Goal: Task Accomplishment & Management: Manage account settings

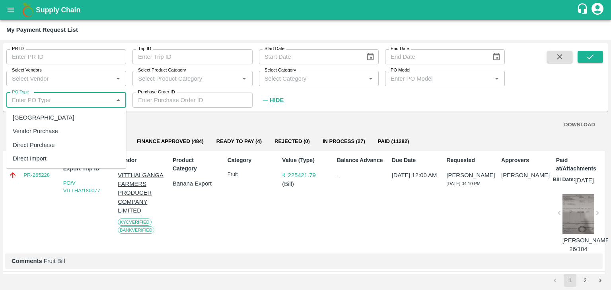
click at [60, 100] on input "PO Type" at bounding box center [60, 100] width 102 height 10
click at [51, 122] on div "Farm Gate" at bounding box center [66, 118] width 120 height 14
type input "Farm Gate"
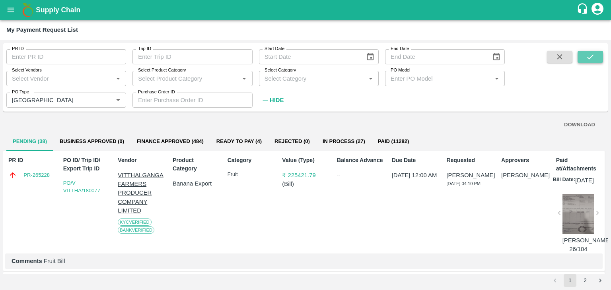
click at [590, 61] on icon "submit" at bounding box center [590, 56] width 9 height 9
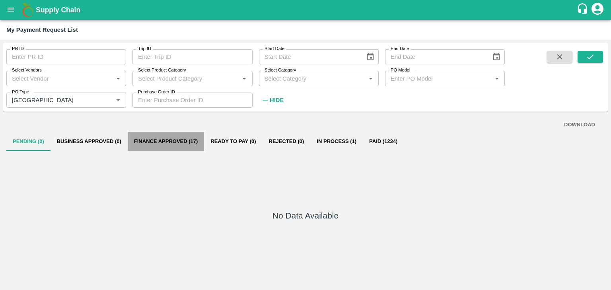
click at [167, 132] on button "Finance Approved (17)" at bounding box center [166, 141] width 77 height 19
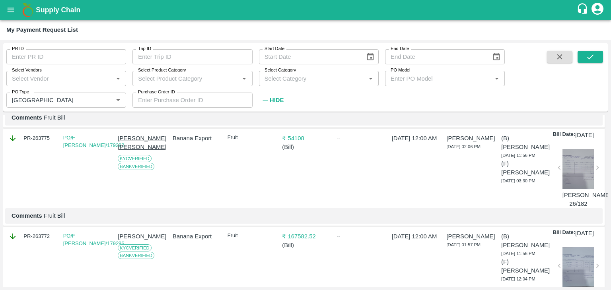
scroll to position [1743, 0]
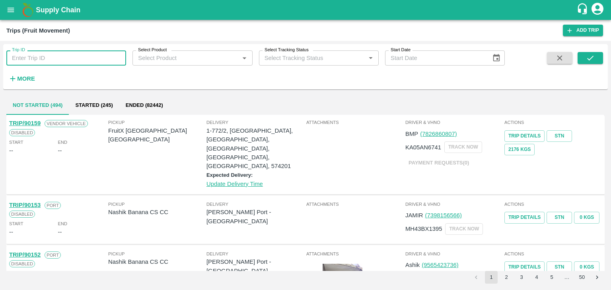
click at [57, 52] on input "Trip ID" at bounding box center [66, 57] width 120 height 15
type input "90190"
click at [593, 58] on icon "submit" at bounding box center [590, 58] width 9 height 9
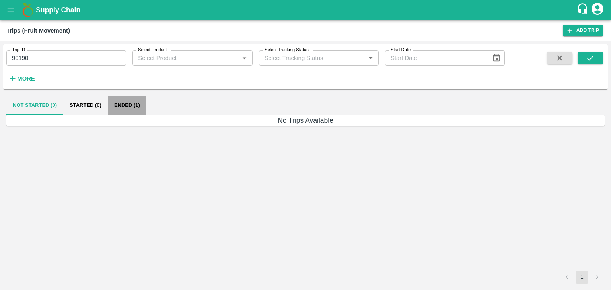
click at [130, 102] on button "Ended (1)" at bounding box center [127, 105] width 39 height 19
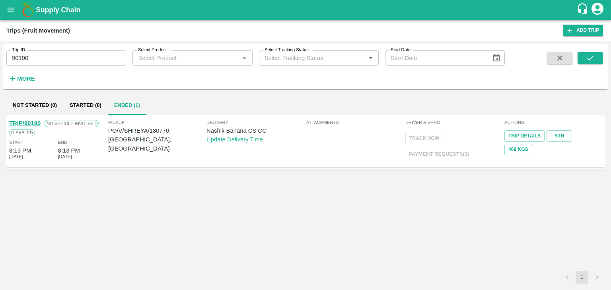
click at [27, 119] on div "TRIP/90190" at bounding box center [24, 123] width 31 height 9
click at [30, 121] on link "TRIP/90190" at bounding box center [24, 123] width 31 height 6
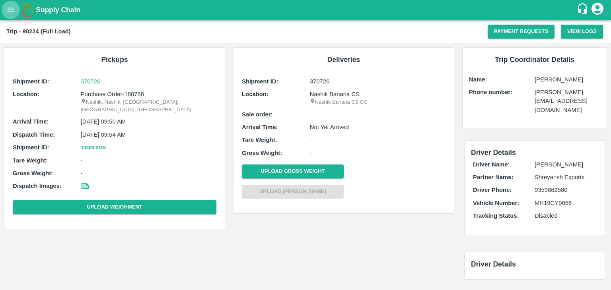
click at [5, 8] on button "open drawer" at bounding box center [11, 10] width 18 height 18
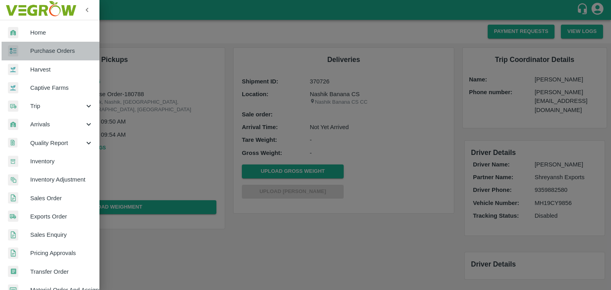
click at [52, 48] on span "Purchase Orders" at bounding box center [61, 51] width 63 height 9
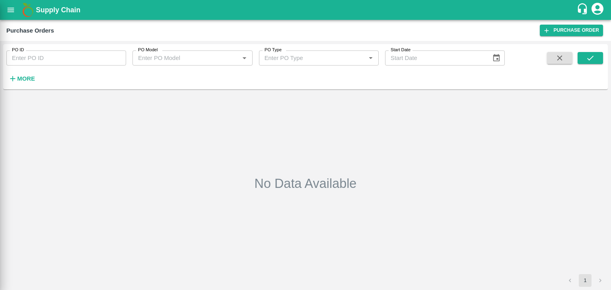
drag, startPoint x: 97, startPoint y: 58, endPoint x: 118, endPoint y: 60, distance: 21.1
click at [118, 60] on div at bounding box center [305, 145] width 611 height 290
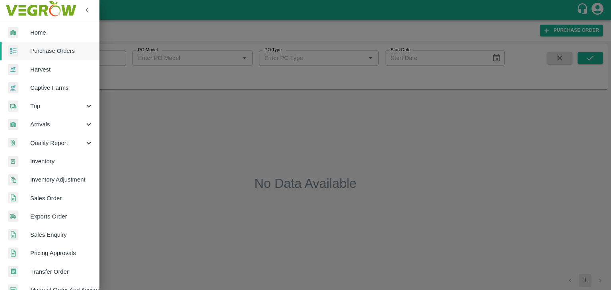
click at [118, 60] on div at bounding box center [305, 145] width 611 height 290
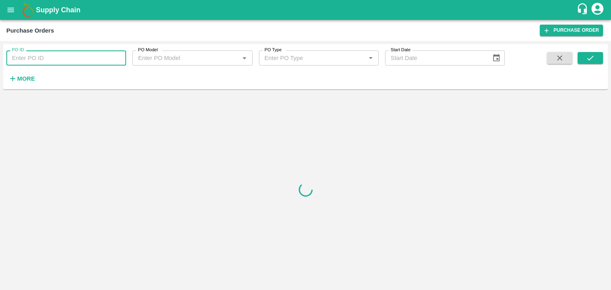
click at [118, 60] on input "PO ID" at bounding box center [66, 57] width 120 height 15
paste input "180770"
type input "180770"
drag, startPoint x: 580, startPoint y: 51, endPoint x: 600, endPoint y: 63, distance: 24.1
click at [600, 63] on div "PO ID 180770 PO ID PO Model PO Model   * PO Type PO Type   * Start Date Start D…" at bounding box center [305, 66] width 604 height 39
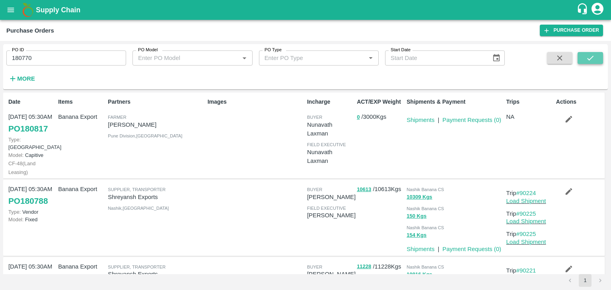
click at [600, 63] on button "submit" at bounding box center [589, 58] width 25 height 12
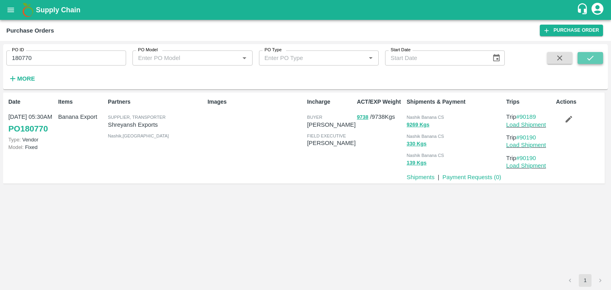
click at [600, 63] on button "submit" at bounding box center [589, 58] width 25 height 12
click at [591, 53] on button "submit" at bounding box center [589, 58] width 25 height 12
click at [525, 124] on link "Load Shipment" at bounding box center [526, 125] width 40 height 6
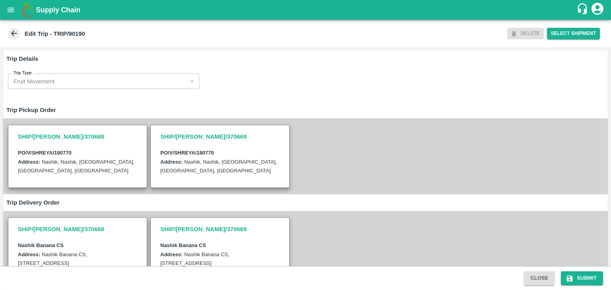
scroll to position [195, 0]
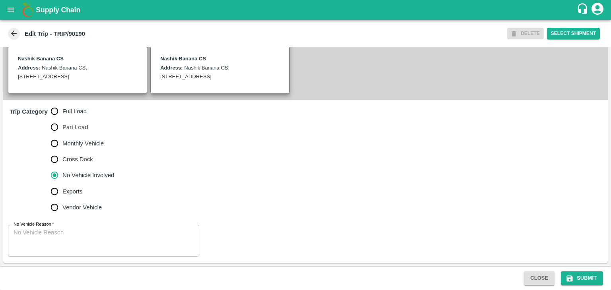
click at [66, 109] on span "Full Load" at bounding box center [74, 111] width 24 height 9
click at [62, 109] on input "Full Load" at bounding box center [55, 111] width 16 height 16
radio input "true"
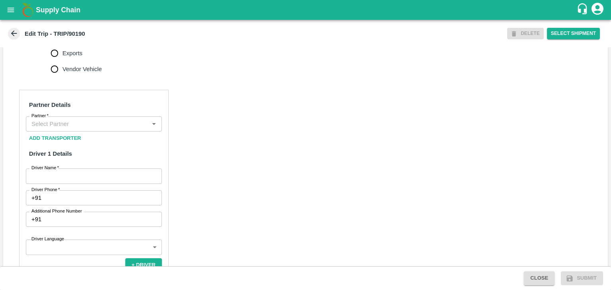
scroll to position [330, 0]
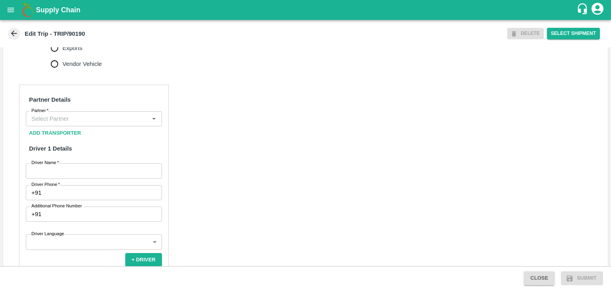
click at [88, 124] on input "Partner   *" at bounding box center [87, 119] width 118 height 10
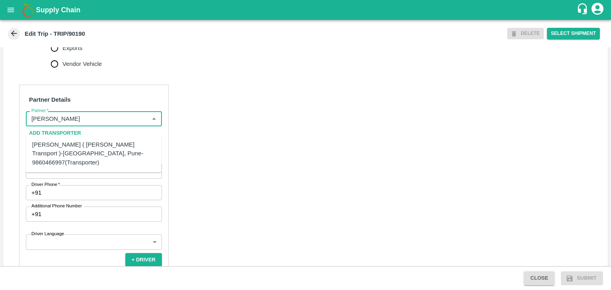
click at [94, 142] on div "[PERSON_NAME] ( [PERSON_NAME] Transport )-[GEOGRAPHIC_DATA], Pune-9860466997(Tr…" at bounding box center [93, 153] width 123 height 27
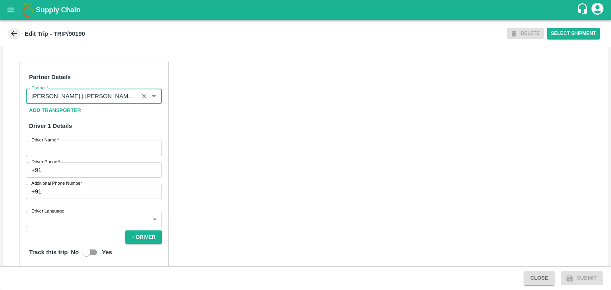
scroll to position [370, 0]
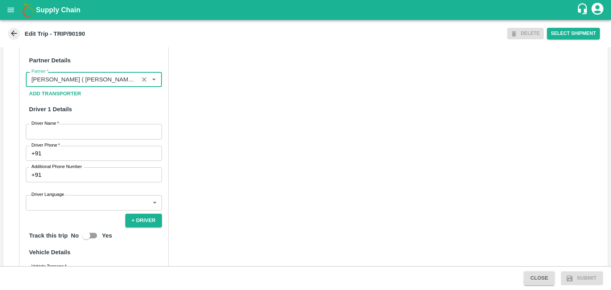
type input "Nitin Rasal ( Bhairavnath Transport )-Deulgaon, Pune-9860466997(Transporter)"
click at [66, 139] on input "Driver Name   *" at bounding box center [94, 131] width 136 height 15
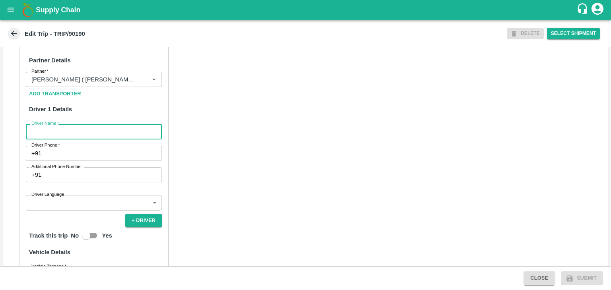
type input "[PERSON_NAME]"
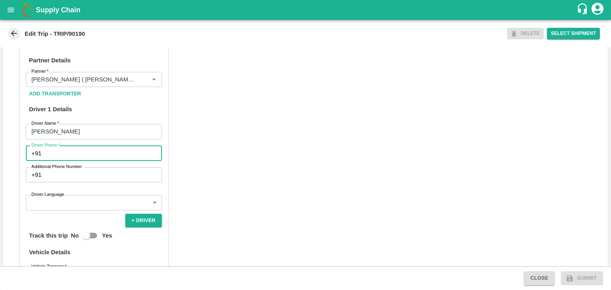
click at [64, 160] on input "Driver Phone   *" at bounding box center [103, 153] width 117 height 15
type input "9975280177"
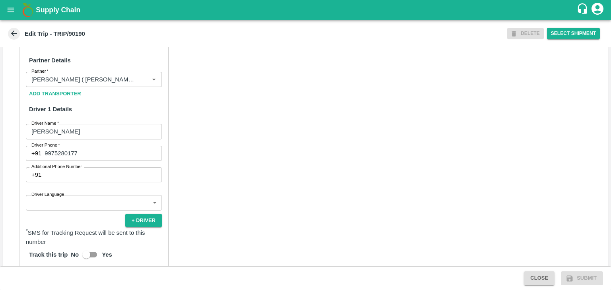
drag, startPoint x: 73, startPoint y: 219, endPoint x: 79, endPoint y: 209, distance: 11.9
click at [79, 209] on div "Partner Details Partner   * Partner Add Transporter Driver 1 Details Driver Nam…" at bounding box center [93, 235] width 149 height 380
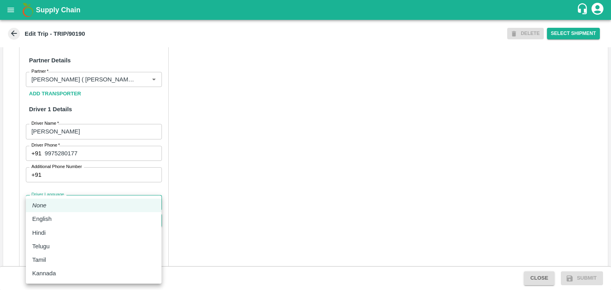
click at [79, 209] on body "Supply Chain Edit Trip - TRIP/90190 DELETE Select Shipment Trip Details Trip Ty…" at bounding box center [305, 145] width 611 height 290
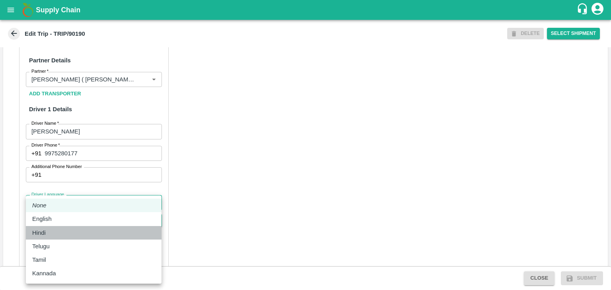
click at [62, 234] on div "Hindi" at bounding box center [93, 233] width 123 height 9
type input "hi"
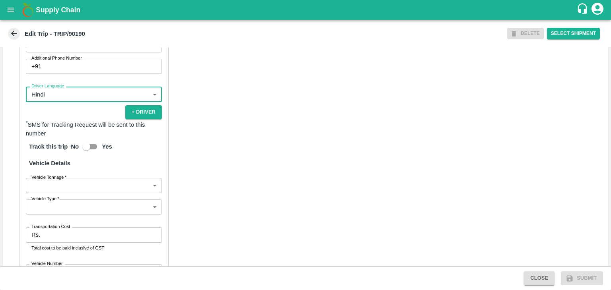
scroll to position [550, 0]
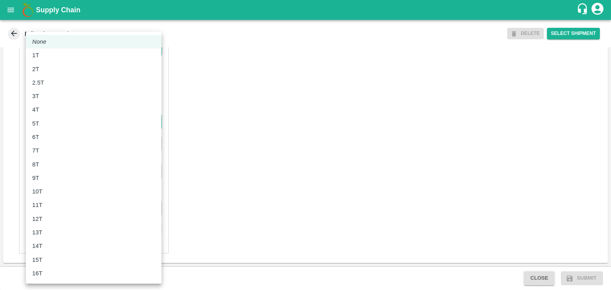
click at [46, 123] on body "Supply Chain Edit Trip - TRIP/90190 DELETE Select Shipment Trip Details Trip Ty…" at bounding box center [305, 145] width 611 height 290
click at [49, 157] on li "7T" at bounding box center [94, 151] width 136 height 14
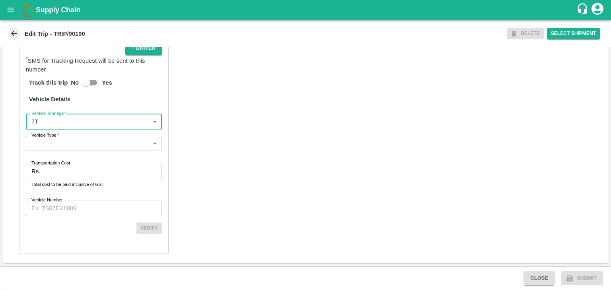
type input "7000"
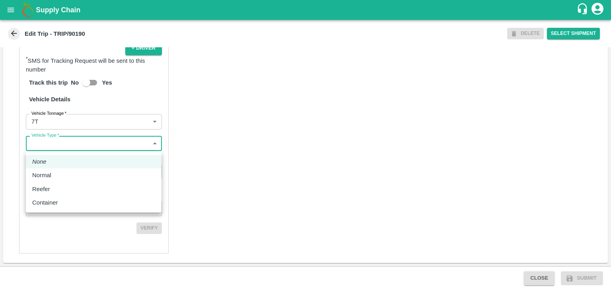
click at [64, 144] on body "Supply Chain Edit Trip - TRIP/90190 DELETE Select Shipment Trip Details Trip Ty…" at bounding box center [305, 145] width 611 height 290
click at [57, 176] on div "Normal" at bounding box center [93, 175] width 123 height 9
type input "Normal"
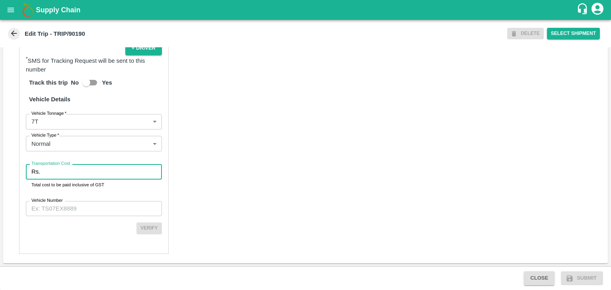
click at [76, 172] on input "Transportation Cost" at bounding box center [102, 171] width 118 height 15
type input "1"
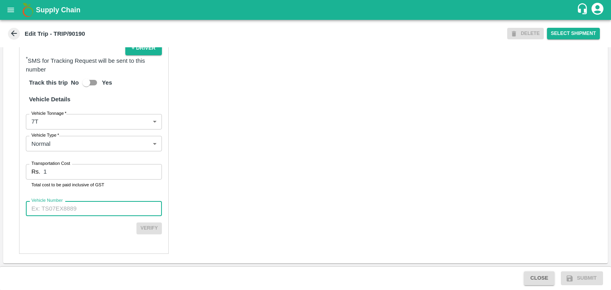
click at [84, 208] on input "Vehicle Number" at bounding box center [94, 208] width 136 height 15
type input "MH45AX3780"
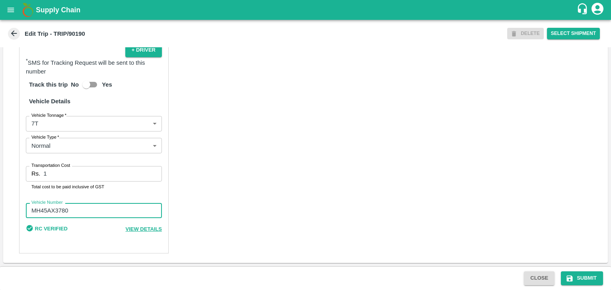
scroll to position [548, 0]
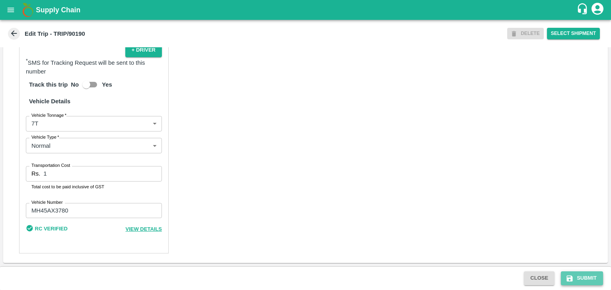
click at [576, 274] on button "Submit" at bounding box center [582, 279] width 42 height 14
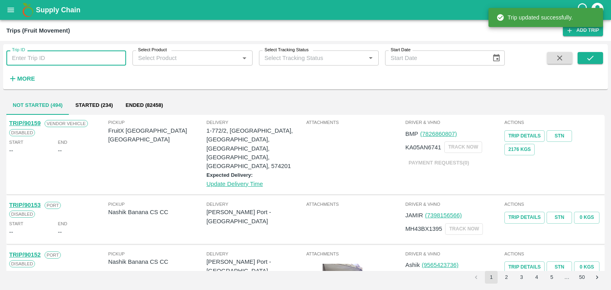
click at [46, 63] on input "Trip ID" at bounding box center [66, 57] width 120 height 15
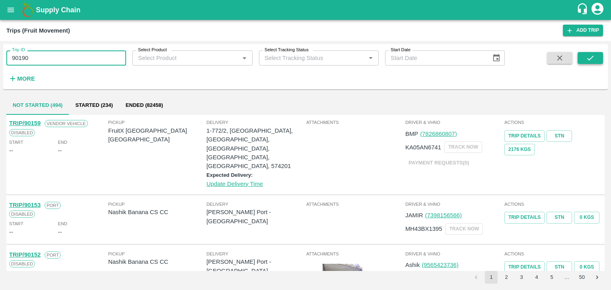
type input "90190"
click at [586, 55] on icon "submit" at bounding box center [590, 58] width 9 height 9
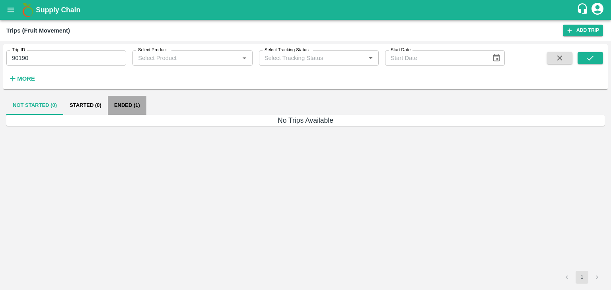
click at [118, 104] on button "Ended (1)" at bounding box center [127, 105] width 39 height 19
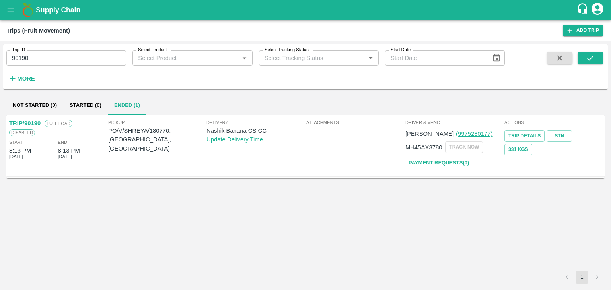
click at [22, 119] on div "TRIP/90190" at bounding box center [24, 123] width 31 height 9
click at [30, 122] on link "TRIP/90190" at bounding box center [24, 123] width 31 height 6
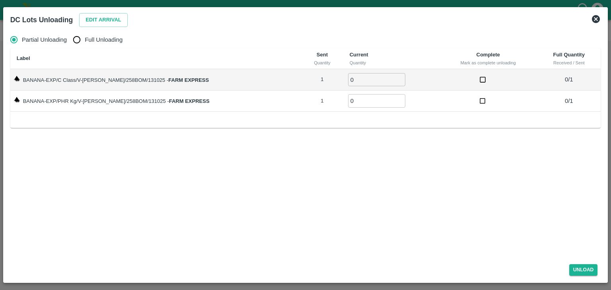
click at [593, 20] on icon at bounding box center [596, 19] width 8 height 8
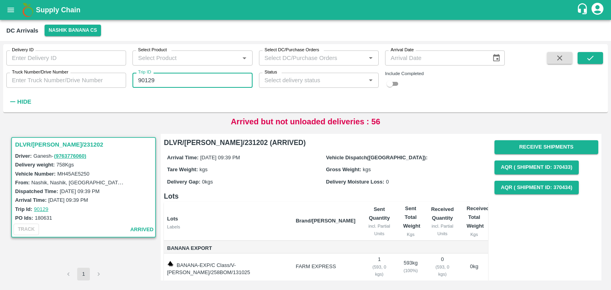
click at [199, 80] on input "90129" at bounding box center [192, 80] width 120 height 15
type input "90190"
click at [586, 54] on icon "submit" at bounding box center [590, 58] width 9 height 9
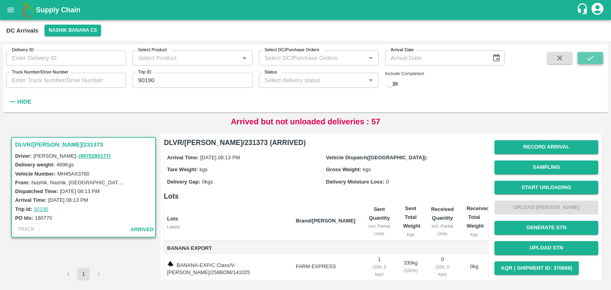
click at [586, 54] on icon "submit" at bounding box center [590, 58] width 9 height 9
click at [532, 191] on button "Start Unloading" at bounding box center [546, 188] width 104 height 14
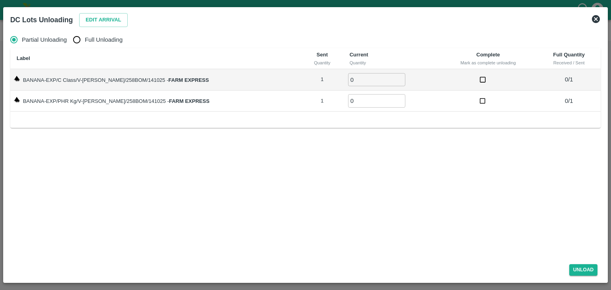
click at [113, 27] on div "Edit Arrival" at bounding box center [102, 18] width 52 height 17
click at [110, 22] on button "Edit Arrival" at bounding box center [103, 20] width 49 height 14
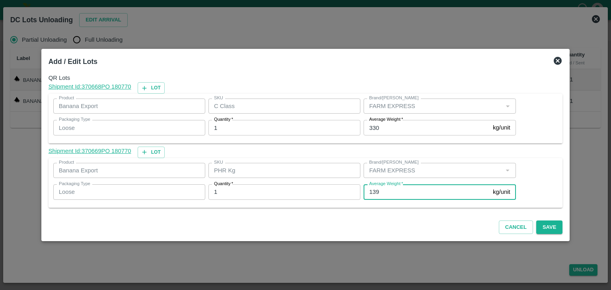
click at [390, 193] on input "139" at bounding box center [426, 191] width 126 height 15
type input "1"
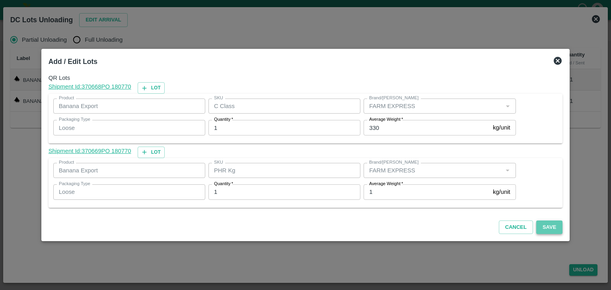
click at [537, 226] on button "Save" at bounding box center [549, 228] width 26 height 14
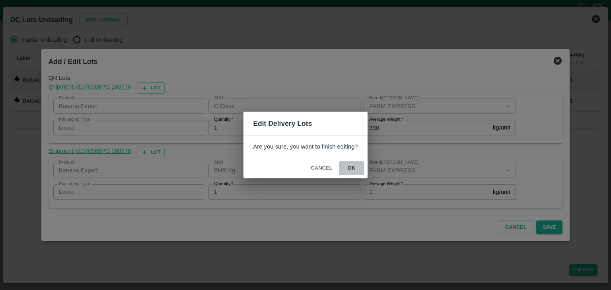
click at [348, 169] on button "ok" at bounding box center [351, 168] width 25 height 14
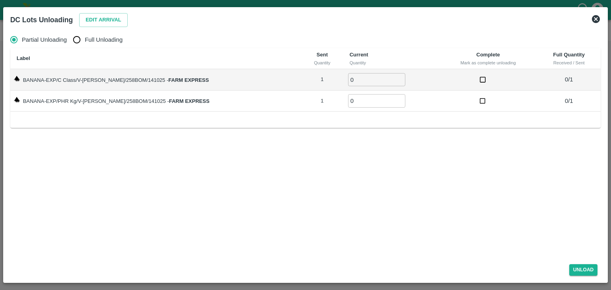
click at [601, 16] on div "DC Lots Unloading Edit Arrival" at bounding box center [305, 19] width 597 height 17
click at [597, 17] on icon at bounding box center [596, 19] width 8 height 8
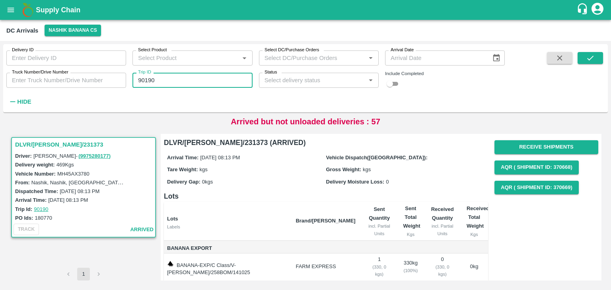
click at [171, 76] on input "90190" at bounding box center [192, 80] width 120 height 15
type input "90204"
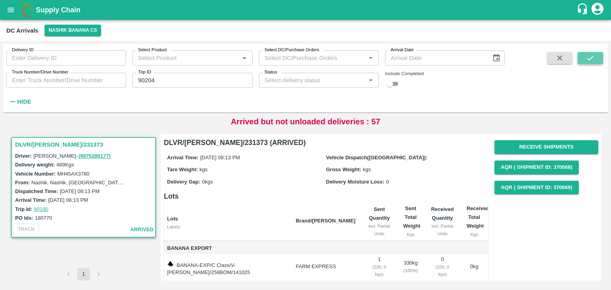
click at [586, 59] on icon "submit" at bounding box center [590, 58] width 9 height 9
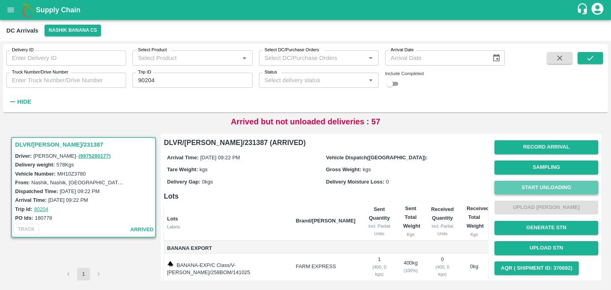
click at [537, 185] on button "Start Unloading" at bounding box center [546, 188] width 104 height 14
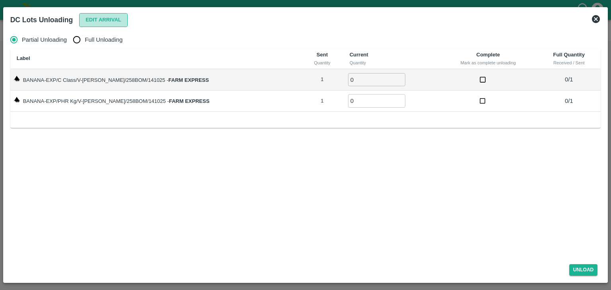
click at [107, 22] on button "Edit Arrival" at bounding box center [103, 20] width 49 height 14
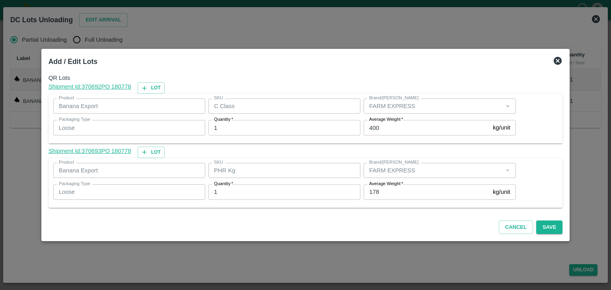
click at [396, 194] on input "178" at bounding box center [426, 191] width 126 height 15
type input "1"
click at [549, 231] on button "Save" at bounding box center [549, 228] width 26 height 14
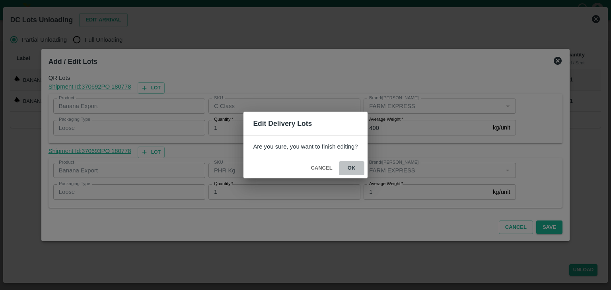
click at [353, 168] on button "ok" at bounding box center [351, 168] width 25 height 14
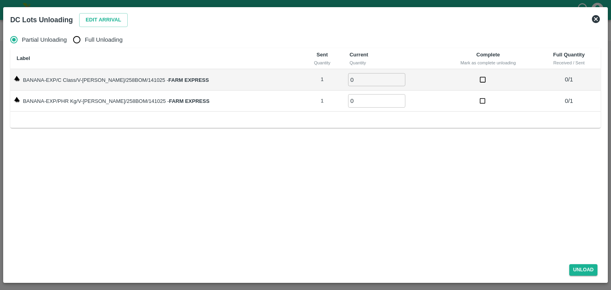
click at [596, 18] on icon at bounding box center [596, 19] width 10 height 10
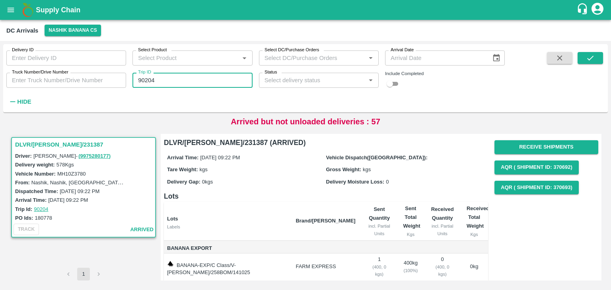
click at [177, 88] on input "90204" at bounding box center [192, 80] width 120 height 15
type input "90211"
click at [603, 57] on div "Delivery ID Delivery ID Select Product Select Product   * Select DC/Purchase Or…" at bounding box center [305, 78] width 604 height 62
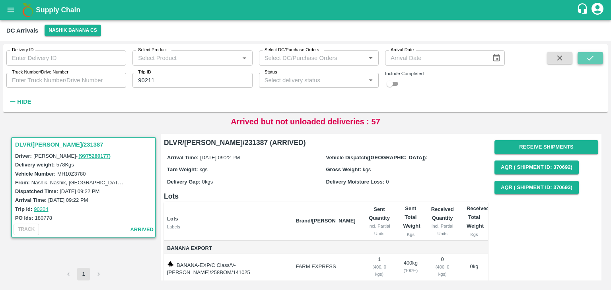
click at [587, 60] on icon "submit" at bounding box center [590, 58] width 9 height 9
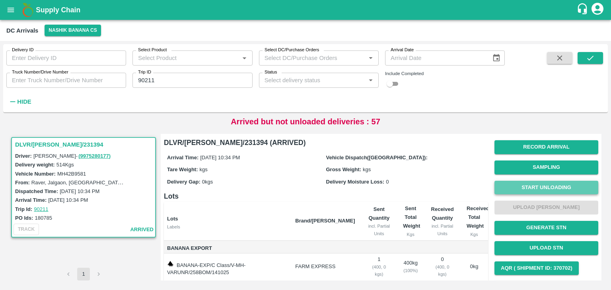
click at [534, 188] on button "Start Unloading" at bounding box center [546, 188] width 104 height 14
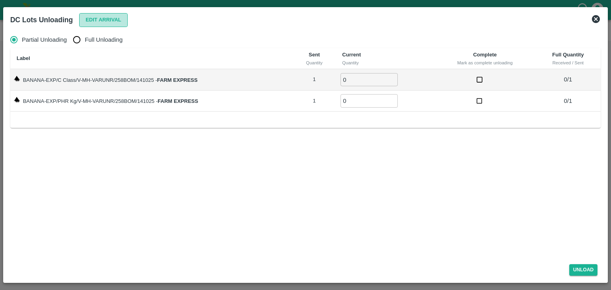
click at [101, 18] on button "Edit Arrival" at bounding box center [103, 20] width 49 height 14
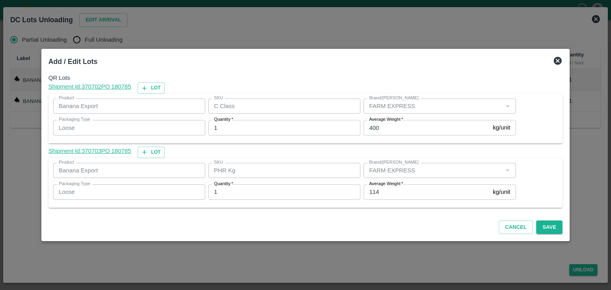
click at [400, 186] on span "*" at bounding box center [401, 184] width 3 height 5
click at [398, 186] on input "114" at bounding box center [426, 191] width 126 height 15
type input "1"
click at [539, 227] on button "Save" at bounding box center [549, 228] width 26 height 14
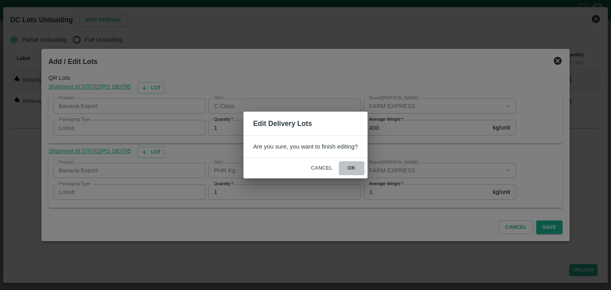
click at [353, 167] on button "ok" at bounding box center [351, 168] width 25 height 14
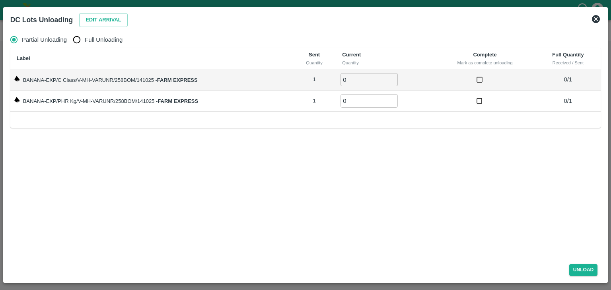
click at [598, 18] on icon at bounding box center [596, 19] width 8 height 8
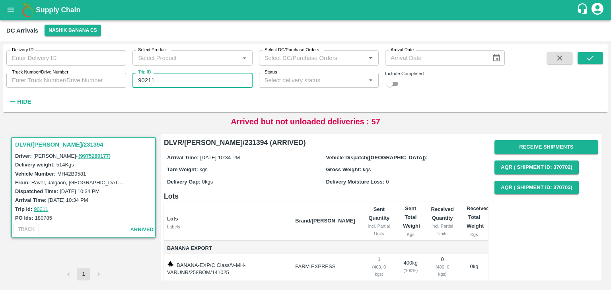
click at [183, 83] on input "90211" at bounding box center [192, 80] width 120 height 15
type input "90194"
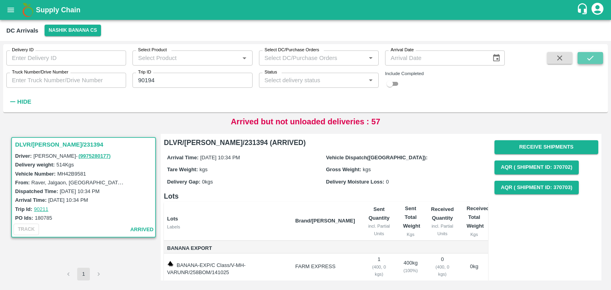
click at [590, 56] on icon "submit" at bounding box center [590, 58] width 9 height 9
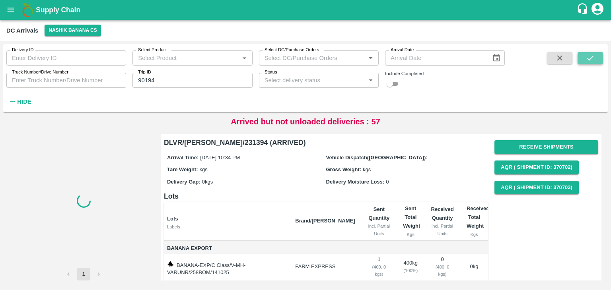
click at [590, 56] on icon "submit" at bounding box center [590, 58] width 9 height 9
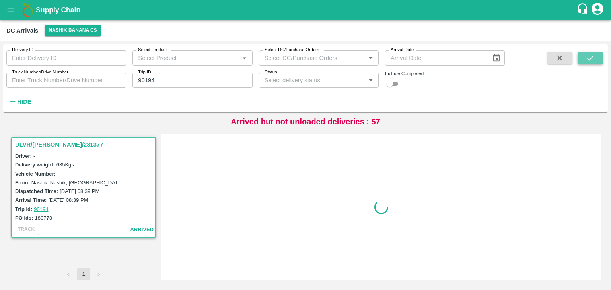
click at [590, 56] on icon "submit" at bounding box center [590, 58] width 9 height 9
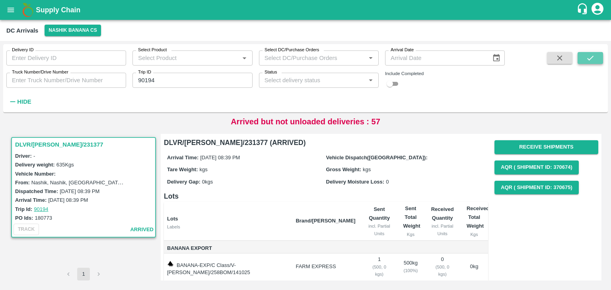
click at [590, 56] on icon "submit" at bounding box center [590, 58] width 9 height 9
click at [586, 59] on icon "submit" at bounding box center [590, 58] width 9 height 9
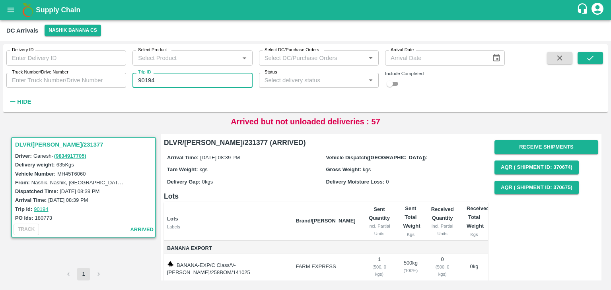
click at [169, 80] on input "90194" at bounding box center [192, 80] width 120 height 15
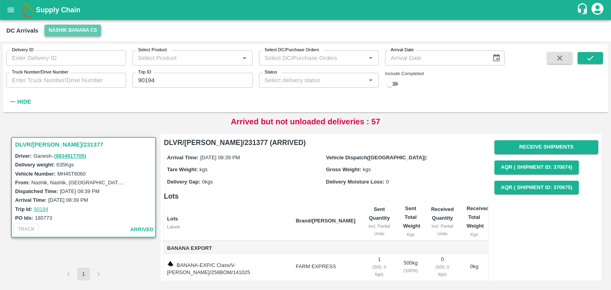
click at [77, 27] on button "Nashik Banana CS" at bounding box center [73, 31] width 56 height 12
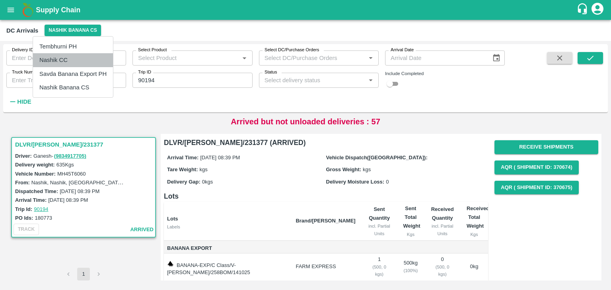
click at [69, 58] on li "Nashik CC" at bounding box center [73, 60] width 80 height 14
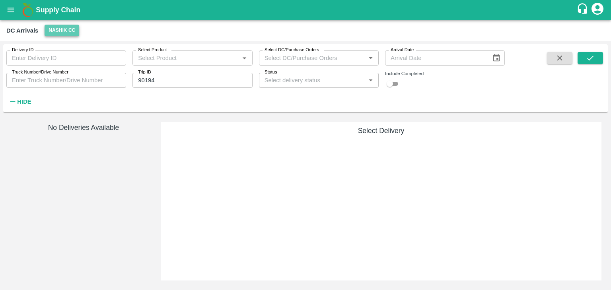
click at [61, 29] on button "Nashik CC" at bounding box center [62, 31] width 35 height 12
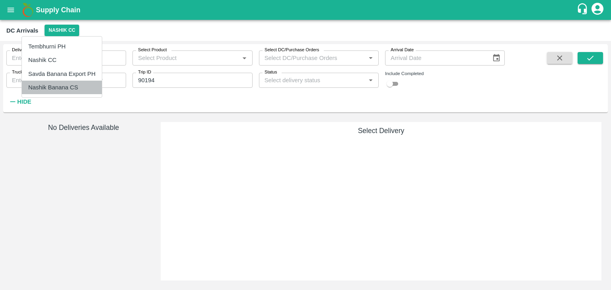
click at [72, 87] on li "Nashik Banana CS" at bounding box center [62, 88] width 80 height 14
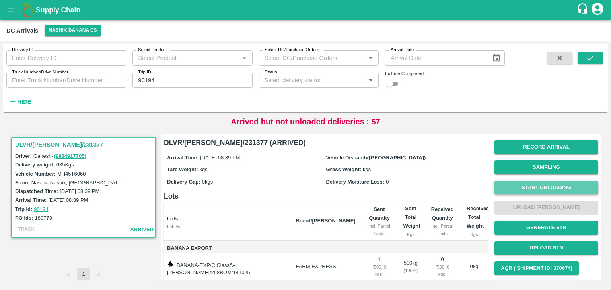
click at [503, 182] on button "Start Unloading" at bounding box center [546, 188] width 104 height 14
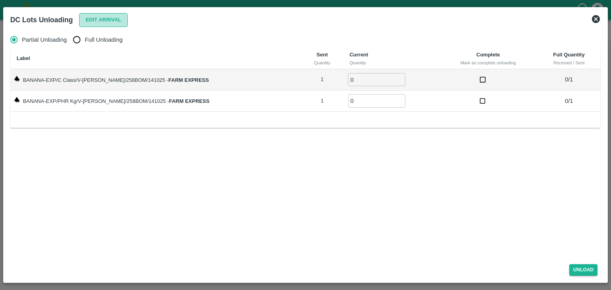
click at [97, 25] on button "Edit Arrival" at bounding box center [103, 20] width 49 height 14
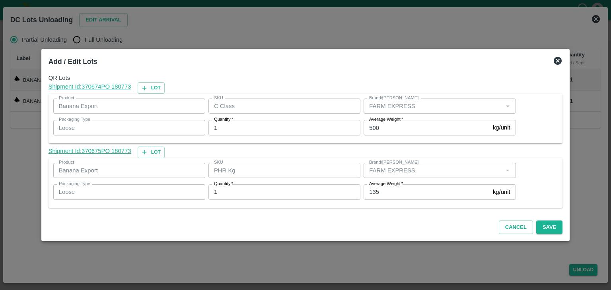
drag, startPoint x: 97, startPoint y: 25, endPoint x: 413, endPoint y: 175, distance: 350.1
click at [413, 175] on div "Add / Edit Lots QR Lots Shipment Id: 370674 PO 180773 Lot Product Banana Export…" at bounding box center [305, 145] width 611 height 290
click at [410, 195] on input "135" at bounding box center [426, 191] width 126 height 15
type input "1"
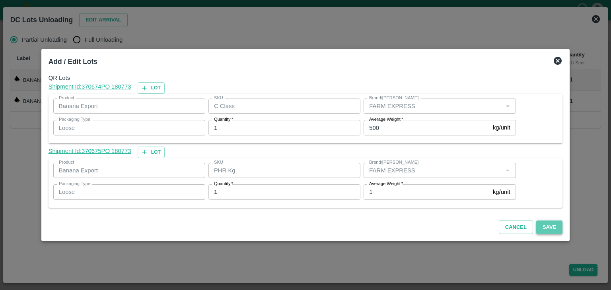
click at [542, 228] on button "Save" at bounding box center [549, 228] width 26 height 14
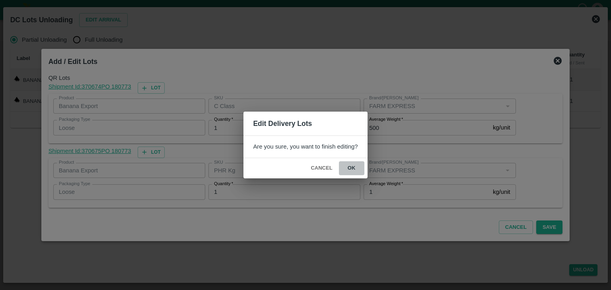
click at [351, 167] on button "ok" at bounding box center [351, 168] width 25 height 14
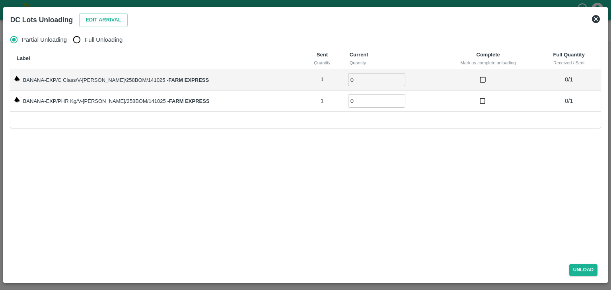
click at [600, 19] on icon at bounding box center [596, 19] width 10 height 10
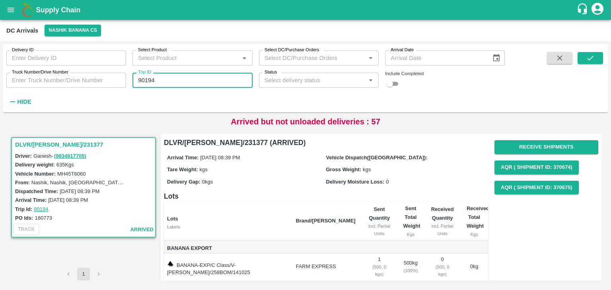
click at [179, 80] on input "90194" at bounding box center [192, 80] width 120 height 15
type input "90196"
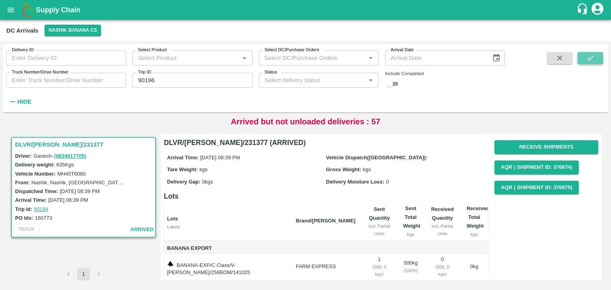
click at [587, 57] on icon "submit" at bounding box center [590, 58] width 9 height 9
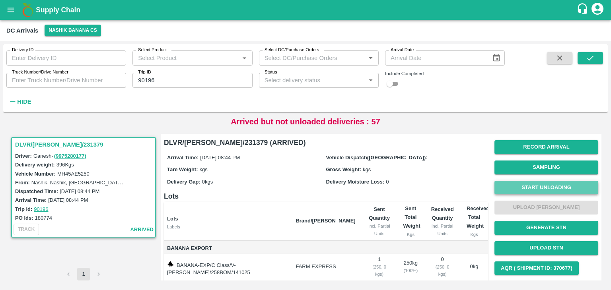
click at [524, 188] on button "Start Unloading" at bounding box center [546, 188] width 104 height 14
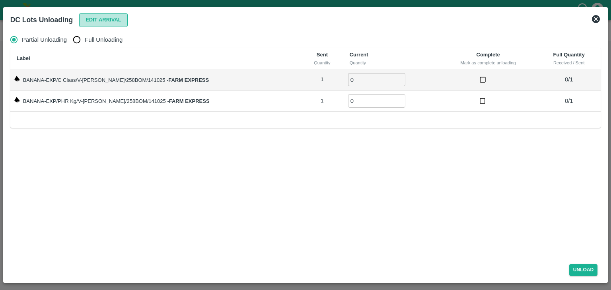
click at [97, 23] on button "Edit Arrival" at bounding box center [103, 20] width 49 height 14
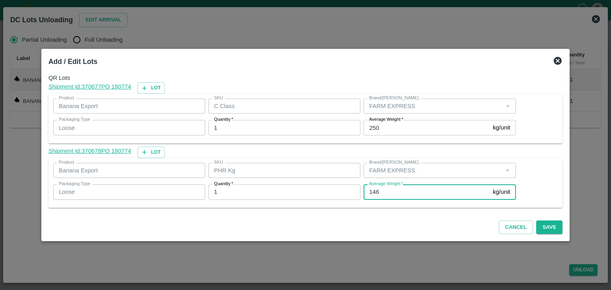
click at [402, 191] on input "146" at bounding box center [426, 191] width 126 height 15
type input "1"
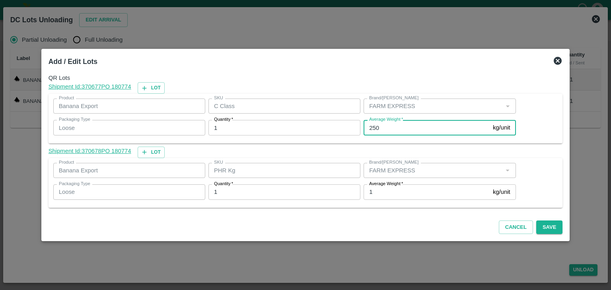
click at [396, 130] on input "250" at bounding box center [426, 127] width 126 height 15
type input "2"
type input "52"
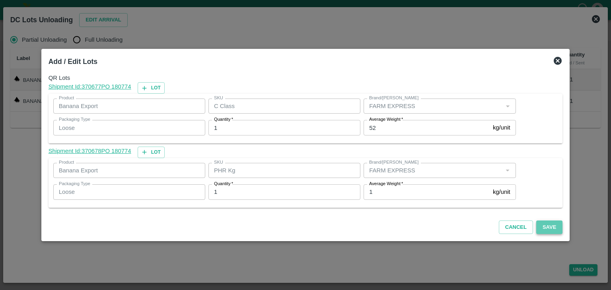
click at [544, 229] on button "Save" at bounding box center [549, 228] width 26 height 14
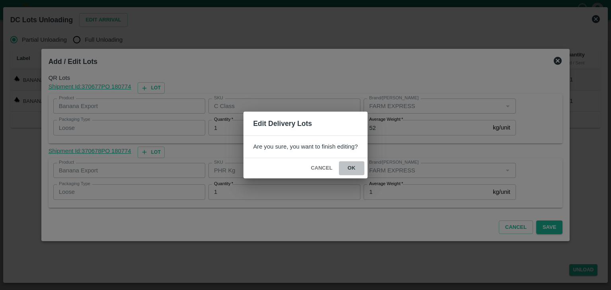
click at [358, 170] on button "ok" at bounding box center [351, 168] width 25 height 14
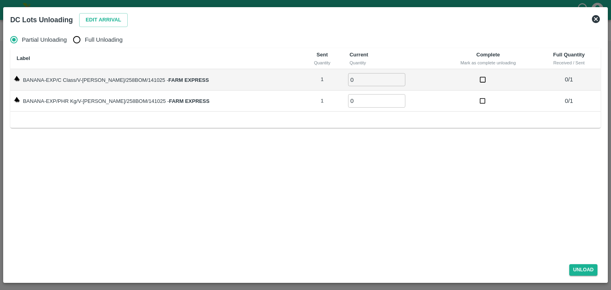
click at [595, 19] on icon at bounding box center [596, 19] width 10 height 10
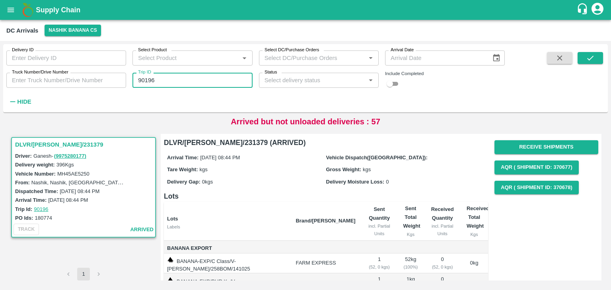
click at [177, 80] on input "90196" at bounding box center [192, 80] width 120 height 15
type input "90187"
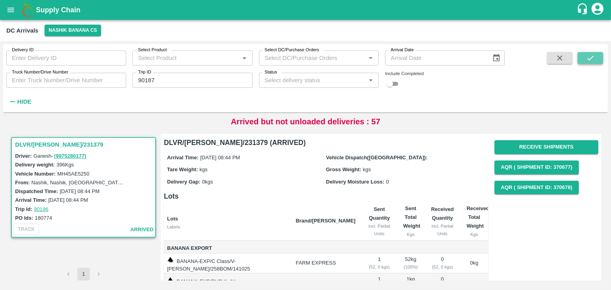
click at [597, 58] on button "submit" at bounding box center [589, 58] width 25 height 12
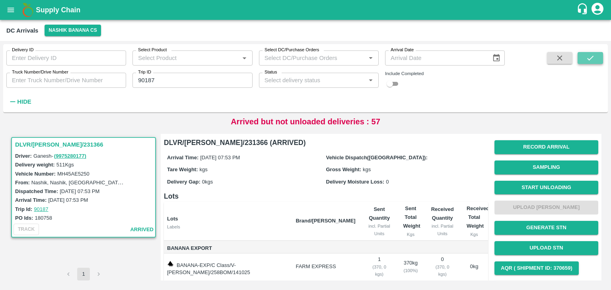
click at [597, 58] on button "submit" at bounding box center [589, 58] width 25 height 12
click at [534, 188] on button "Start Unloading" at bounding box center [546, 188] width 104 height 14
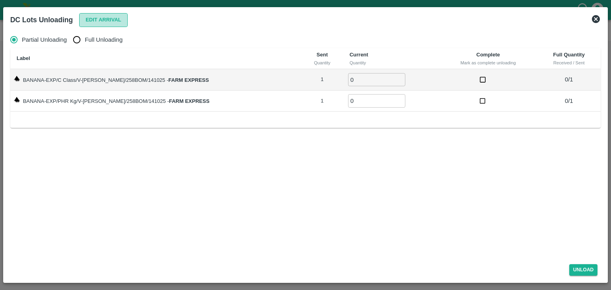
click at [109, 24] on button "Edit Arrival" at bounding box center [103, 20] width 49 height 14
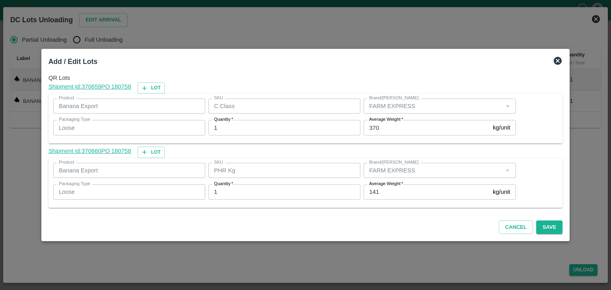
click at [398, 194] on input "141" at bounding box center [426, 191] width 126 height 15
type input "1"
click at [545, 229] on button "Save" at bounding box center [549, 228] width 26 height 14
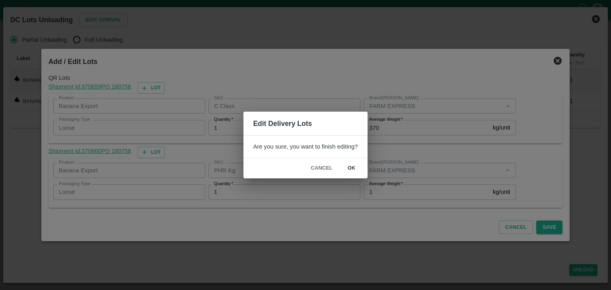
click at [351, 167] on button "ok" at bounding box center [351, 168] width 25 height 14
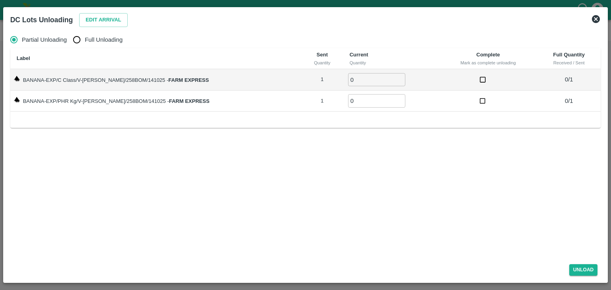
click at [596, 18] on icon at bounding box center [596, 19] width 10 height 10
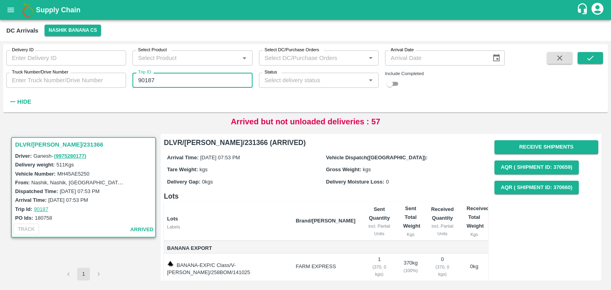
click at [169, 73] on input "90187" at bounding box center [192, 80] width 120 height 15
click at [164, 81] on input "901" at bounding box center [192, 80] width 120 height 15
type input "90198"
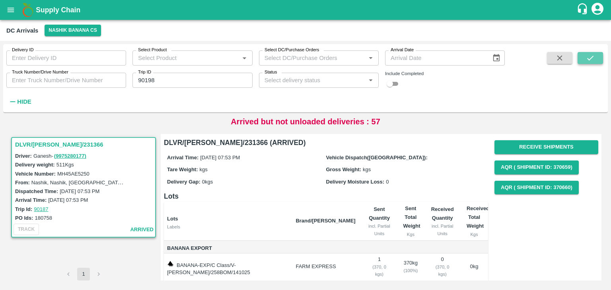
click at [590, 61] on icon "submit" at bounding box center [590, 58] width 9 height 9
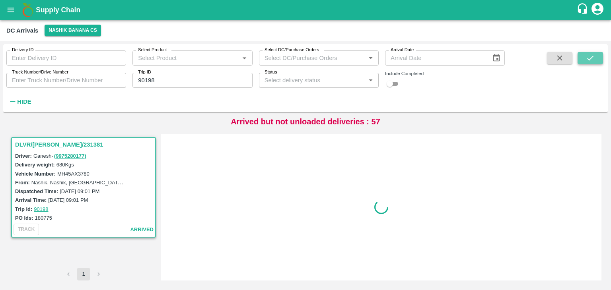
click at [590, 61] on icon "submit" at bounding box center [590, 58] width 9 height 9
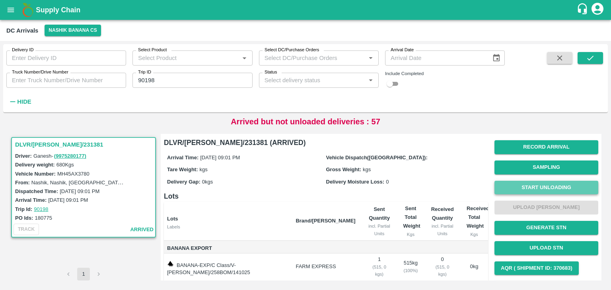
click at [563, 190] on button "Start Unloading" at bounding box center [546, 188] width 104 height 14
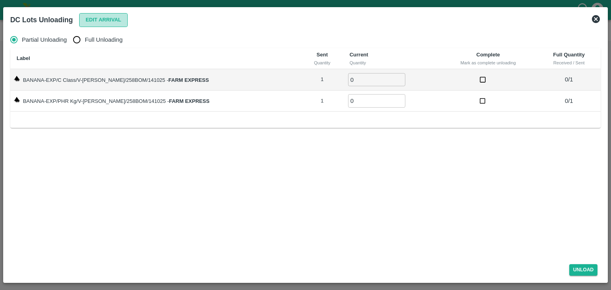
click at [113, 23] on button "Edit Arrival" at bounding box center [103, 20] width 49 height 14
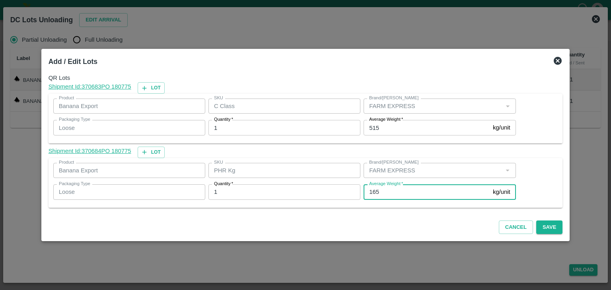
click at [432, 187] on input "165" at bounding box center [426, 191] width 126 height 15
type input "1"
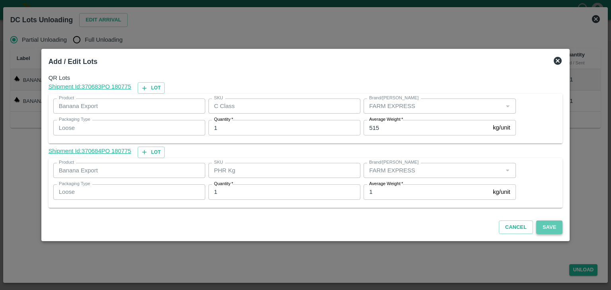
click at [536, 223] on button "Save" at bounding box center [549, 228] width 26 height 14
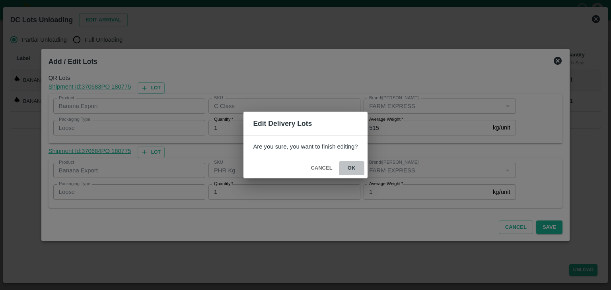
click at [358, 171] on button "ok" at bounding box center [351, 168] width 25 height 14
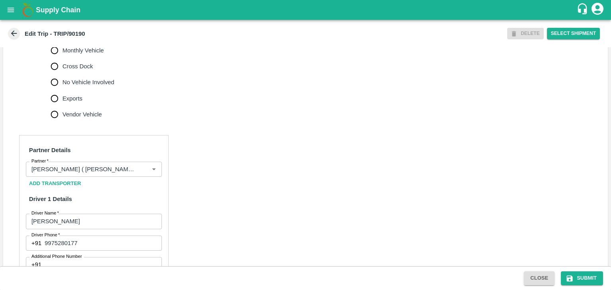
scroll to position [258, 0]
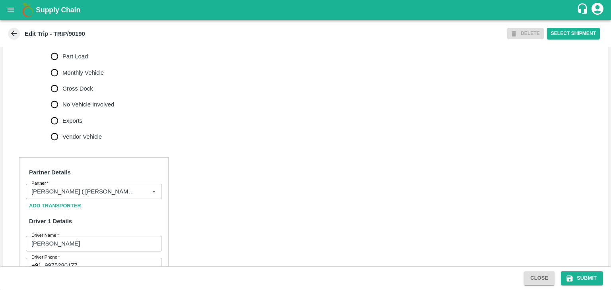
click at [91, 109] on span "No Vehicle Involved" at bounding box center [88, 104] width 52 height 9
click at [62, 110] on input "No Vehicle Involved" at bounding box center [55, 105] width 16 height 16
radio input "true"
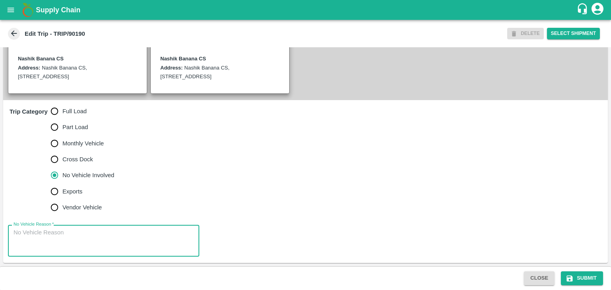
click at [118, 236] on textarea "No Vehicle Reason   *" at bounding box center [104, 241] width 180 height 25
type textarea "Field Dump"
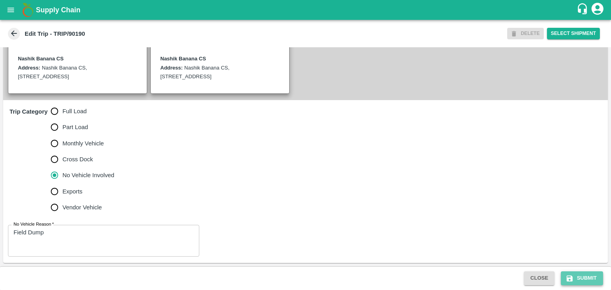
click at [573, 277] on button "Submit" at bounding box center [582, 279] width 42 height 14
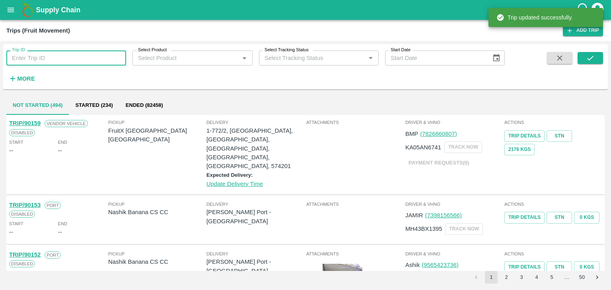
click at [92, 58] on input "Trip ID" at bounding box center [66, 57] width 120 height 15
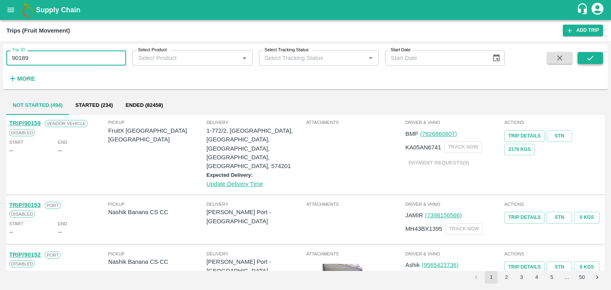
type input "90189"
click at [583, 57] on button "submit" at bounding box center [589, 58] width 25 height 12
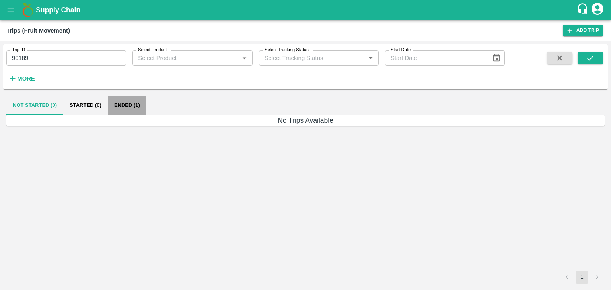
click at [134, 105] on button "Ended (1)" at bounding box center [127, 105] width 39 height 19
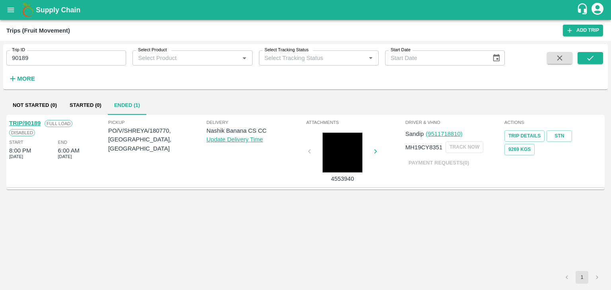
click at [33, 123] on link "TRIP/90189" at bounding box center [24, 123] width 31 height 6
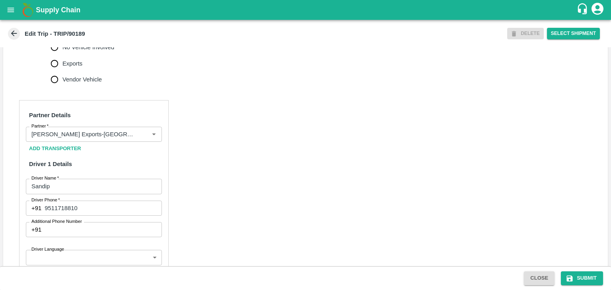
scroll to position [321, 0]
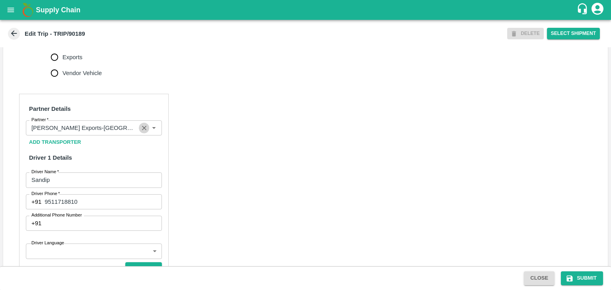
click at [143, 132] on icon "Clear" at bounding box center [144, 128] width 8 height 8
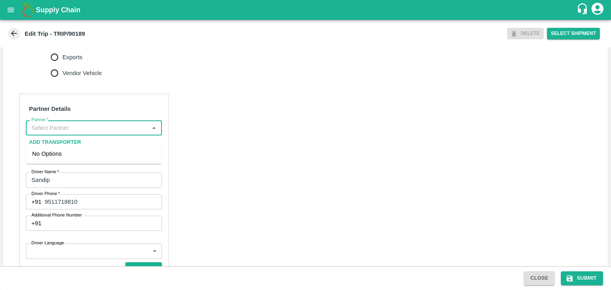
click at [129, 133] on input "Partner   *" at bounding box center [87, 128] width 118 height 10
click at [107, 155] on div "[PERSON_NAME] ( [PERSON_NAME] Transport )-[GEOGRAPHIC_DATA], Pune-9860466997(Tr…" at bounding box center [93, 162] width 123 height 27
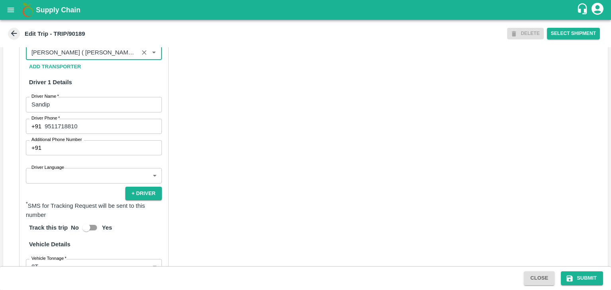
scroll to position [399, 0]
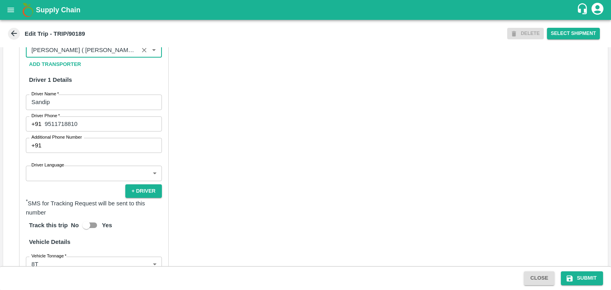
type input "[PERSON_NAME] ( [PERSON_NAME] Transport )-[GEOGRAPHIC_DATA], Pune-9860466997(Tr…"
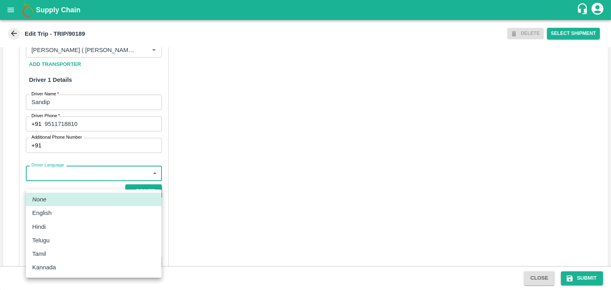
click at [73, 183] on body "Supply Chain Edit Trip - TRIP/90189 DELETE Select Shipment Trip Details Trip Ty…" at bounding box center [305, 145] width 611 height 290
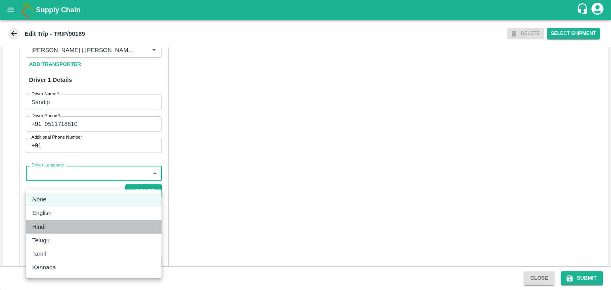
click at [59, 225] on div "Hindi" at bounding box center [93, 227] width 123 height 9
type input "hi"
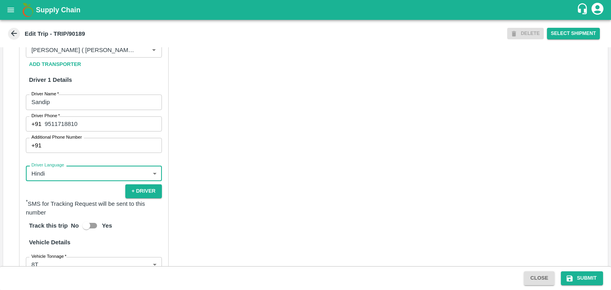
scroll to position [548, 0]
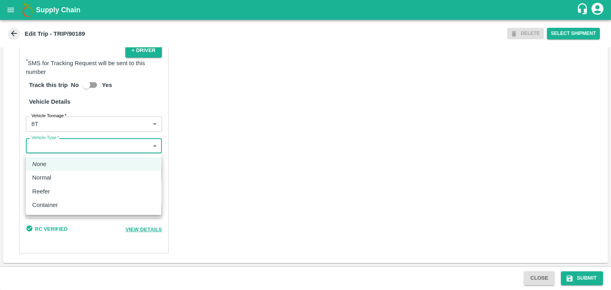
click at [68, 146] on body "Supply Chain Edit Trip - TRIP/90189 DELETE Select Shipment Trip Details Trip Ty…" at bounding box center [305, 145] width 611 height 290
click at [56, 178] on div "Normal" at bounding box center [93, 177] width 123 height 9
type input "Normal"
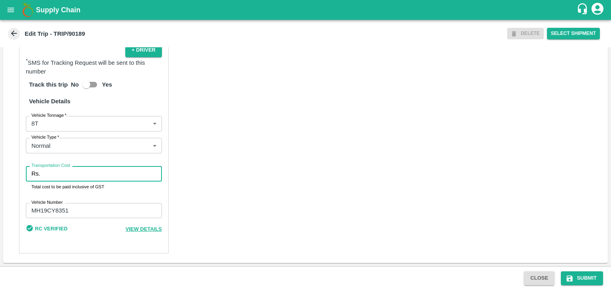
click at [67, 176] on input "Transportation Cost" at bounding box center [102, 173] width 118 height 15
type input "10000"
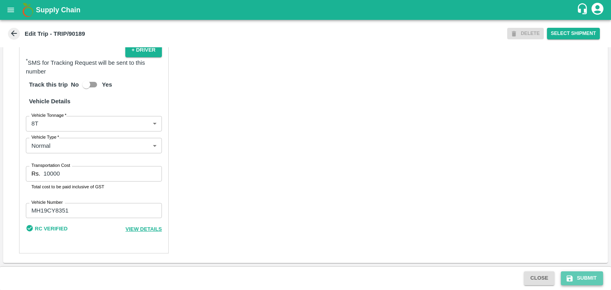
click at [573, 281] on button "Submit" at bounding box center [582, 279] width 42 height 14
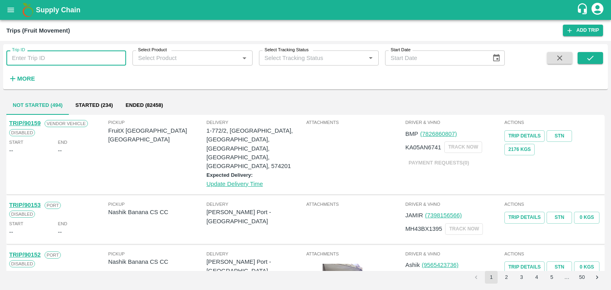
click at [64, 56] on input "Trip ID" at bounding box center [66, 57] width 120 height 15
type input "90204"
click at [599, 62] on button "submit" at bounding box center [589, 58] width 25 height 12
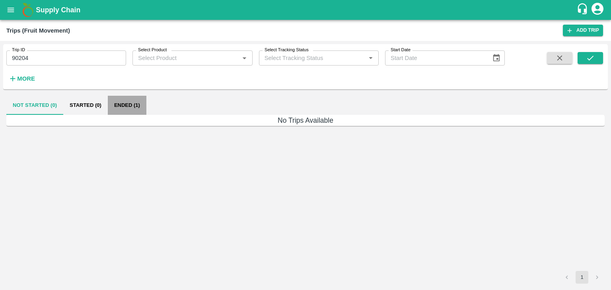
click at [130, 105] on button "Ended (1)" at bounding box center [127, 105] width 39 height 19
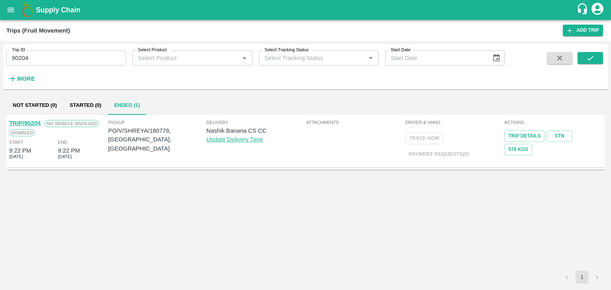
click at [30, 121] on link "TRIP/90204" at bounding box center [24, 123] width 31 height 6
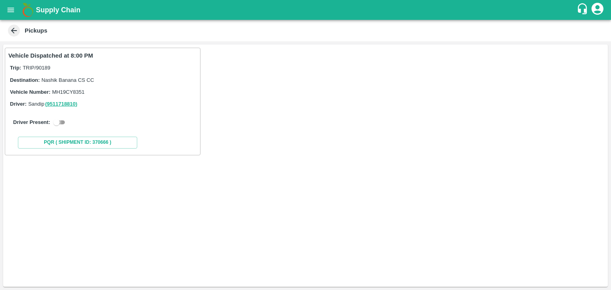
click at [55, 119] on input "checkbox" at bounding box center [56, 123] width 29 height 10
checkbox input "true"
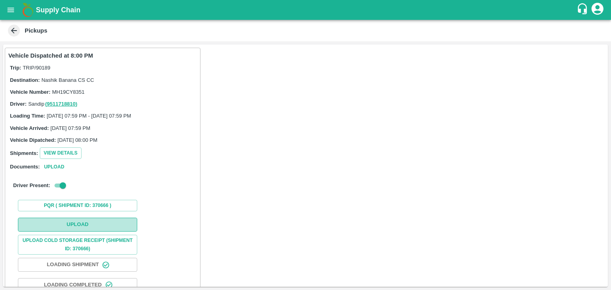
click at [83, 221] on button "Upload" at bounding box center [77, 225] width 119 height 14
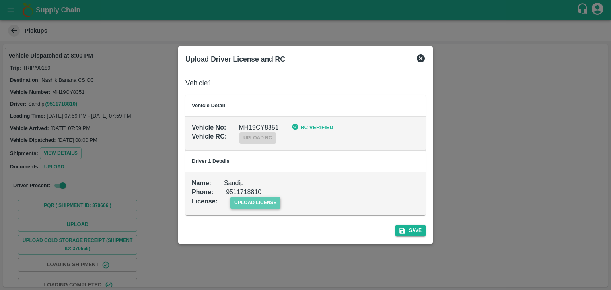
click at [255, 199] on span "upload license" at bounding box center [255, 203] width 50 height 12
click at [0, 0] on input "upload license" at bounding box center [0, 0] width 0 height 0
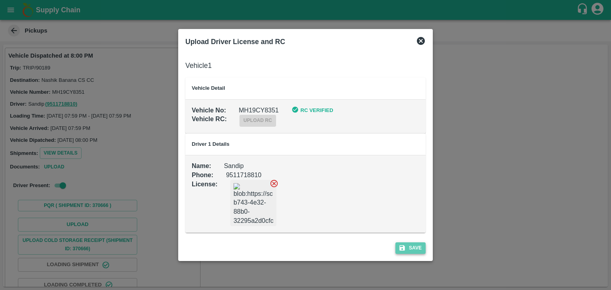
click at [411, 249] on button "Save" at bounding box center [410, 249] width 30 height 12
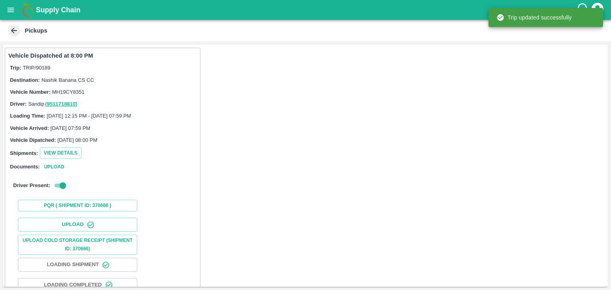
scroll to position [83, 0]
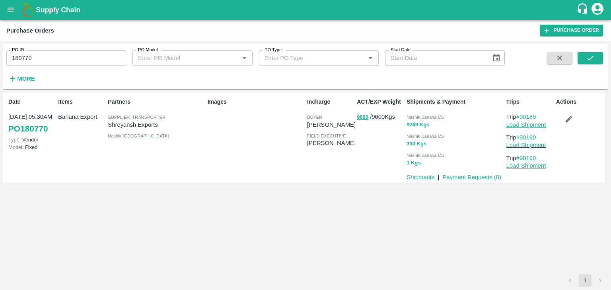
click at [531, 122] on link "Load Shipment" at bounding box center [526, 125] width 40 height 6
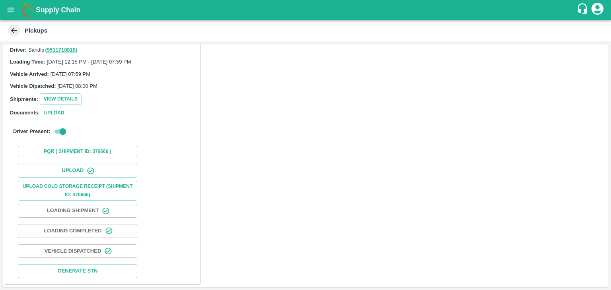
scroll to position [83, 0]
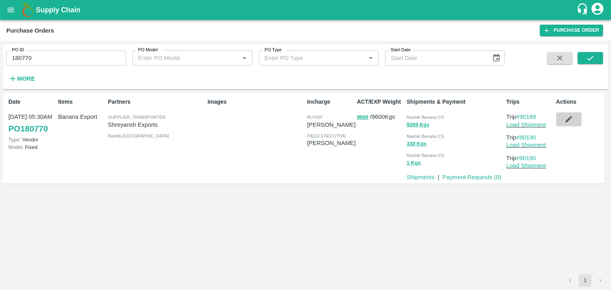
click at [569, 122] on icon "button" at bounding box center [568, 119] width 9 height 9
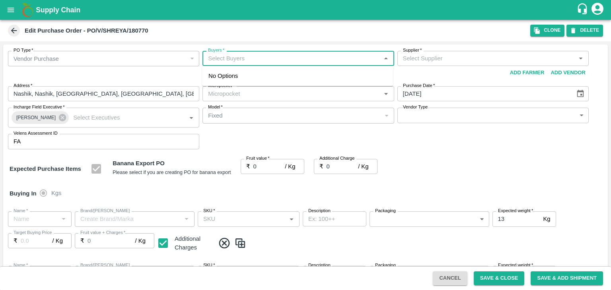
click at [241, 59] on input "Buyers   *" at bounding box center [291, 58] width 173 height 10
type input "Ajit"
type input "[PERSON_NAME] Exports-undefined"
type input "172-Savda"
type input "Banana Export"
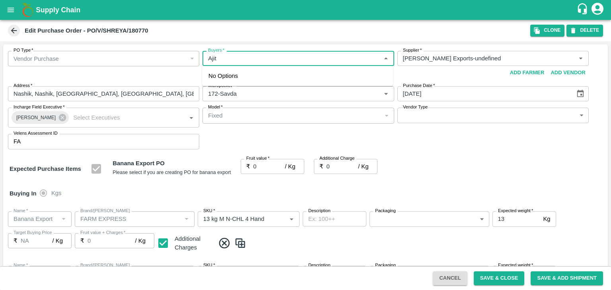
type input "FARM EXPRESS"
type input "13 kg M N-CHL 4 Hand"
type input "NA"
type input "Banana Export"
type input "FARM EXPRESS"
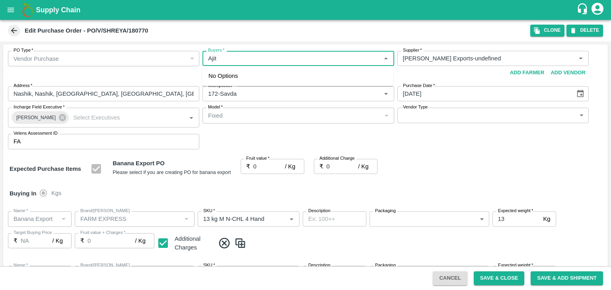
type input "13 kg M N-CHL 5 Hand"
type input "NA"
type input "Banana Export"
type input "FARM EXPRESS"
type input "13 kg M N-CHL 6 Hand"
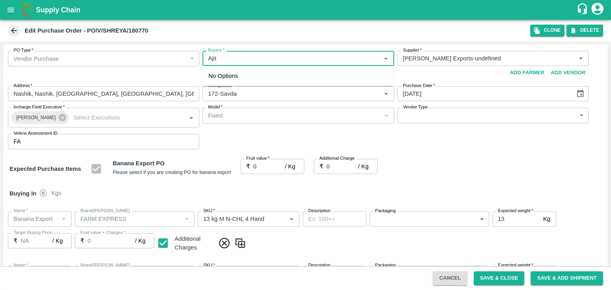
type input "NA"
type input "Banana Export"
type input "FARM EXPRESS"
type input "13 kg M N-CHL 8 Hand"
type input "NA"
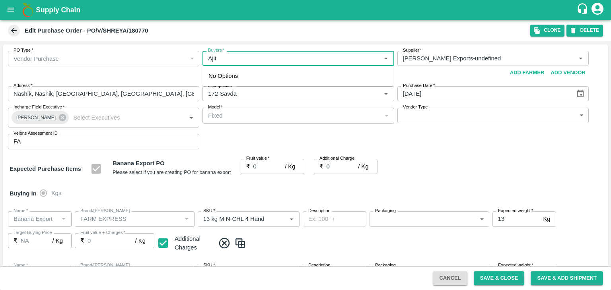
type input "Banana Export"
type input "FARM EXPRESS"
type input "13 kg M N-CHL CL"
type input "NA"
type input "Banana Export"
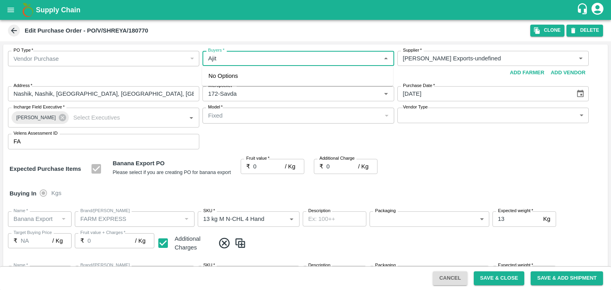
type input "FARM EXPRESS"
type input "C Class"
type input "NA"
type input "Banana Export"
type input "FARM EXPRESS"
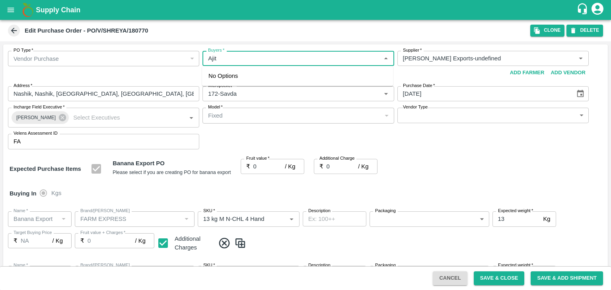
type input "PHR Kg"
type input "NA"
type input "Ajit"
click at [245, 71] on div "Ajit Otari" at bounding box center [297, 79] width 191 height 21
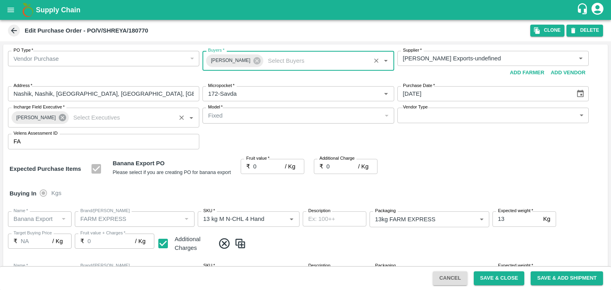
click at [62, 115] on icon at bounding box center [62, 117] width 9 height 9
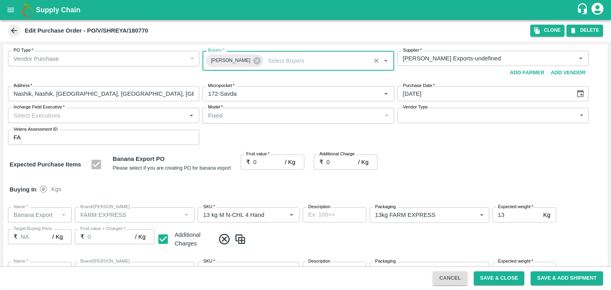
click at [73, 115] on input "Incharge Field Executive   *" at bounding box center [96, 115] width 173 height 10
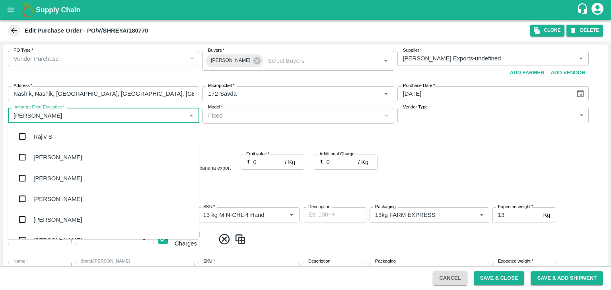
type input "Jay"
click at [56, 175] on div "jaydip Tale" at bounding box center [47, 178] width 28 height 9
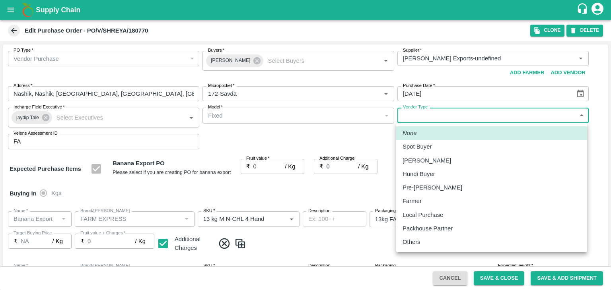
click at [423, 117] on body "Supply Chain Edit Purchase Order - PO/V/SHREYA/180770 Clone DELETE PO Type   * …" at bounding box center [305, 145] width 611 height 290
click at [428, 241] on div "Others" at bounding box center [491, 242] width 178 height 9
type input "OTHER"
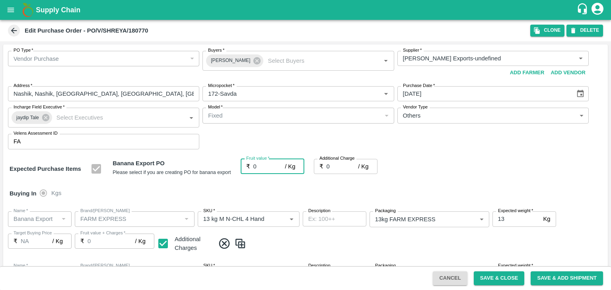
click at [264, 168] on input "0" at bounding box center [269, 166] width 32 height 15
type input "18"
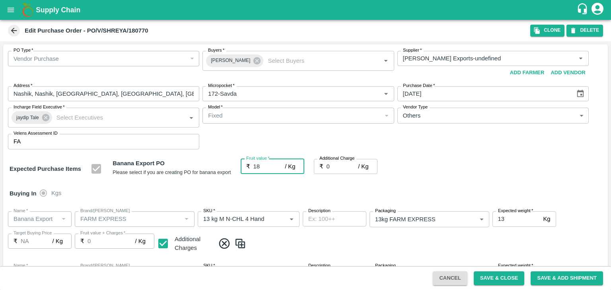
type input "18"
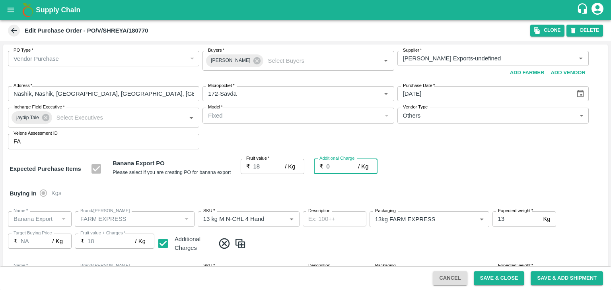
type input "2"
type input "20"
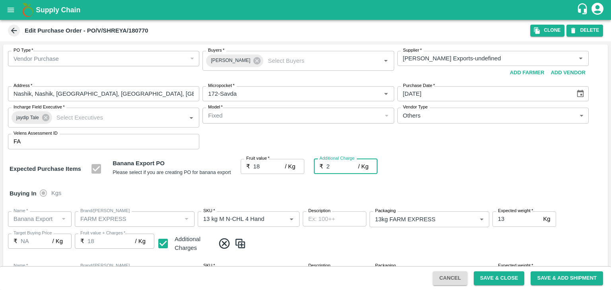
type input "20"
type input "2.75"
type input "20.75"
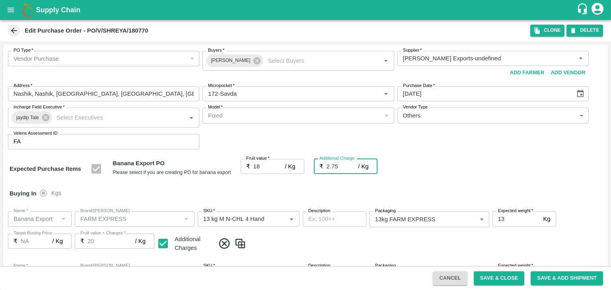
type input "20.75"
type input "2.75"
click at [280, 191] on div "Buying In Kgs" at bounding box center [305, 193] width 604 height 23
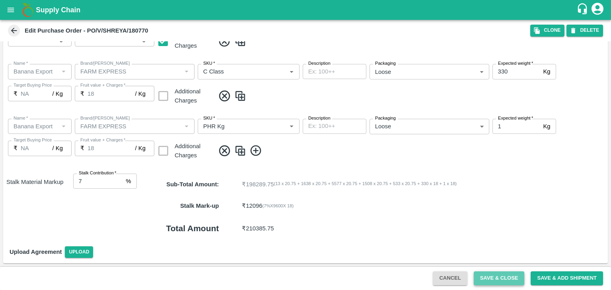
click at [510, 277] on button "Save & Close" at bounding box center [498, 279] width 51 height 14
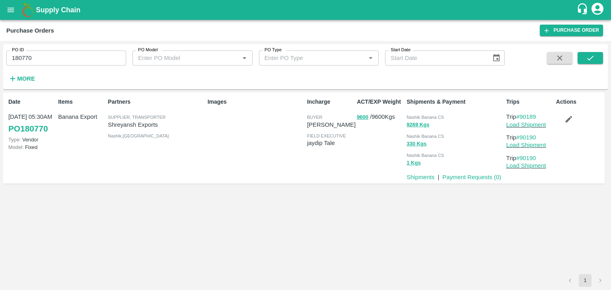
click at [66, 57] on input "180770" at bounding box center [66, 57] width 120 height 15
paste input "text"
type input "180778"
click at [593, 60] on icon "submit" at bounding box center [590, 58] width 9 height 9
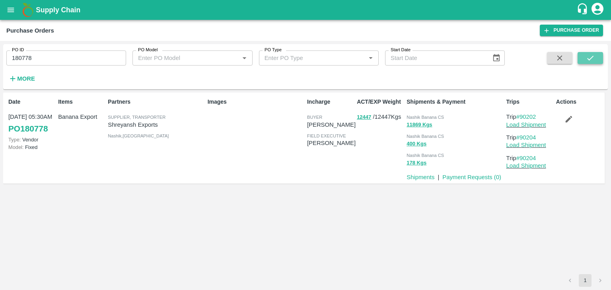
click at [589, 62] on icon "submit" at bounding box center [590, 58] width 9 height 9
click at [530, 126] on link "Load Shipment" at bounding box center [526, 125] width 40 height 6
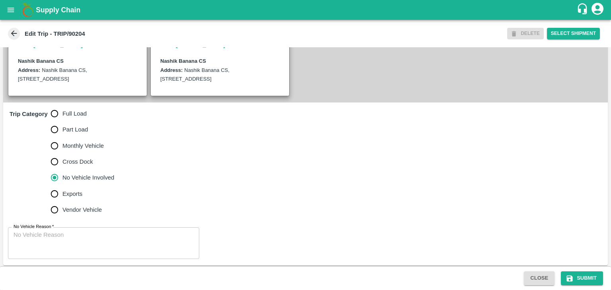
scroll to position [195, 0]
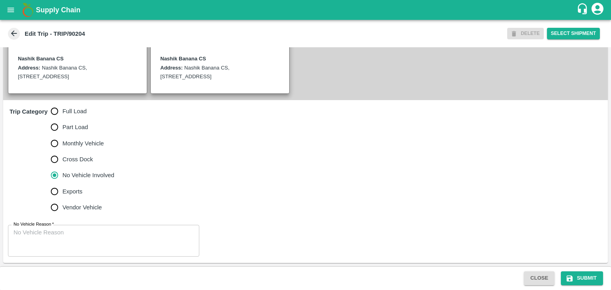
click at [81, 107] on span "Full Load" at bounding box center [74, 111] width 24 height 9
click at [62, 107] on input "Full Load" at bounding box center [55, 111] width 16 height 16
radio input "true"
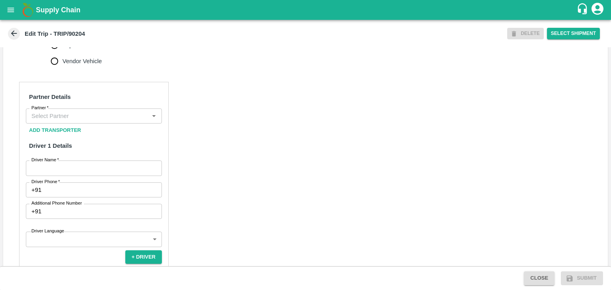
scroll to position [333, 0]
click at [69, 121] on input "Partner   *" at bounding box center [87, 116] width 118 height 10
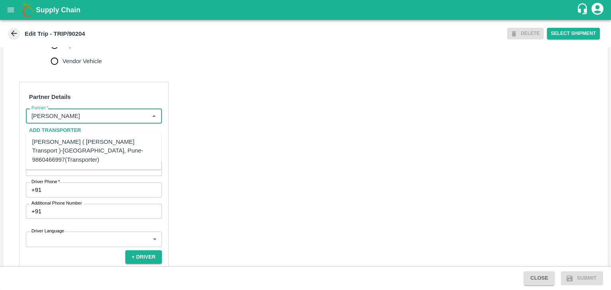
click at [84, 141] on div "[PERSON_NAME] ( [PERSON_NAME] Transport )-[GEOGRAPHIC_DATA], Pune-9860466997(Tr…" at bounding box center [93, 151] width 123 height 27
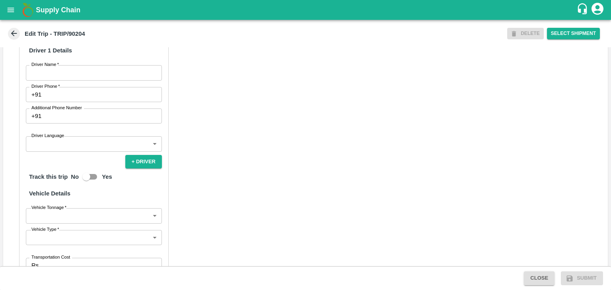
scroll to position [431, 0]
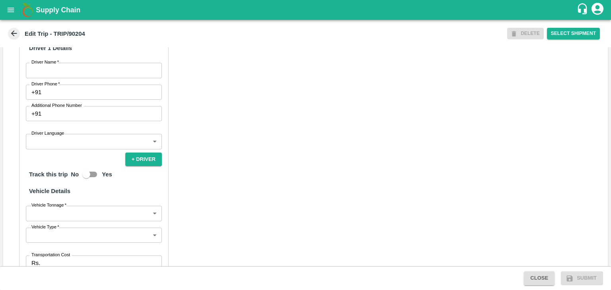
type input "[PERSON_NAME] ( [PERSON_NAME] Transport )-[GEOGRAPHIC_DATA], Pune-9860466997(Tr…"
click at [56, 78] on input "Driver Name   *" at bounding box center [94, 70] width 136 height 15
type input "[PERSON_NAME]"
drag, startPoint x: 80, startPoint y: 101, endPoint x: 100, endPoint y: 124, distance: 31.6
click at [100, 124] on div "Partner Details Partner   * Partner Add Transporter Driver 1 Details Driver Nam…" at bounding box center [93, 164] width 149 height 361
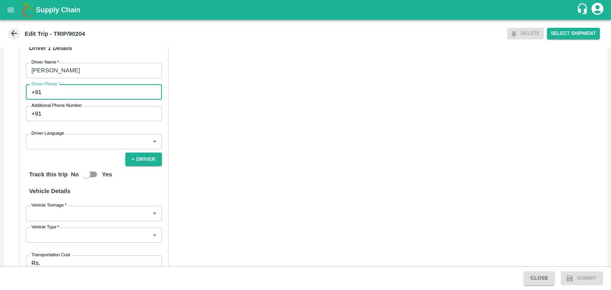
type input "9975280177"
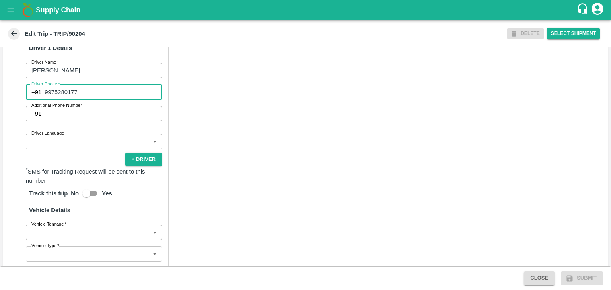
click at [76, 157] on body "Supply Chain Edit Trip - TRIP/90204 DELETE Select Shipment Trip Details Trip Ty…" at bounding box center [305, 145] width 611 height 290
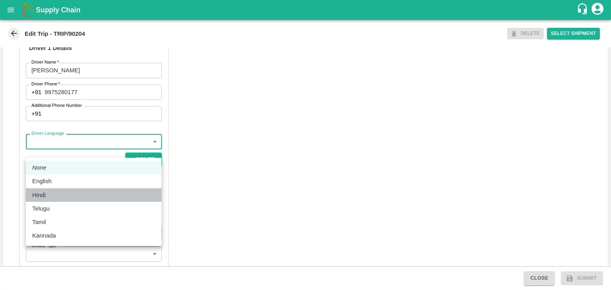
click at [68, 193] on div "Hindi" at bounding box center [93, 195] width 123 height 9
type input "hi"
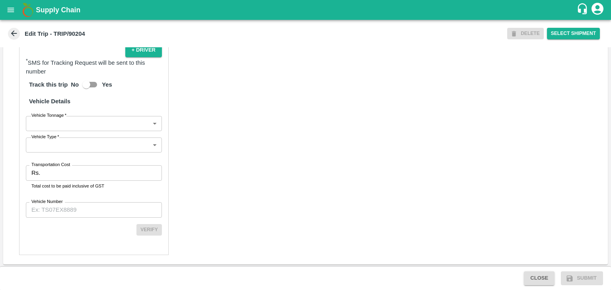
scroll to position [550, 0]
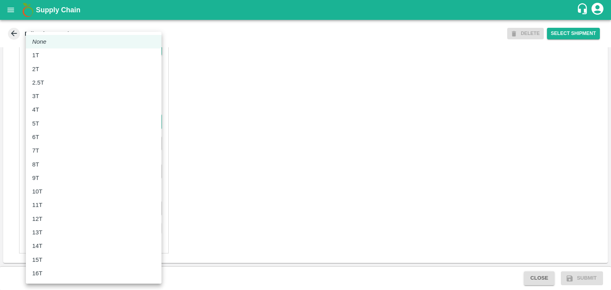
click at [66, 129] on body "Supply Chain Edit Trip - TRIP/90204 DELETE Select Shipment Trip Details Trip Ty…" at bounding box center [305, 145] width 611 height 290
click at [60, 163] on div "8T" at bounding box center [93, 164] width 123 height 9
type input "8000"
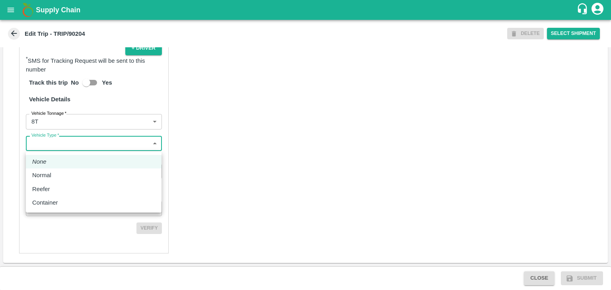
drag, startPoint x: 81, startPoint y: 147, endPoint x: 65, endPoint y: 172, distance: 28.8
click at [65, 172] on body "Supply Chain Edit Trip - TRIP/90204 DELETE Select Shipment Trip Details Trip Ty…" at bounding box center [305, 145] width 611 height 290
click at [65, 172] on div "Normal" at bounding box center [93, 175] width 123 height 9
type input "Normal"
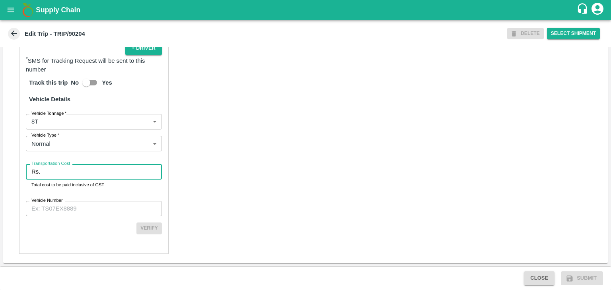
click at [74, 172] on input "Transportation Cost" at bounding box center [102, 171] width 118 height 15
type input "1"
click at [91, 212] on input "Vehicle Number" at bounding box center [94, 208] width 136 height 15
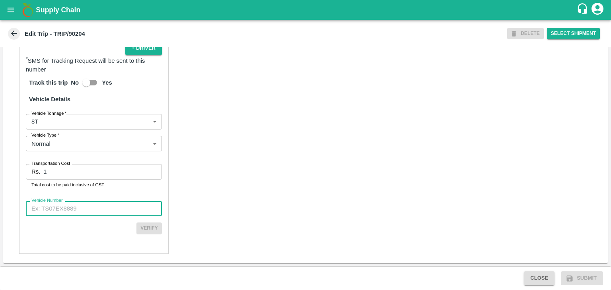
type input "MH10Z3780"
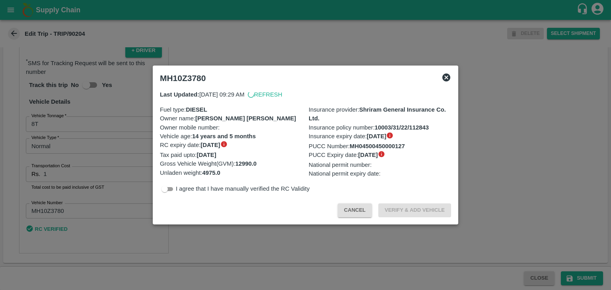
scroll to position [548, 0]
click at [574, 269] on div at bounding box center [305, 145] width 611 height 290
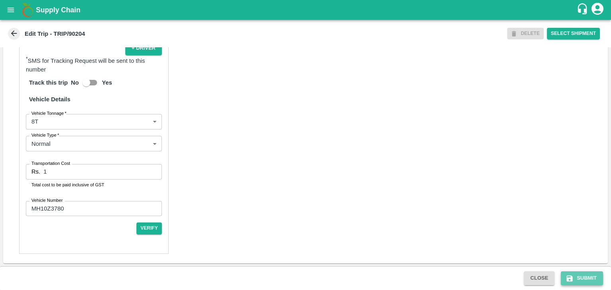
click at [587, 277] on button "Submit" at bounding box center [582, 279] width 42 height 14
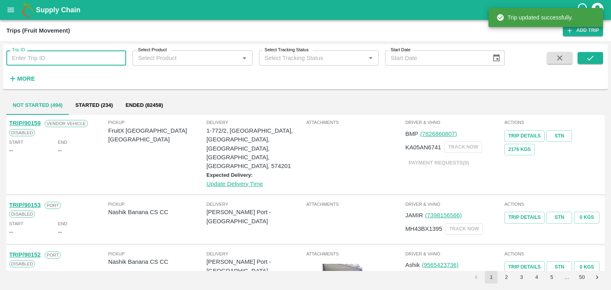
click at [103, 57] on input "Trip ID" at bounding box center [66, 57] width 120 height 15
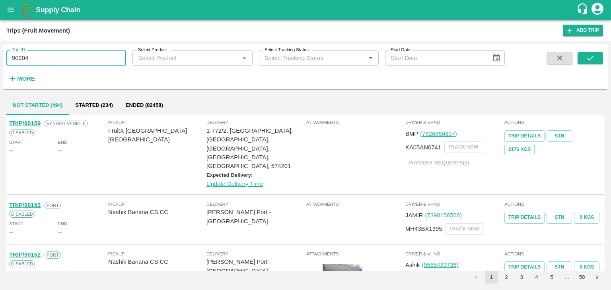
type input "90204"
click at [603, 54] on div "Trip ID 90204 Trip ID Select Product Select Product   * Select Tracking Status …" at bounding box center [305, 66] width 604 height 39
click at [594, 57] on icon "submit" at bounding box center [590, 58] width 9 height 9
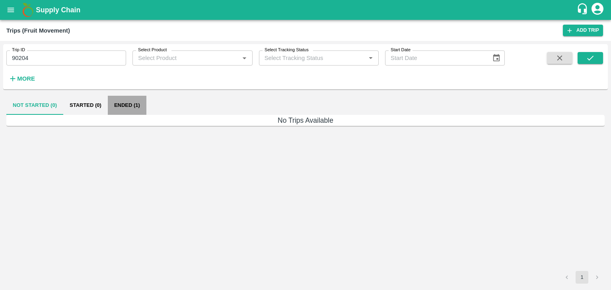
click at [121, 102] on button "Ended (1)" at bounding box center [127, 105] width 39 height 19
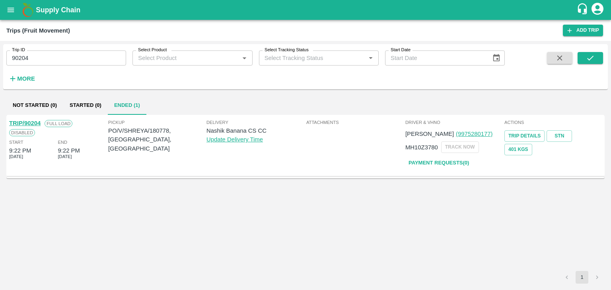
click at [31, 120] on link "TRIP/90204" at bounding box center [24, 123] width 31 height 6
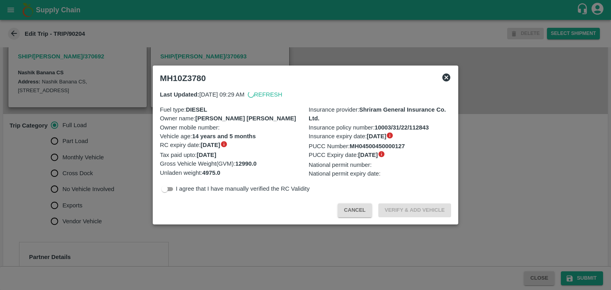
scroll to position [180, 0]
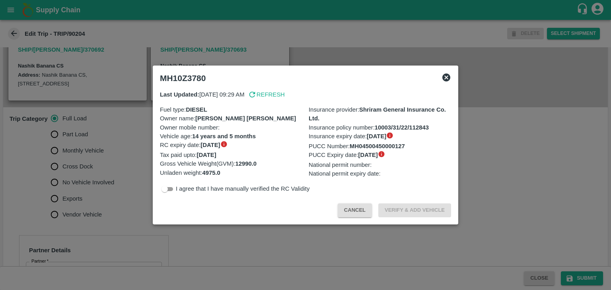
click at [101, 178] on div at bounding box center [305, 145] width 611 height 290
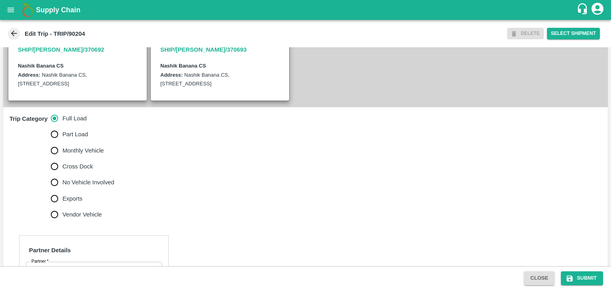
click at [96, 187] on span "No Vehicle Involved" at bounding box center [88, 182] width 52 height 9
click at [62, 187] on input "No Vehicle Involved" at bounding box center [55, 183] width 16 height 16
radio input "true"
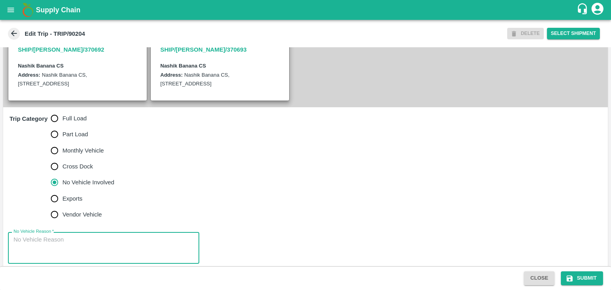
click at [111, 253] on textarea "No Vehicle Reason   *" at bounding box center [104, 248] width 180 height 25
type textarea "Field Dump"
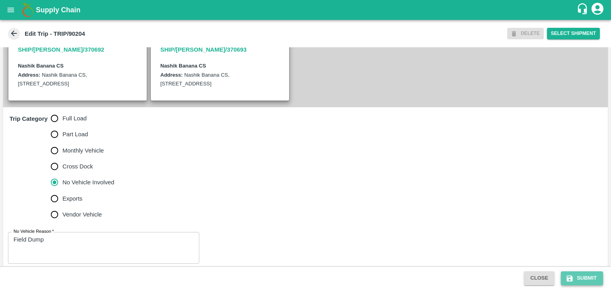
click at [585, 282] on button "Submit" at bounding box center [582, 279] width 42 height 14
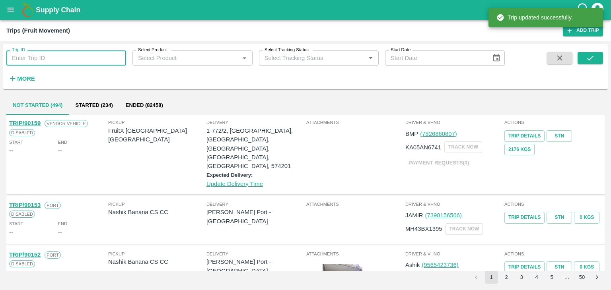
click at [104, 58] on input "Trip ID" at bounding box center [66, 57] width 120 height 15
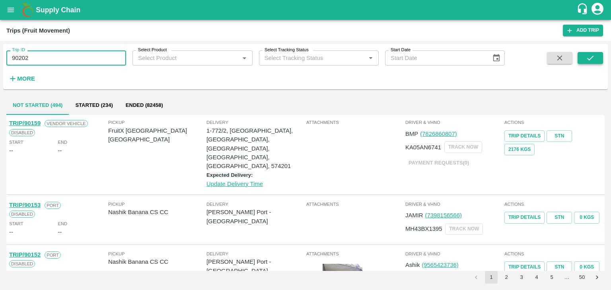
type input "90202"
click at [582, 59] on button "submit" at bounding box center [589, 58] width 25 height 12
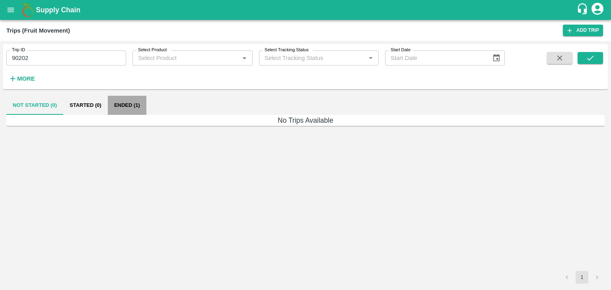
click at [137, 105] on button "Ended (1)" at bounding box center [127, 105] width 39 height 19
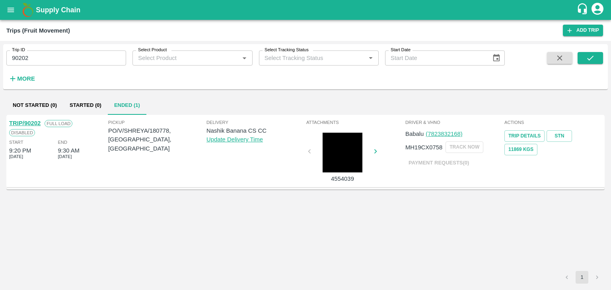
click at [29, 120] on link "TRIP/90202" at bounding box center [24, 123] width 31 height 6
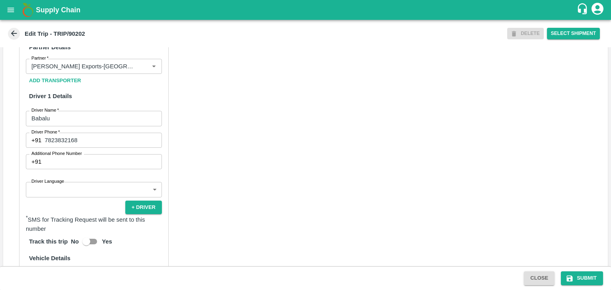
scroll to position [383, 0]
click at [141, 70] on icon "Clear" at bounding box center [144, 66] width 8 height 8
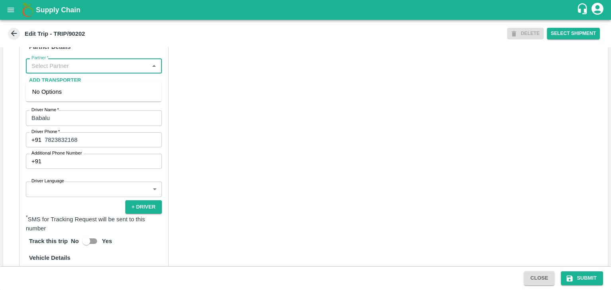
click at [127, 71] on input "Partner   *" at bounding box center [87, 66] width 118 height 10
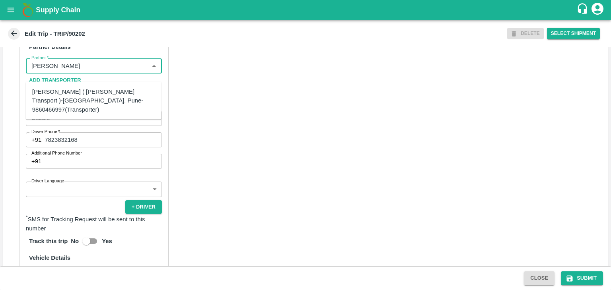
type input "nitin Rasa"
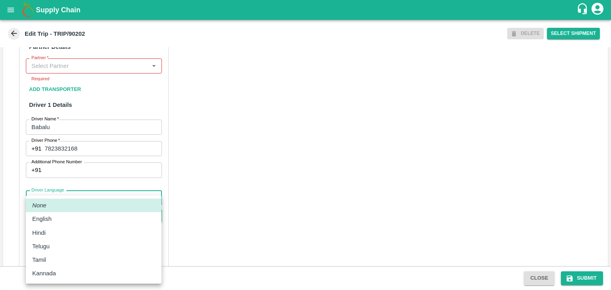
click at [101, 194] on body "Supply Chain Edit Trip - TRIP/90202 DELETE Select Shipment Trip Details Trip Ty…" at bounding box center [305, 145] width 611 height 290
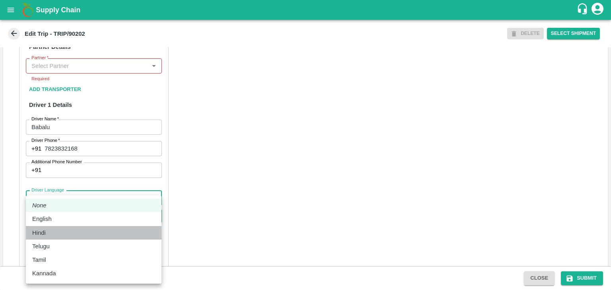
click at [51, 236] on div "Hindi" at bounding box center [93, 233] width 123 height 9
type input "hi"
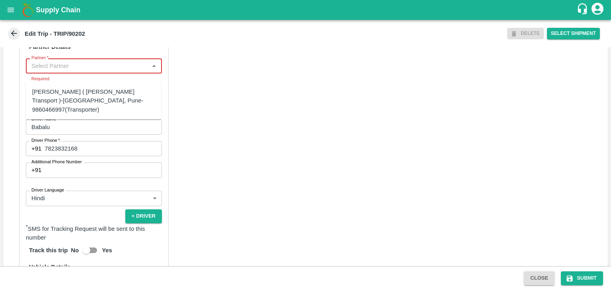
click at [78, 71] on input "Partner   *" at bounding box center [87, 66] width 118 height 10
click at [94, 99] on div "[PERSON_NAME] ( [PERSON_NAME] Transport )-[GEOGRAPHIC_DATA], Pune-9860466997(Tr…" at bounding box center [93, 100] width 123 height 27
type input "[PERSON_NAME] ( [PERSON_NAME] Transport )-[GEOGRAPHIC_DATA], Pune-9860466997(Tr…"
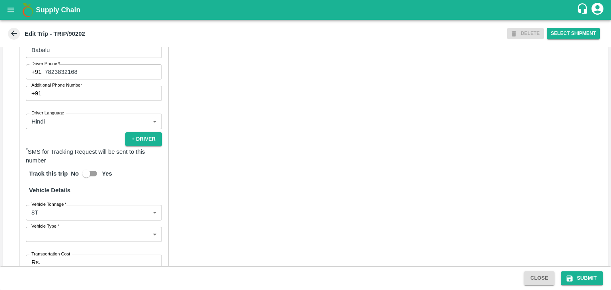
scroll to position [456, 0]
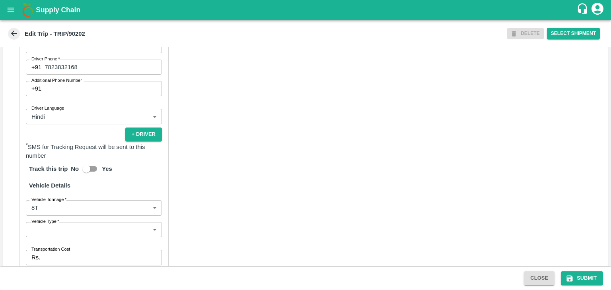
click at [79, 241] on body "Supply Chain Edit Trip - TRIP/90202 DELETE Select Shipment Trip Details Trip Ty…" at bounding box center [305, 145] width 611 height 290
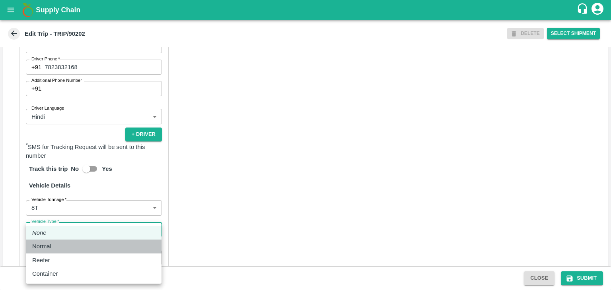
click at [64, 246] on div "Normal" at bounding box center [93, 246] width 123 height 9
type input "Normal"
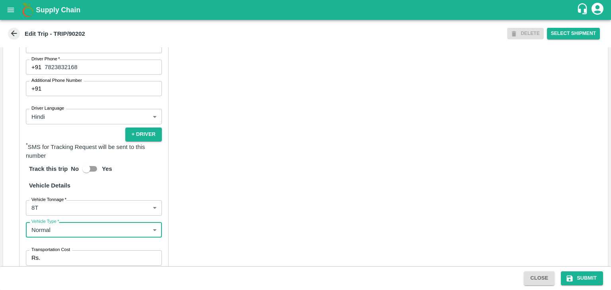
scroll to position [558, 0]
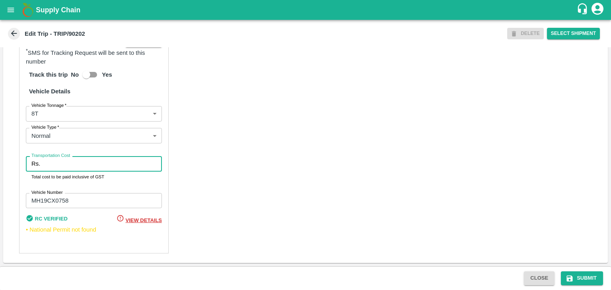
click at [89, 169] on input "Transportation Cost" at bounding box center [102, 163] width 118 height 15
type input "10000"
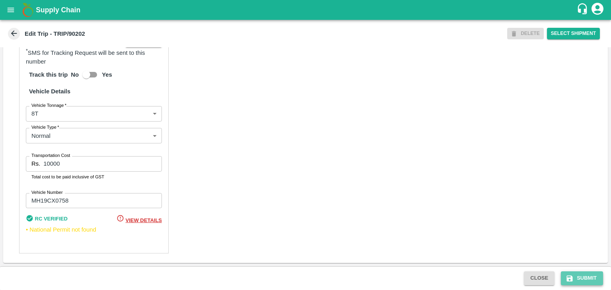
click at [588, 280] on button "Submit" at bounding box center [582, 279] width 42 height 14
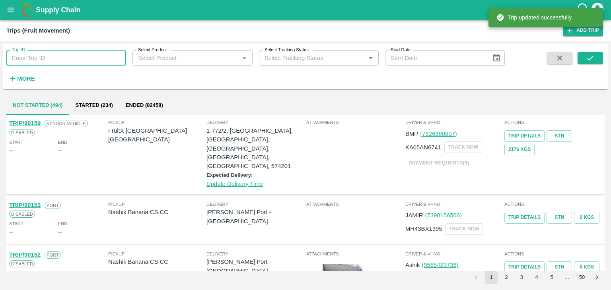
click at [89, 61] on input "Trip ID" at bounding box center [66, 57] width 120 height 15
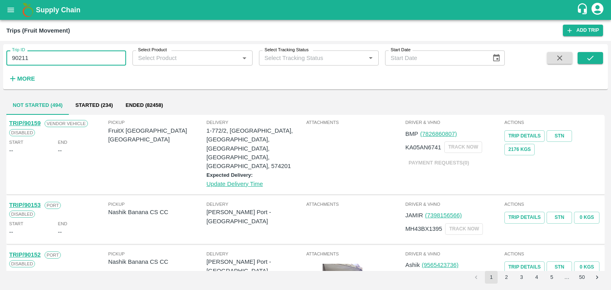
type input "90211"
click at [605, 59] on div "Trip ID 90211 Trip ID Select Product Select Product   * Select Tracking Status …" at bounding box center [305, 66] width 604 height 39
click at [596, 59] on button "submit" at bounding box center [589, 58] width 25 height 12
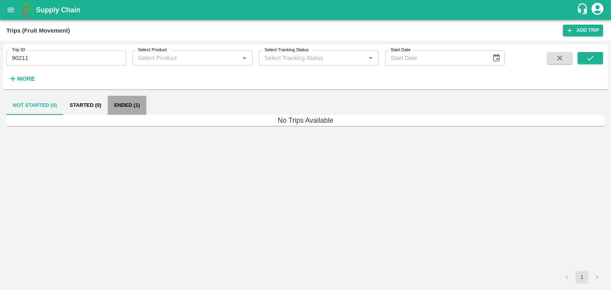
click at [140, 102] on button "Ended (1)" at bounding box center [127, 105] width 39 height 19
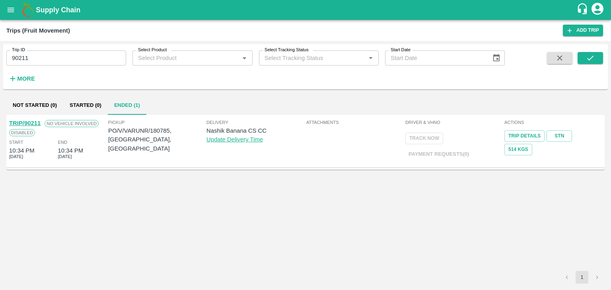
click at [24, 121] on link "TRIP/90211" at bounding box center [24, 123] width 31 height 6
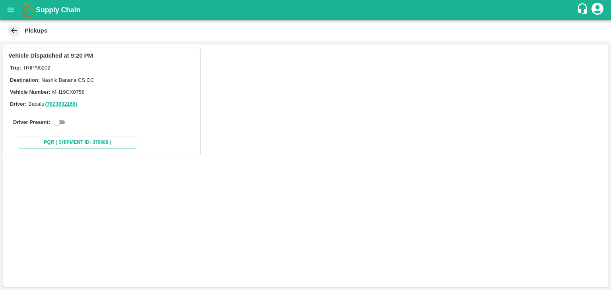
click at [63, 120] on input "checkbox" at bounding box center [56, 123] width 29 height 10
checkbox input "true"
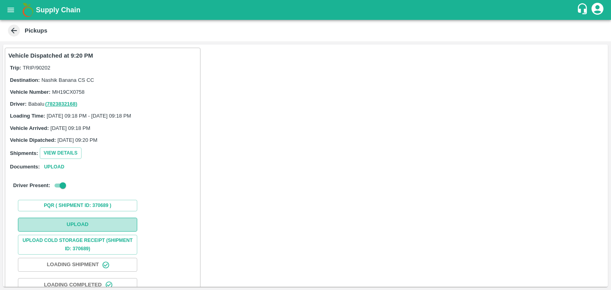
click at [91, 224] on button "Upload" at bounding box center [77, 225] width 119 height 14
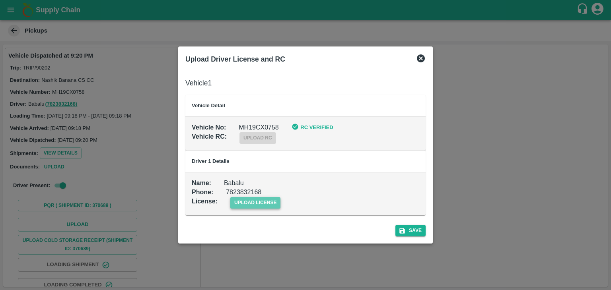
click at [260, 202] on span "upload license" at bounding box center [255, 203] width 50 height 12
click at [0, 0] on input "upload license" at bounding box center [0, 0] width 0 height 0
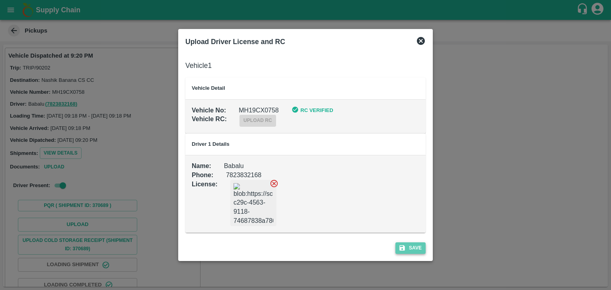
click at [412, 248] on button "Save" at bounding box center [410, 249] width 30 height 12
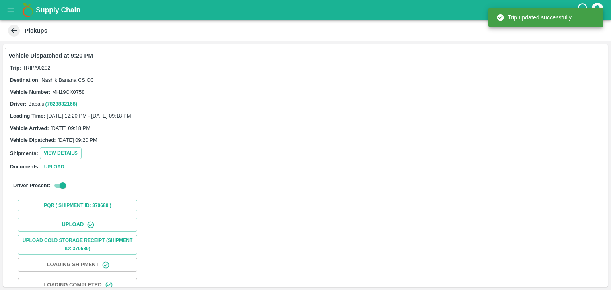
scroll to position [83, 0]
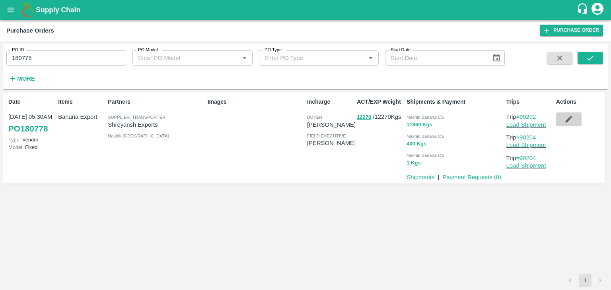
click at [563, 118] on button "button" at bounding box center [568, 120] width 25 height 14
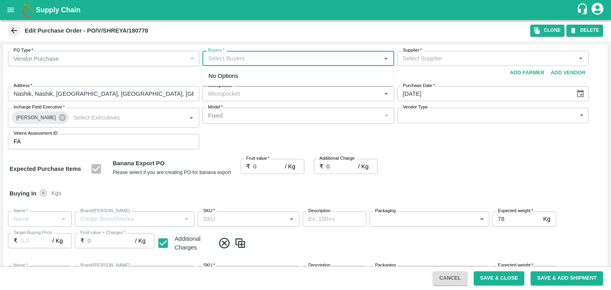
click at [245, 56] on input "Buyers   *" at bounding box center [291, 58] width 173 height 10
type input "A"
type input "[PERSON_NAME] Exports-undefined"
type input "172-Savda"
type input "Banana Export"
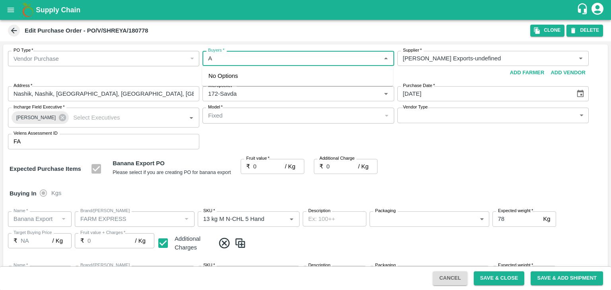
type input "FARM EXPRESS"
type input "13 kg M N-CHL 5 Hand"
type input "NA"
type input "Banana Export"
type input "FARM EXPRESS"
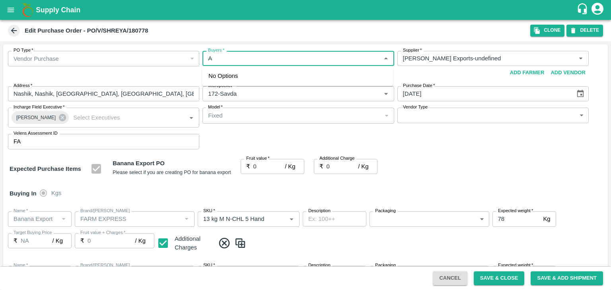
type input "13 kg M N-CHL 6 Hand"
type input "NA"
type input "Banana Export"
type input "FARM EXPRESS"
type input "13 kg M N-CHL 8 Hand"
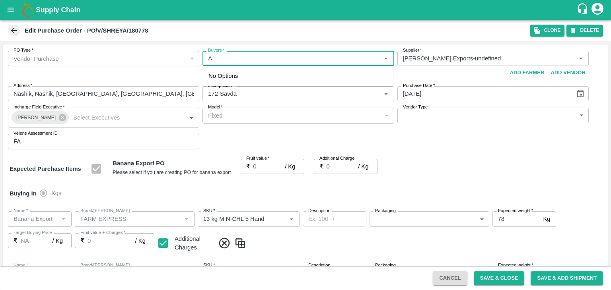
type input "NA"
type input "Banana Export"
type input "FARM EXPRESS"
type input "13 kg M N-CHL CL"
type input "NA"
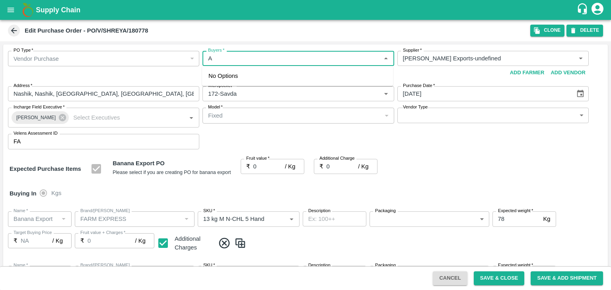
type input "Banana Export"
type input "FARM EXPRESS"
type input "C Class"
type input "NA"
type input "Banana Export"
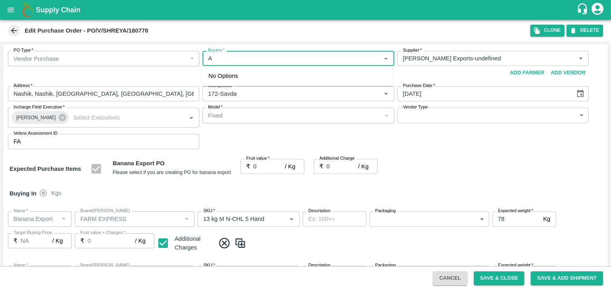
type input "FARM EXPRESS"
type input "PHR Kg"
type input "NA"
type input "Ajit"
click at [250, 81] on div "[PERSON_NAME]" at bounding box center [251, 79] width 49 height 9
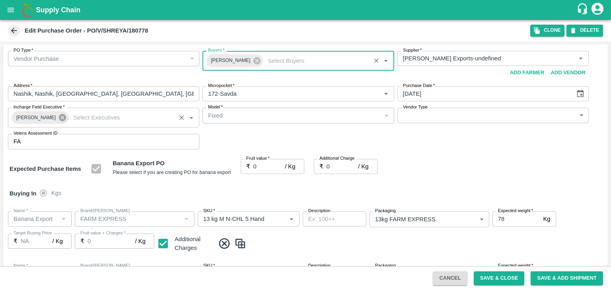
click at [59, 119] on icon at bounding box center [62, 117] width 7 height 7
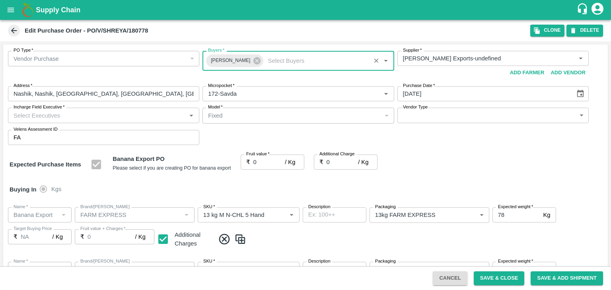
click at [72, 116] on input "Incharge Field Executive   *" at bounding box center [96, 115] width 173 height 10
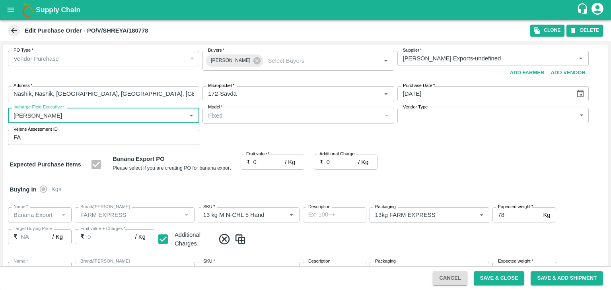
type input "[PERSON_NAME]"
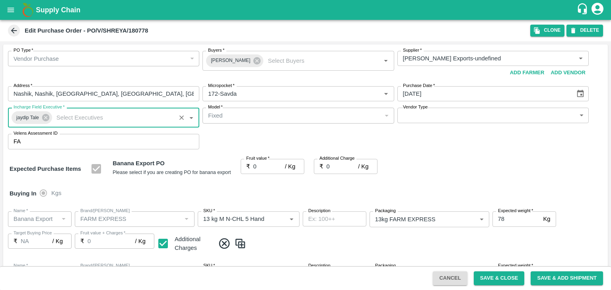
click at [431, 114] on body "Supply Chain Edit Purchase Order - PO/V/SHREYA/180778 Clone DELETE PO Type   * …" at bounding box center [305, 145] width 611 height 290
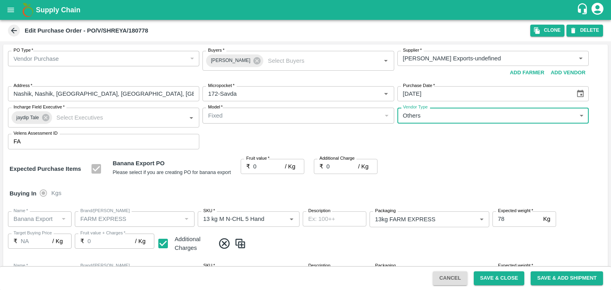
type input "OTHER"
drag, startPoint x: 259, startPoint y: 164, endPoint x: 267, endPoint y: 169, distance: 9.5
click at [267, 169] on div at bounding box center [305, 145] width 611 height 290
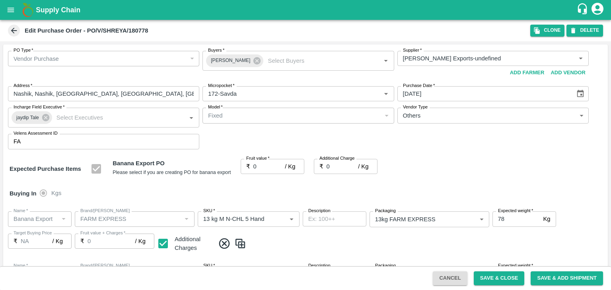
click at [267, 169] on div at bounding box center [305, 145] width 611 height 290
click at [265, 166] on div at bounding box center [305, 145] width 611 height 290
click at [268, 167] on input "0" at bounding box center [269, 166] width 32 height 15
type input "1"
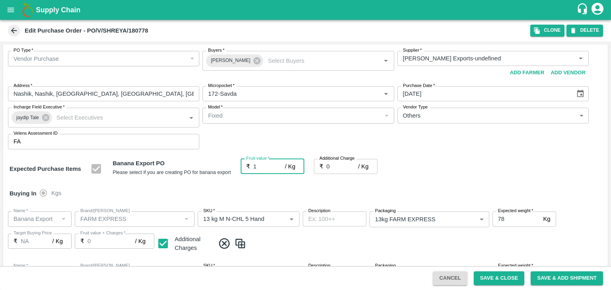
type input "1"
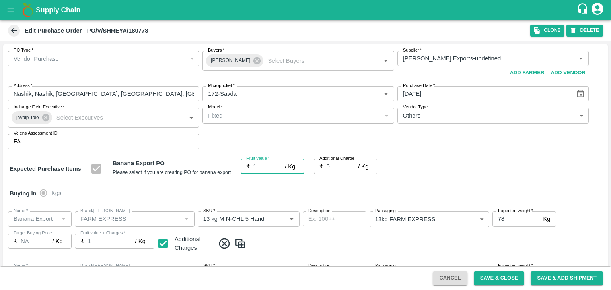
type input "1"
type input "18"
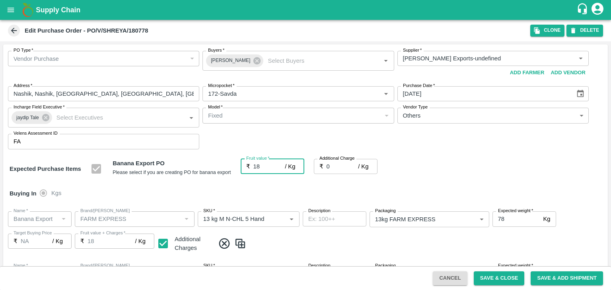
type input "18"
type input "2"
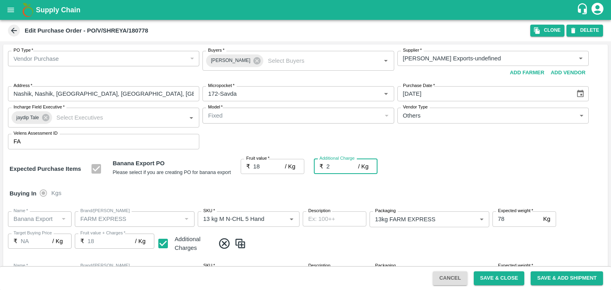
type input "20"
type input "2.7"
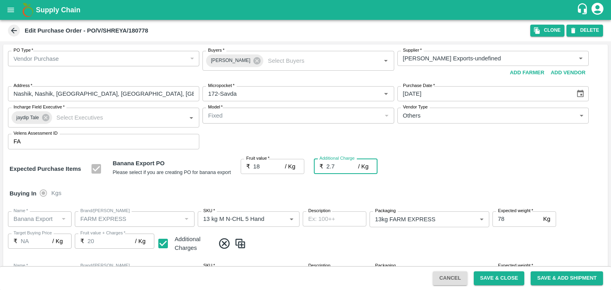
type input "20.7"
type input "2.75"
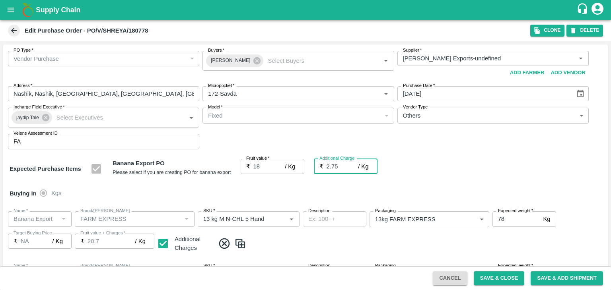
type input "20.75"
type input "2.75"
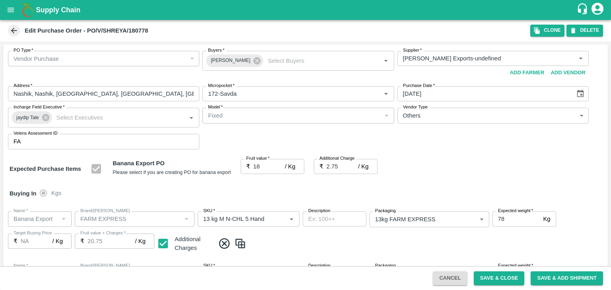
click at [288, 201] on div "Buying In Kgs" at bounding box center [305, 193] width 604 height 23
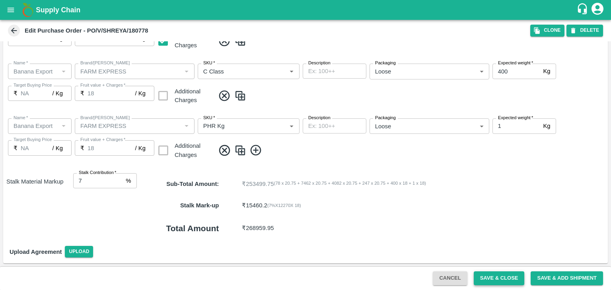
drag, startPoint x: 483, startPoint y: 266, endPoint x: 502, endPoint y: 281, distance: 24.5
click at [502, 281] on main "Edit Purchase Order - PO/V/SHREYA/180778 Clone DELETE PO Type   * Vendor Purcha…" at bounding box center [305, 155] width 611 height 270
click at [502, 281] on button "Save & Close" at bounding box center [498, 279] width 51 height 14
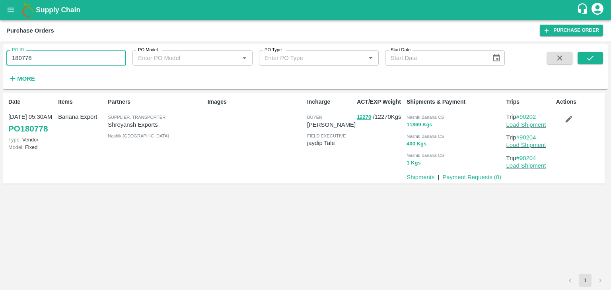
click at [94, 52] on input "180778" at bounding box center [66, 57] width 120 height 15
paste input "text"
click at [94, 52] on input "180778" at bounding box center [66, 57] width 120 height 15
type input "180785"
click at [595, 58] on button "submit" at bounding box center [589, 58] width 25 height 12
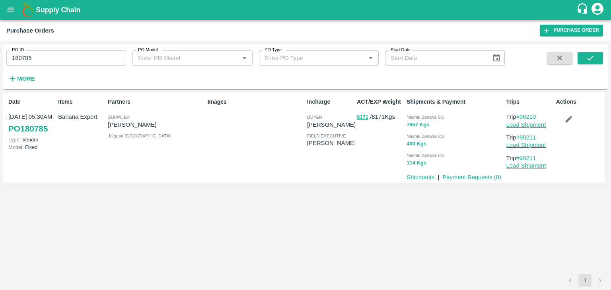
click at [586, 65] on span at bounding box center [589, 68] width 25 height 33
click at [592, 59] on icon "submit" at bounding box center [590, 58] width 9 height 9
click at [524, 128] on p "Load Shipment" at bounding box center [529, 124] width 47 height 9
click at [533, 126] on link "Load Shipment" at bounding box center [526, 125] width 40 height 6
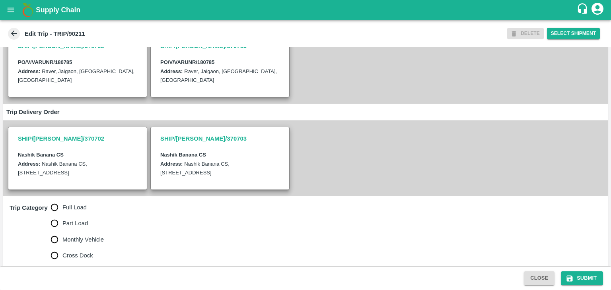
scroll to position [155, 0]
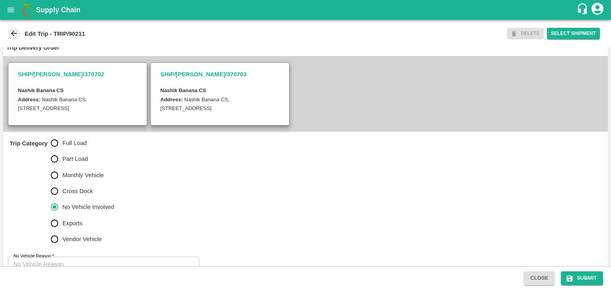
click at [70, 142] on span "Full Load" at bounding box center [74, 143] width 24 height 9
click at [62, 142] on input "Full Load" at bounding box center [55, 143] width 16 height 16
radio input "true"
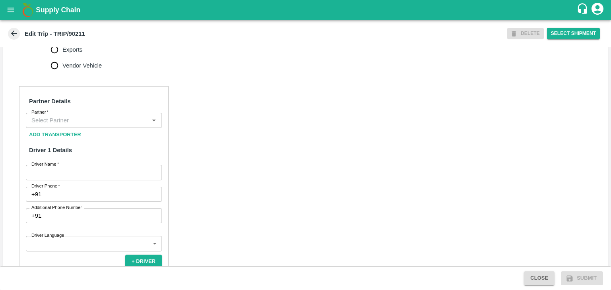
scroll to position [329, 0]
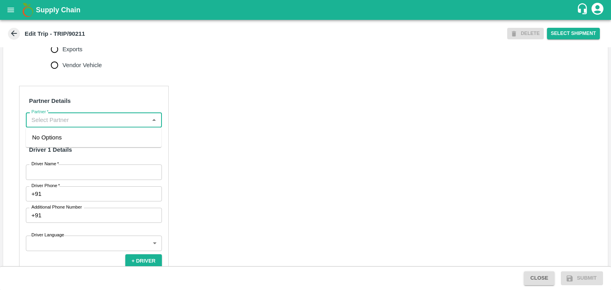
click at [67, 123] on input "Partner   *" at bounding box center [87, 120] width 118 height 10
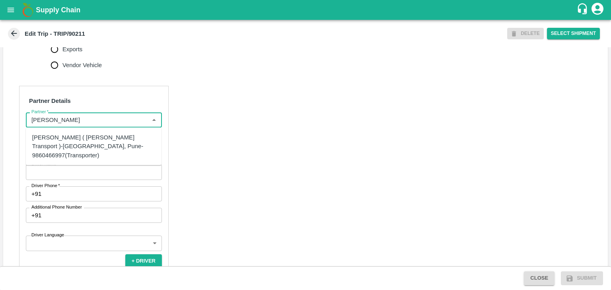
click at [132, 144] on div "[PERSON_NAME] ( [PERSON_NAME] Transport )-[GEOGRAPHIC_DATA], Pune-9860466997(Tr…" at bounding box center [93, 146] width 123 height 27
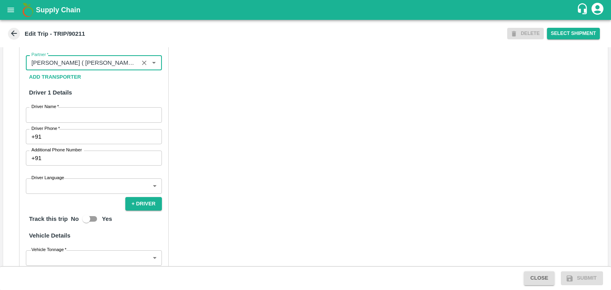
scroll to position [410, 0]
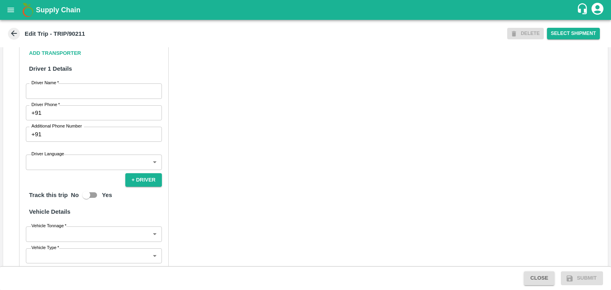
type input "Nitin Rasal ( Bhairavnath Transport )-Deulgaon, Pune-9860466997(Transporter)"
click at [58, 96] on input "Driver Name   *" at bounding box center [94, 90] width 136 height 15
type input "Godase"
click at [77, 115] on input "Driver Phone   *" at bounding box center [103, 112] width 117 height 15
type input "9975280177"
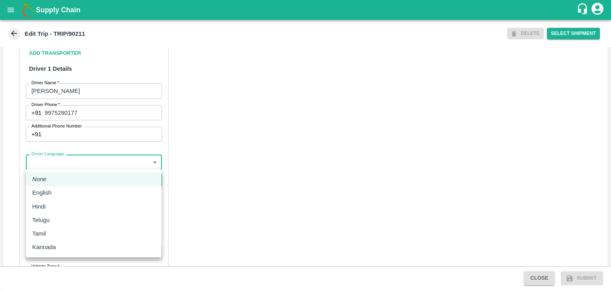
click at [79, 166] on body "Supply Chain Edit Trip - TRIP/90211 DELETE Select Shipment Trip Details Trip Ty…" at bounding box center [305, 145] width 611 height 290
click at [70, 204] on div "Hindi" at bounding box center [93, 206] width 123 height 9
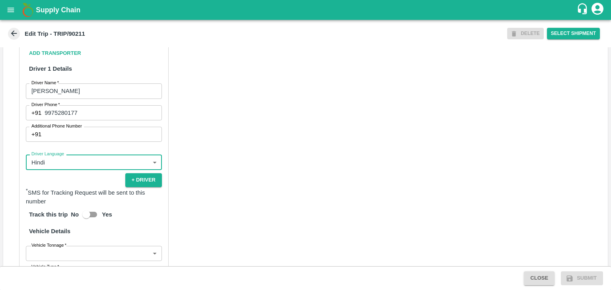
type input "hi"
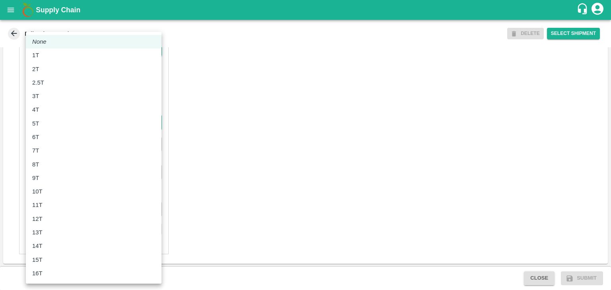
click at [80, 125] on body "Supply Chain Edit Trip - TRIP/90211 DELETE Select Shipment Trip Details Trip Ty…" at bounding box center [305, 145] width 611 height 290
click at [51, 167] on div "8T" at bounding box center [93, 164] width 123 height 9
type input "8000"
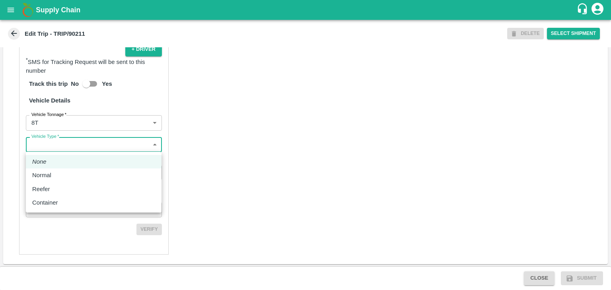
click at [80, 151] on body "Supply Chain Edit Trip - TRIP/90211 DELETE Select Shipment Trip Details Trip Ty…" at bounding box center [305, 145] width 611 height 290
click at [72, 180] on li "Normal" at bounding box center [94, 176] width 136 height 14
type input "Normal"
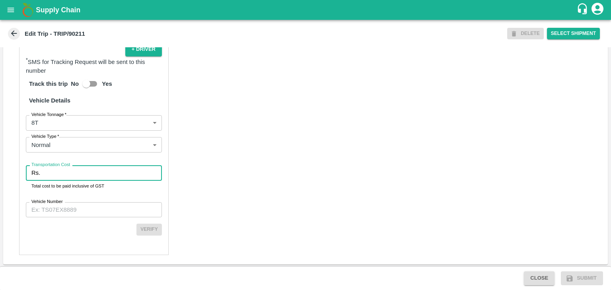
click at [84, 175] on input "Transportation Cost" at bounding box center [102, 172] width 118 height 15
type input "1"
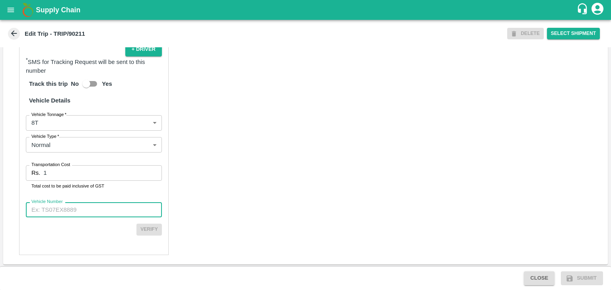
click at [98, 211] on input "Vehicle Number" at bounding box center [94, 209] width 136 height 15
type input "MH42B9581"
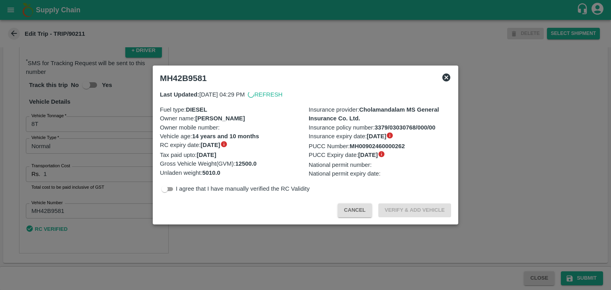
scroll to position [539, 0]
click at [592, 280] on div at bounding box center [305, 145] width 611 height 290
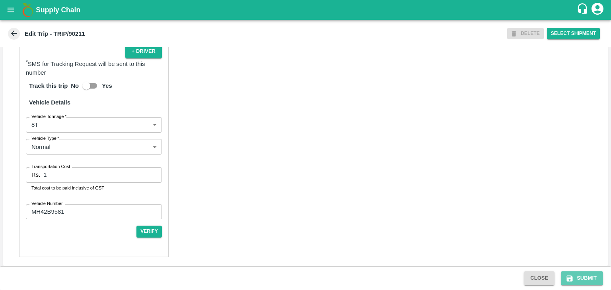
click at [592, 280] on button "Submit" at bounding box center [582, 279] width 42 height 14
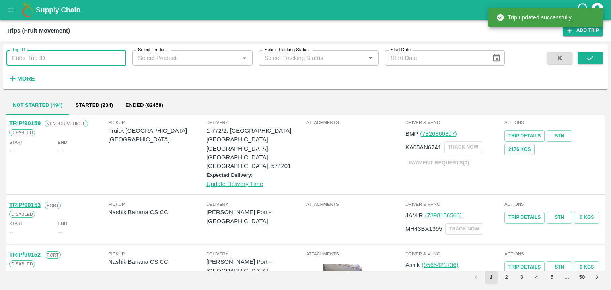
click at [66, 56] on input "Trip ID" at bounding box center [66, 57] width 120 height 15
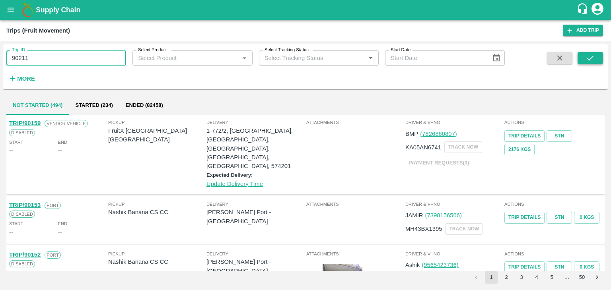
type input "90211"
click at [600, 61] on button "submit" at bounding box center [589, 58] width 25 height 12
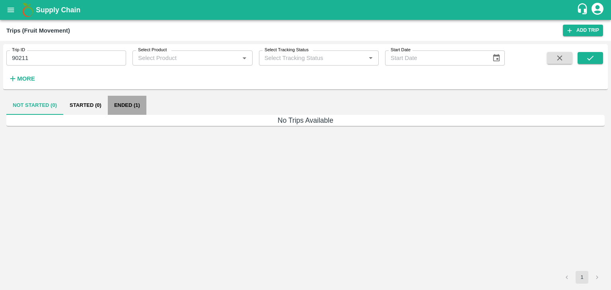
click at [130, 103] on button "Ended (1)" at bounding box center [127, 105] width 39 height 19
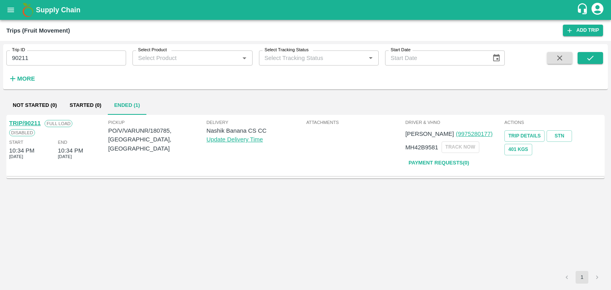
click at [29, 118] on div "TRIP/90211 Full Load Disabled Start 10:34 PM 14 Oct 2025 End 10:34 PM 14 Oct 20…" at bounding box center [57, 145] width 99 height 57
click at [19, 122] on link "TRIP/90211" at bounding box center [24, 123] width 31 height 6
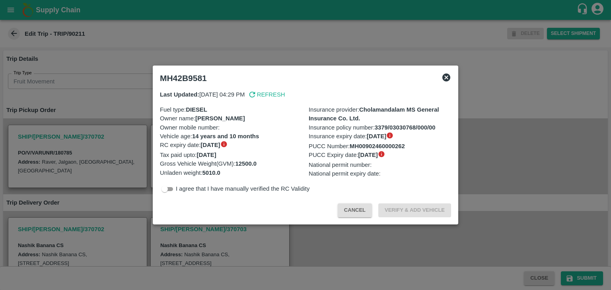
click at [231, 240] on div at bounding box center [305, 145] width 611 height 290
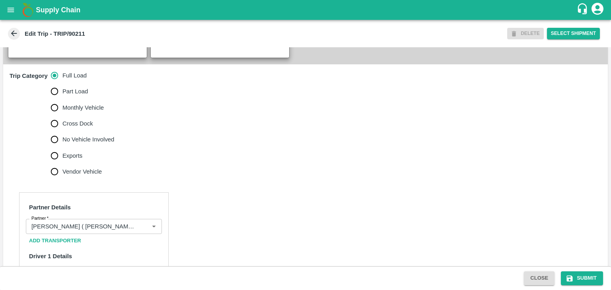
scroll to position [297, 0]
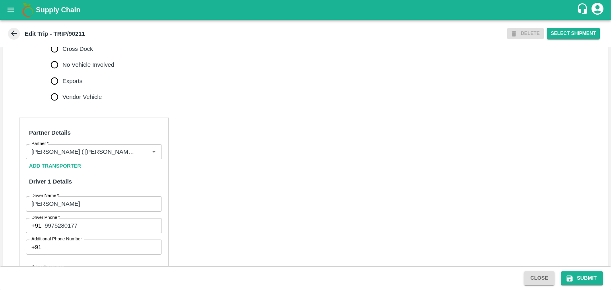
click at [82, 69] on span "No Vehicle Involved" at bounding box center [88, 64] width 52 height 9
click at [62, 69] on input "No Vehicle Involved" at bounding box center [55, 65] width 16 height 16
radio input "true"
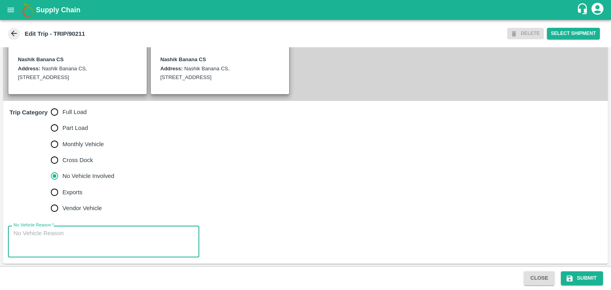
click at [117, 230] on textarea "No Vehicle Reason   *" at bounding box center [104, 241] width 180 height 25
type textarea "Field Dump"
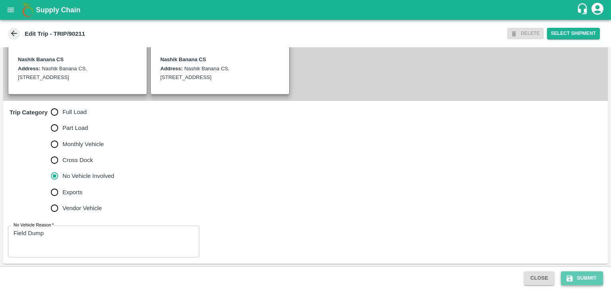
click at [584, 280] on button "Submit" at bounding box center [582, 279] width 42 height 14
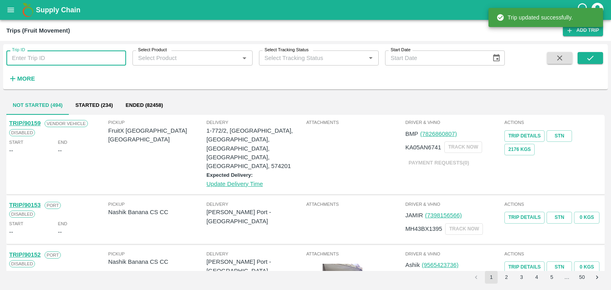
click at [85, 58] on input "Trip ID" at bounding box center [66, 57] width 120 height 15
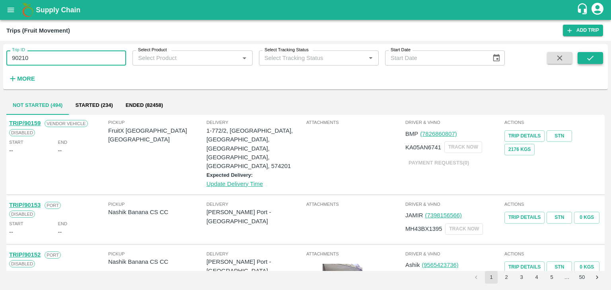
type input "90210"
click at [598, 61] on button "submit" at bounding box center [589, 58] width 25 height 12
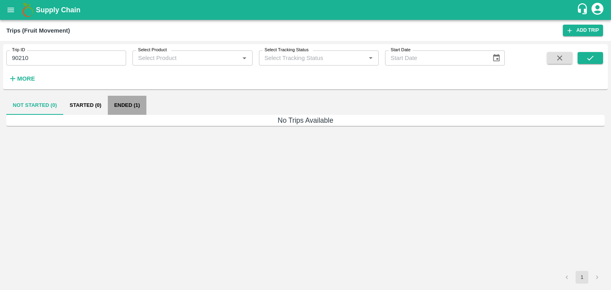
click at [137, 106] on button "Ended (1)" at bounding box center [127, 105] width 39 height 19
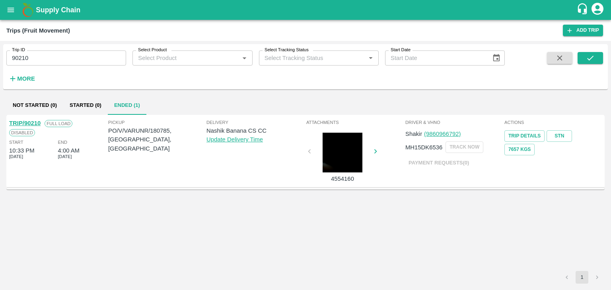
click at [31, 122] on link "TRIP/90210" at bounding box center [24, 123] width 31 height 6
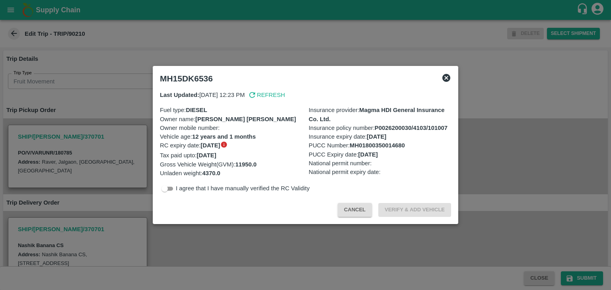
click at [447, 75] on icon at bounding box center [446, 78] width 10 height 10
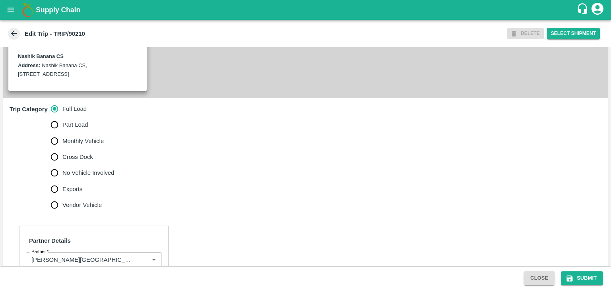
scroll to position [238, 0]
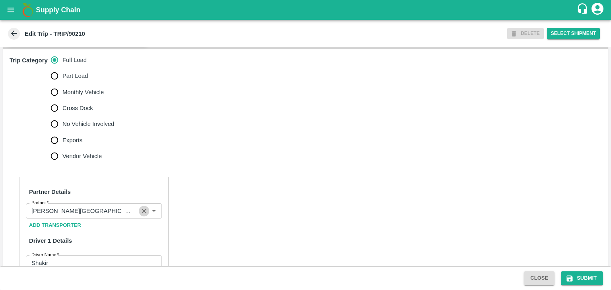
click at [145, 212] on icon "Clear" at bounding box center [144, 212] width 8 height 8
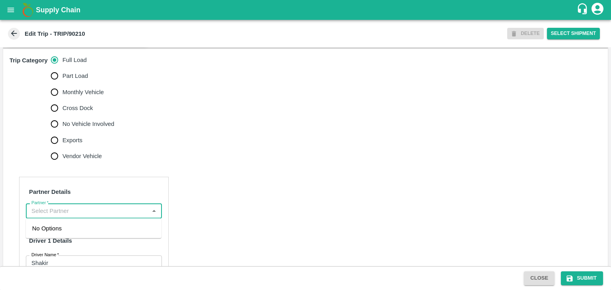
click at [126, 206] on input "Partner   *" at bounding box center [87, 211] width 118 height 10
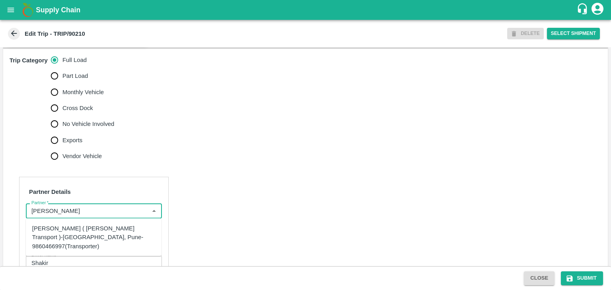
click at [97, 229] on div "[PERSON_NAME] ( [PERSON_NAME] Transport )-[GEOGRAPHIC_DATA], Pune-9860466997(Tr…" at bounding box center [93, 237] width 123 height 27
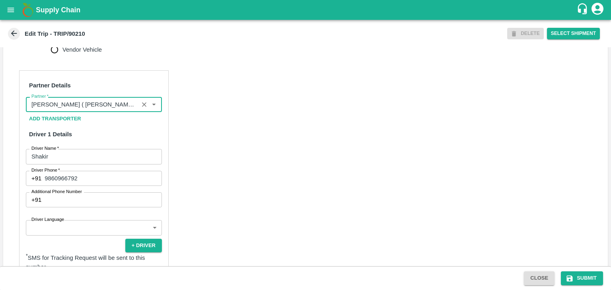
scroll to position [418, 0]
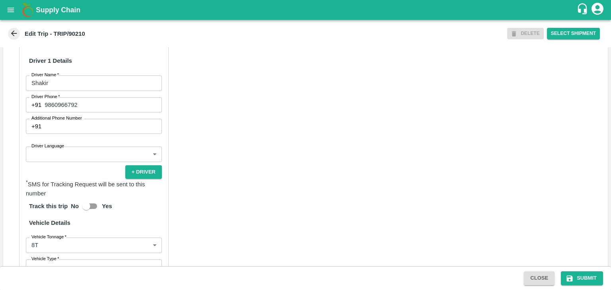
type input "[PERSON_NAME] ( [PERSON_NAME] Transport )-[GEOGRAPHIC_DATA], Pune-9860466997(Tr…"
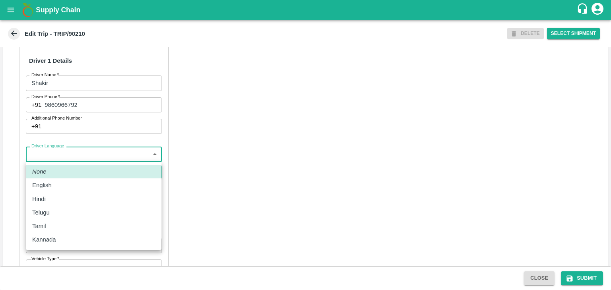
click at [74, 159] on body "Supply Chain Edit Trip - TRIP/90210 DELETE Select Shipment Trip Details Trip Ty…" at bounding box center [305, 145] width 611 height 290
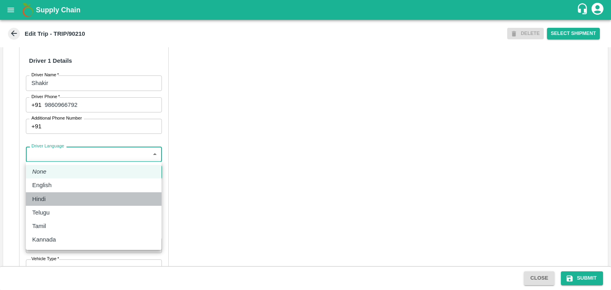
click at [57, 195] on div "Hindi" at bounding box center [93, 199] width 123 height 9
type input "hi"
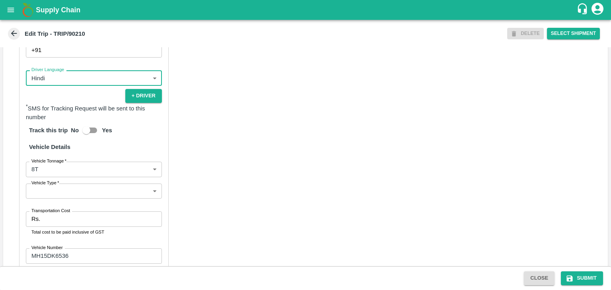
scroll to position [541, 0]
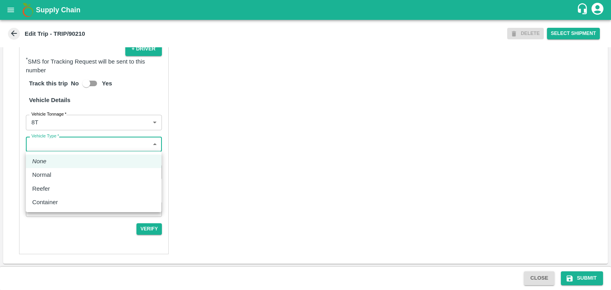
click at [67, 140] on body "Supply Chain Edit Trip - TRIP/90210 DELETE Select Shipment Trip Details Trip Ty…" at bounding box center [305, 145] width 611 height 290
click at [48, 173] on p "Normal" at bounding box center [41, 175] width 19 height 9
type input "Normal"
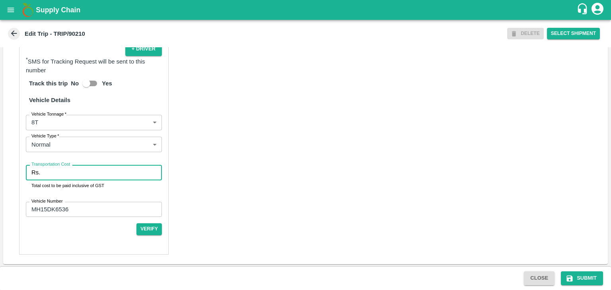
click at [62, 173] on input "Transportation Cost" at bounding box center [102, 172] width 118 height 15
type input "10000"
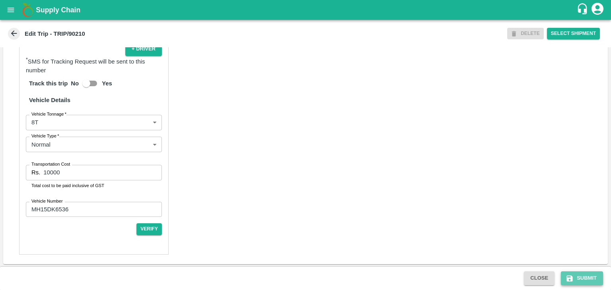
click at [581, 272] on button "Submit" at bounding box center [582, 279] width 42 height 14
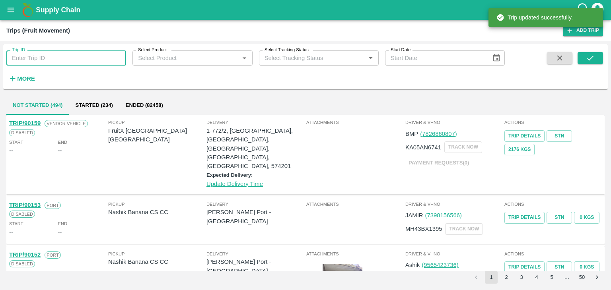
click at [65, 54] on input "Trip ID" at bounding box center [66, 57] width 120 height 15
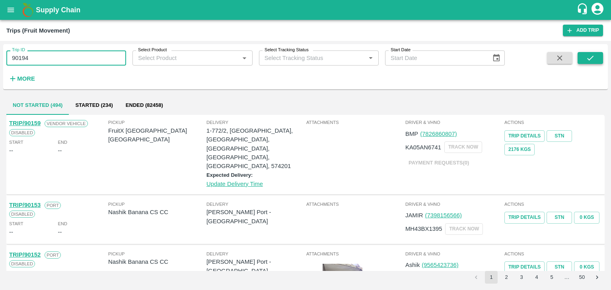
type input "90194"
click at [591, 56] on icon "submit" at bounding box center [590, 58] width 9 height 9
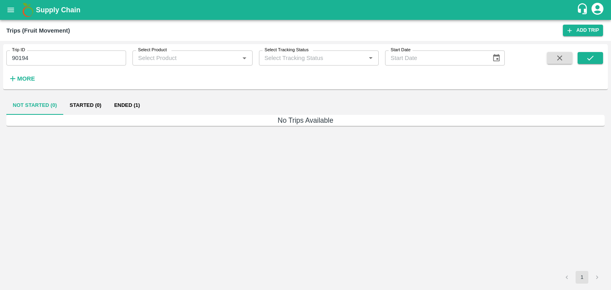
click at [126, 106] on button "Ended (1)" at bounding box center [127, 105] width 39 height 19
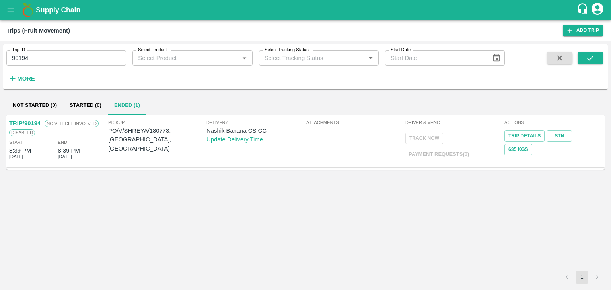
click at [22, 123] on link "TRIP/90194" at bounding box center [24, 123] width 31 height 6
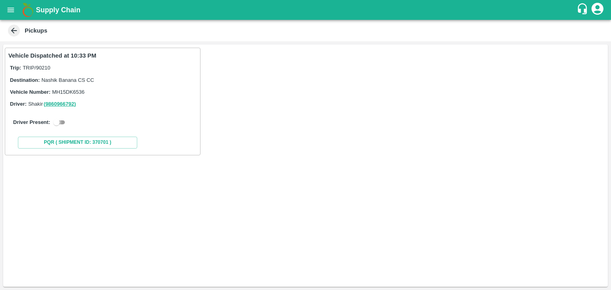
click at [60, 119] on input "checkbox" at bounding box center [56, 123] width 29 height 10
checkbox input "true"
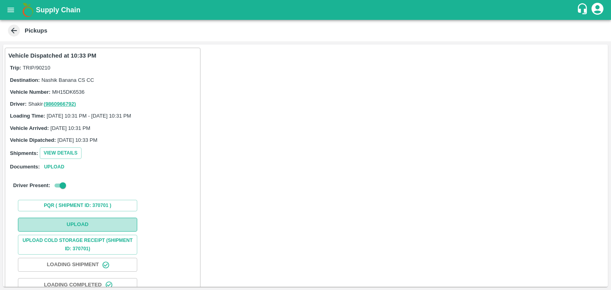
click at [95, 221] on button "Upload" at bounding box center [77, 225] width 119 height 14
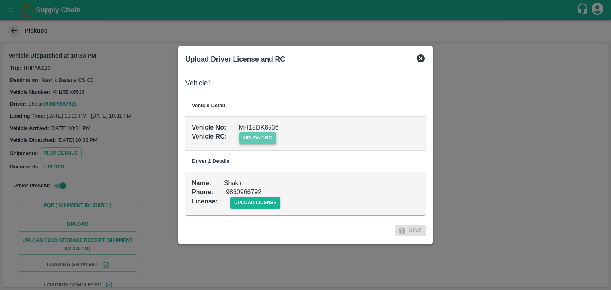
click at [269, 136] on span "upload rc" at bounding box center [257, 138] width 37 height 12
click at [0, 0] on input "upload rc" at bounding box center [0, 0] width 0 height 0
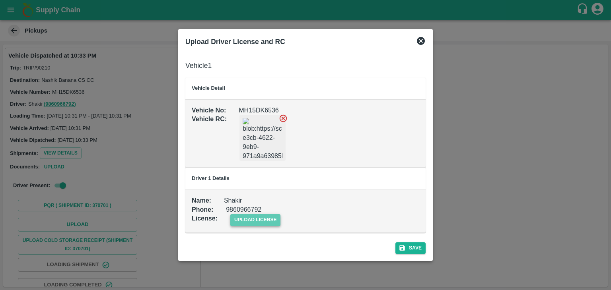
click at [274, 221] on span "upload license" at bounding box center [255, 220] width 50 height 12
click at [0, 0] on input "upload license" at bounding box center [0, 0] width 0 height 0
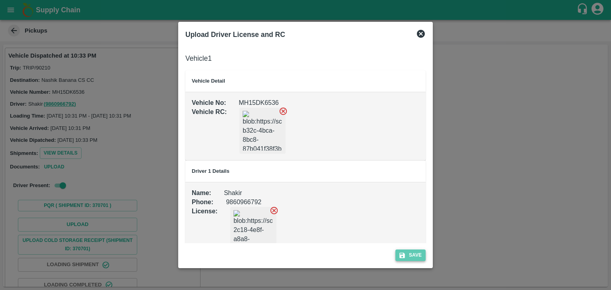
click at [418, 252] on button "Save" at bounding box center [410, 256] width 30 height 12
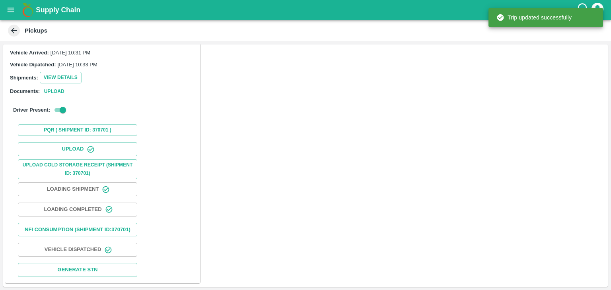
scroll to position [83, 0]
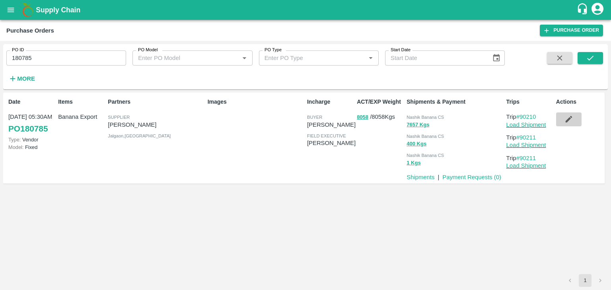
click at [567, 118] on icon "button" at bounding box center [568, 119] width 9 height 9
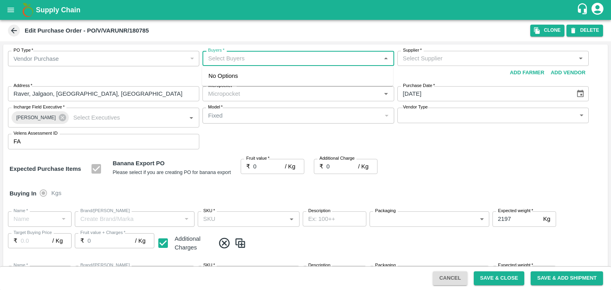
click at [239, 61] on input "Buyers   *" at bounding box center [291, 58] width 173 height 10
type input "Aji"
type input "[PERSON_NAME]-undefined"
type input "172-Savda"
type input "Banana Export"
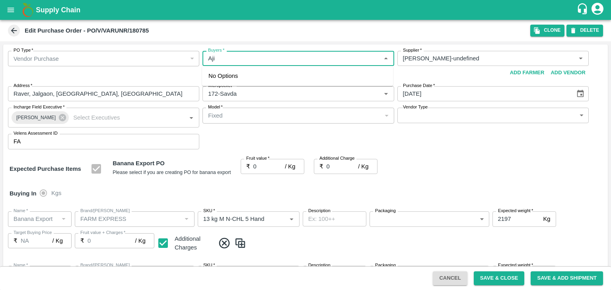
type input "FARM EXPRESS"
type input "13 kg M N-CHL 5 Hand"
type input "NA"
type input "Banana Export"
type input "FARM EXPRESS"
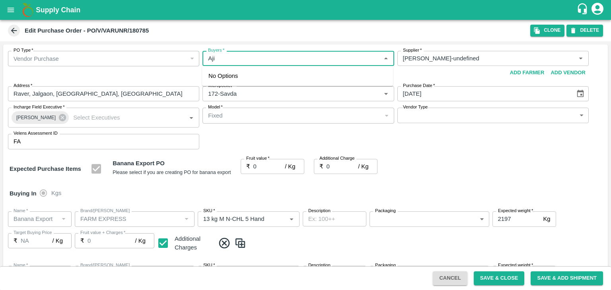
type input "13 kg M N-CHL 6 Hand"
type input "NA"
type input "Banana Export"
type input "FARM EXPRESS"
type input "13 kg M N-CHL 8 Hand"
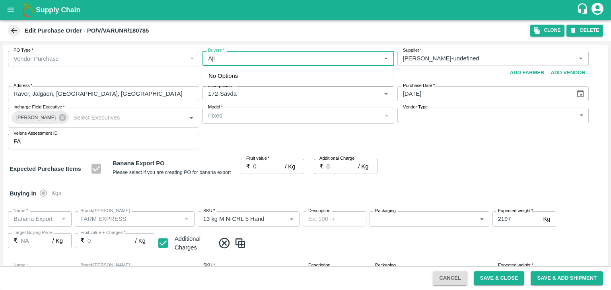
type input "NA"
type input "Banana Export"
type input "FARM EXPRESS"
type input "13 kg M N-CHL CL"
type input "NA"
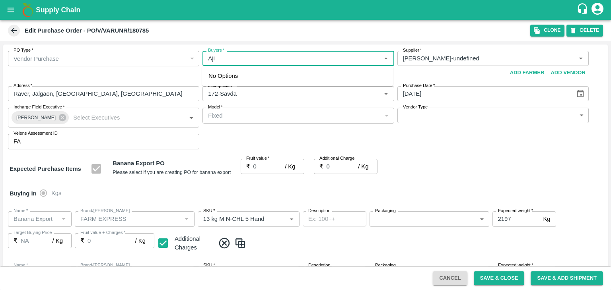
type input "Banana Export"
type input "FARM EXPRESS"
type input "C Class"
type input "NA"
type input "Banana Export"
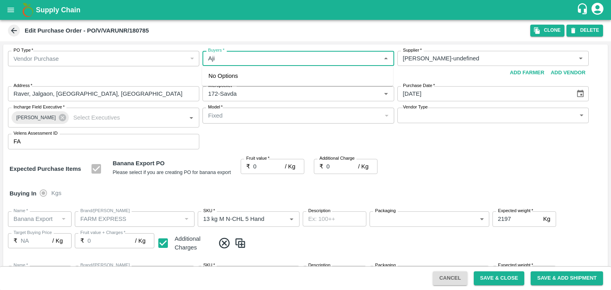
type input "FARM EXPRESS"
type input "PHR Kg"
type input "NA"
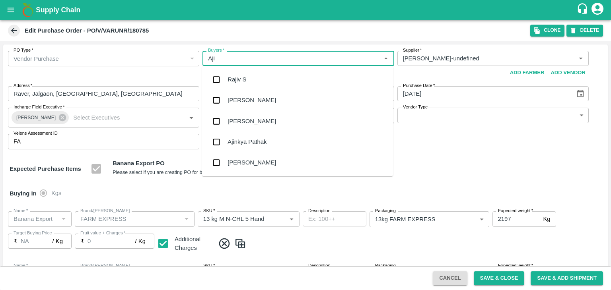
type input "Ajit"
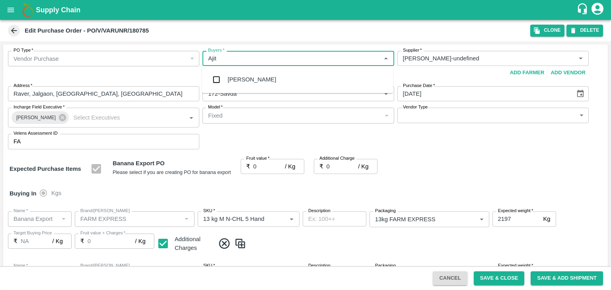
click at [244, 77] on div "Ajit Otari" at bounding box center [251, 79] width 49 height 9
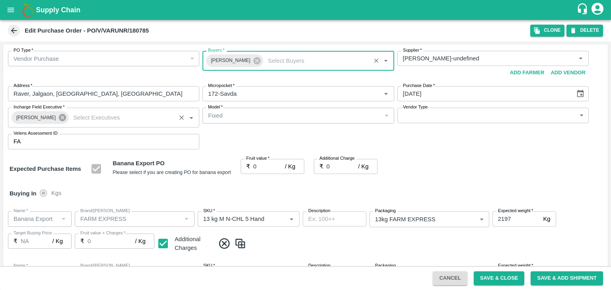
click at [59, 120] on icon at bounding box center [62, 117] width 7 height 7
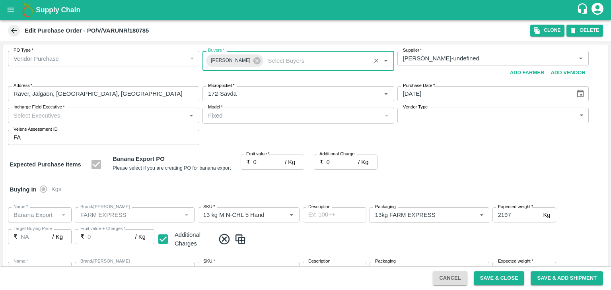
click at [72, 117] on input "Incharge Field Executive   *" at bounding box center [96, 115] width 173 height 10
type input "Jay"
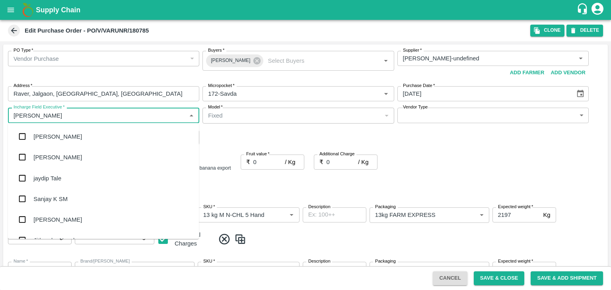
click at [60, 174] on div "jaydip Tale" at bounding box center [47, 178] width 28 height 9
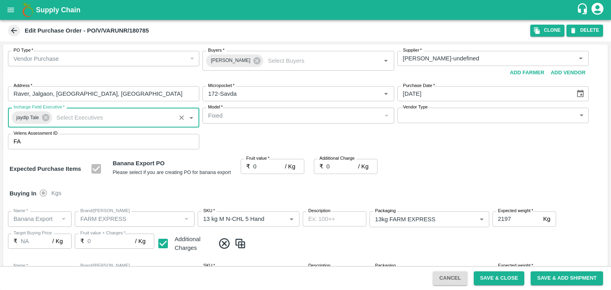
click at [408, 121] on body "Supply Chain Edit Purchase Order - PO/V/VARUNR/180785 Clone DELETE PO Type   * …" at bounding box center [305, 145] width 611 height 290
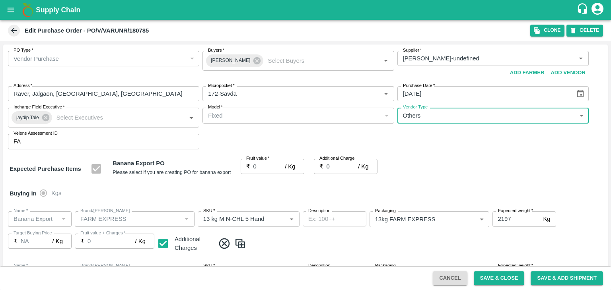
type input "OTHER"
click at [264, 168] on div at bounding box center [305, 145] width 611 height 290
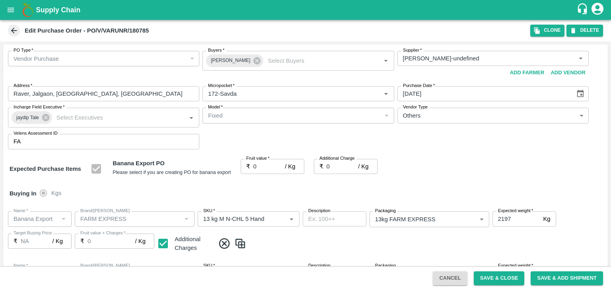
drag, startPoint x: 264, startPoint y: 166, endPoint x: 262, endPoint y: 163, distance: 4.1
click at [262, 163] on div at bounding box center [305, 145] width 611 height 290
click at [267, 165] on input "0" at bounding box center [269, 166] width 32 height 15
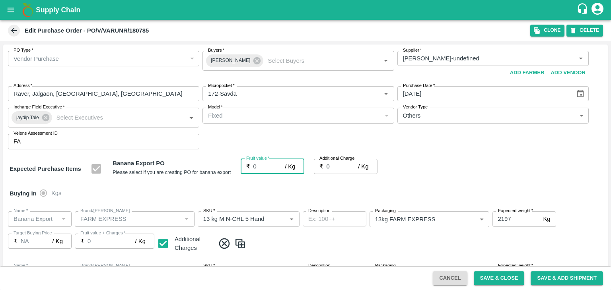
click at [267, 165] on input "0" at bounding box center [269, 166] width 32 height 15
type input "1"
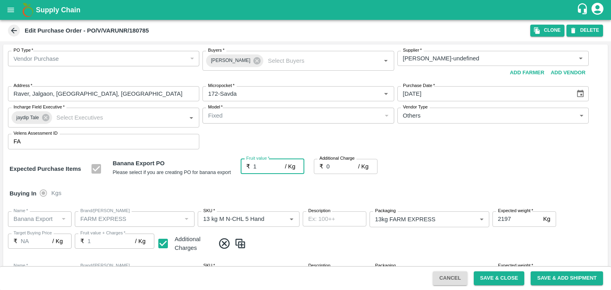
type input "1"
type input "17"
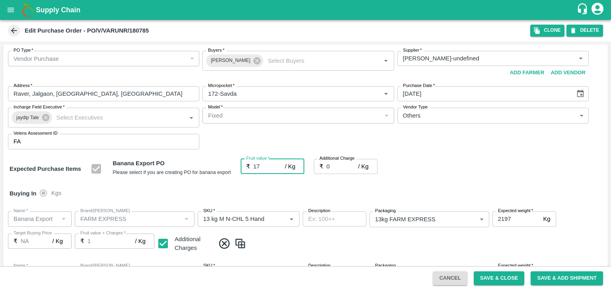
type input "17"
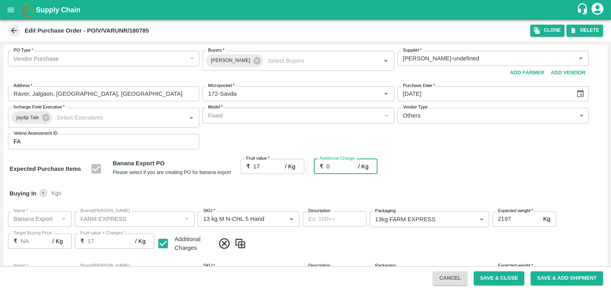
type input "2"
type input "19"
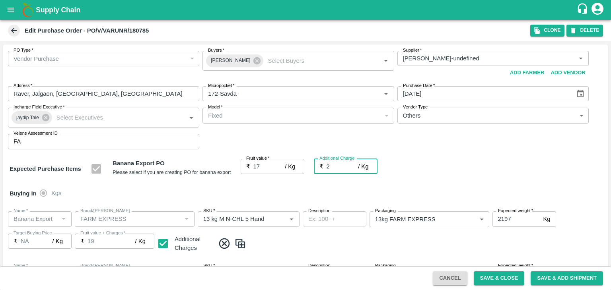
type input "2.7"
type input "19.7"
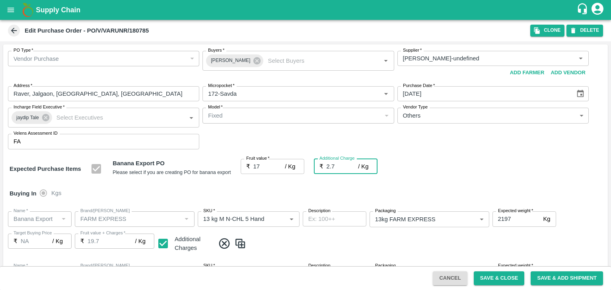
type input "2.75"
type input "19.75"
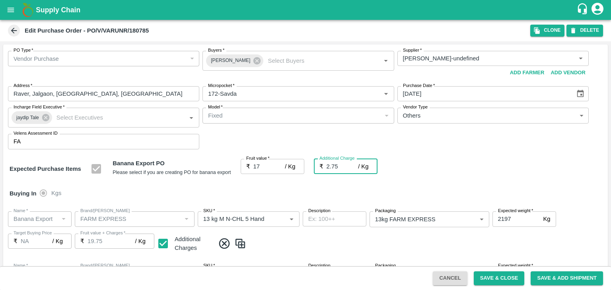
type input "2.75"
click at [289, 195] on div "Buying In Kgs" at bounding box center [305, 193] width 604 height 23
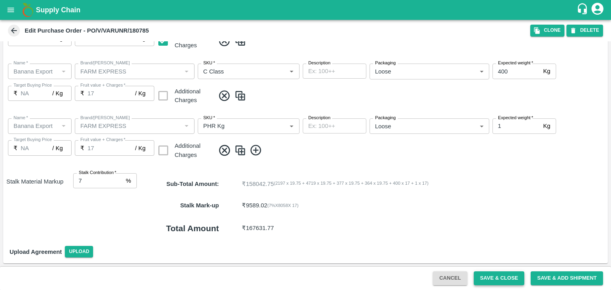
click at [505, 279] on button "Save & Close" at bounding box center [498, 279] width 51 height 14
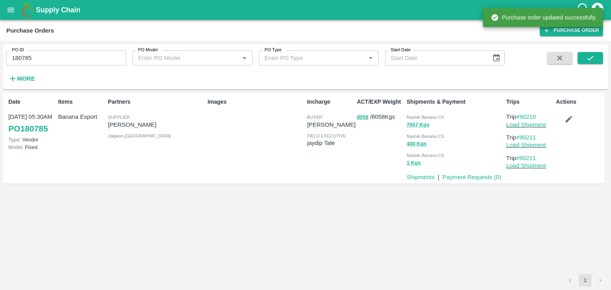
click at [72, 56] on input "180785" at bounding box center [66, 57] width 120 height 15
paste input "text"
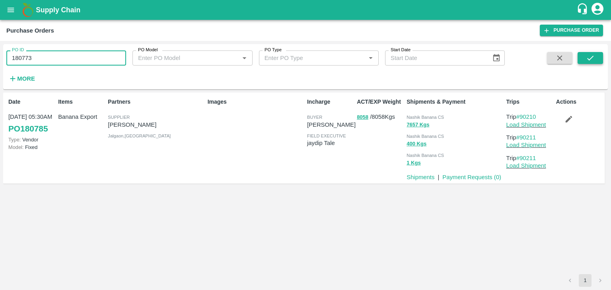
type input "180773"
click at [587, 59] on icon "submit" at bounding box center [590, 58] width 6 height 5
click at [538, 123] on link "Load Shipment" at bounding box center [526, 125] width 40 height 6
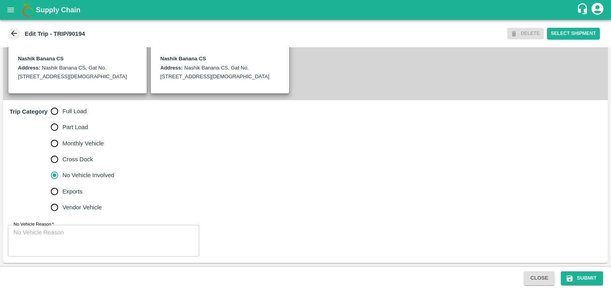
scroll to position [191, 0]
click at [75, 115] on span "Full Load" at bounding box center [74, 111] width 24 height 9
click at [62, 115] on input "Full Load" at bounding box center [55, 111] width 16 height 16
radio input "true"
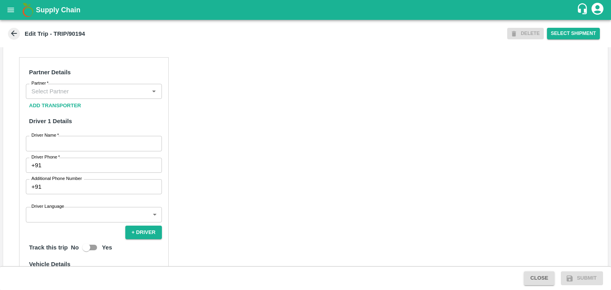
scroll to position [359, 0]
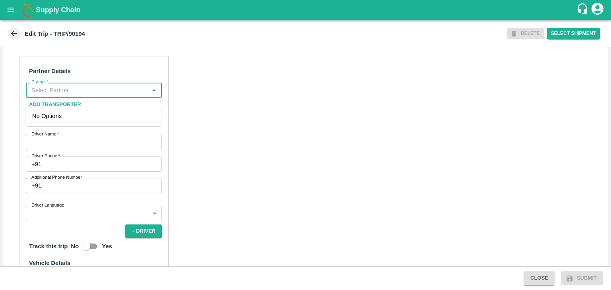
click at [84, 95] on input "Partner   *" at bounding box center [87, 90] width 118 height 10
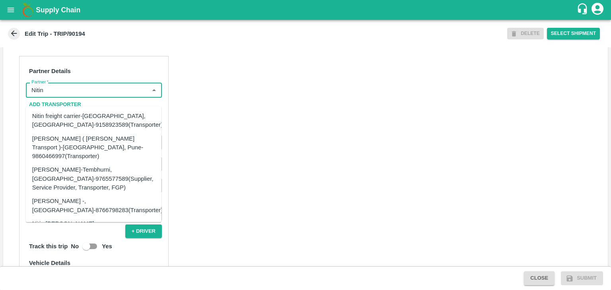
click at [87, 141] on div "[PERSON_NAME] ( [PERSON_NAME] Transport )-[GEOGRAPHIC_DATA], Pune-9860466997(Tr…" at bounding box center [93, 147] width 123 height 27
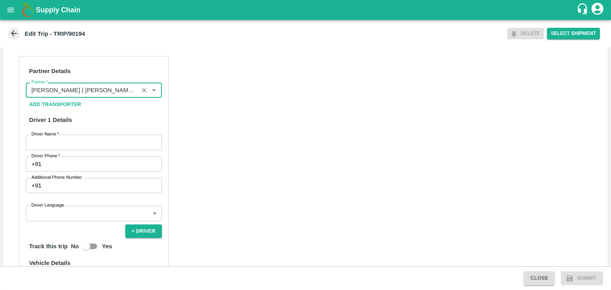
scroll to position [413, 0]
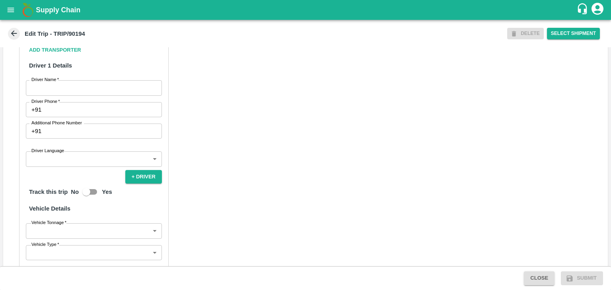
type input "[PERSON_NAME] ( [PERSON_NAME] Transport )-[GEOGRAPHIC_DATA], Pune-9860466997(Tr…"
click at [64, 95] on input "Driver Name   *" at bounding box center [94, 87] width 136 height 15
type input "[PERSON_NAME]"
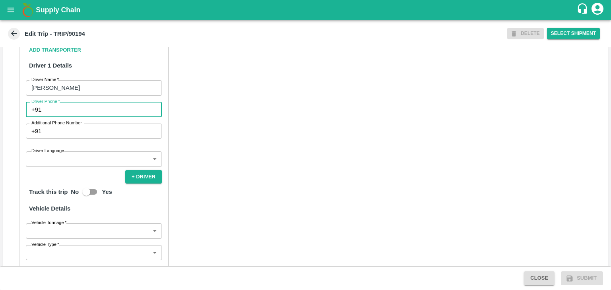
click at [76, 117] on input "Driver Phone   *" at bounding box center [103, 109] width 117 height 15
type input "9975280177"
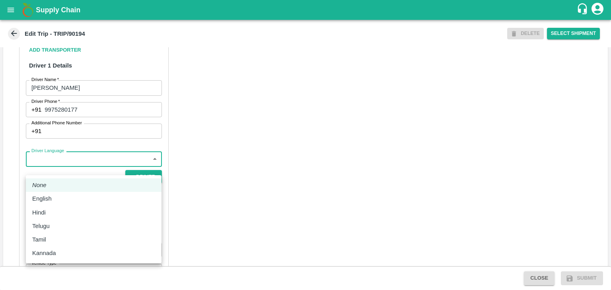
click at [89, 162] on body "Supply Chain Edit Trip - TRIP/90194 DELETE Select Shipment Trip Details Trip Ty…" at bounding box center [305, 145] width 611 height 290
click at [57, 201] on div "English" at bounding box center [93, 198] width 123 height 9
type input "en"
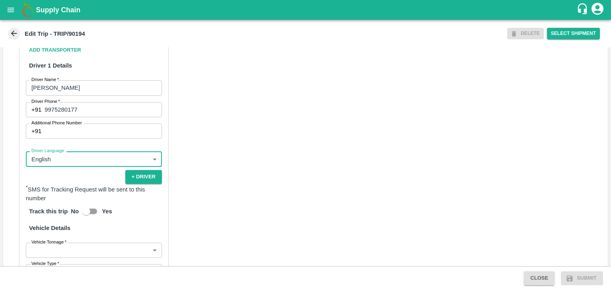
scroll to position [550, 0]
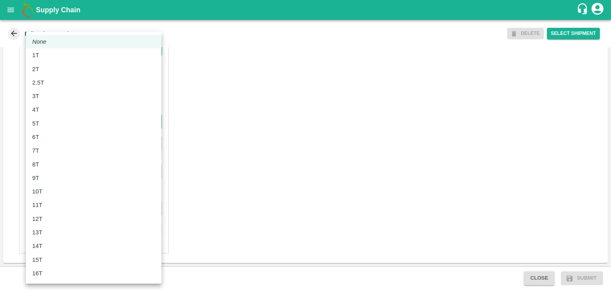
click at [75, 126] on body "Supply Chain Edit Trip - TRIP/90194 DELETE Select Shipment Trip Details Trip Ty…" at bounding box center [305, 145] width 611 height 290
click at [51, 160] on div "8T" at bounding box center [93, 164] width 123 height 9
type input "8000"
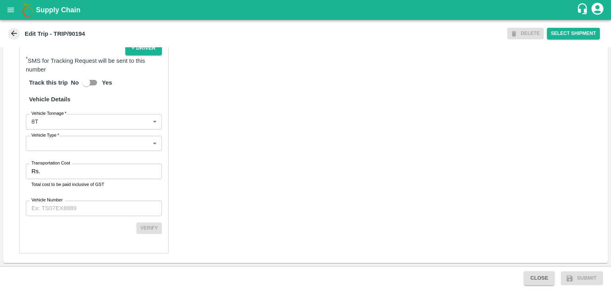
drag, startPoint x: 70, startPoint y: 153, endPoint x: 78, endPoint y: 147, distance: 9.7
click at [78, 147] on div "Partner Details Partner   * Partner Add Transporter Driver 1 Details Driver Nam…" at bounding box center [93, 63] width 149 height 381
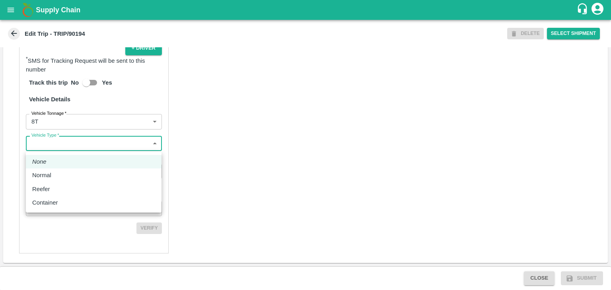
click at [78, 147] on body "Supply Chain Edit Trip - TRIP/90194 DELETE Select Shipment Trip Details Trip Ty…" at bounding box center [305, 145] width 611 height 290
click at [60, 177] on div "Normal" at bounding box center [93, 175] width 123 height 9
type input "Normal"
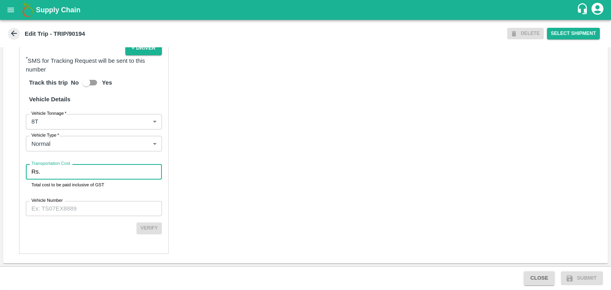
click at [70, 175] on input "Transportation Cost" at bounding box center [102, 171] width 118 height 15
type input "1"
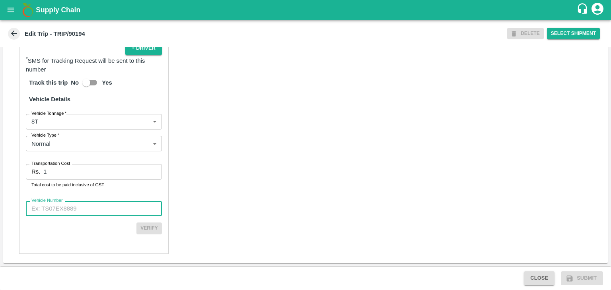
click at [80, 205] on input "Vehicle Number" at bounding box center [94, 208] width 136 height 15
type input "MH12HD0431"
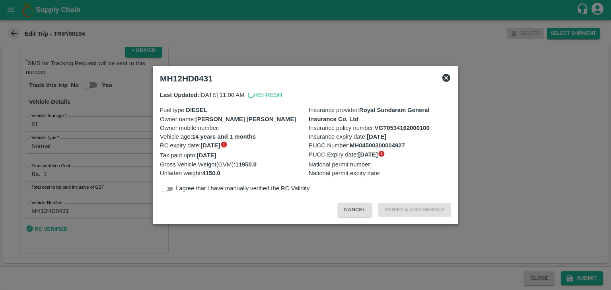
scroll to position [548, 0]
click at [564, 269] on div at bounding box center [305, 145] width 611 height 290
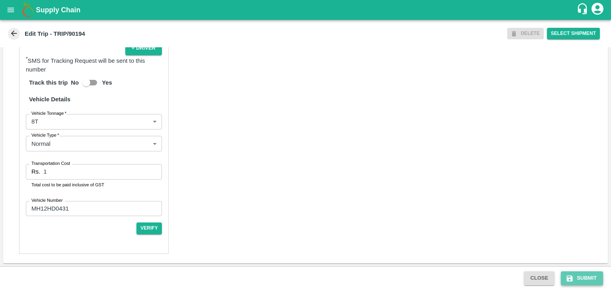
click at [580, 277] on button "Submit" at bounding box center [582, 279] width 42 height 14
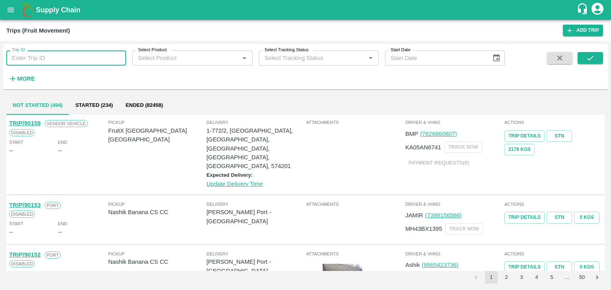
click at [68, 53] on input "Trip ID" at bounding box center [66, 57] width 120 height 15
type input "90194"
click at [589, 56] on icon "submit" at bounding box center [590, 58] width 9 height 9
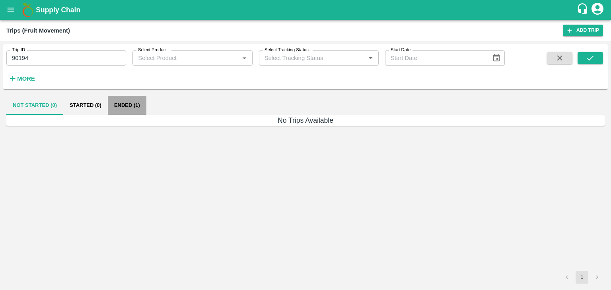
click at [122, 99] on button "Ended (1)" at bounding box center [127, 105] width 39 height 19
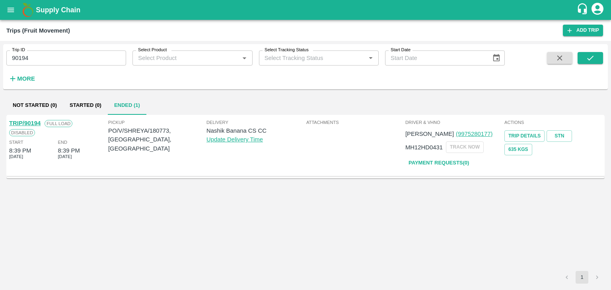
click at [31, 122] on link "TRIP/90194" at bounding box center [24, 123] width 31 height 6
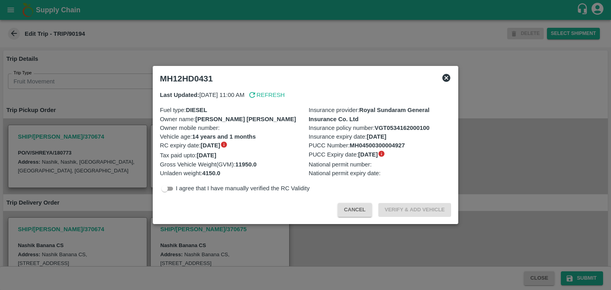
click at [447, 77] on icon at bounding box center [446, 78] width 10 height 10
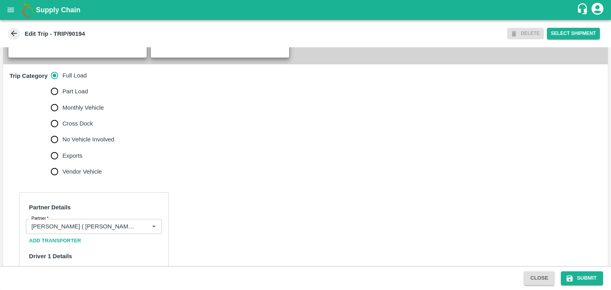
scroll to position [241, 0]
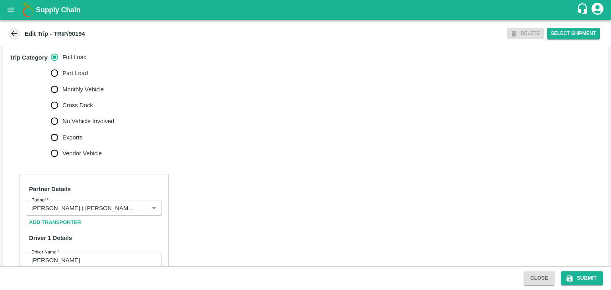
click at [77, 126] on span "No Vehicle Involved" at bounding box center [88, 121] width 52 height 9
click at [62, 126] on input "No Vehicle Involved" at bounding box center [55, 121] width 16 height 16
radio input "true"
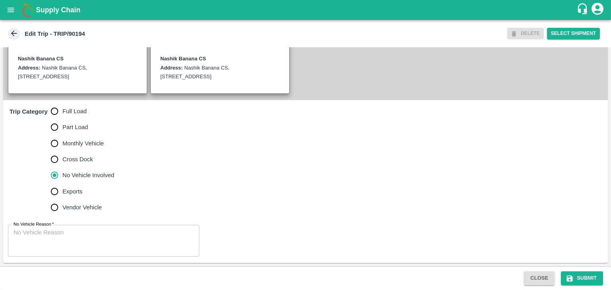
scroll to position [195, 0]
drag, startPoint x: 101, startPoint y: 260, endPoint x: 126, endPoint y: 243, distance: 30.0
click at [126, 243] on div "No Vehicle Reason   * x No Vehicle Reason" at bounding box center [305, 241] width 604 height 45
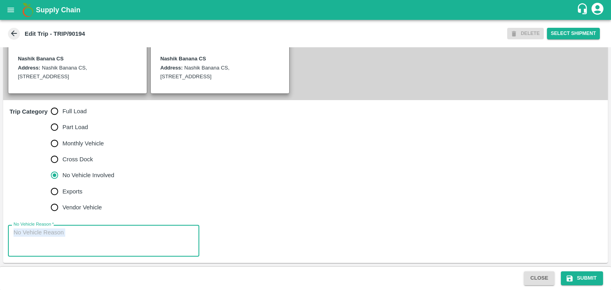
click at [126, 243] on textarea "No Vehicle Reason   *" at bounding box center [104, 241] width 180 height 25
type textarea "Field Dump"
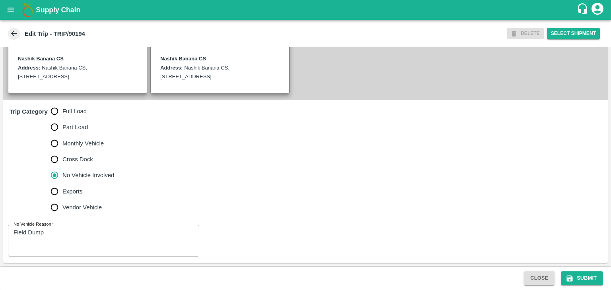
click at [574, 270] on div "Close Submit" at bounding box center [305, 278] width 611 height 24
click at [583, 277] on button "Submit" at bounding box center [582, 279] width 42 height 14
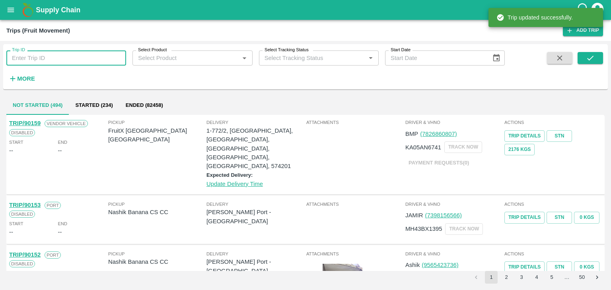
click at [85, 58] on input "Trip ID" at bounding box center [66, 57] width 120 height 15
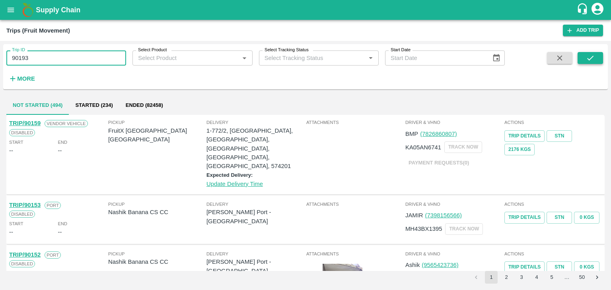
type input "90193"
click at [577, 59] on button "submit" at bounding box center [589, 58] width 25 height 12
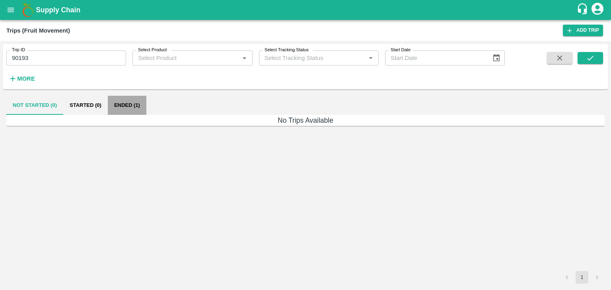
click at [127, 111] on button "Ended (1)" at bounding box center [127, 105] width 39 height 19
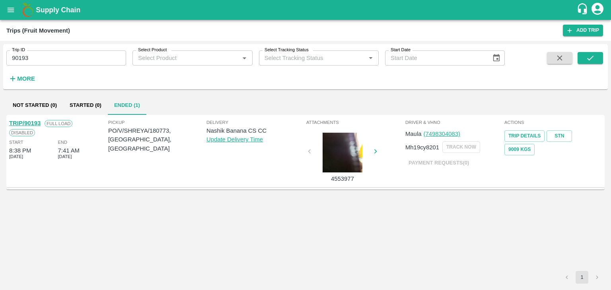
click at [30, 121] on link "TRIP/90193" at bounding box center [24, 123] width 31 height 6
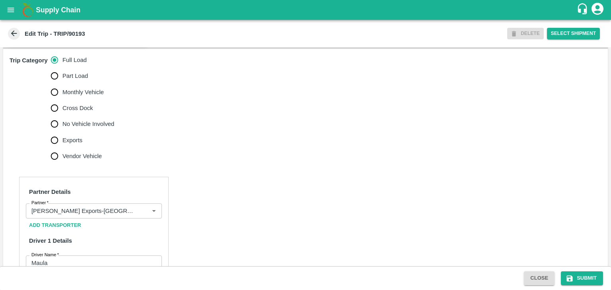
scroll to position [285, 0]
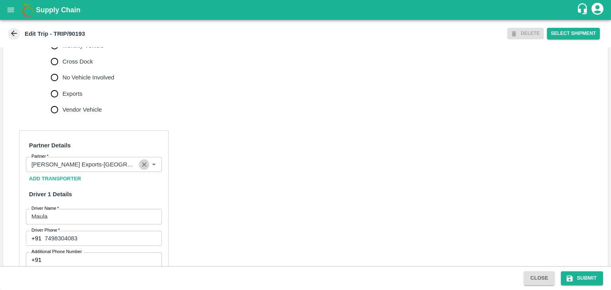
click at [143, 167] on icon "Clear" at bounding box center [144, 165] width 4 height 4
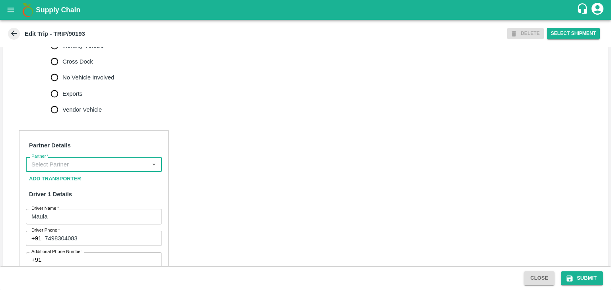
scroll to position [0, 0]
click at [127, 170] on input "Partner   *" at bounding box center [87, 164] width 118 height 10
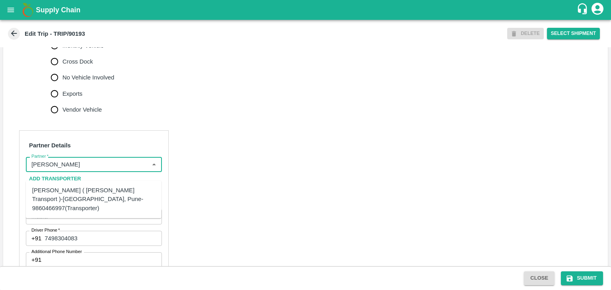
click at [108, 194] on div "[PERSON_NAME] ( [PERSON_NAME] Transport )-[GEOGRAPHIC_DATA], Pune-9860466997(Tr…" at bounding box center [93, 199] width 123 height 27
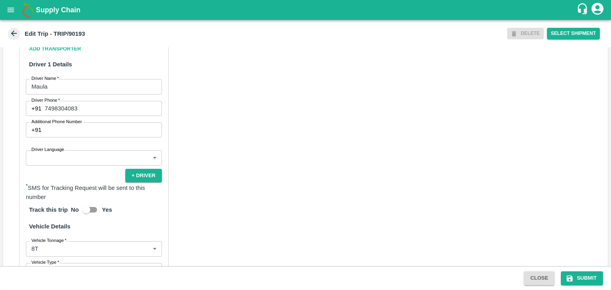
scroll to position [421, 0]
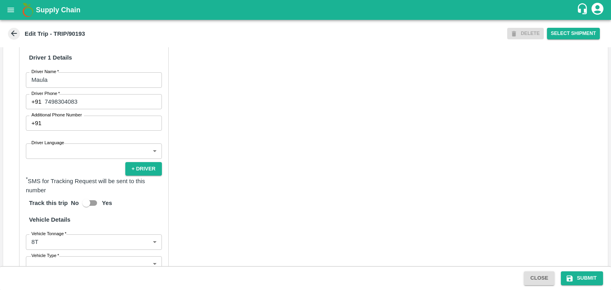
type input "[PERSON_NAME] ( [PERSON_NAME] Transport )-[GEOGRAPHIC_DATA], Pune-9860466997(Tr…"
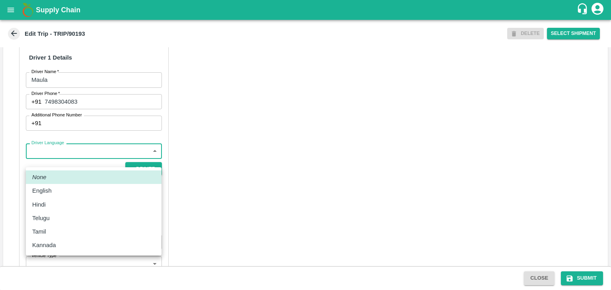
click at [60, 163] on body "Supply Chain Edit Trip - TRIP/90193 DELETE Select Shipment Trip Details Trip Ty…" at bounding box center [305, 145] width 611 height 290
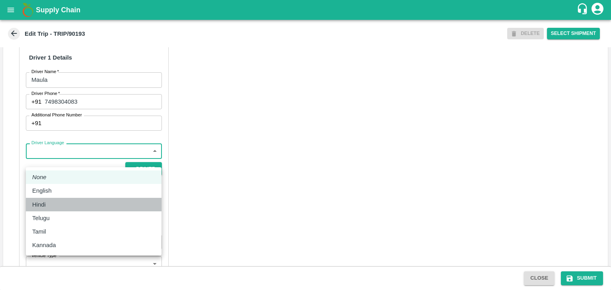
click at [50, 201] on div "Hindi" at bounding box center [93, 204] width 123 height 9
type input "hi"
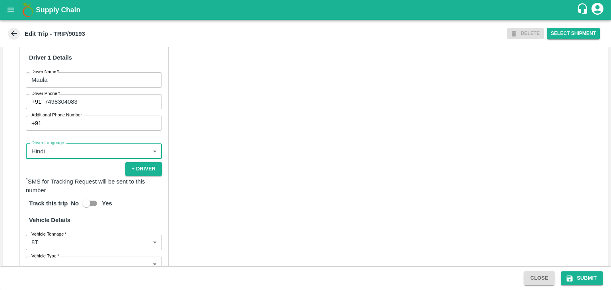
scroll to position [558, 0]
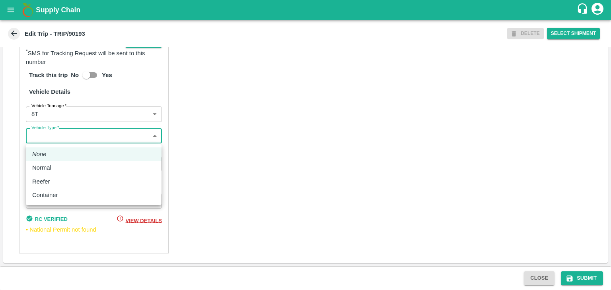
click at [78, 138] on body "Supply Chain Edit Trip - TRIP/90193 DELETE Select Shipment Trip Details Trip Ty…" at bounding box center [305, 145] width 611 height 290
click at [59, 170] on div "Normal" at bounding box center [93, 167] width 123 height 9
type input "Normal"
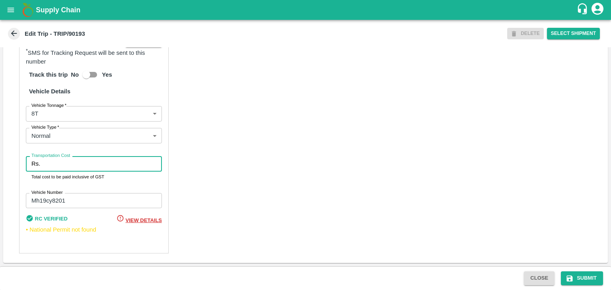
click at [75, 167] on input "Transportation Cost" at bounding box center [102, 163] width 118 height 15
type input "10000"
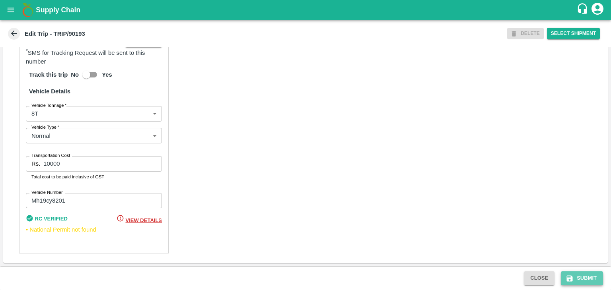
click at [579, 279] on button "Submit" at bounding box center [582, 279] width 42 height 14
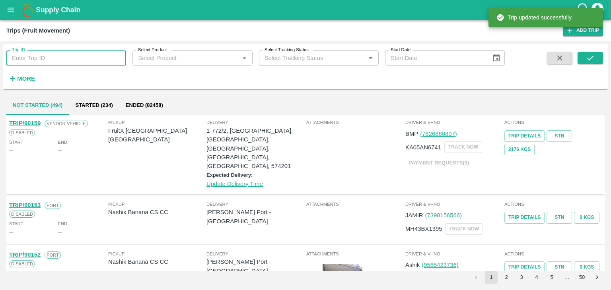
click at [74, 61] on input "Trip ID" at bounding box center [66, 57] width 120 height 15
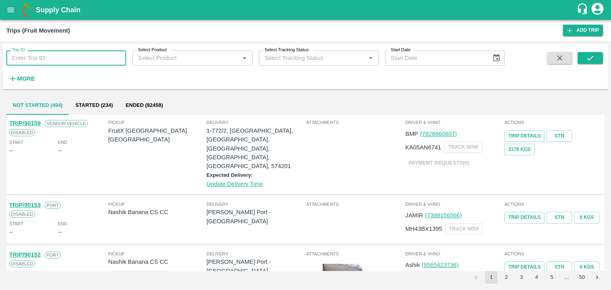
click at [93, 58] on input "Trip ID" at bounding box center [66, 57] width 120 height 15
type input "90194"
click at [590, 60] on icon "submit" at bounding box center [590, 58] width 9 height 9
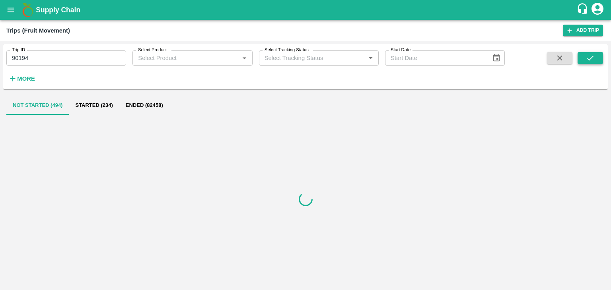
click at [590, 60] on icon "submit" at bounding box center [590, 58] width 9 height 9
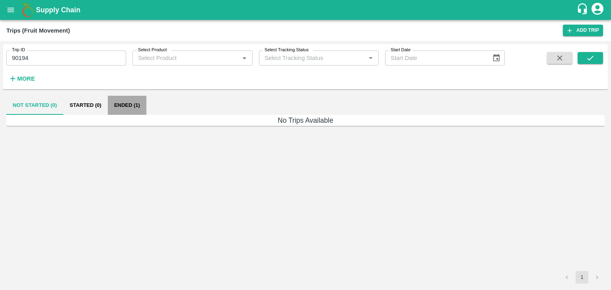
click at [135, 110] on button "Ended (1)" at bounding box center [127, 105] width 39 height 19
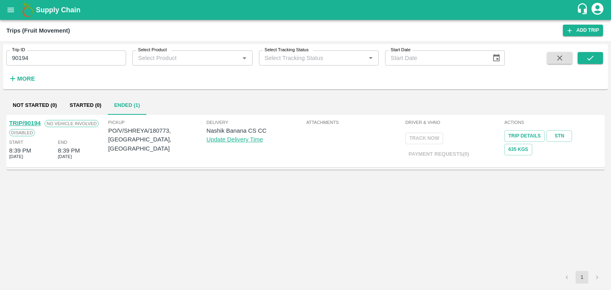
click at [27, 121] on link "TRIP/90194" at bounding box center [24, 123] width 31 height 6
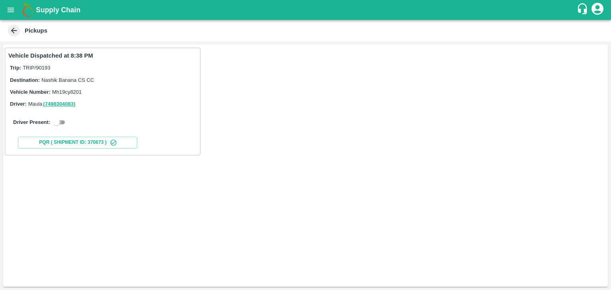
click at [62, 120] on input "checkbox" at bounding box center [56, 123] width 29 height 10
checkbox input "true"
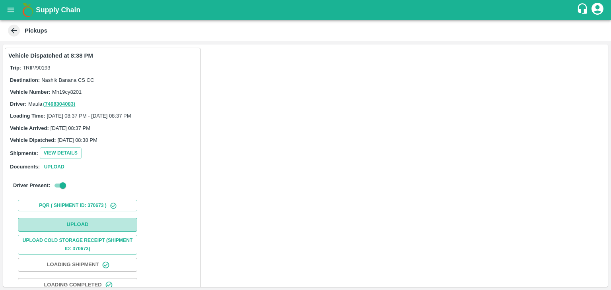
click at [89, 225] on button "Upload" at bounding box center [77, 225] width 119 height 14
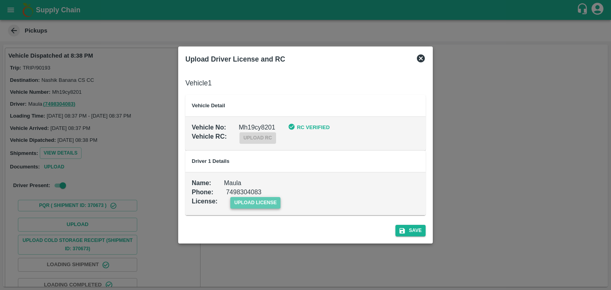
click at [262, 200] on span "upload license" at bounding box center [255, 203] width 50 height 12
click at [0, 0] on input "upload license" at bounding box center [0, 0] width 0 height 0
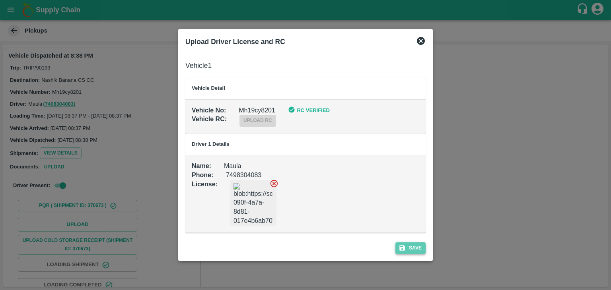
click at [402, 249] on icon "submit" at bounding box center [401, 247] width 7 height 7
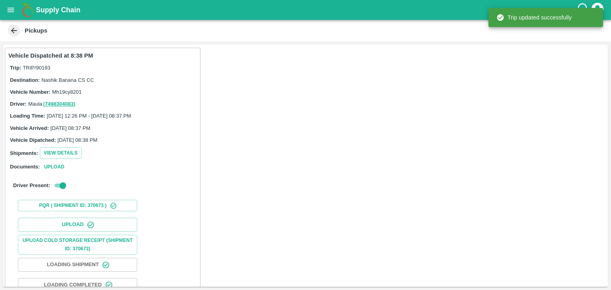
scroll to position [83, 0]
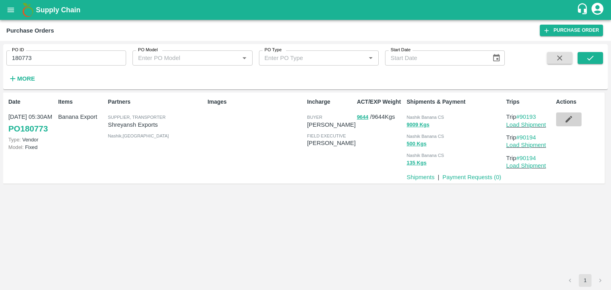
click at [564, 123] on icon "button" at bounding box center [568, 119] width 9 height 9
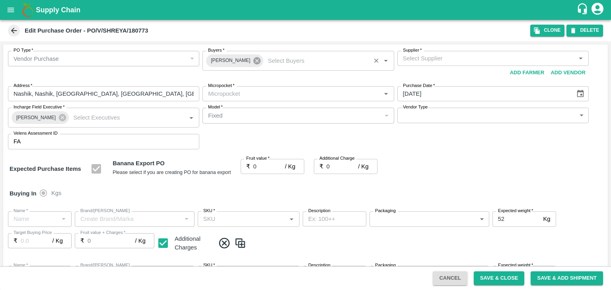
click at [252, 60] on icon at bounding box center [256, 60] width 9 height 9
click at [243, 60] on input "Buyers   *" at bounding box center [291, 58] width 173 height 10
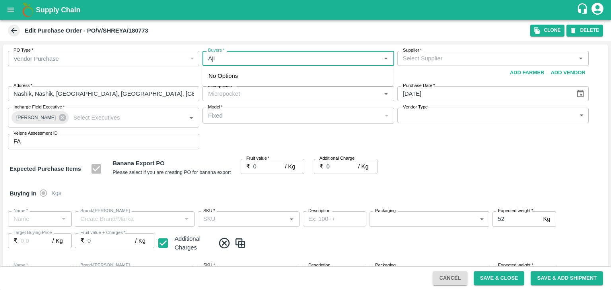
type input "Ajit"
type input "[PERSON_NAME] Exports-undefined"
type input "172-Savda"
type input "Banana Export"
type input "FARM EXPRESS"
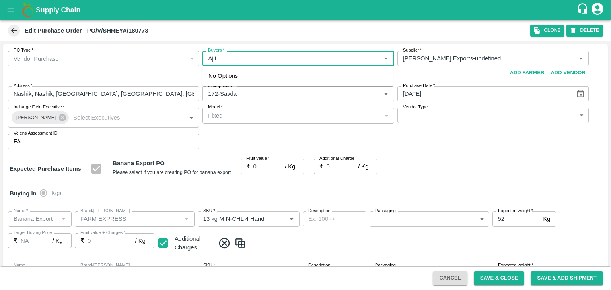
type input "13 kg M N-CHL 4 Hand"
type input "NA"
type input "Banana Export"
type input "FARM EXPRESS"
type input "13 kg M N-CHL 5 Hand"
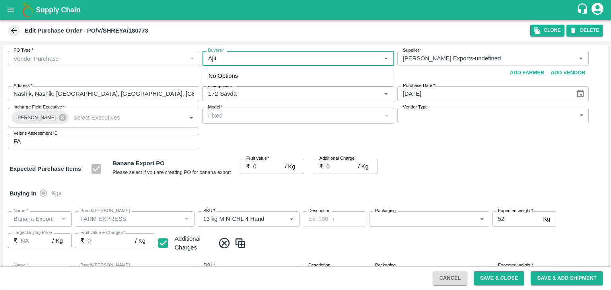
type input "NA"
type input "Banana Export"
type input "FARM EXPRESS"
type input "13 kg M N-CHL 6 Hand"
type input "NA"
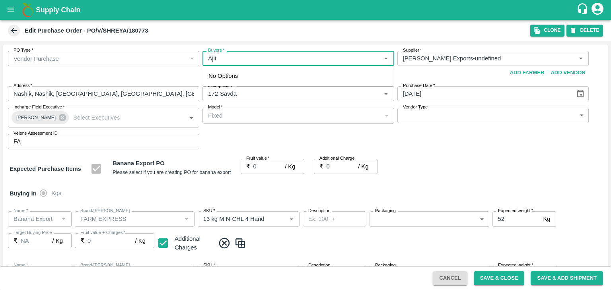
type input "Banana Export"
type input "FARM EXPRESS"
type input "13 kg M N-CHL 8 Hand"
type input "NA"
type input "Banana Export"
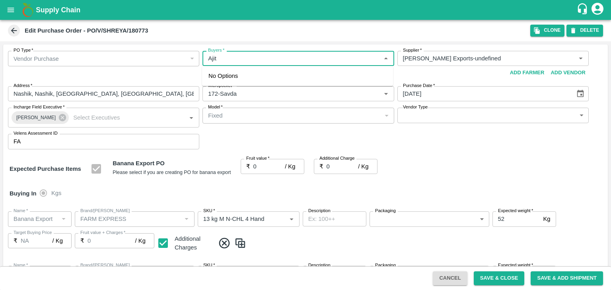
type input "FARM EXPRESS"
type input "13 kg M N-CHL CL"
type input "NA"
type input "Banana Export"
type input "FARM EXPRESS"
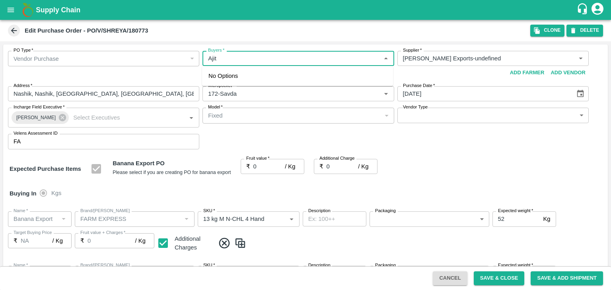
type input "C Class"
type input "NA"
type input "Banana Export"
type input "FARM EXPRESS"
type input "PHR Kg"
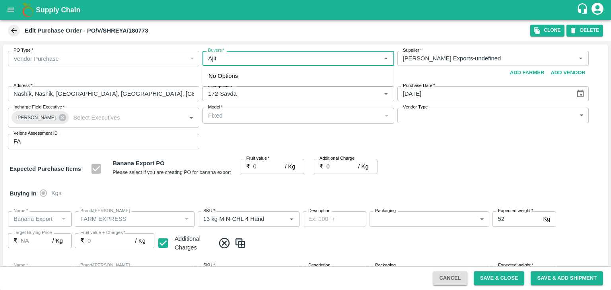
type input "NA"
click at [237, 77] on div "Ajit Otari" at bounding box center [251, 79] width 49 height 9
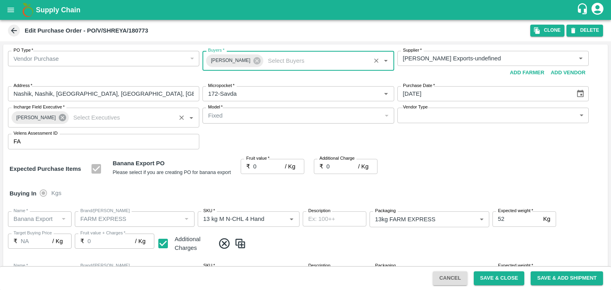
click at [59, 118] on icon at bounding box center [62, 117] width 9 height 9
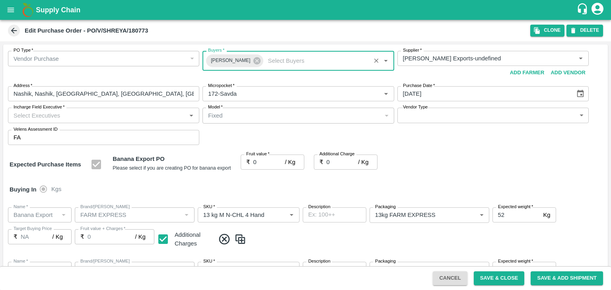
click at [67, 115] on input "Incharge Field Executive   *" at bounding box center [96, 115] width 173 height 10
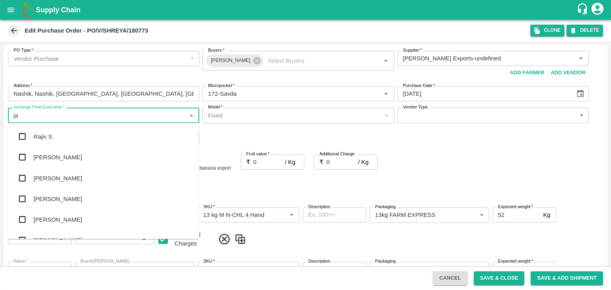
type input "jay"
click at [64, 174] on div "jaydip Tale" at bounding box center [103, 178] width 191 height 21
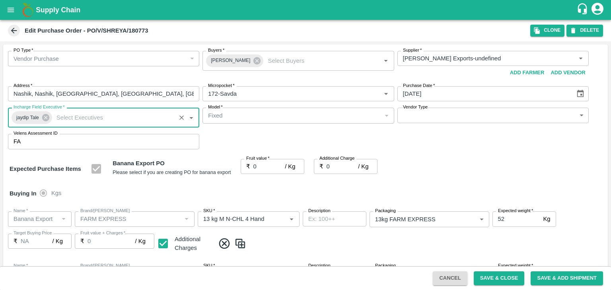
click at [433, 113] on body "Supply Chain Edit Purchase Order - PO/V/SHREYA/180773 Clone DELETE PO Type   * …" at bounding box center [305, 145] width 611 height 290
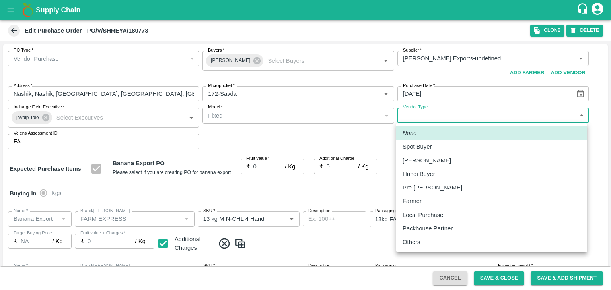
click at [417, 246] on p "Others" at bounding box center [411, 242] width 18 height 9
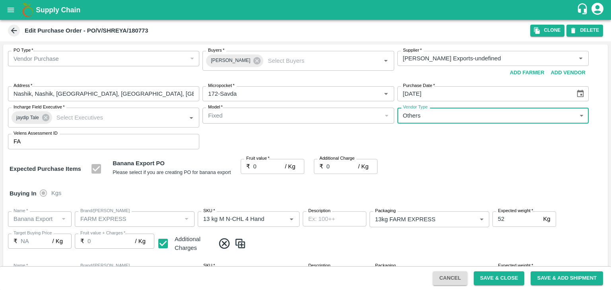
type input "OTHER"
click at [262, 168] on input "0" at bounding box center [269, 166] width 32 height 15
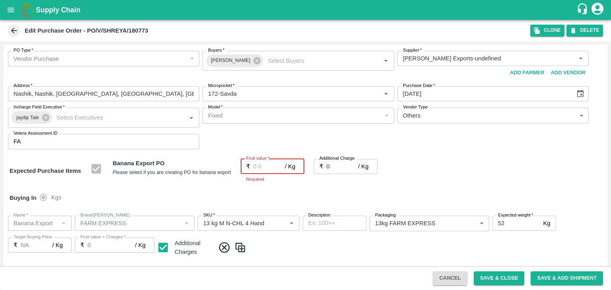
type input "1"
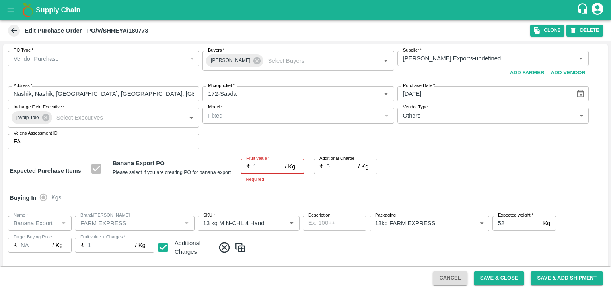
type input "1"
type input "18"
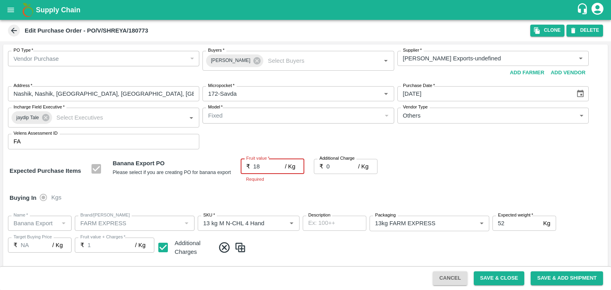
type input "18"
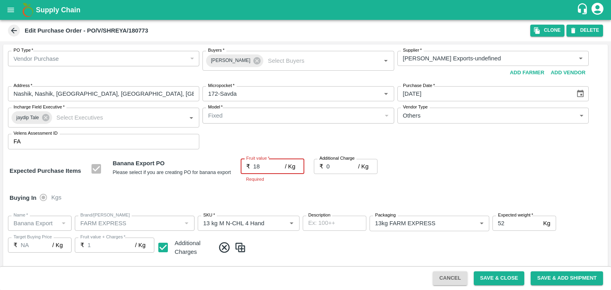
type input "18"
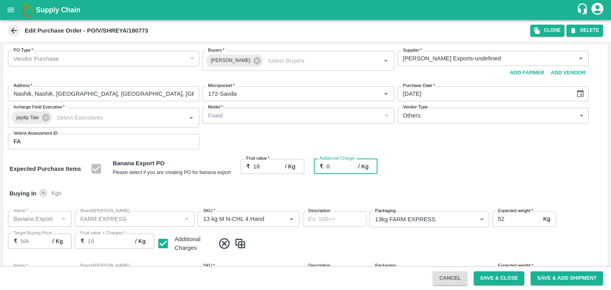
click at [328, 164] on input "0" at bounding box center [342, 166] width 32 height 15
type input "2"
type input "20"
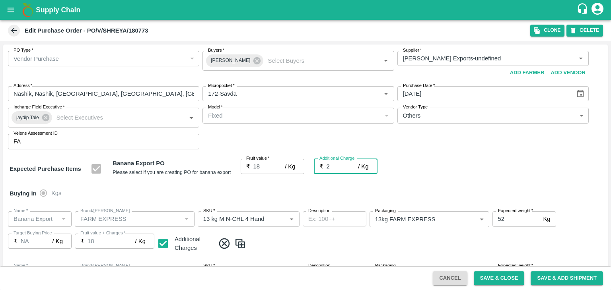
type input "20"
type input "2.75"
type input "20.75"
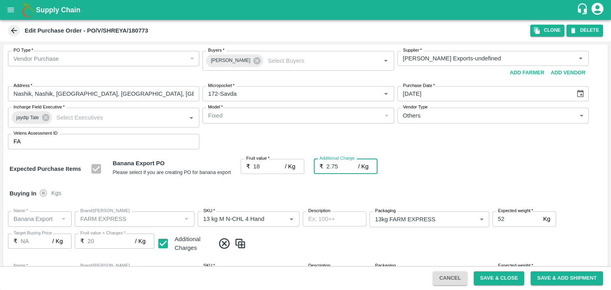
type input "20.75"
type input "2.75"
click at [355, 190] on div "Buying In Kgs" at bounding box center [305, 193] width 604 height 23
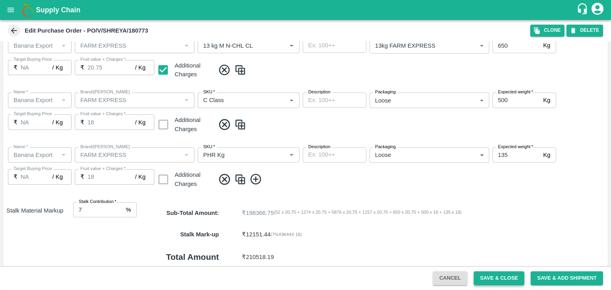
scroll to position [421, 0]
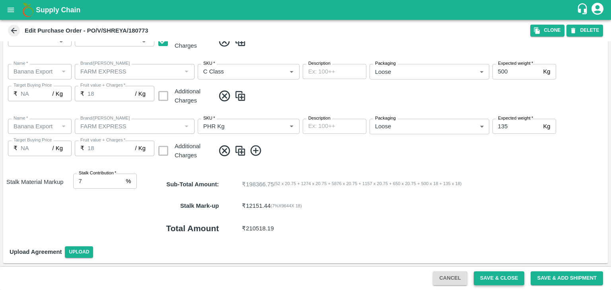
click at [498, 279] on button "Save & Close" at bounding box center [498, 279] width 51 height 14
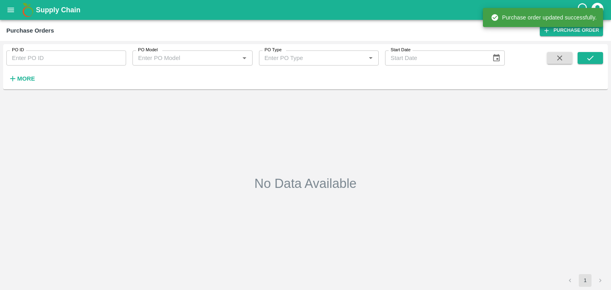
type input "180773"
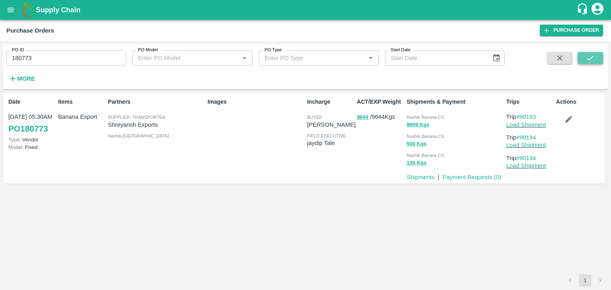
click at [589, 58] on icon "submit" at bounding box center [590, 58] width 9 height 9
click at [590, 64] on button "submit" at bounding box center [589, 58] width 25 height 12
click at [570, 119] on icon "button" at bounding box center [568, 119] width 9 height 9
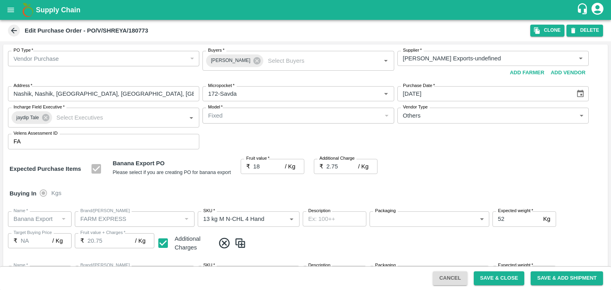
type input "Shreyansh Exports-undefined"
type input "172-Savda"
type input "Banana Export"
type input "FARM EXPRESS"
type input "13 kg M N-CHL 4 Hand"
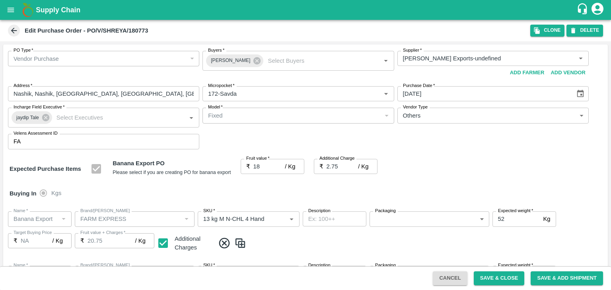
type input "NA"
type input "Banana Export"
type input "FARM EXPRESS"
type input "13 kg M N-CHL 5 Hand"
type input "NA"
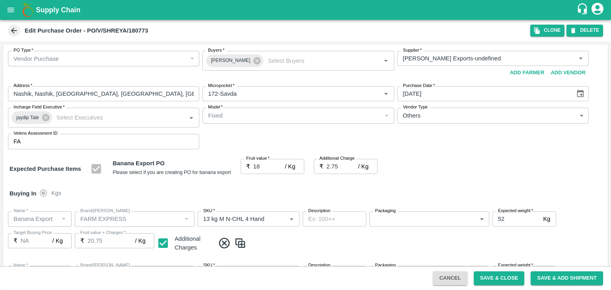
type input "Banana Export"
type input "FARM EXPRESS"
type input "13 kg M N-CHL 6 Hand"
type input "NA"
type input "Banana Export"
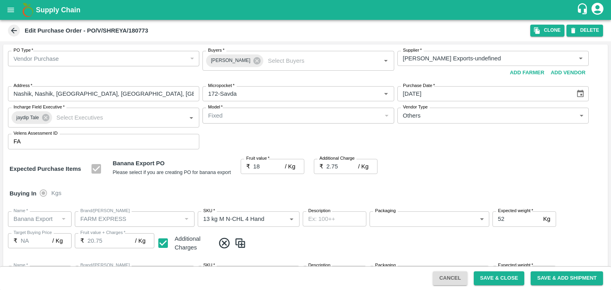
type input "FARM EXPRESS"
type input "13 kg M N-CHL 8 Hand"
type input "NA"
type input "Banana Export"
type input "FARM EXPRESS"
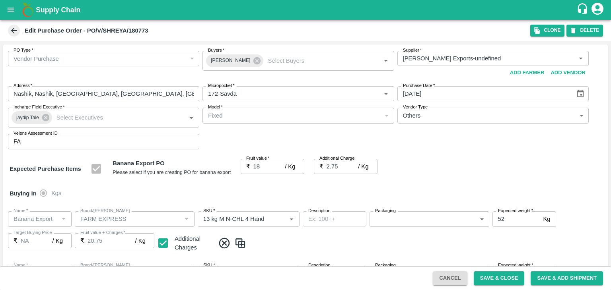
type input "13 kg M N-CHL CL"
type input "NA"
type input "Banana Export"
type input "FARM EXPRESS"
type input "C Class"
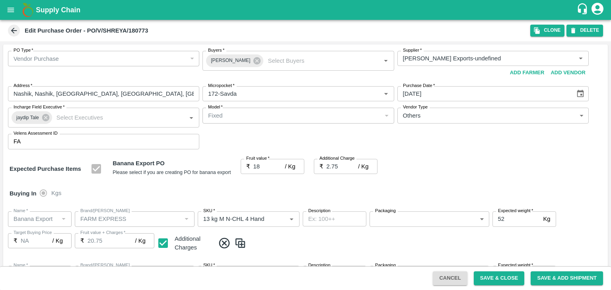
type input "NA"
type input "Banana Export"
type input "FARM EXPRESS"
type input "PHR Kg"
type input "NA"
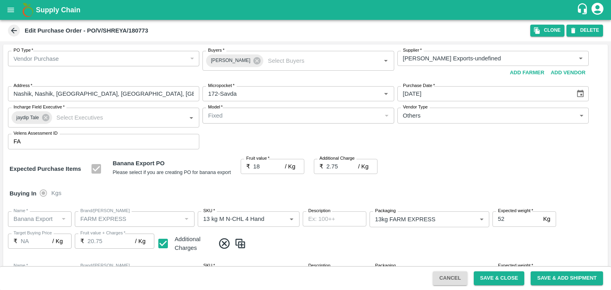
scroll to position [421, 0]
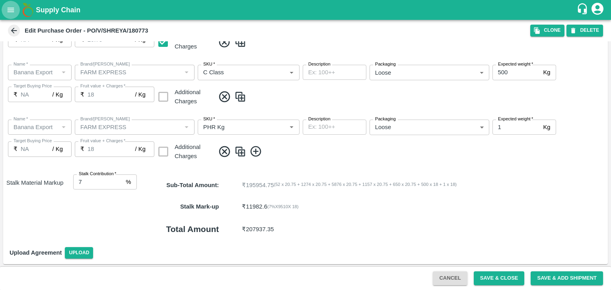
click at [8, 12] on icon "open drawer" at bounding box center [11, 10] width 7 height 4
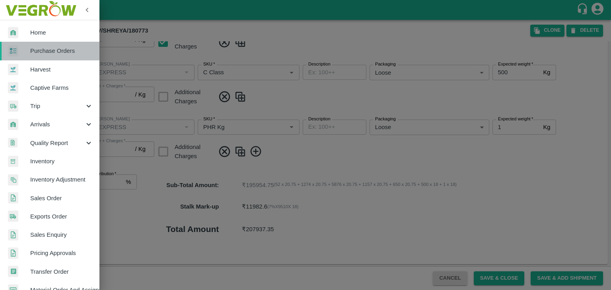
click at [56, 49] on span "Purchase Orders" at bounding box center [61, 51] width 63 height 9
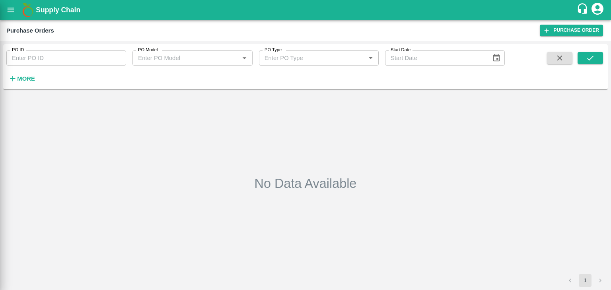
click at [104, 57] on div at bounding box center [305, 145] width 611 height 290
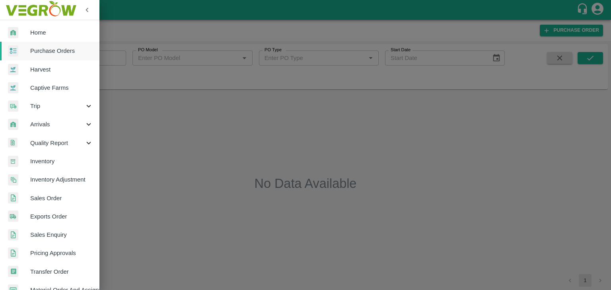
click at [119, 58] on div at bounding box center [305, 145] width 611 height 290
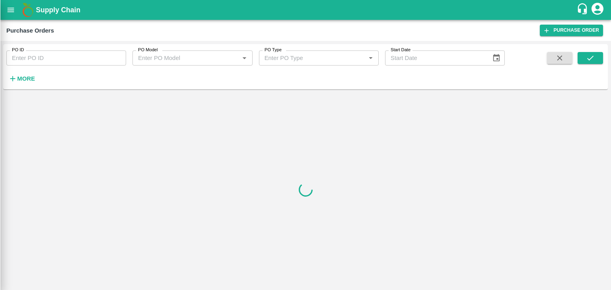
click at [119, 58] on div at bounding box center [305, 145] width 611 height 290
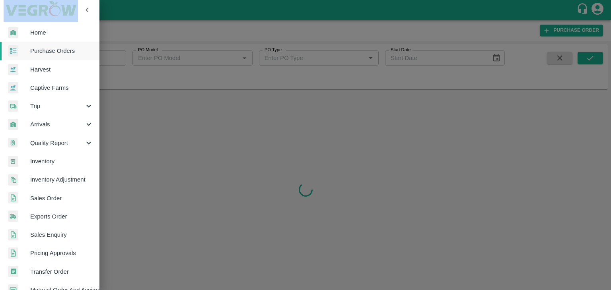
drag, startPoint x: 119, startPoint y: 58, endPoint x: 114, endPoint y: 58, distance: 5.6
click at [114, 58] on div at bounding box center [305, 145] width 611 height 290
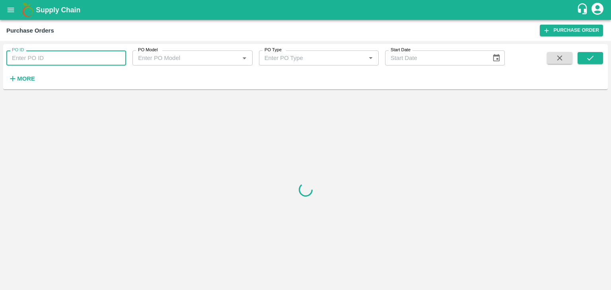
click at [114, 58] on input "PO ID" at bounding box center [66, 57] width 120 height 15
paste input "180785"
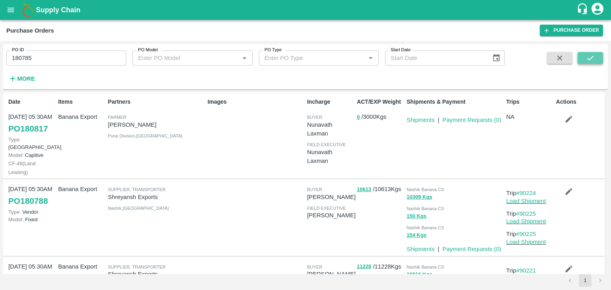
click at [592, 56] on icon "submit" at bounding box center [590, 58] width 9 height 9
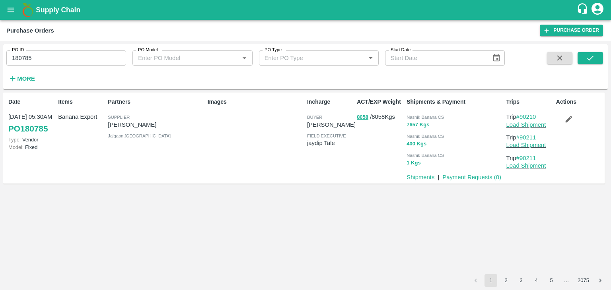
click at [92, 54] on input "180785" at bounding box center [66, 57] width 120 height 15
paste input "text"
click at [92, 54] on input "180785" at bounding box center [66, 57] width 120 height 15
type input "180774"
click at [604, 60] on div "PO ID 180774 PO ID PO Model PO Model   * PO Type PO Type   * Start Date Start D…" at bounding box center [305, 66] width 604 height 39
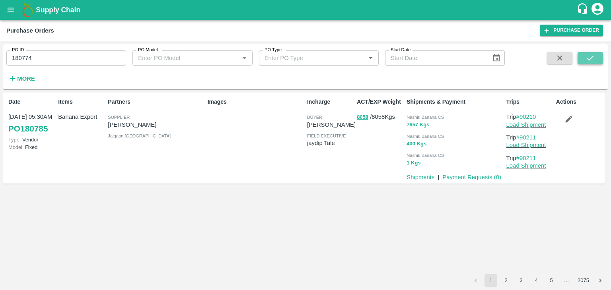
click at [589, 59] on icon "submit" at bounding box center [590, 58] width 9 height 9
click at [73, 62] on input "180774" at bounding box center [66, 57] width 120 height 15
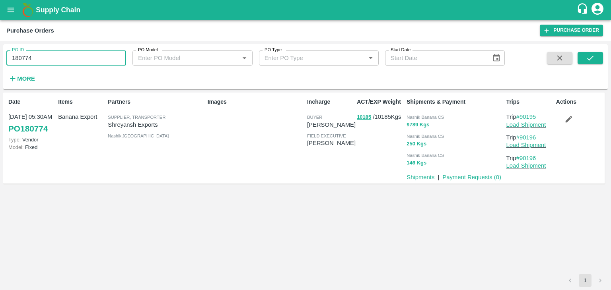
click at [73, 62] on input "180774" at bounding box center [66, 57] width 120 height 15
click at [587, 62] on button "submit" at bounding box center [589, 58] width 25 height 12
click at [531, 125] on link "Load Shipment" at bounding box center [526, 125] width 40 height 6
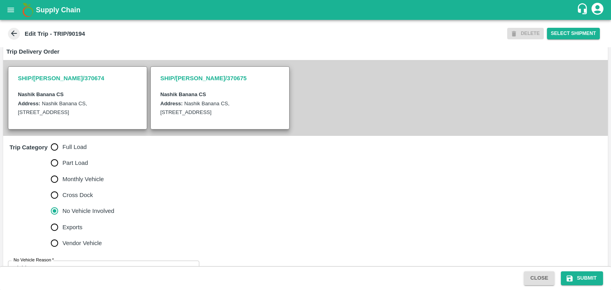
scroll to position [195, 0]
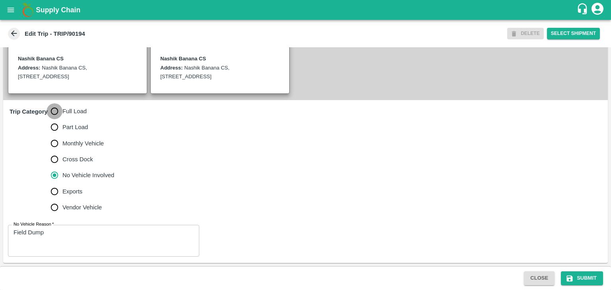
click at [56, 109] on input "Full Load" at bounding box center [55, 111] width 16 height 16
radio input "true"
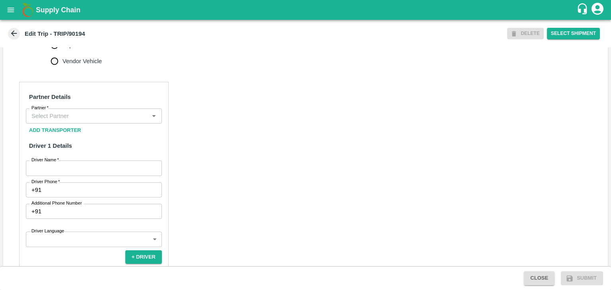
scroll to position [334, 0]
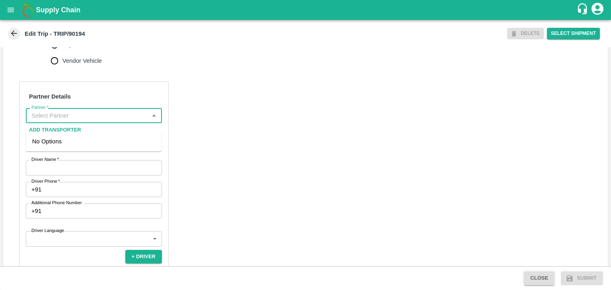
click at [86, 121] on input "Partner   *" at bounding box center [87, 116] width 118 height 10
click at [91, 146] on div "[PERSON_NAME] ( [PERSON_NAME] Transport )-[GEOGRAPHIC_DATA], Pune-9860466997(Tr…" at bounding box center [93, 150] width 123 height 27
type input "[PERSON_NAME] ( [PERSON_NAME] Transport )-[GEOGRAPHIC_DATA], Pune-9860466997(Tr…"
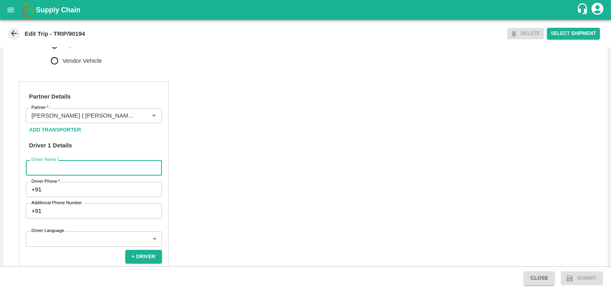
click at [99, 175] on input "Driver Name   *" at bounding box center [94, 167] width 136 height 15
type input "Ganesh"
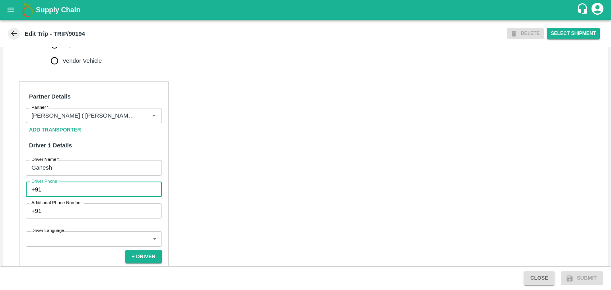
click at [78, 197] on input "Driver Phone   *" at bounding box center [103, 189] width 117 height 15
type input "9834917705"
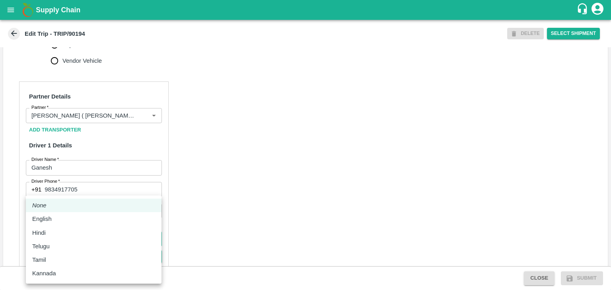
click at [102, 246] on body "Supply Chain Edit Trip - TRIP/90194 DELETE Select Shipment Trip Details Trip Ty…" at bounding box center [305, 145] width 611 height 290
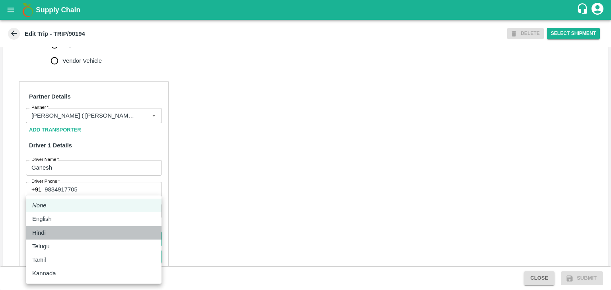
click at [80, 229] on div "Hindi" at bounding box center [93, 233] width 123 height 9
type input "hi"
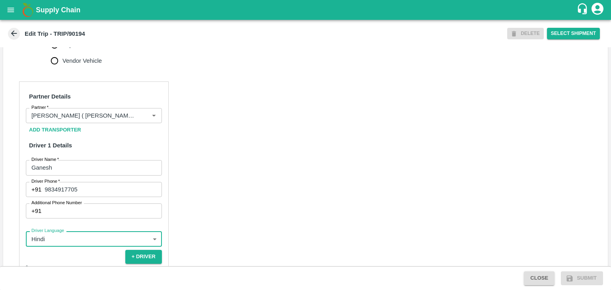
scroll to position [550, 0]
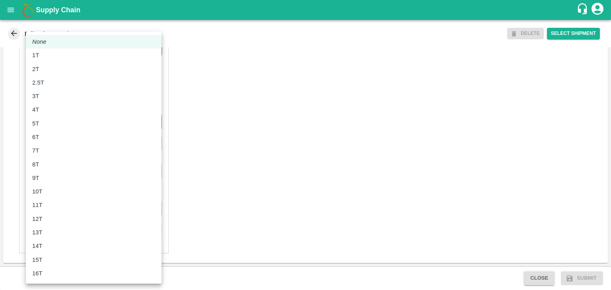
click at [52, 124] on body "Supply Chain Edit Trip - TRIP/90194 DELETE Select Shipment Trip Details Trip Ty…" at bounding box center [305, 145] width 611 height 290
click at [52, 159] on li "8T" at bounding box center [94, 165] width 136 height 14
type input "8000"
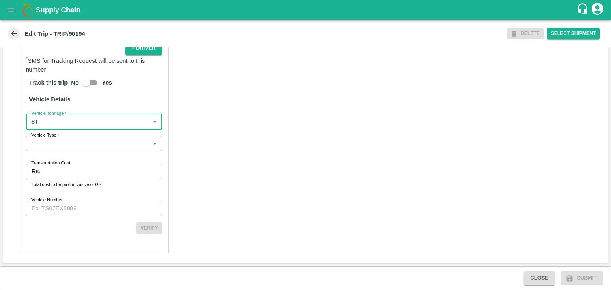
click at [78, 150] on body "Supply Chain Edit Trip - TRIP/90194 DELETE Select Shipment Trip Details Trip Ty…" at bounding box center [305, 145] width 611 height 290
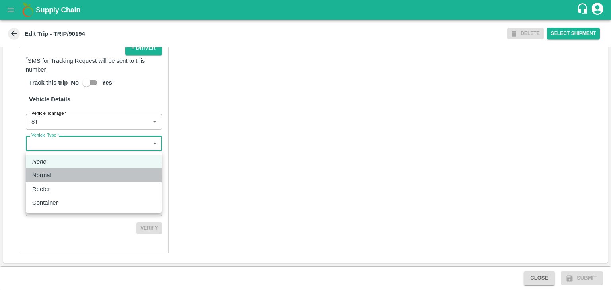
click at [70, 174] on div "Normal" at bounding box center [93, 175] width 123 height 9
type input "Normal"
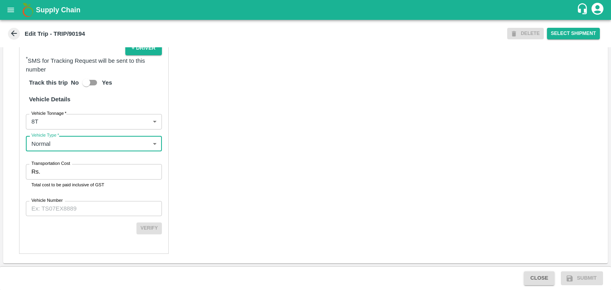
click at [80, 173] on input "Transportation Cost" at bounding box center [102, 171] width 118 height 15
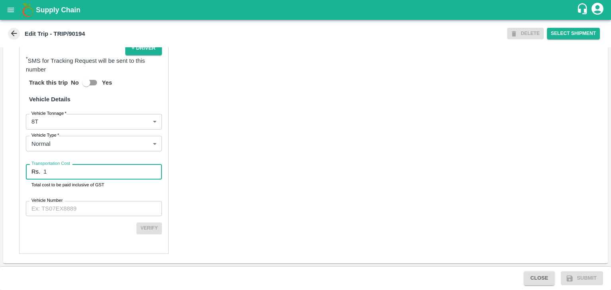
type input "1"
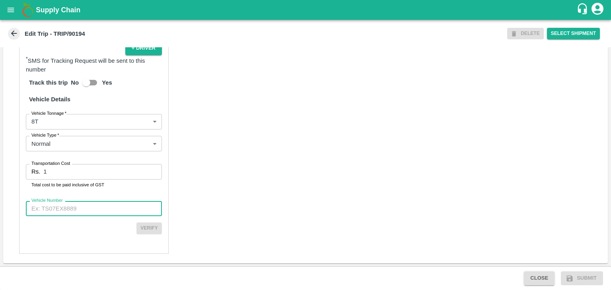
click at [108, 213] on input "Vehicle Number" at bounding box center [94, 208] width 136 height 15
type input "MH45T6060"
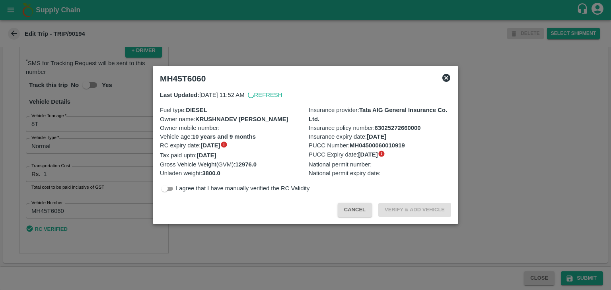
scroll to position [548, 0]
click at [581, 275] on div at bounding box center [305, 145] width 611 height 290
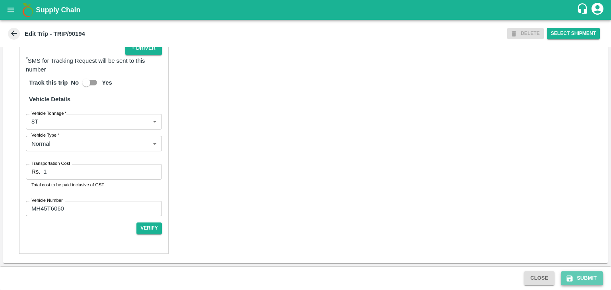
click at [587, 278] on button "Submit" at bounding box center [582, 279] width 42 height 14
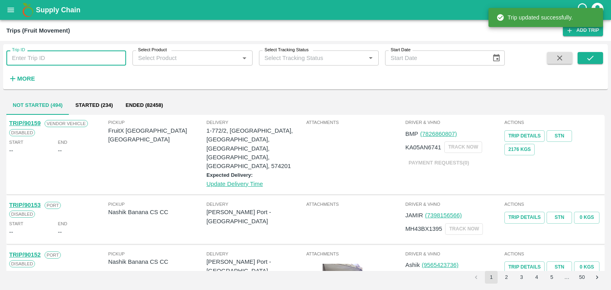
click at [88, 56] on input "Trip ID" at bounding box center [66, 57] width 120 height 15
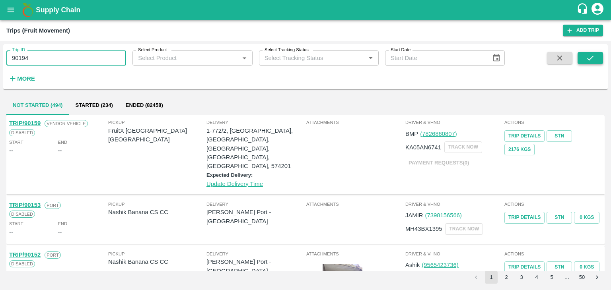
type input "90194"
click at [596, 52] on button "submit" at bounding box center [589, 58] width 25 height 12
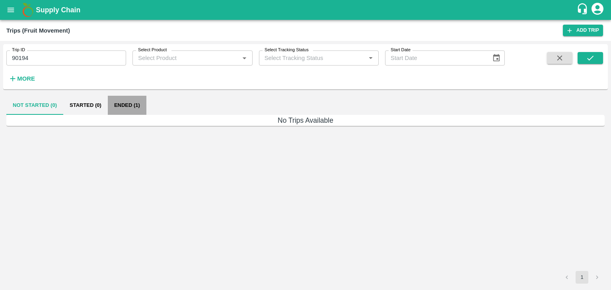
click at [129, 107] on button "Ended (1)" at bounding box center [127, 105] width 39 height 19
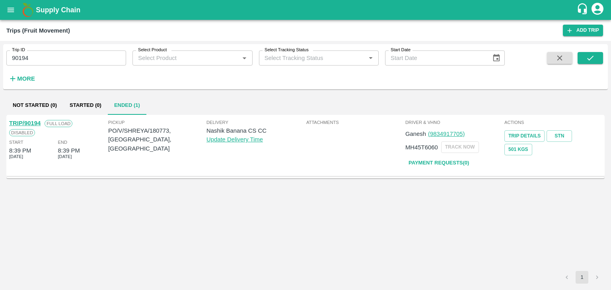
click at [27, 121] on link "TRIP/90194" at bounding box center [24, 123] width 31 height 6
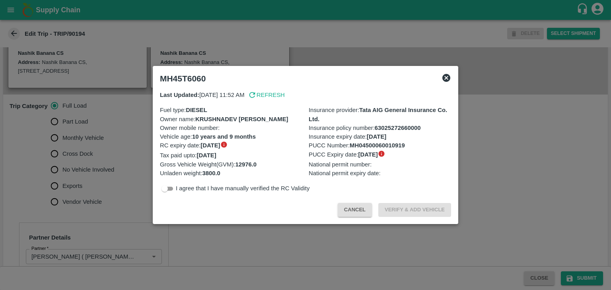
scroll to position [192, 0]
click at [100, 180] on div at bounding box center [305, 145] width 611 height 290
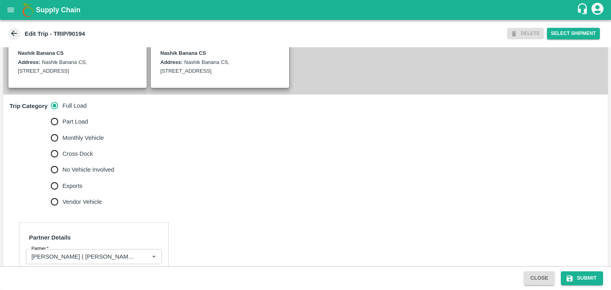
click at [102, 174] on span "No Vehicle Involved" at bounding box center [88, 169] width 52 height 9
click at [62, 174] on input "No Vehicle Involved" at bounding box center [55, 170] width 16 height 16
radio input "true"
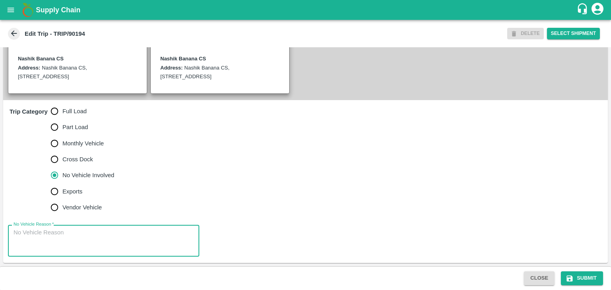
click at [90, 245] on textarea "No Vehicle Reason   *" at bounding box center [104, 241] width 180 height 25
type textarea "Field Dump"
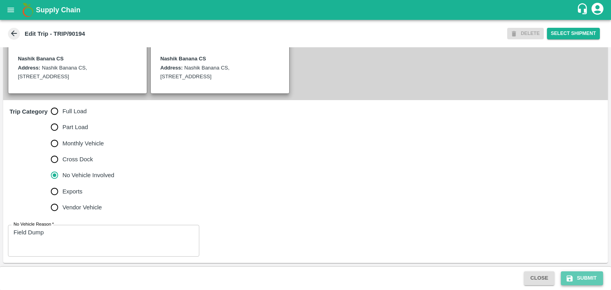
click at [579, 279] on button "Submit" at bounding box center [582, 279] width 42 height 14
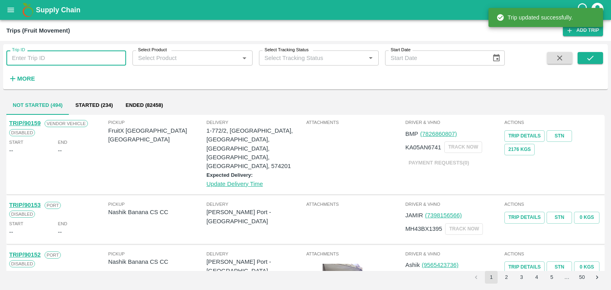
click at [83, 62] on input "Trip ID" at bounding box center [66, 57] width 120 height 15
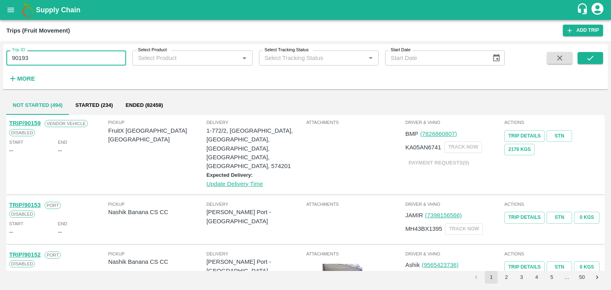
type input "90193"
click at [587, 64] on span at bounding box center [589, 68] width 25 height 33
click at [594, 58] on icon "submit" at bounding box center [590, 58] width 9 height 9
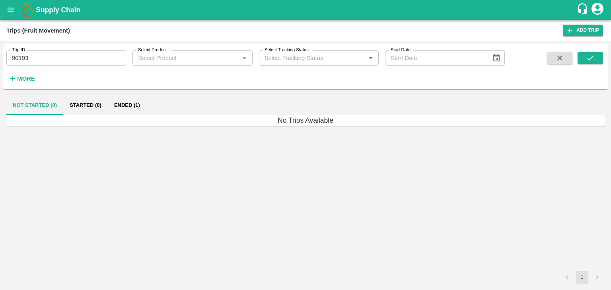
click at [132, 107] on button "Ended (1)" at bounding box center [127, 105] width 39 height 19
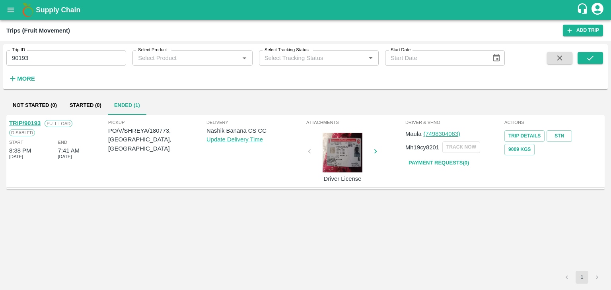
click at [28, 124] on link "TRIP/90193" at bounding box center [24, 123] width 31 height 6
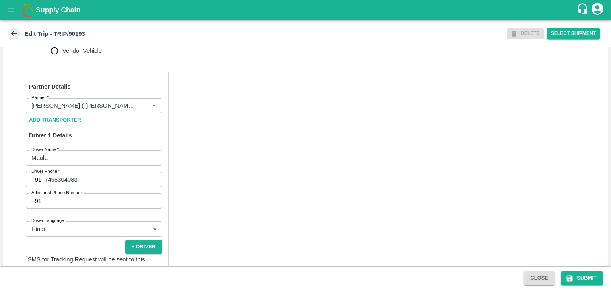
scroll to position [344, 0]
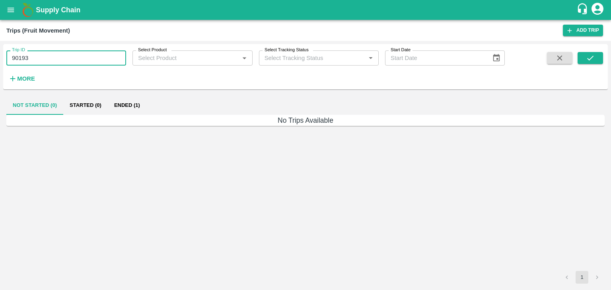
click at [81, 60] on input "90193" at bounding box center [66, 57] width 120 height 15
type input "90196"
click at [579, 60] on button "submit" at bounding box center [589, 58] width 25 height 12
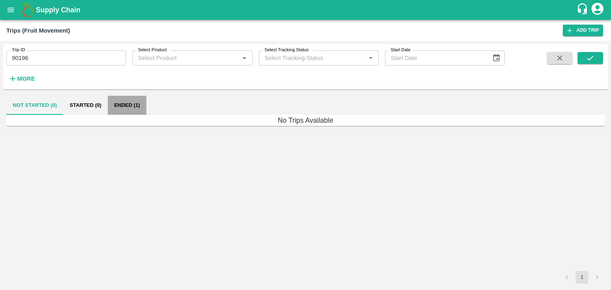
click at [118, 107] on button "Ended (1)" at bounding box center [127, 105] width 39 height 19
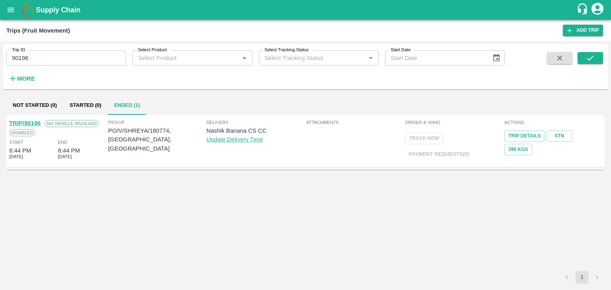
click at [32, 120] on link "TRIP/90196" at bounding box center [24, 123] width 31 height 6
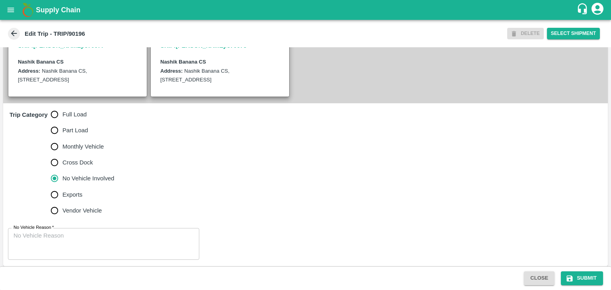
scroll to position [195, 0]
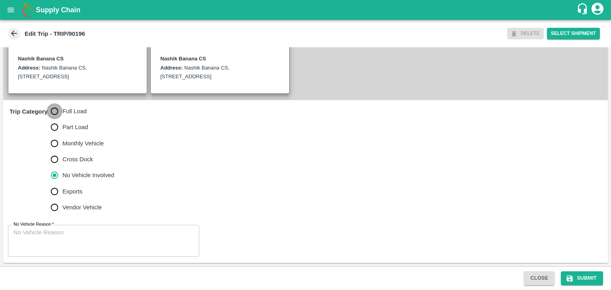
click at [56, 110] on input "Full Load" at bounding box center [55, 111] width 16 height 16
radio input "true"
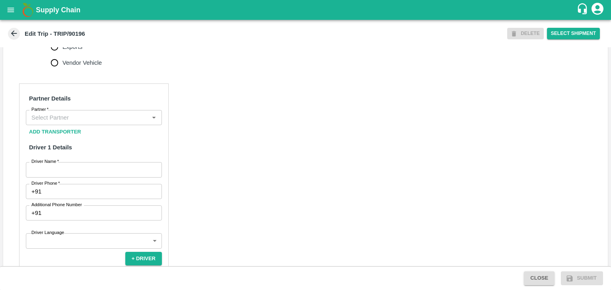
scroll to position [332, 0]
drag, startPoint x: 98, startPoint y: 137, endPoint x: 114, endPoint y: 131, distance: 17.4
click at [114, 131] on div "Partner Details Partner   * Partner Add Transporter Driver 1 Details Driver Nam…" at bounding box center [93, 263] width 149 height 361
click at [114, 124] on div "Partner" at bounding box center [94, 116] width 136 height 15
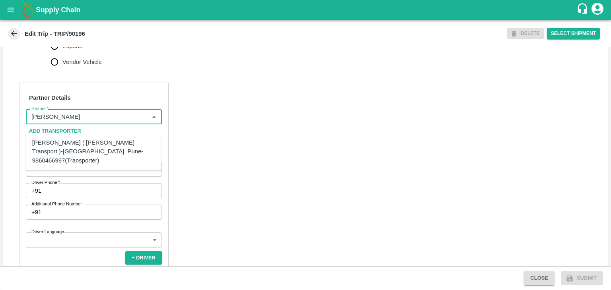
click at [97, 145] on div "[PERSON_NAME] ( [PERSON_NAME] Transport )-[GEOGRAPHIC_DATA], Pune-9860466997(Tr…" at bounding box center [93, 151] width 123 height 27
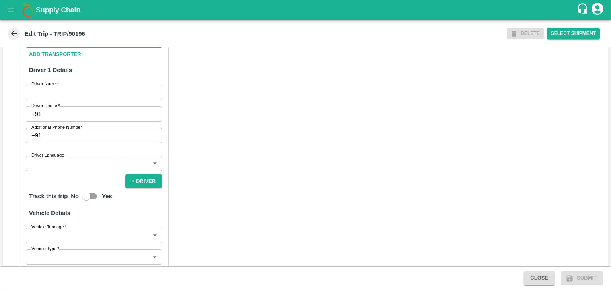
scroll to position [414, 0]
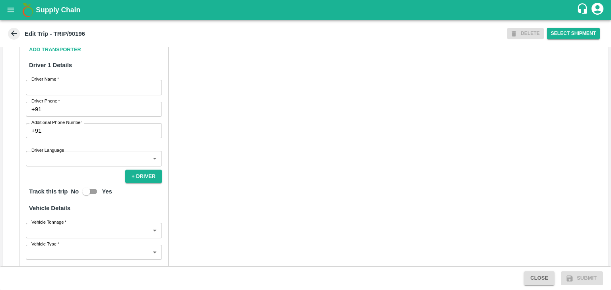
type input "[PERSON_NAME] ( [PERSON_NAME] Transport )-[GEOGRAPHIC_DATA], Pune-9860466997(Tr…"
click at [56, 92] on input "Driver Name   *" at bounding box center [94, 87] width 136 height 15
type input "Ganesh"
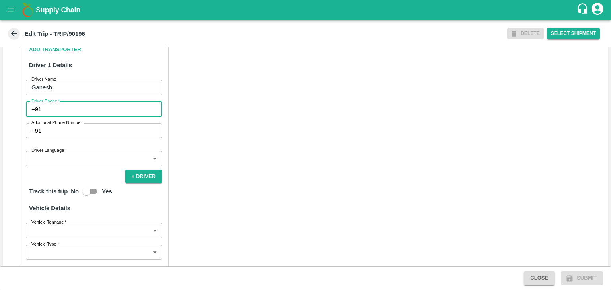
drag, startPoint x: 72, startPoint y: 119, endPoint x: 100, endPoint y: 141, distance: 36.0
click at [100, 141] on div "Partner Details Partner   * Partner Add Transporter Driver 1 Details Driver Nam…" at bounding box center [93, 181] width 149 height 361
type input "9975280177"
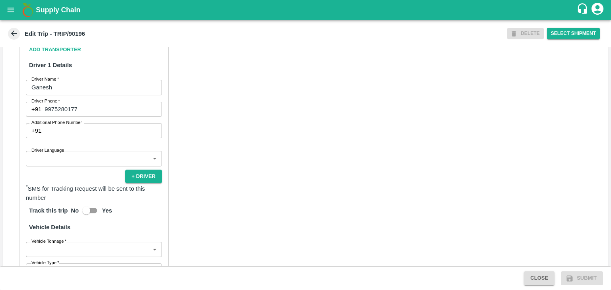
drag, startPoint x: 71, startPoint y: 175, endPoint x: 76, endPoint y: 169, distance: 7.1
click at [76, 169] on div "Partner Details Partner   * Partner Add Transporter Driver 1 Details Driver Nam…" at bounding box center [93, 191] width 149 height 380
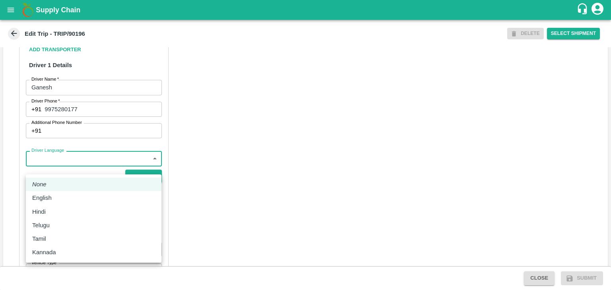
drag, startPoint x: 76, startPoint y: 169, endPoint x: 51, endPoint y: 206, distance: 44.1
click at [51, 206] on body "Supply Chain Edit Trip - TRIP/90196 DELETE Select Shipment Trip Details Trip Ty…" at bounding box center [305, 145] width 611 height 290
click at [51, 206] on li "Hindi" at bounding box center [94, 212] width 136 height 14
type input "hi"
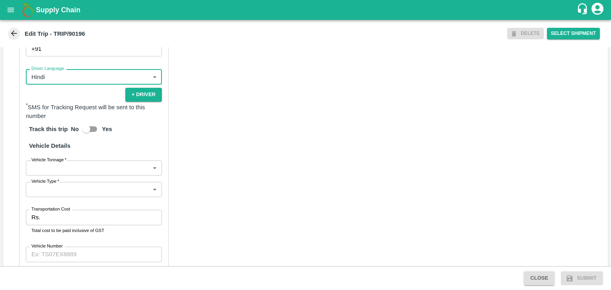
scroll to position [550, 0]
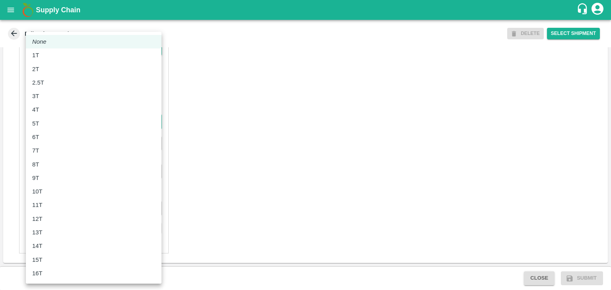
click at [38, 121] on body "Supply Chain Edit Trip - TRIP/90196 DELETE Select Shipment Trip Details Trip Ty…" at bounding box center [305, 145] width 611 height 290
click at [48, 165] on div "8T" at bounding box center [93, 164] width 123 height 9
type input "8000"
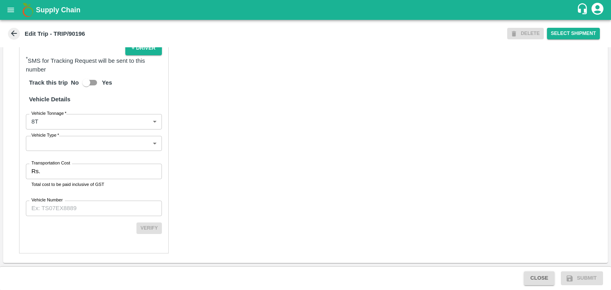
click at [68, 153] on div "Partner Details Partner   * Partner Add Transporter Driver 1 Details Driver Nam…" at bounding box center [93, 63] width 149 height 381
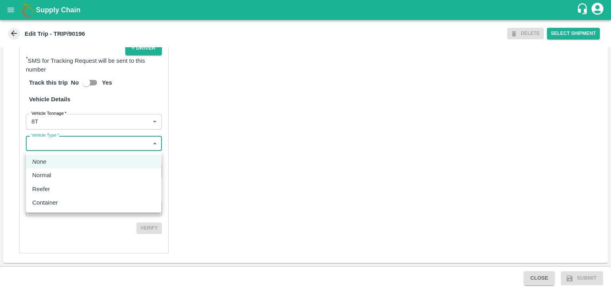
click at [78, 144] on body "Supply Chain Edit Trip - TRIP/90196 DELETE Select Shipment Trip Details Trip Ty…" at bounding box center [305, 145] width 611 height 290
click at [62, 172] on div "Normal" at bounding box center [93, 175] width 123 height 9
type input "Normal"
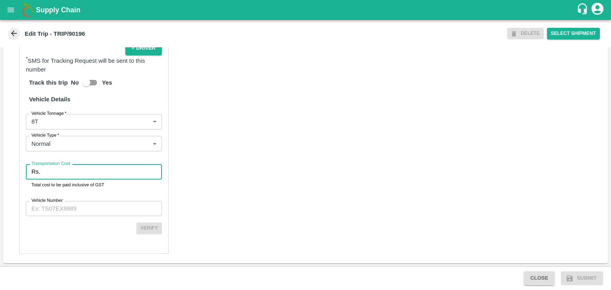
click at [77, 174] on input "Transportation Cost" at bounding box center [102, 171] width 118 height 15
type input "1"
click at [85, 207] on input "Vehicle Number" at bounding box center [94, 208] width 136 height 15
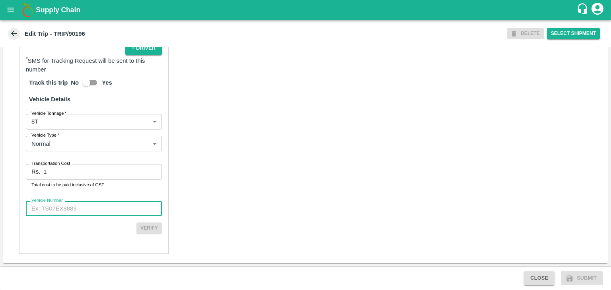
type input "MH45AE5250"
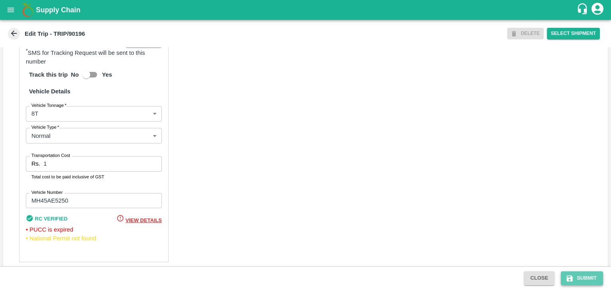
click at [588, 275] on button "Submit" at bounding box center [582, 279] width 42 height 14
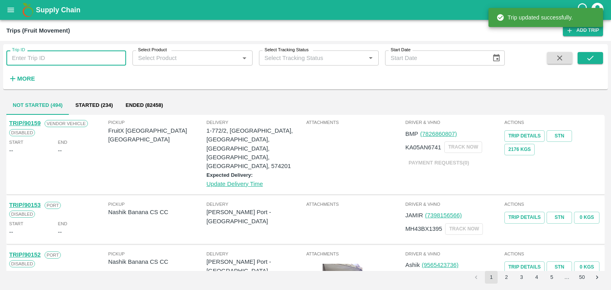
click at [109, 57] on input "Trip ID" at bounding box center [66, 57] width 120 height 15
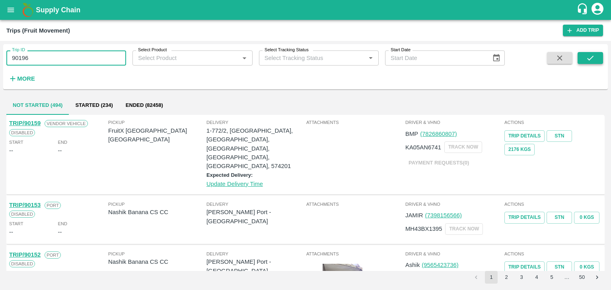
type input "90196"
click at [580, 54] on button "submit" at bounding box center [589, 58] width 25 height 12
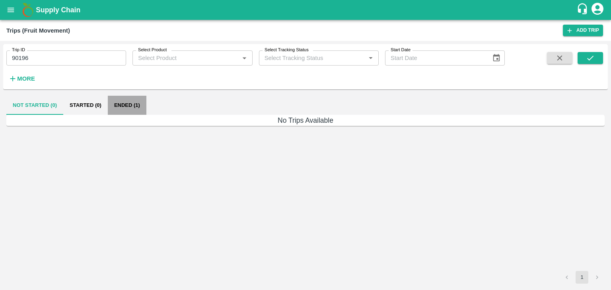
click at [124, 106] on button "Ended (1)" at bounding box center [127, 105] width 39 height 19
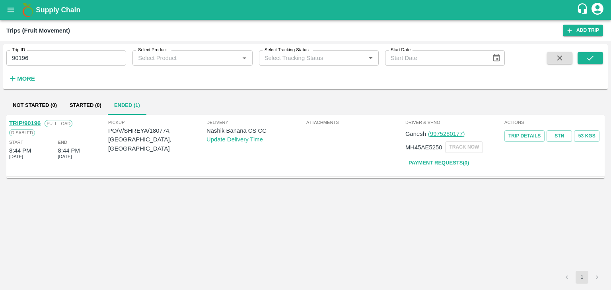
click at [28, 122] on link "TRIP/90196" at bounding box center [24, 123] width 31 height 6
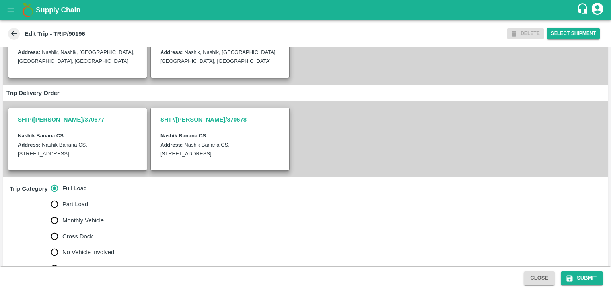
scroll to position [162, 0]
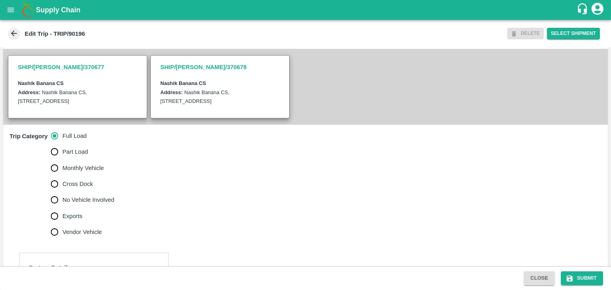
click at [85, 204] on span "No Vehicle Involved" at bounding box center [88, 200] width 52 height 9
click at [62, 208] on input "No Vehicle Involved" at bounding box center [55, 200] width 16 height 16
radio input "true"
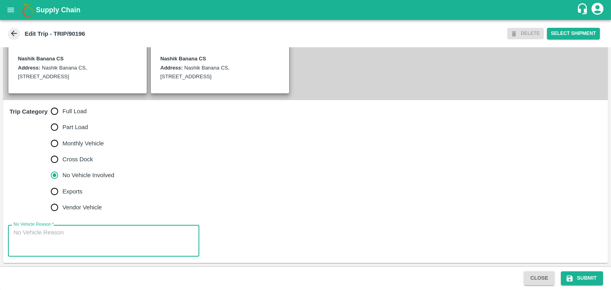
click at [79, 248] on textarea "No Vehicle Reason   *" at bounding box center [104, 241] width 180 height 25
type textarea "Field Dump"
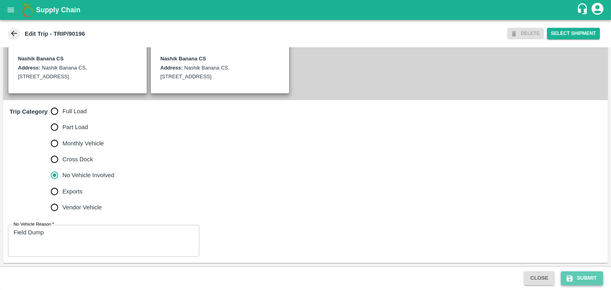
click at [567, 275] on icon "submit" at bounding box center [570, 278] width 6 height 6
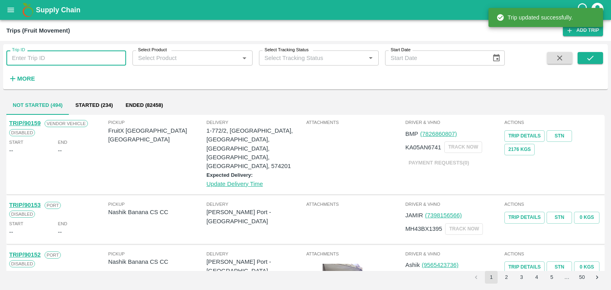
click at [81, 59] on input "Trip ID" at bounding box center [66, 57] width 120 height 15
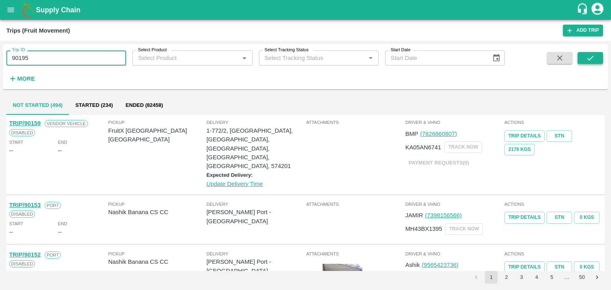
type input "90195"
click at [592, 54] on icon "submit" at bounding box center [590, 58] width 9 height 9
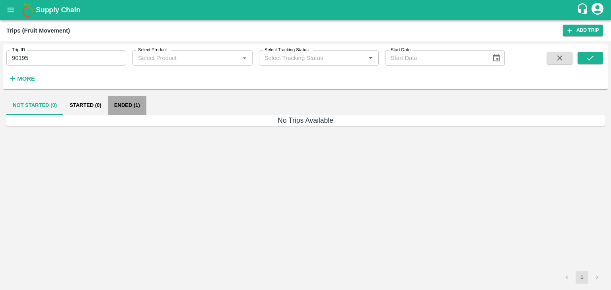
click at [125, 96] on button "Ended (1)" at bounding box center [127, 105] width 39 height 19
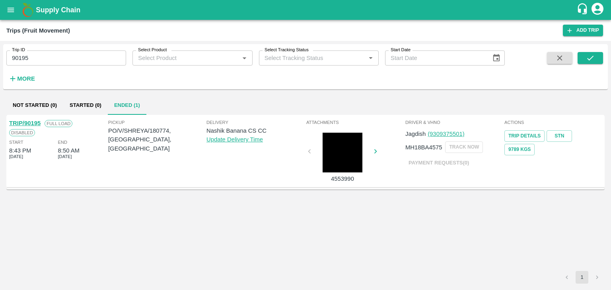
click at [21, 120] on link "TRIP/90195" at bounding box center [24, 123] width 31 height 6
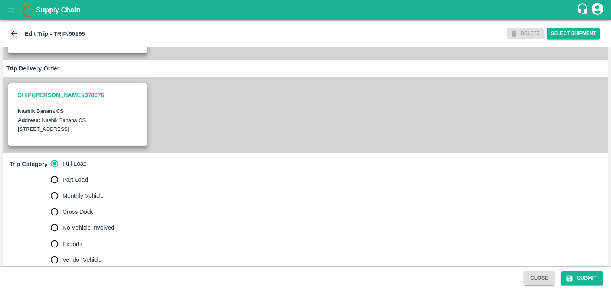
scroll to position [269, 0]
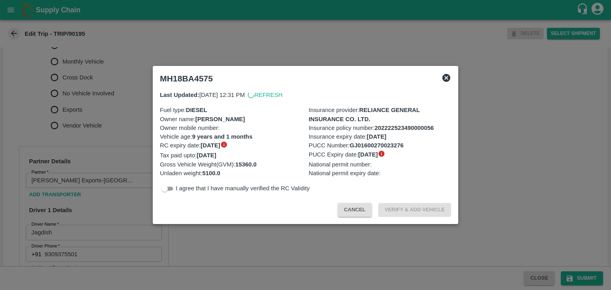
click at [137, 190] on div at bounding box center [305, 145] width 611 height 290
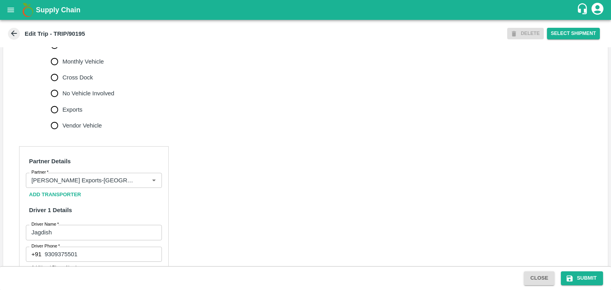
click at [137, 188] on div "Partner" at bounding box center [94, 180] width 136 height 15
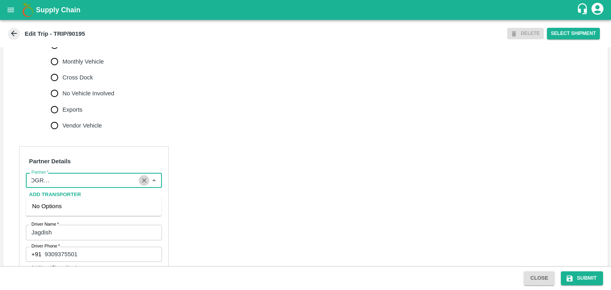
click at [142, 184] on icon "Clear" at bounding box center [144, 181] width 8 height 8
click at [118, 186] on input "Partner   *" at bounding box center [87, 180] width 118 height 10
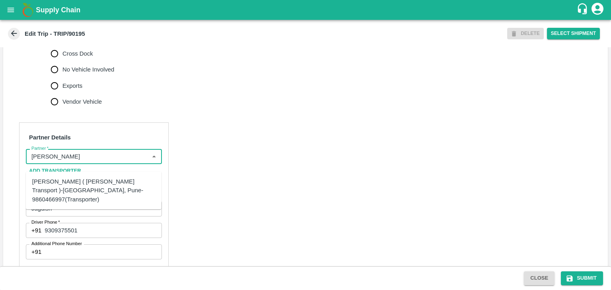
scroll to position [293, 0]
click at [94, 194] on div "[PERSON_NAME] ( [PERSON_NAME] Transport )-[GEOGRAPHIC_DATA], Pune-9860466997(Tr…" at bounding box center [93, 190] width 123 height 27
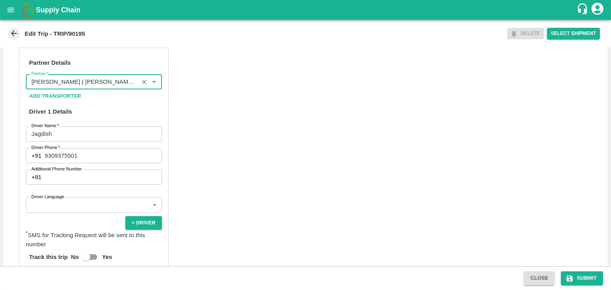
scroll to position [373, 0]
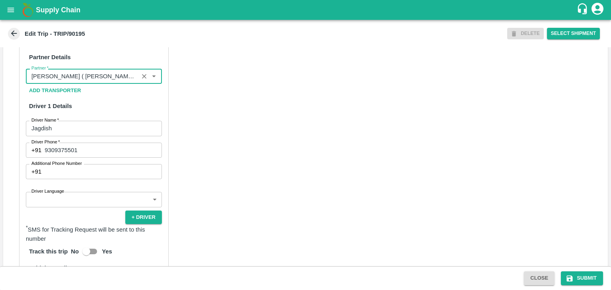
type input "Nitin Rasal ( Bhairavnath Transport )-Deulgaon, Pune-9860466997(Transporter)"
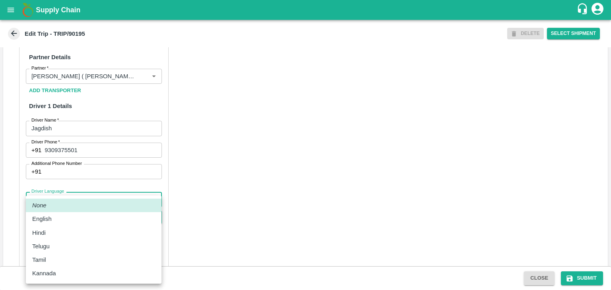
click at [73, 207] on body "Supply Chain Edit Trip - TRIP/90195 DELETE Select Shipment Trip Details Trip Ty…" at bounding box center [305, 145] width 611 height 290
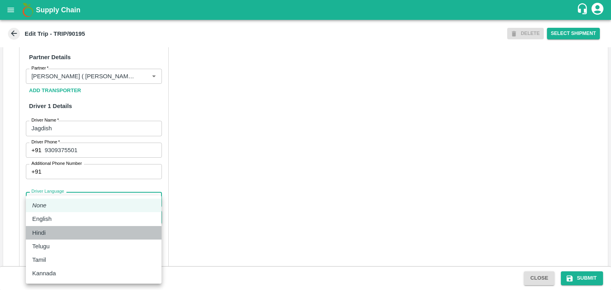
click at [56, 237] on li "Hindi" at bounding box center [94, 233] width 136 height 14
type input "hi"
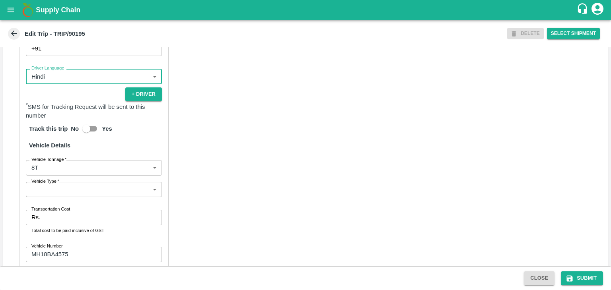
scroll to position [550, 0]
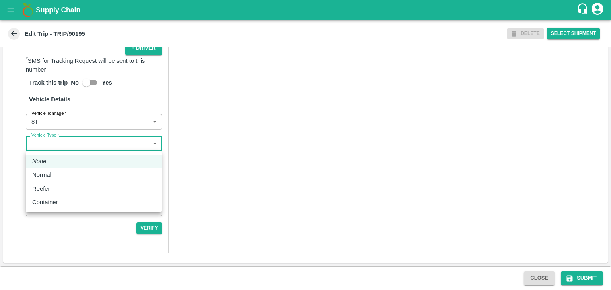
click at [51, 144] on body "Supply Chain Edit Trip - TRIP/90195 DELETE Select Shipment Trip Details Trip Ty…" at bounding box center [305, 145] width 611 height 290
click at [51, 175] on p "Normal" at bounding box center [41, 175] width 19 height 9
type input "Normal"
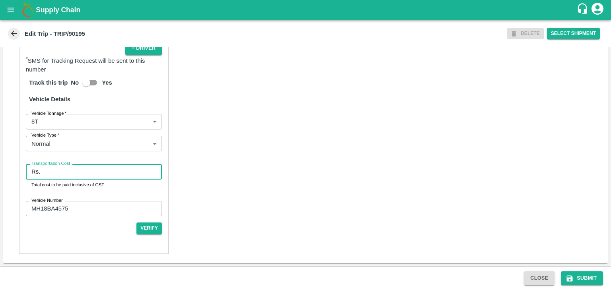
click at [75, 174] on input "Transportation Cost" at bounding box center [102, 171] width 118 height 15
type input "10000"
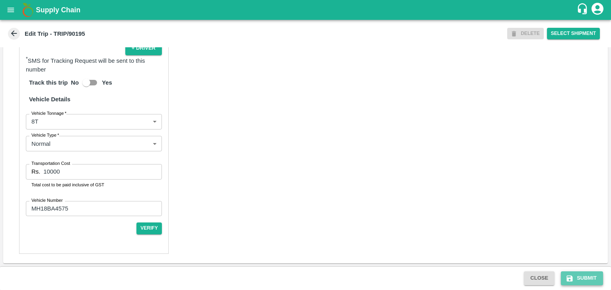
click at [574, 279] on button "Submit" at bounding box center [582, 279] width 42 height 14
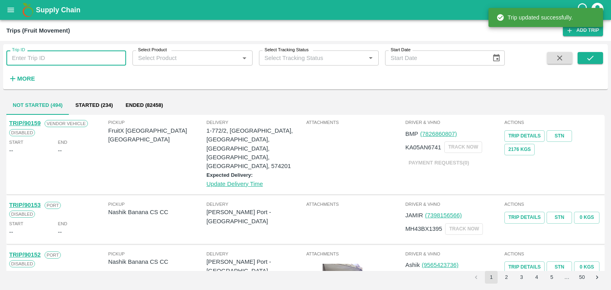
click at [103, 58] on input "Trip ID" at bounding box center [66, 57] width 120 height 15
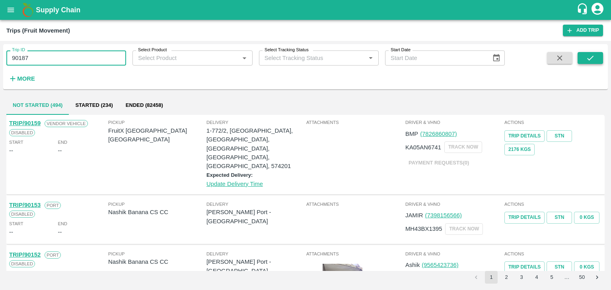
type input "90187"
click at [590, 54] on icon "submit" at bounding box center [590, 58] width 9 height 9
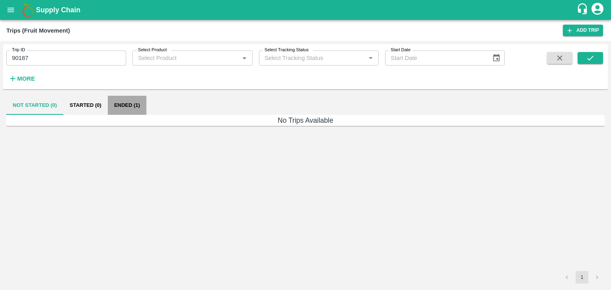
click at [118, 104] on button "Ended (1)" at bounding box center [127, 105] width 39 height 19
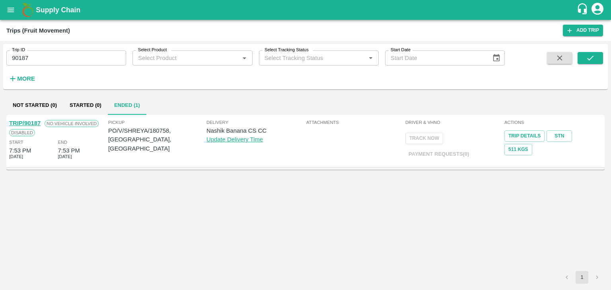
click at [30, 120] on link "TRIP/90187" at bounding box center [24, 123] width 31 height 6
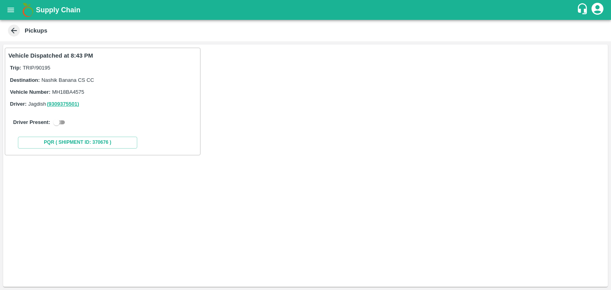
click at [66, 123] on input "checkbox" at bounding box center [56, 123] width 29 height 10
checkbox input "true"
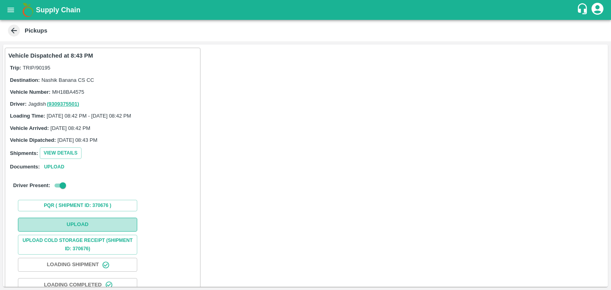
click at [87, 220] on button "Upload" at bounding box center [77, 225] width 119 height 14
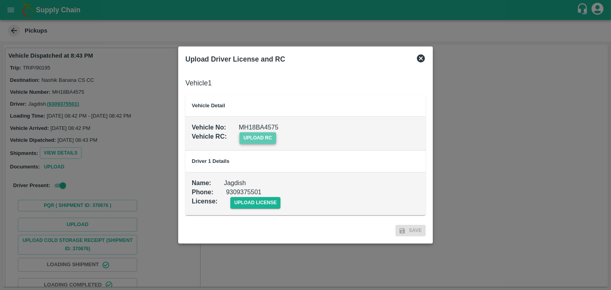
click at [271, 143] on span "upload rc" at bounding box center [257, 138] width 37 height 12
click at [0, 0] on input "upload rc" at bounding box center [0, 0] width 0 height 0
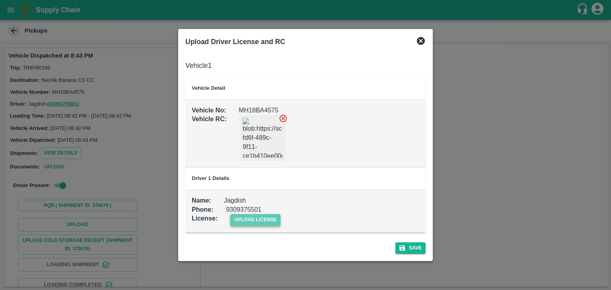
click at [253, 216] on span "upload license" at bounding box center [255, 220] width 50 height 12
click at [0, 0] on input "upload license" at bounding box center [0, 0] width 0 height 0
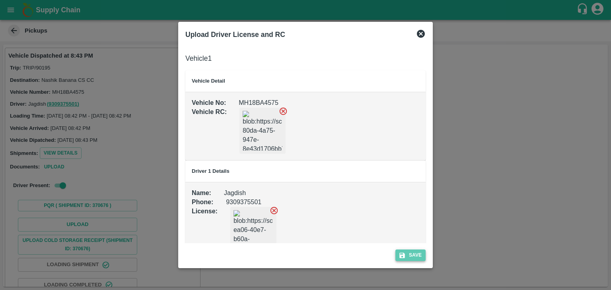
click at [419, 253] on button "Save" at bounding box center [410, 256] width 30 height 12
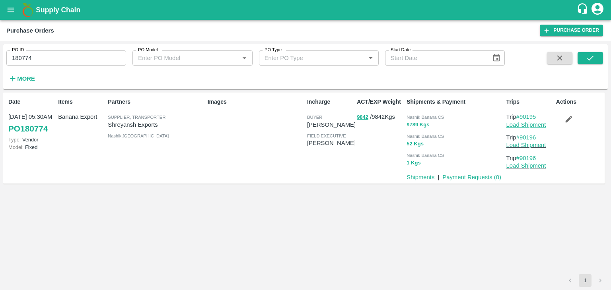
click at [540, 126] on link "Load Shipment" at bounding box center [526, 125] width 40 height 6
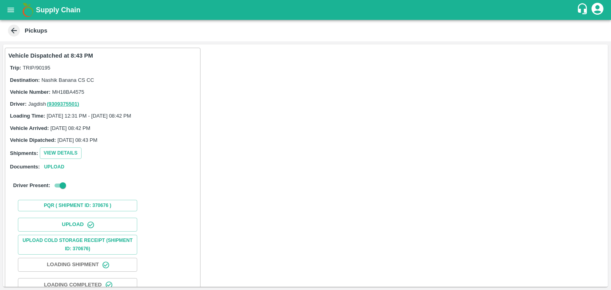
scroll to position [83, 0]
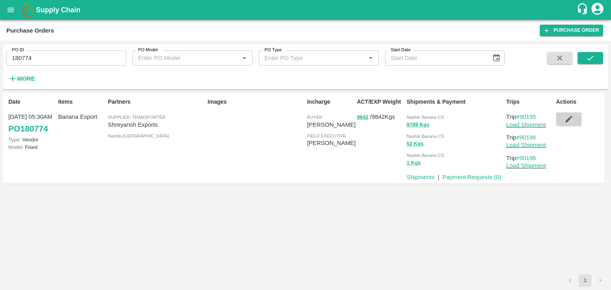
click at [567, 120] on icon "button" at bounding box center [568, 119] width 7 height 7
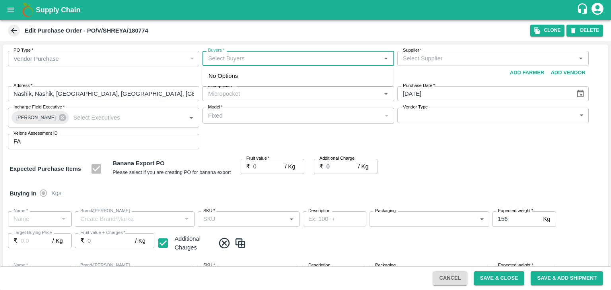
click at [233, 59] on input "Buyers   *" at bounding box center [291, 58] width 173 height 10
type input "A"
type input "Shreyansh Exports-undefined"
type input "172-Savda"
type input "Banana Export"
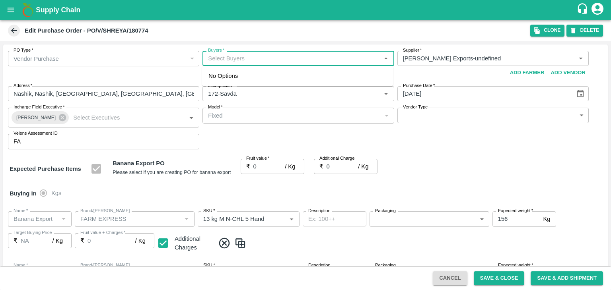
type input "FARM EXPRESS"
type input "13 kg M N-CHL 5 Hand"
type input "NA"
type input "Banana Export"
type input "FARM EXPRESS"
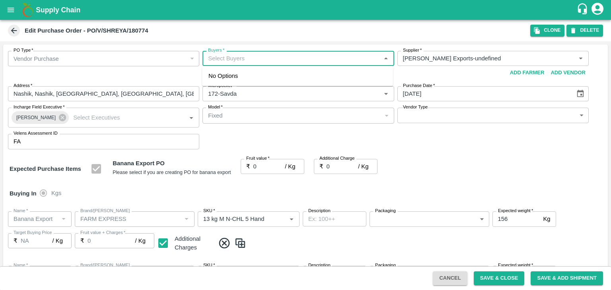
type input "13 kg M N-CHL 6 Hand"
type input "NA"
type input "Banana Export"
type input "FARM EXPRESS"
type input "13 kg M N-CHL 8 Hand"
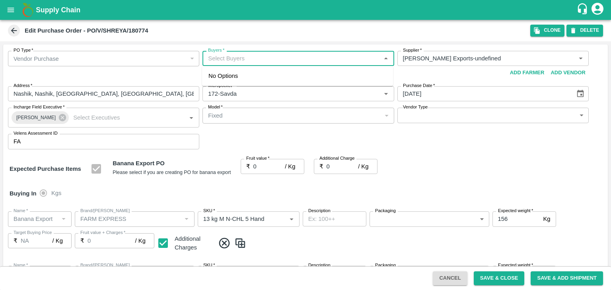
type input "NA"
type input "Banana Export"
type input "FARM EXPRESS"
type input "13 kg M N-CHL CL"
type input "NA"
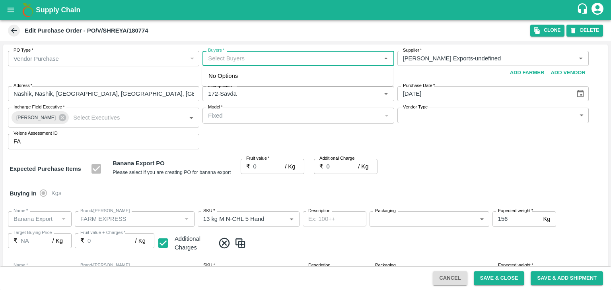
type input "Banana Export"
type input "FARM EXPRESS"
type input "C Class"
type input "NA"
type input "Banana Export"
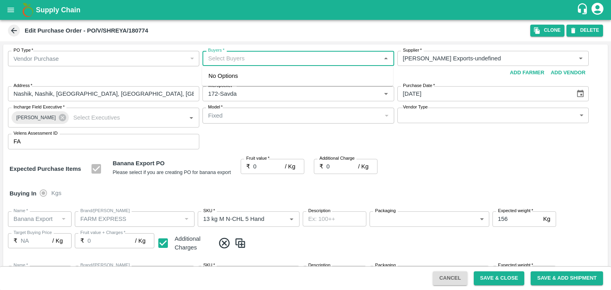
type input "FARM EXPRESS"
type input "PHR Kg"
type input "NA"
type input "Ajit O"
click at [240, 77] on div "[PERSON_NAME]" at bounding box center [251, 79] width 49 height 9
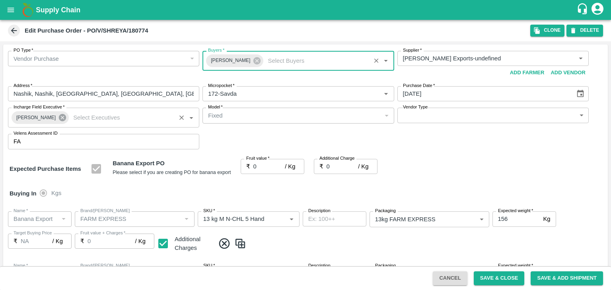
click at [59, 117] on icon at bounding box center [62, 117] width 7 height 7
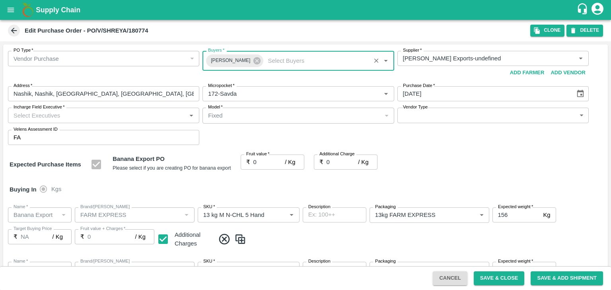
click at [69, 117] on input "Incharge Field Executive   *" at bounding box center [96, 115] width 173 height 10
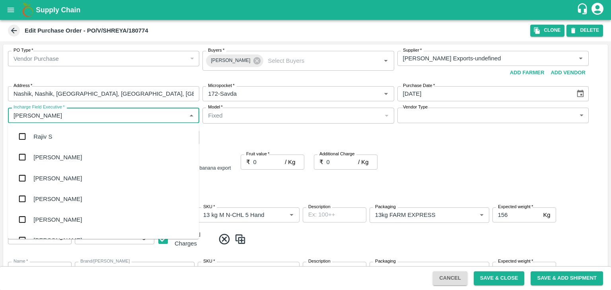
type input "[PERSON_NAME]"
click at [57, 179] on div "jaydip Tale" at bounding box center [47, 178] width 28 height 9
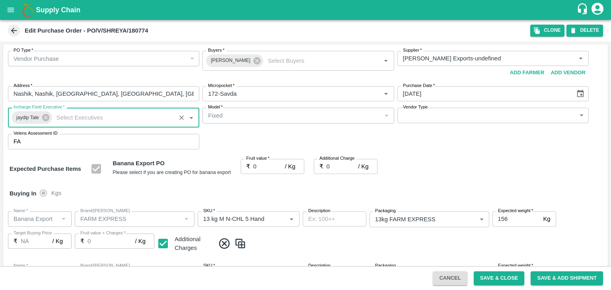
click at [414, 120] on body "Supply Chain Edit Purchase Order - PO/V/SHREYA/180774 Clone DELETE PO Type   * …" at bounding box center [305, 145] width 611 height 290
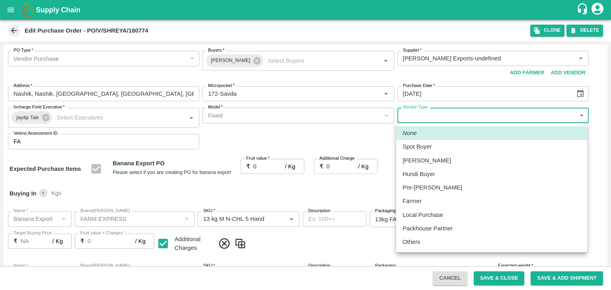
click at [421, 246] on div "Others" at bounding box center [413, 242] width 22 height 9
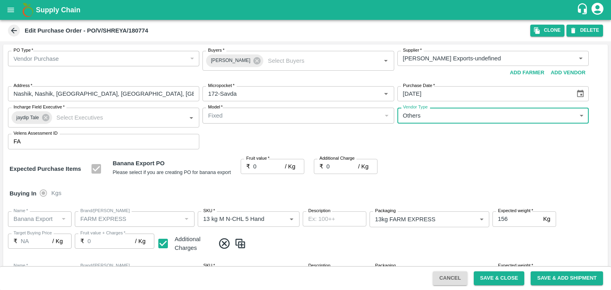
type input "OTHER"
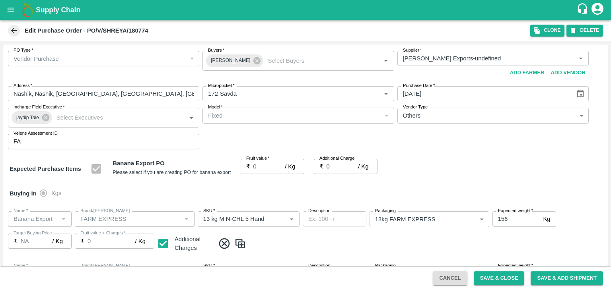
click at [266, 167] on div at bounding box center [305, 145] width 611 height 290
click at [263, 167] on input "0" at bounding box center [269, 166] width 32 height 15
type input "1"
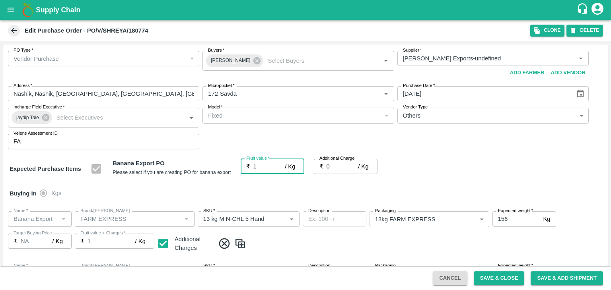
type input "1"
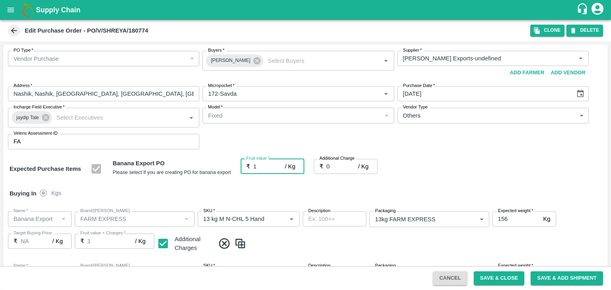
type input "18"
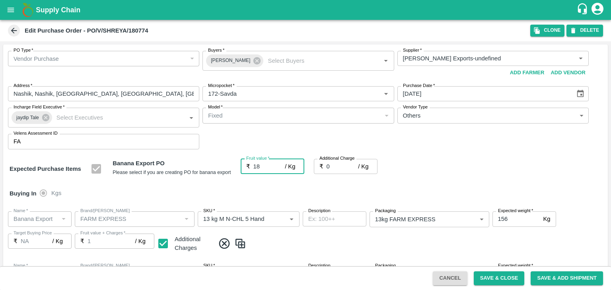
type input "18"
type input "2"
type input "20"
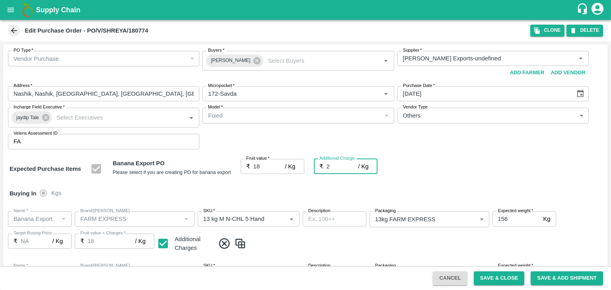
type input "20"
type input "2.7"
type input "20.7"
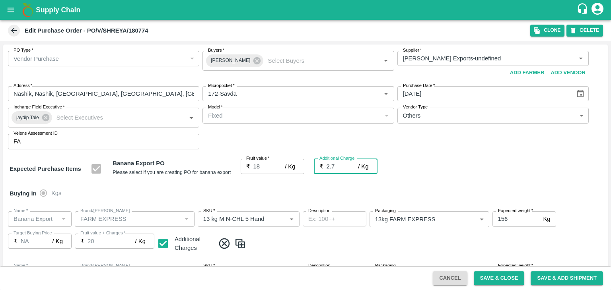
type input "20.7"
type input "2.75"
type input "20.75"
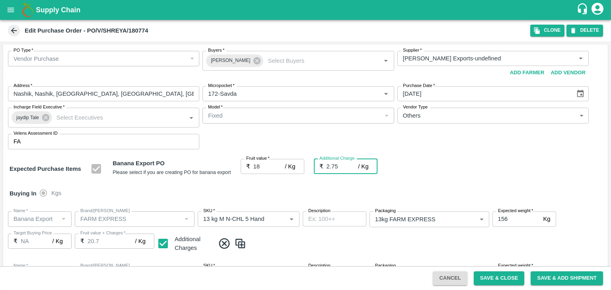
type input "20.75"
type input "2.75"
click at [286, 193] on div "Buying In Kgs" at bounding box center [305, 193] width 604 height 23
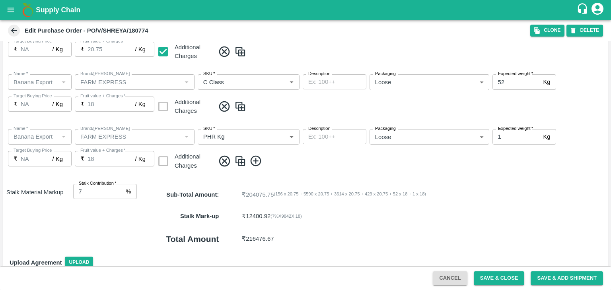
scroll to position [367, 0]
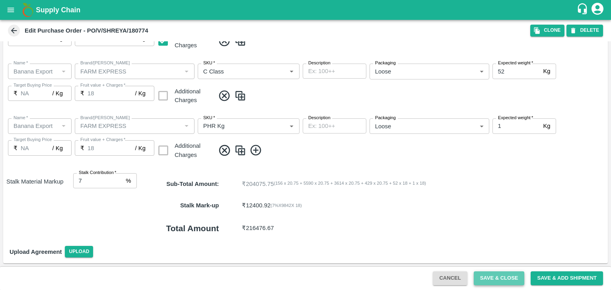
click at [506, 275] on button "Save & Close" at bounding box center [498, 279] width 51 height 14
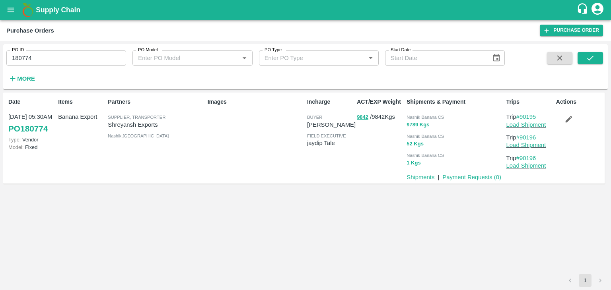
click at [49, 59] on input "180774" at bounding box center [66, 57] width 120 height 15
paste input "text"
click at [49, 59] on input "180774" at bounding box center [66, 57] width 120 height 15
type input "180758"
click at [588, 56] on icon "submit" at bounding box center [590, 58] width 9 height 9
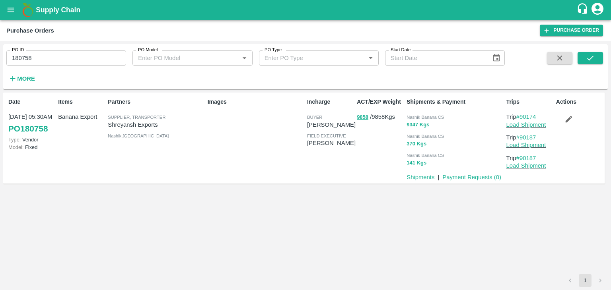
click at [599, 51] on div "PO ID 180758 PO ID PO Model PO Model   * PO Type PO Type   * Start Date Start D…" at bounding box center [305, 66] width 604 height 39
click at [595, 59] on button "submit" at bounding box center [589, 58] width 25 height 12
click at [533, 124] on link "Load Shipment" at bounding box center [526, 125] width 40 height 6
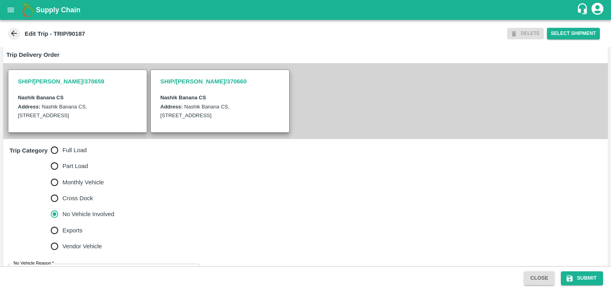
scroll to position [195, 0]
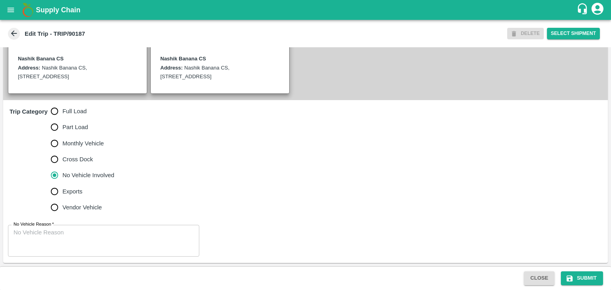
click at [65, 110] on span "Full Load" at bounding box center [74, 111] width 24 height 9
click at [62, 110] on input "Full Load" at bounding box center [55, 111] width 16 height 16
radio input "true"
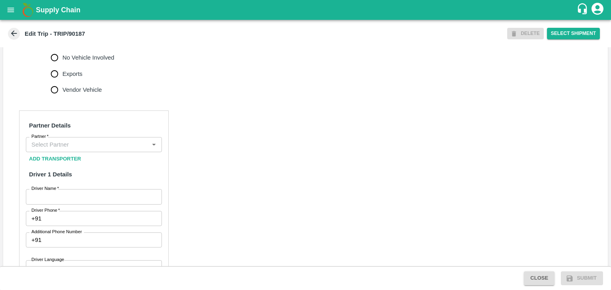
scroll to position [305, 0]
click at [92, 149] on input "Partner   *" at bounding box center [87, 144] width 118 height 10
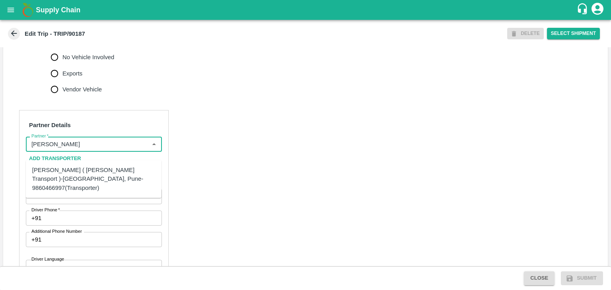
click at [93, 169] on div "[PERSON_NAME] ( [PERSON_NAME] Transport )-[GEOGRAPHIC_DATA], Pune-9860466997(Tr…" at bounding box center [93, 179] width 123 height 27
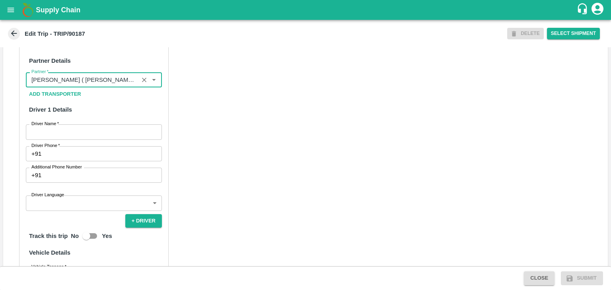
scroll to position [371, 0]
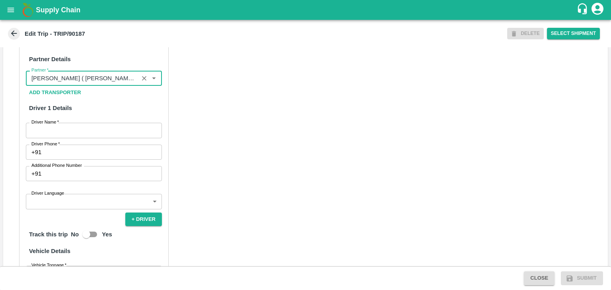
type input "[PERSON_NAME] ( [PERSON_NAME] Transport )-[GEOGRAPHIC_DATA], Pune-9860466997(Tr…"
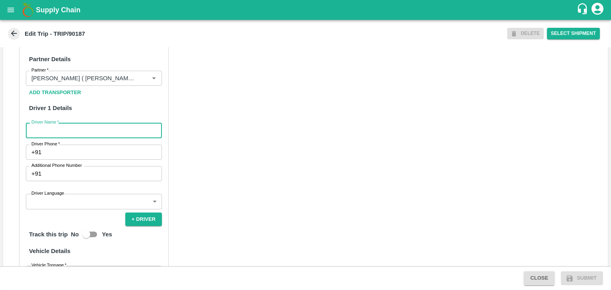
click at [68, 138] on input "Driver Name   *" at bounding box center [94, 130] width 136 height 15
type input "Ganesh"
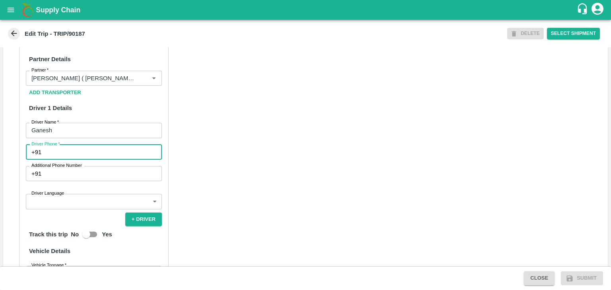
click at [77, 160] on input "Driver Phone   *" at bounding box center [103, 152] width 117 height 15
type input "9975280177"
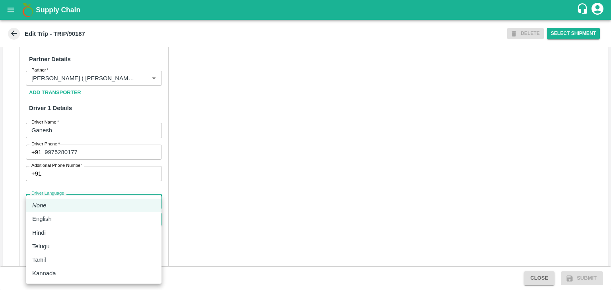
click at [65, 217] on body "Supply Chain Edit Trip - TRIP/90187 DELETE Select Shipment Trip Details Trip Ty…" at bounding box center [305, 145] width 611 height 290
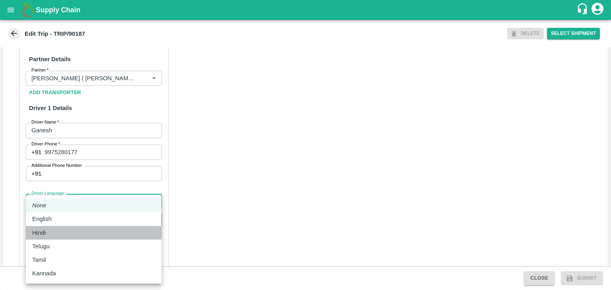
click at [52, 236] on div "Hindi" at bounding box center [93, 233] width 123 height 9
type input "hi"
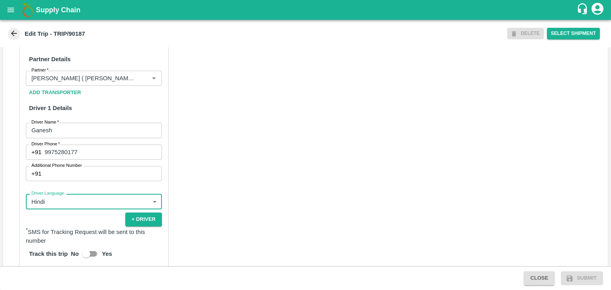
scroll to position [550, 0]
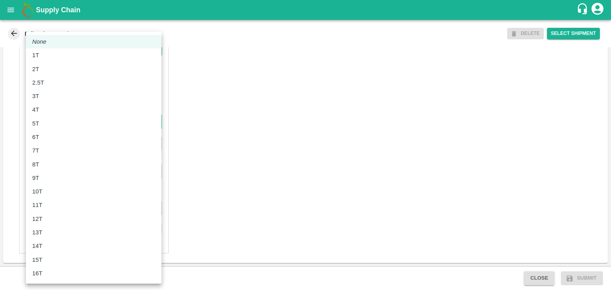
click at [45, 122] on body "Supply Chain Edit Trip - TRIP/90187 DELETE Select Shipment Trip Details Trip Ty…" at bounding box center [305, 145] width 611 height 290
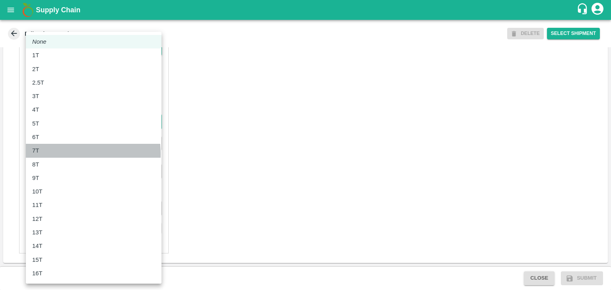
click at [43, 154] on div "7T" at bounding box center [93, 150] width 123 height 9
type input "7000"
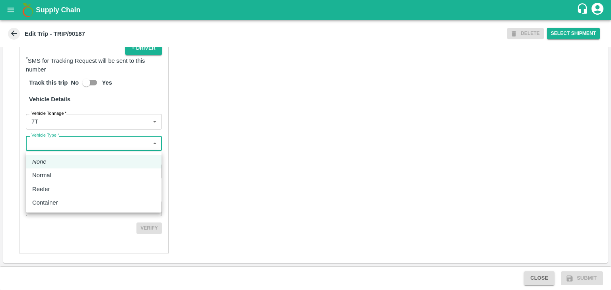
click at [71, 142] on body "Supply Chain Edit Trip - TRIP/90187 DELETE Select Shipment Trip Details Trip Ty…" at bounding box center [305, 145] width 611 height 290
click at [64, 170] on li "Normal" at bounding box center [94, 176] width 136 height 14
type input "Normal"
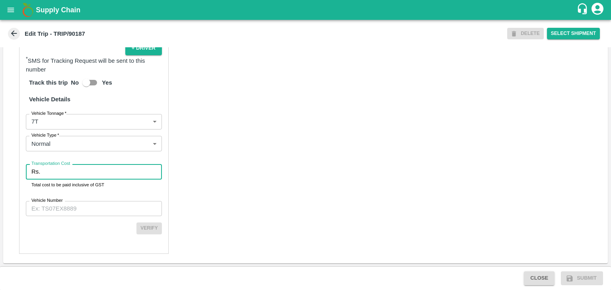
click at [75, 170] on input "Transportation Cost" at bounding box center [102, 171] width 118 height 15
type input "1"
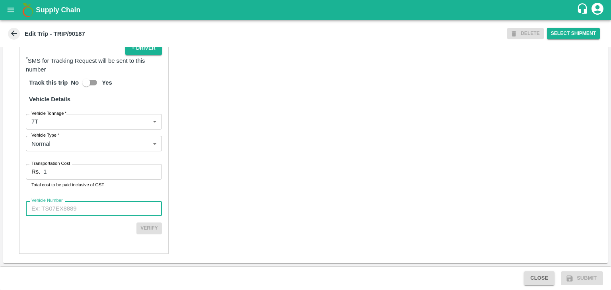
click at [91, 206] on input "Vehicle Number" at bounding box center [94, 208] width 136 height 15
type input "MH45AE5250"
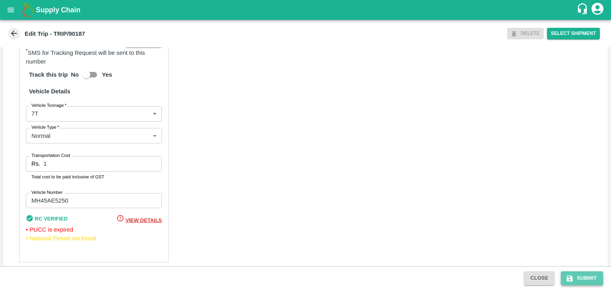
click at [585, 278] on button "Submit" at bounding box center [582, 279] width 42 height 14
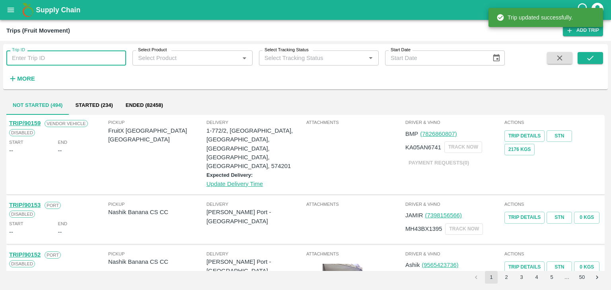
click at [87, 60] on input "Trip ID" at bounding box center [66, 57] width 120 height 15
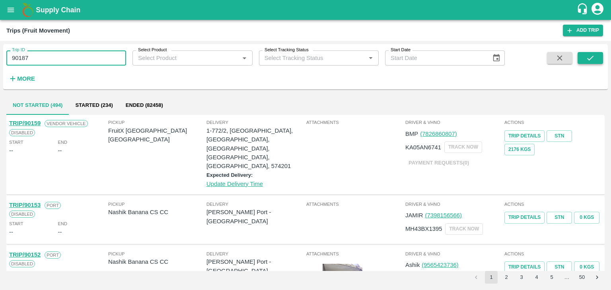
type input "90187"
click at [597, 58] on button "submit" at bounding box center [589, 58] width 25 height 12
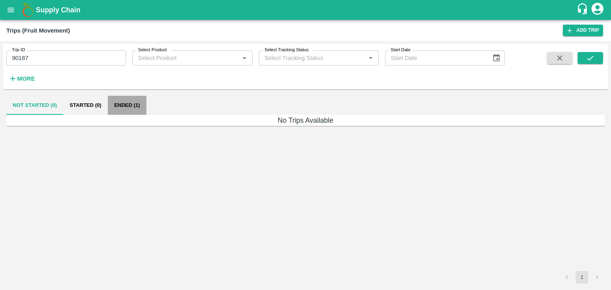
click at [130, 103] on button "Ended (1)" at bounding box center [127, 105] width 39 height 19
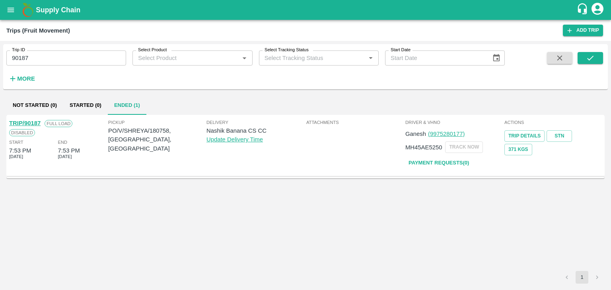
click at [32, 120] on link "TRIP/90187" at bounding box center [24, 123] width 31 height 6
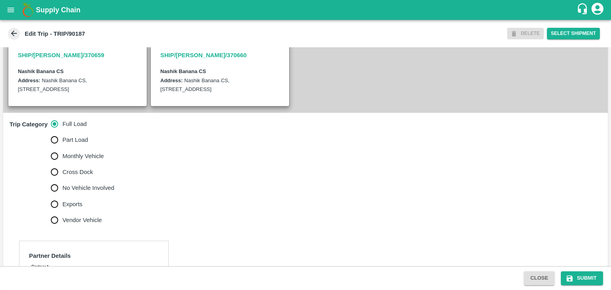
scroll to position [252, 0]
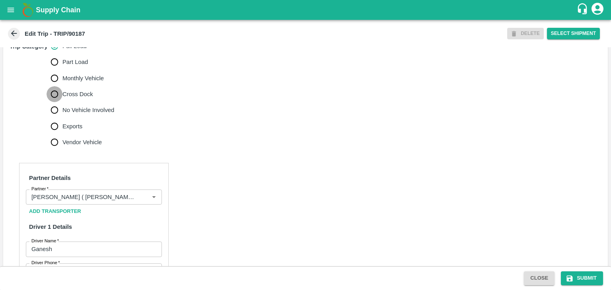
click at [62, 102] on input "Cross Dock" at bounding box center [55, 94] width 16 height 16
radio input "true"
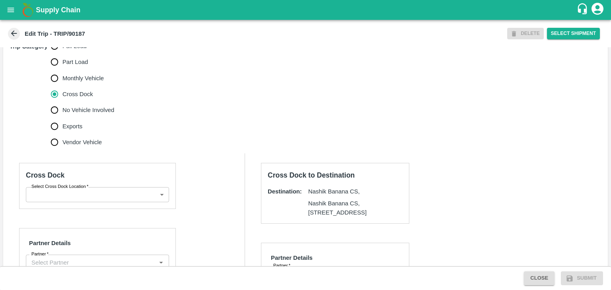
click at [78, 114] on span "No Vehicle Involved" at bounding box center [88, 110] width 52 height 9
click at [62, 118] on input "No Vehicle Involved" at bounding box center [55, 110] width 16 height 16
radio input "true"
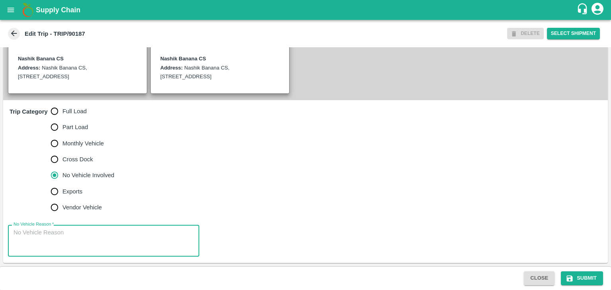
click at [101, 244] on textarea "No Vehicle Reason   *" at bounding box center [104, 241] width 180 height 25
type textarea "Field Dump"
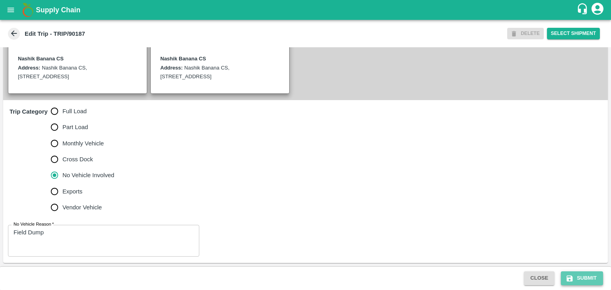
click at [588, 283] on button "Submit" at bounding box center [582, 279] width 42 height 14
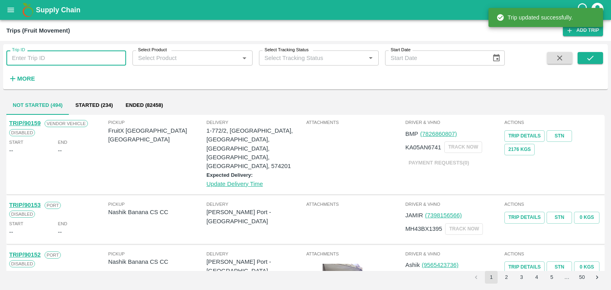
click at [73, 56] on input "Trip ID" at bounding box center [66, 57] width 120 height 15
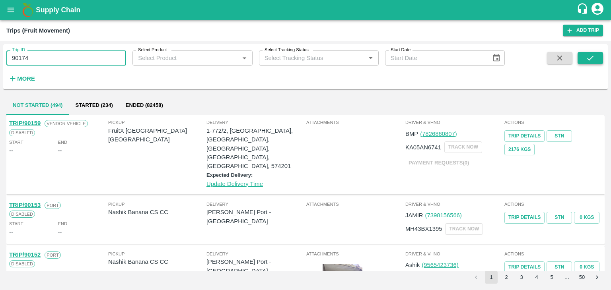
type input "90174"
click at [597, 56] on button "submit" at bounding box center [589, 58] width 25 height 12
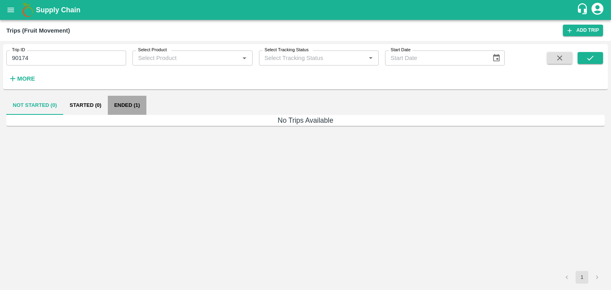
click at [141, 100] on button "Ended (1)" at bounding box center [127, 105] width 39 height 19
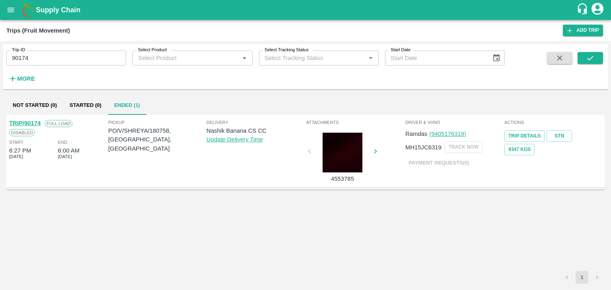
click at [30, 120] on link "TRIP/90174" at bounding box center [24, 123] width 31 height 6
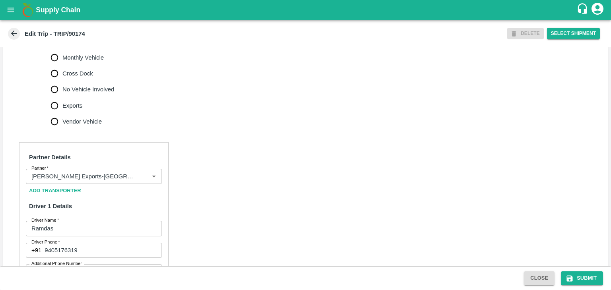
scroll to position [281, 0]
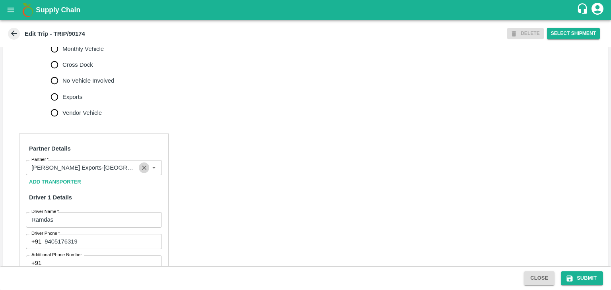
click at [143, 172] on icon "Clear" at bounding box center [144, 168] width 8 height 8
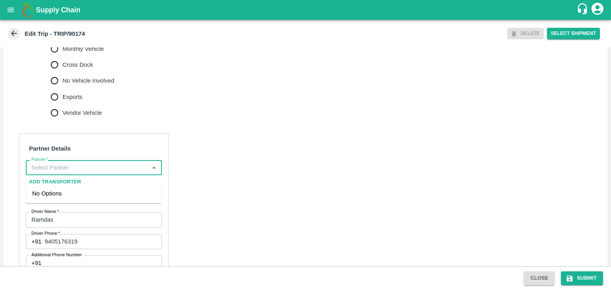
click at [127, 173] on input "Partner   *" at bounding box center [87, 168] width 118 height 10
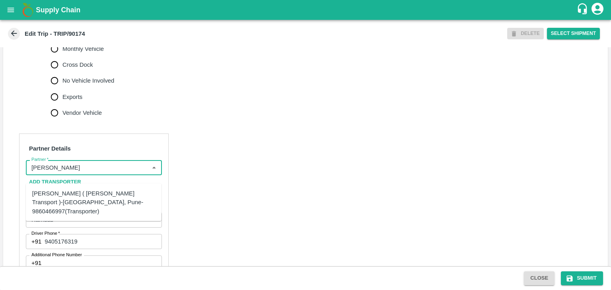
click at [110, 196] on div "[PERSON_NAME] ( [PERSON_NAME] Transport )-[GEOGRAPHIC_DATA], Pune-9860466997(Tr…" at bounding box center [93, 202] width 123 height 27
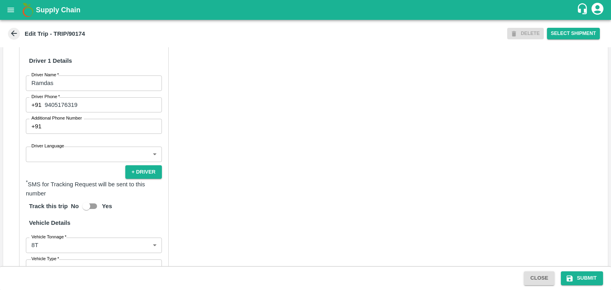
scroll to position [453, 0]
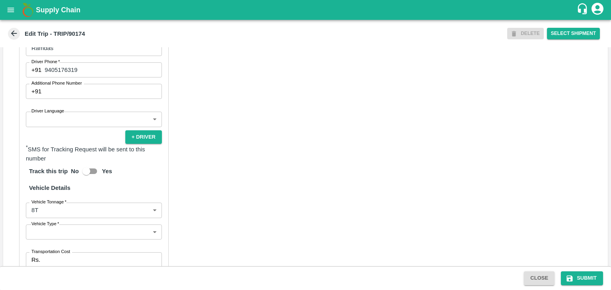
type input "[PERSON_NAME] ( [PERSON_NAME] Transport )-[GEOGRAPHIC_DATA], Pune-9860466997(Tr…"
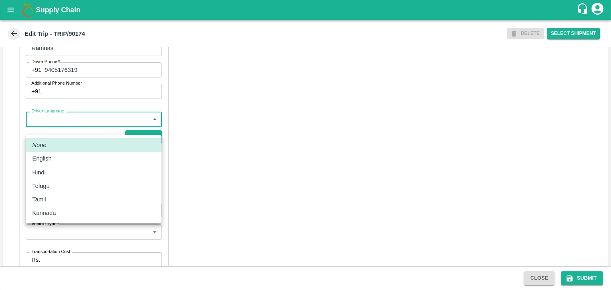
click at [61, 131] on body "Supply Chain Edit Trip - TRIP/90174 DELETE Select Shipment Trip Details Trip Ty…" at bounding box center [305, 145] width 611 height 290
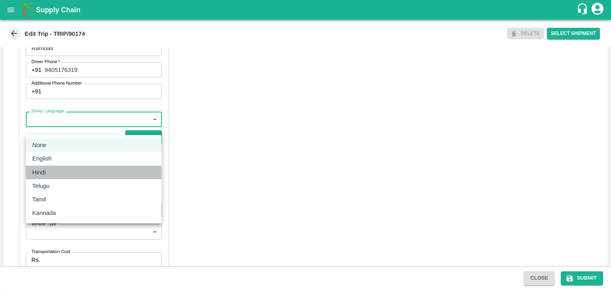
click at [50, 171] on div "Hindi" at bounding box center [93, 172] width 123 height 9
type input "hi"
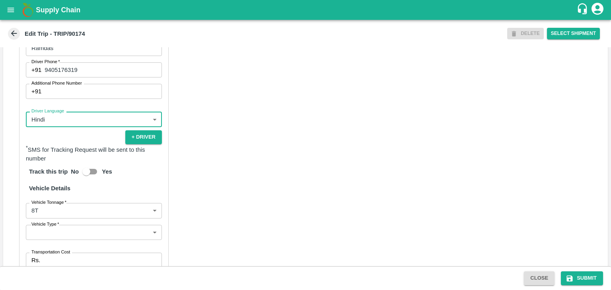
scroll to position [567, 0]
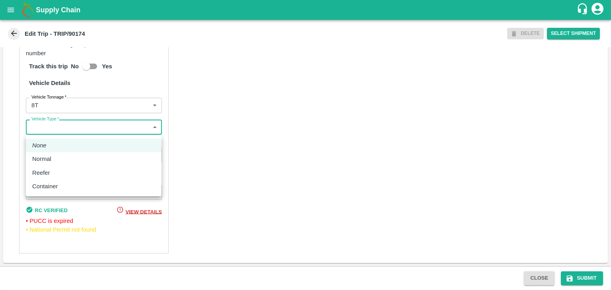
click at [43, 130] on body "Supply Chain Edit Trip - TRIP/90174 DELETE Select Shipment Trip Details Trip Ty…" at bounding box center [305, 145] width 611 height 290
click at [63, 158] on div "Normal" at bounding box center [93, 159] width 123 height 9
type input "Normal"
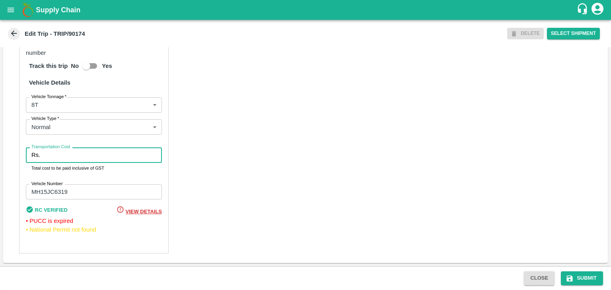
click at [75, 158] on input "Transportation Cost" at bounding box center [102, 154] width 118 height 15
type input "10000"
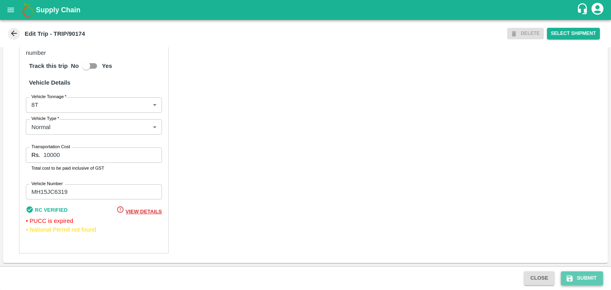
click at [587, 281] on button "Submit" at bounding box center [582, 279] width 42 height 14
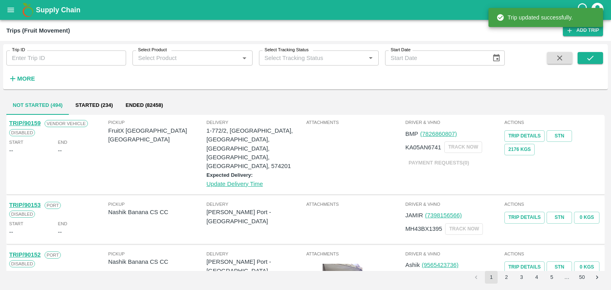
click at [101, 59] on input "Trip ID" at bounding box center [66, 57] width 120 height 15
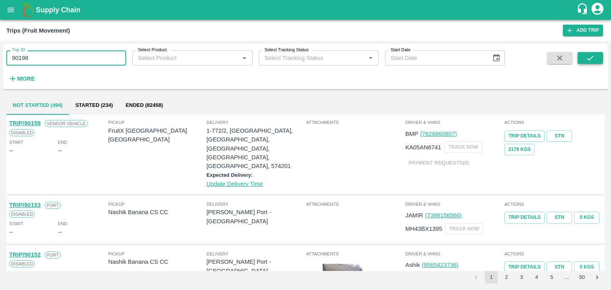
type input "90198"
click at [582, 59] on button "submit" at bounding box center [589, 58] width 25 height 12
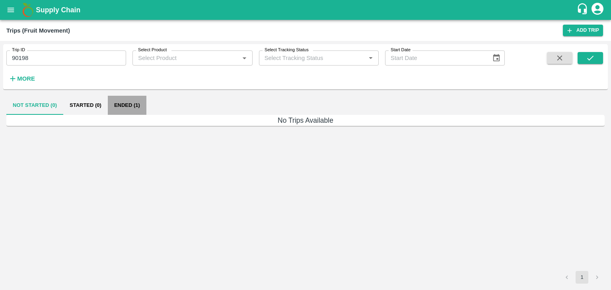
click at [122, 101] on button "Ended (1)" at bounding box center [127, 105] width 39 height 19
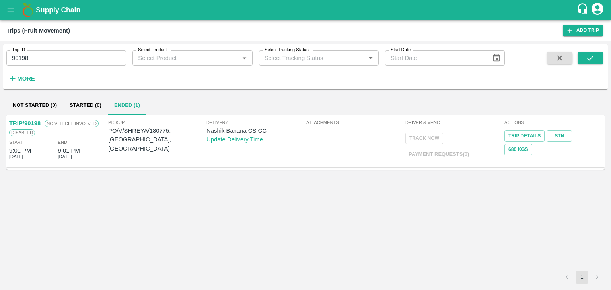
click at [37, 120] on link "TRIP/90198" at bounding box center [24, 123] width 31 height 6
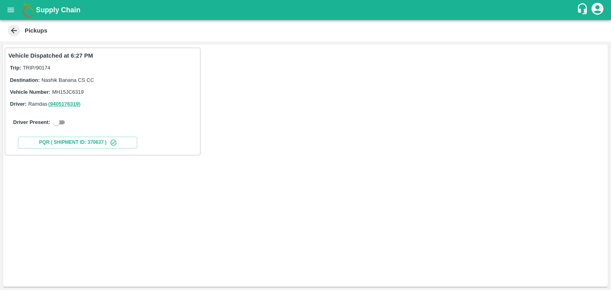
click at [64, 120] on input "checkbox" at bounding box center [56, 123] width 29 height 10
checkbox input "true"
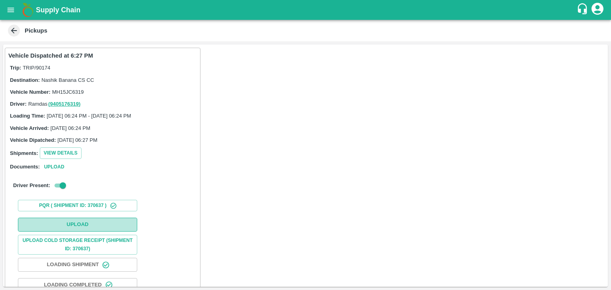
click at [85, 228] on button "Upload" at bounding box center [77, 225] width 119 height 14
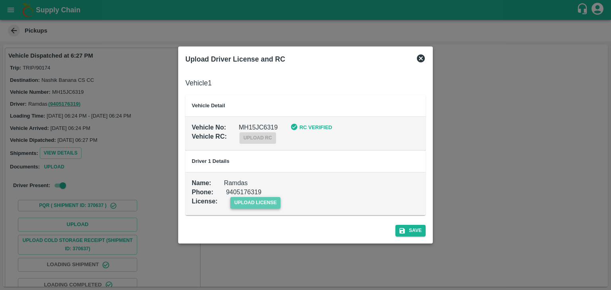
click at [271, 202] on span "upload license" at bounding box center [255, 203] width 50 height 12
click at [0, 0] on input "upload license" at bounding box center [0, 0] width 0 height 0
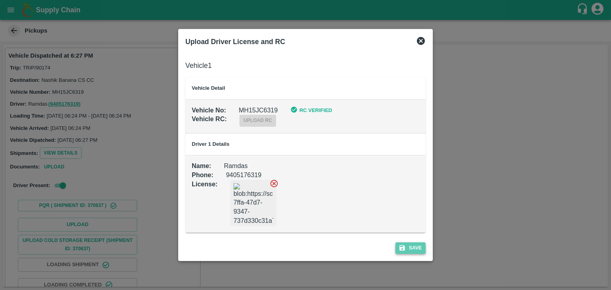
click at [423, 251] on button "Save" at bounding box center [410, 249] width 30 height 12
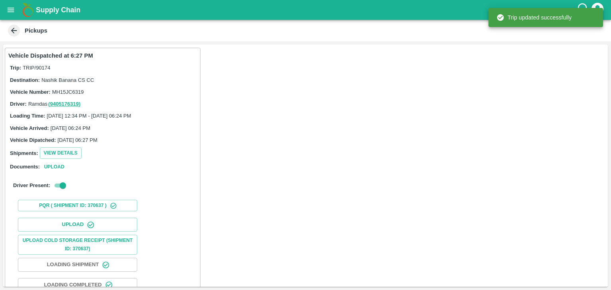
scroll to position [83, 0]
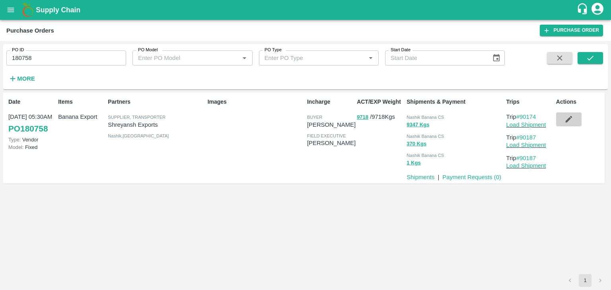
click at [568, 120] on icon "button" at bounding box center [568, 119] width 7 height 7
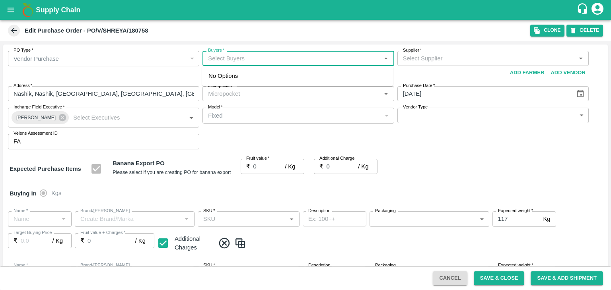
click at [242, 57] on input "Buyers   *" at bounding box center [291, 58] width 173 height 10
type input "Ajit"
type input "[PERSON_NAME] Exports-undefined"
type input "172-Savda"
type input "Banana Export"
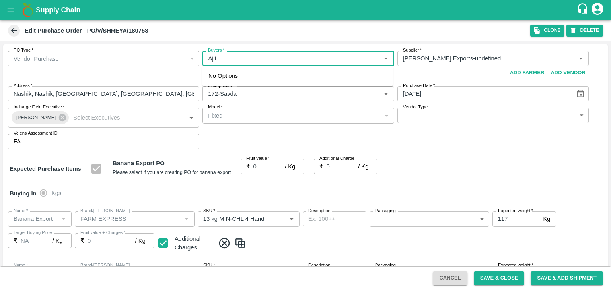
type input "FARM EXPRESS"
type input "13 kg M N-CHL 4 Hand"
type input "NA"
type input "Banana Export"
type input "FARM EXPRESS"
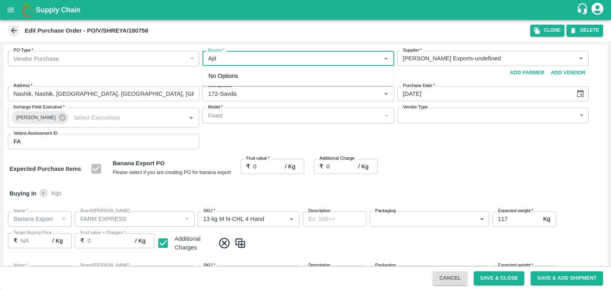
type input "13 kg M N-CHL 5 Hand"
type input "NA"
type input "Banana Export"
type input "FARM EXPRESS"
type input "13 kg M N-CHL 6 Hand"
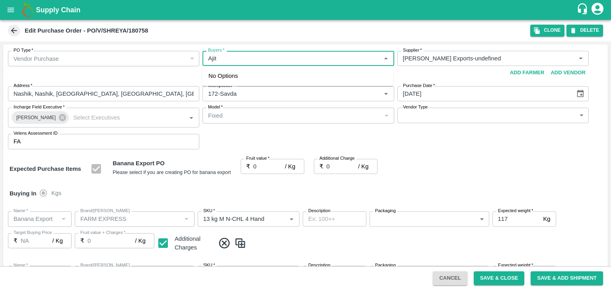
type input "NA"
type input "Banana Export"
type input "FARM EXPRESS"
type input "13 kg M N-CHL 8 Hand"
type input "NA"
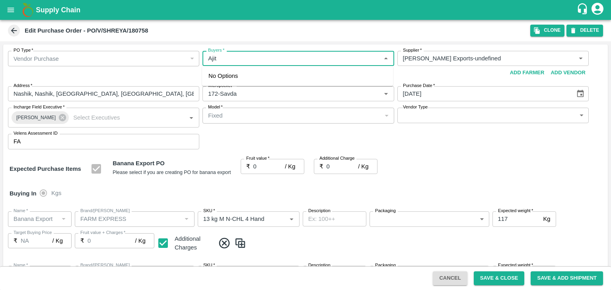
type input "Banana Export"
type input "FARM EXPRESS"
type input "13 kg M N-CHL CL"
type input "NA"
type input "Banana Export"
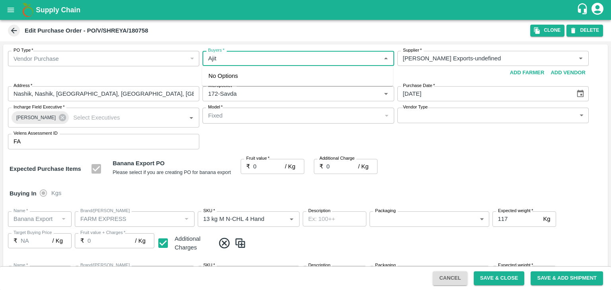
type input "FARM EXPRESS"
type input "C Class"
type input "NA"
type input "Banana Export"
type input "FARM EXPRESS"
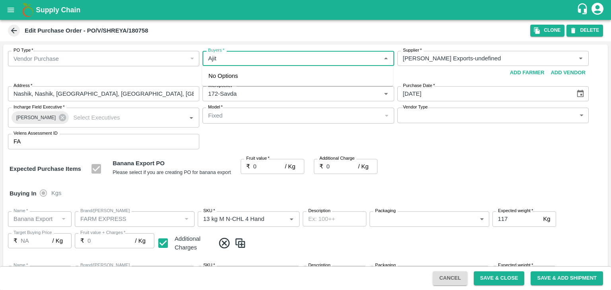
type input "PHR Kg"
type input "NA"
type input "Ajit O"
click at [248, 83] on div "[PERSON_NAME]" at bounding box center [251, 79] width 49 height 9
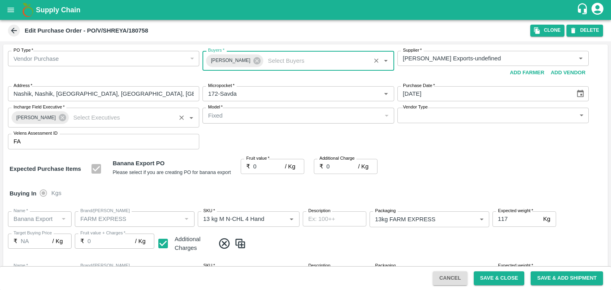
click at [52, 120] on span "[PERSON_NAME]" at bounding box center [36, 118] width 49 height 8
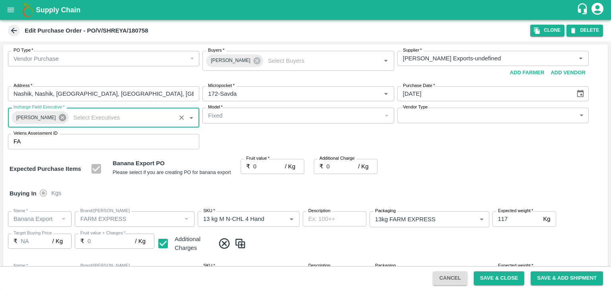
click at [58, 117] on icon at bounding box center [62, 117] width 9 height 9
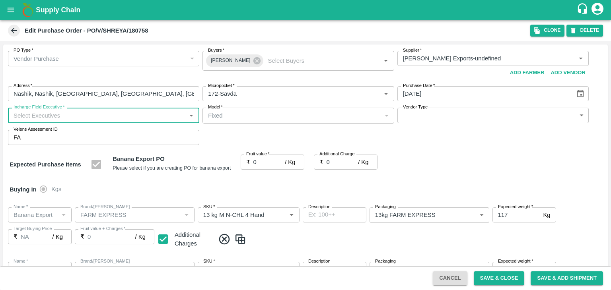
click at [67, 113] on input "Incharge Field Executive   *" at bounding box center [96, 115] width 173 height 10
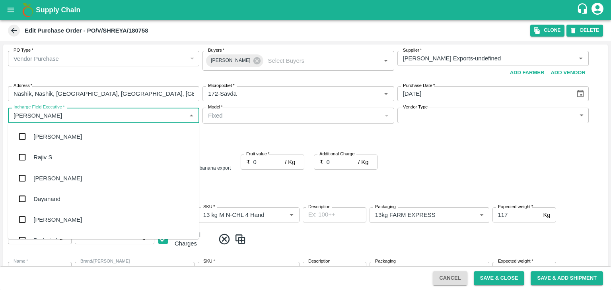
type input "Jay"
click at [60, 180] on div "jaydip Tale" at bounding box center [47, 178] width 28 height 9
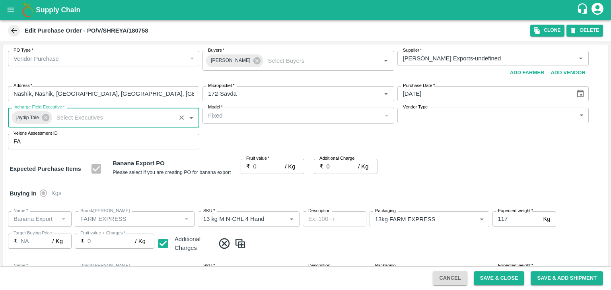
click at [437, 109] on body "Supply Chain Edit Purchase Order - PO/V/SHREYA/180758 Clone DELETE PO Type   * …" at bounding box center [305, 145] width 611 height 290
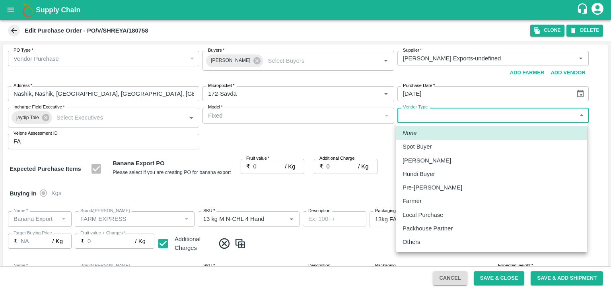
click at [419, 240] on p "Others" at bounding box center [411, 242] width 18 height 9
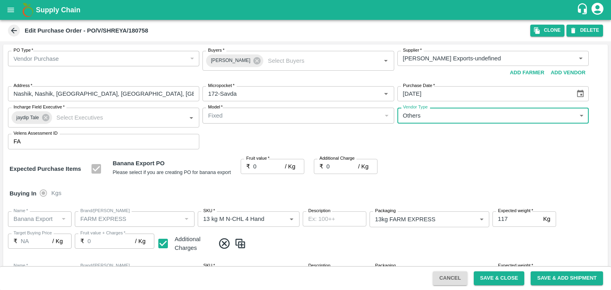
type input "OTHER"
click at [264, 170] on div at bounding box center [305, 145] width 611 height 290
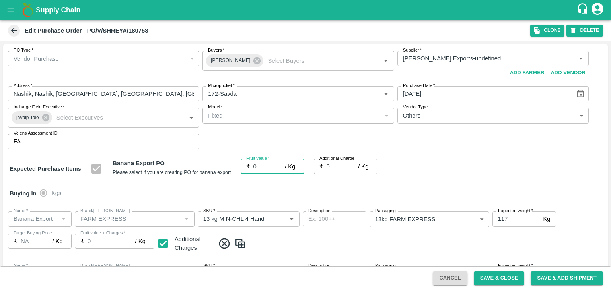
click at [262, 166] on input "0" at bounding box center [269, 166] width 32 height 15
type input "18"
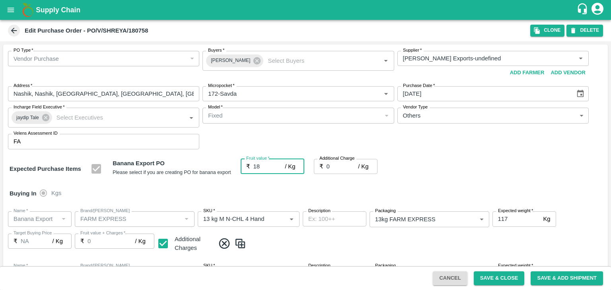
type input "18"
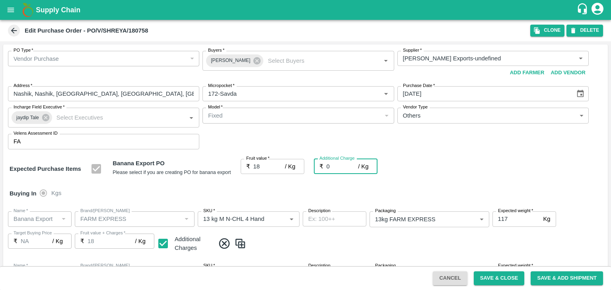
type input "2"
type input "20"
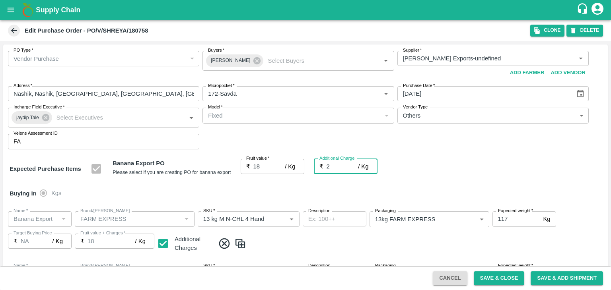
type input "20"
type input "2.7"
type input "20.7"
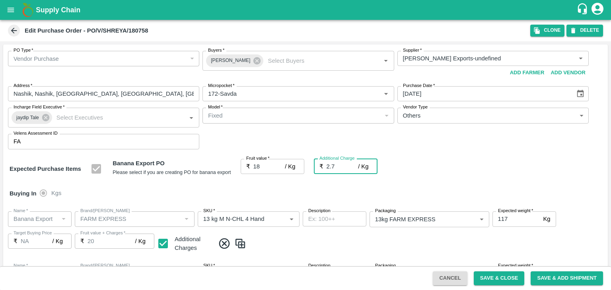
type input "20.7"
type input "2.75"
type input "20.75"
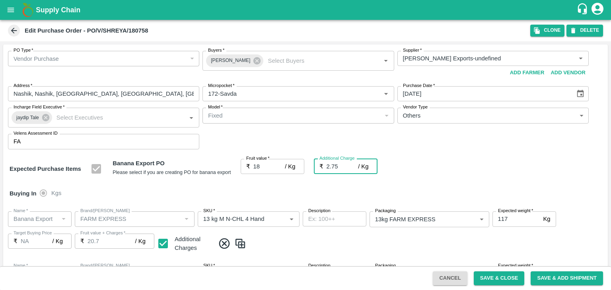
type input "20.75"
type input "2.75"
click at [279, 186] on div "Buying In Kgs" at bounding box center [305, 193] width 604 height 23
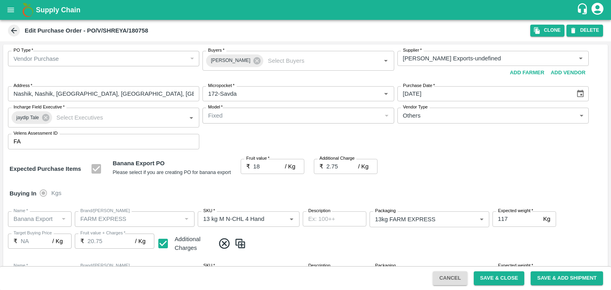
scroll to position [421, 0]
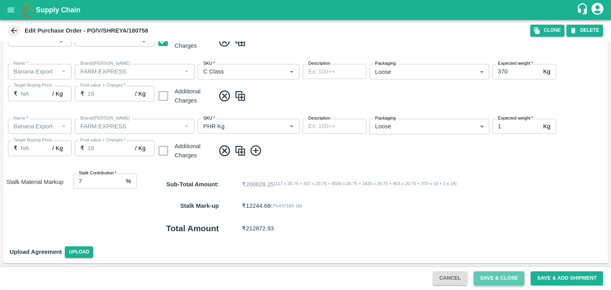
click at [486, 279] on button "Save & Close" at bounding box center [498, 279] width 51 height 14
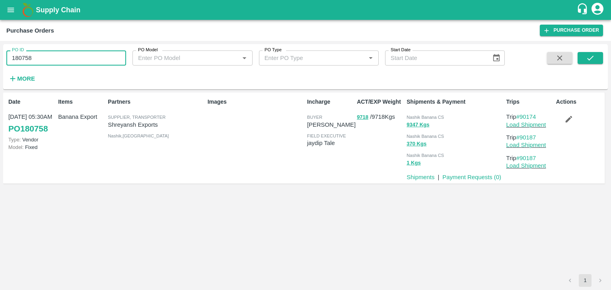
click at [78, 58] on input "180758" at bounding box center [66, 57] width 120 height 15
paste input "text"
click at [78, 58] on input "180774" at bounding box center [66, 57] width 120 height 15
click at [580, 58] on button "submit" at bounding box center [589, 58] width 25 height 12
click at [80, 52] on input "180774" at bounding box center [66, 57] width 120 height 15
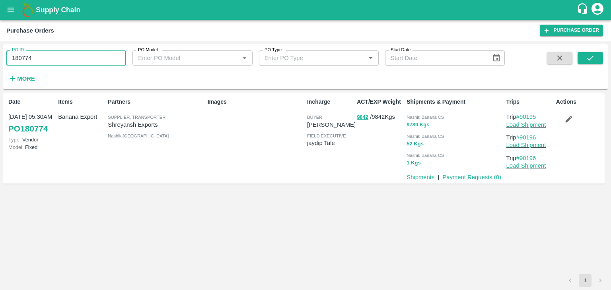
paste input "text"
click at [80, 52] on input "180775" at bounding box center [66, 57] width 120 height 15
type input "180775"
click at [583, 59] on button "submit" at bounding box center [589, 58] width 25 height 12
click at [589, 55] on icon "submit" at bounding box center [590, 58] width 9 height 9
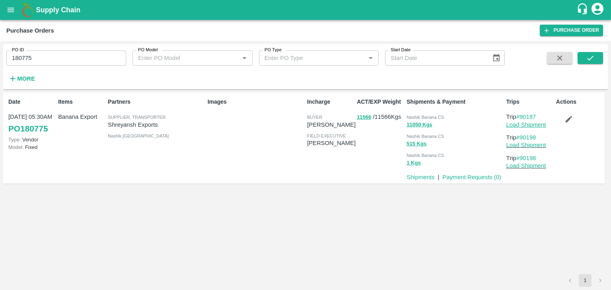
click at [528, 127] on link "Load Shipment" at bounding box center [526, 125] width 40 height 6
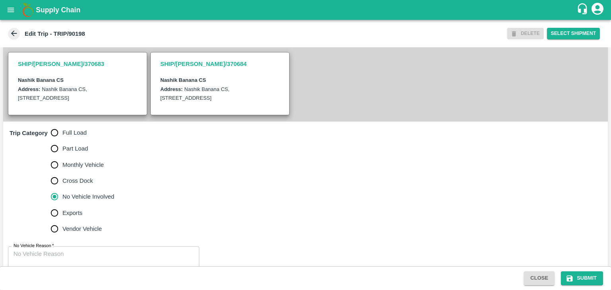
scroll to position [195, 0]
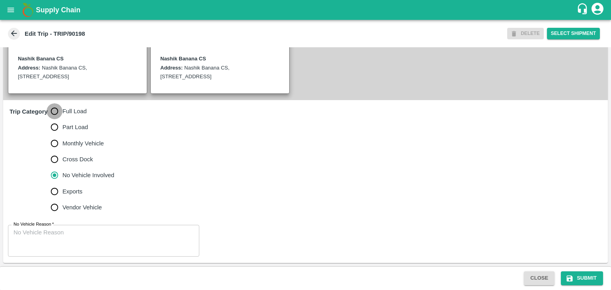
click at [47, 111] on input "Full Load" at bounding box center [55, 111] width 16 height 16
radio input "true"
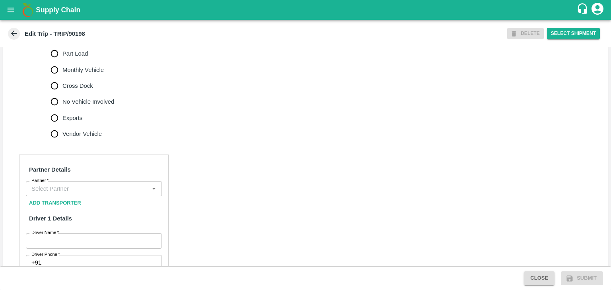
scroll to position [261, 0]
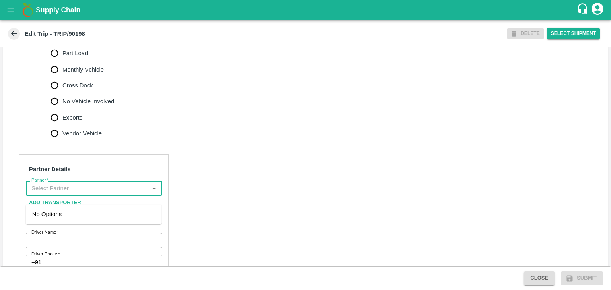
click at [94, 194] on input "Partner   *" at bounding box center [87, 188] width 118 height 10
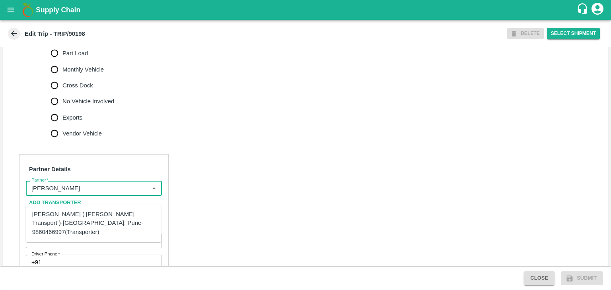
click at [102, 221] on div "[PERSON_NAME] ( [PERSON_NAME] Transport )-[GEOGRAPHIC_DATA], Pune-9860466997(Tr…" at bounding box center [93, 223] width 123 height 27
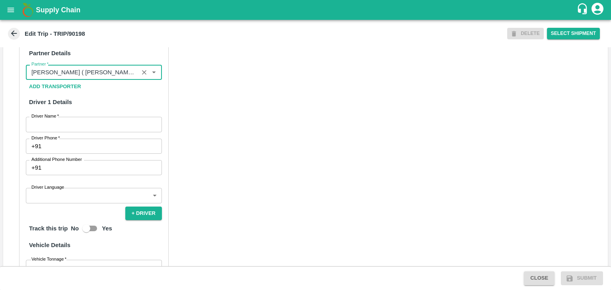
scroll to position [380, 0]
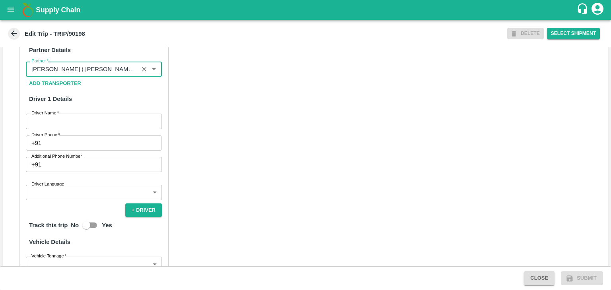
type input "[PERSON_NAME] ( [PERSON_NAME] Transport )-[GEOGRAPHIC_DATA], Pune-9860466997(Tr…"
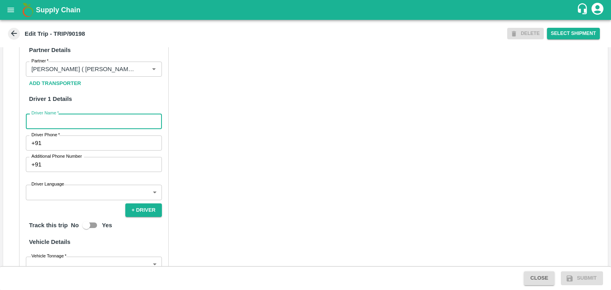
click at [54, 128] on input "Driver Name   *" at bounding box center [94, 121] width 136 height 15
type input "Ganesh"
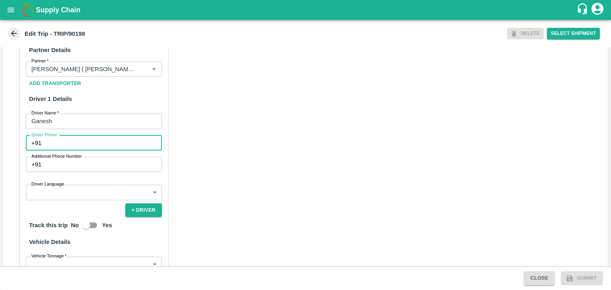
click at [80, 151] on input "Driver Phone   *" at bounding box center [103, 143] width 117 height 15
type input "9975280177"
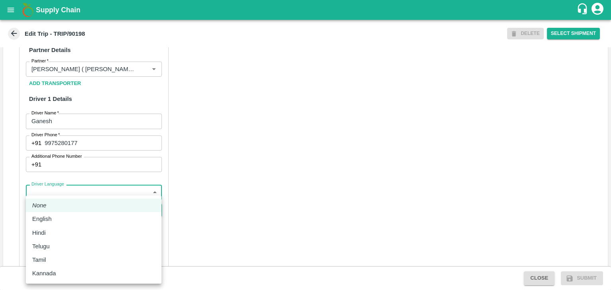
click at [85, 194] on body "Supply Chain Edit Trip - TRIP/90198 DELETE Select Shipment Trip Details Trip Ty…" at bounding box center [305, 145] width 611 height 290
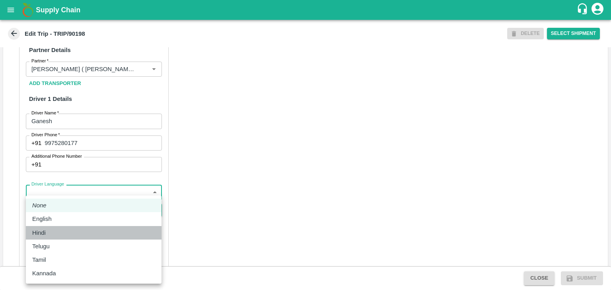
click at [62, 235] on div "Hindi" at bounding box center [93, 233] width 123 height 9
type input "hi"
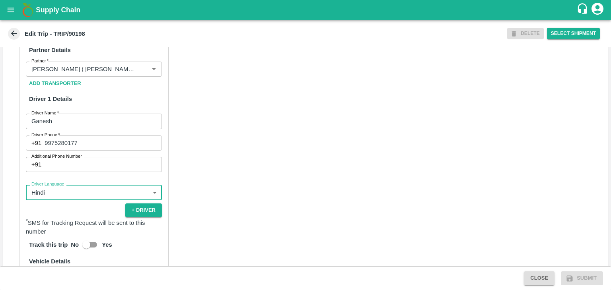
scroll to position [550, 0]
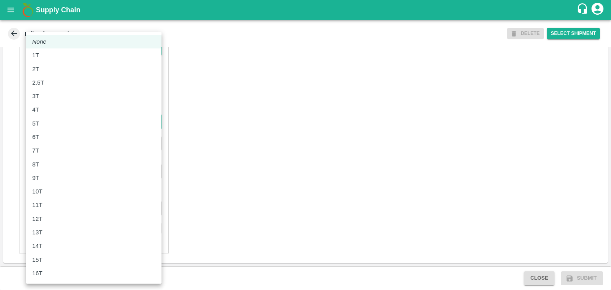
click at [80, 121] on body "Supply Chain Edit Trip - TRIP/90198 DELETE Select Shipment Trip Details Trip Ty…" at bounding box center [305, 145] width 611 height 290
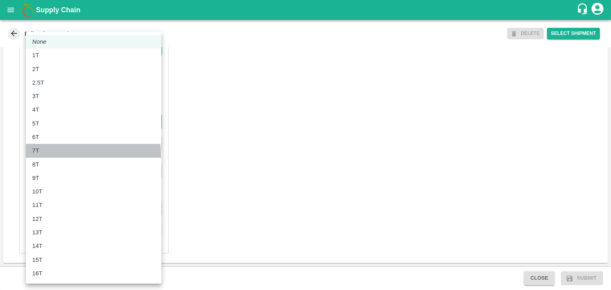
click at [63, 156] on li "7T" at bounding box center [94, 151] width 136 height 14
type input "7000"
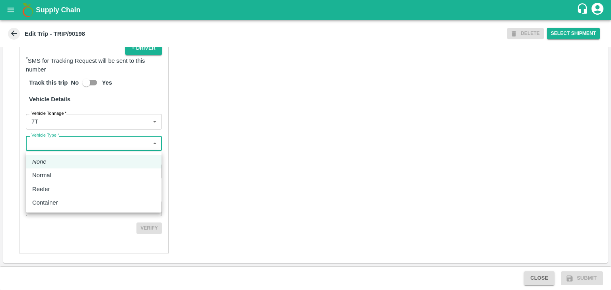
drag, startPoint x: 78, startPoint y: 147, endPoint x: 56, endPoint y: 183, distance: 42.7
click at [56, 183] on body "Supply Chain Edit Trip - TRIP/90198 DELETE Select Shipment Trip Details Trip Ty…" at bounding box center [305, 145] width 611 height 290
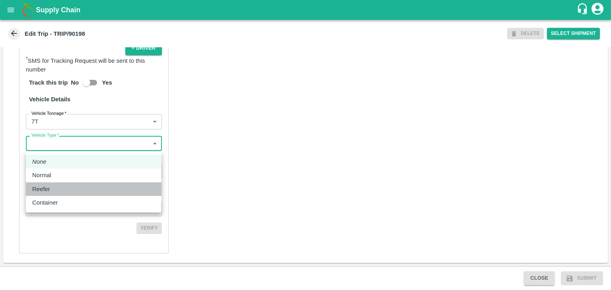
click at [56, 183] on li "Reefer" at bounding box center [94, 189] width 136 height 14
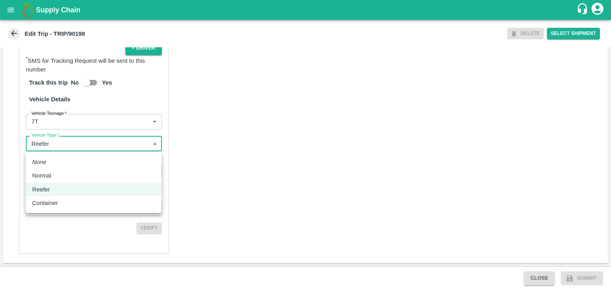
drag, startPoint x: 87, startPoint y: 141, endPoint x: 52, endPoint y: 180, distance: 51.5
click at [52, 180] on body "Supply Chain Edit Trip - TRIP/90198 DELETE Select Shipment Trip Details Trip Ty…" at bounding box center [305, 145] width 611 height 290
click at [52, 180] on div "Normal" at bounding box center [43, 175] width 23 height 9
type input "Normal"
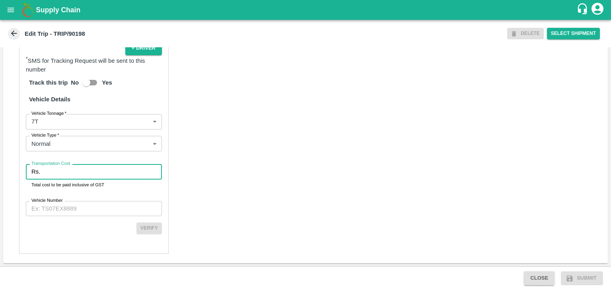
click at [75, 170] on input "Transportation Cost" at bounding box center [102, 171] width 118 height 15
type input "1"
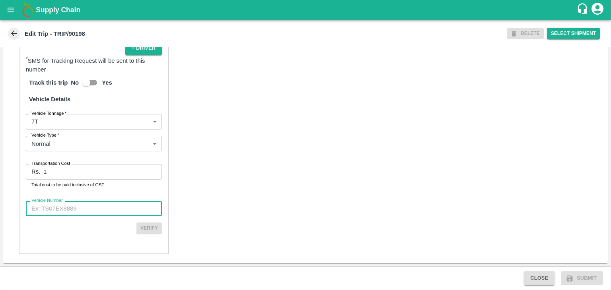
click at [89, 207] on input "Vehicle Number" at bounding box center [94, 208] width 136 height 15
type input "MH45AX3780"
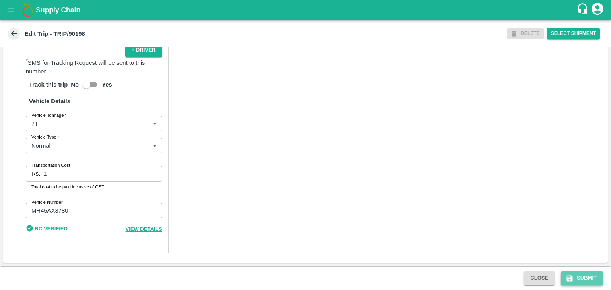
click at [583, 275] on button "Submit" at bounding box center [582, 279] width 42 height 14
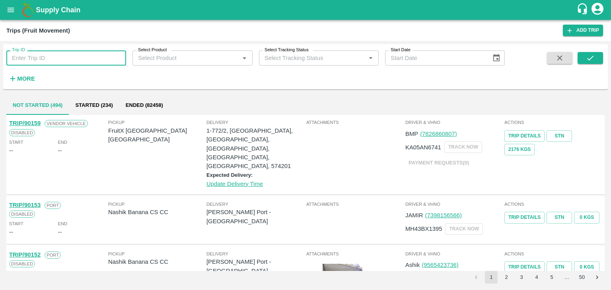
click at [67, 57] on input "Trip ID" at bounding box center [66, 57] width 120 height 15
type input "90198"
click at [586, 59] on icon "submit" at bounding box center [590, 58] width 9 height 9
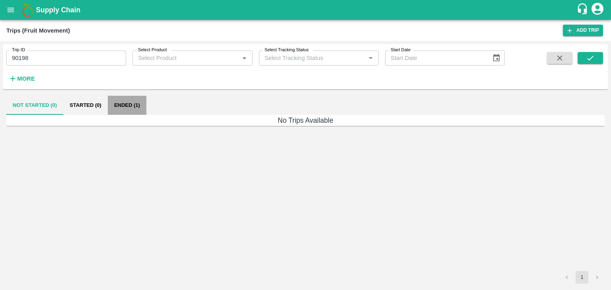
click at [134, 102] on button "Ended (1)" at bounding box center [127, 105] width 39 height 19
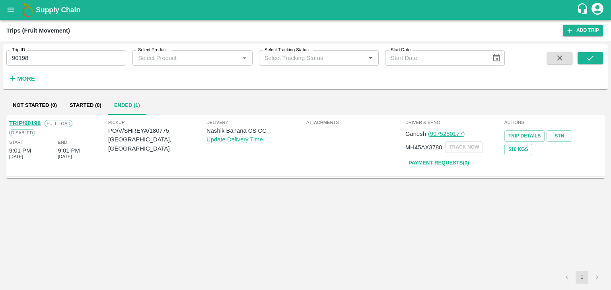
click at [33, 120] on link "TRIP/90198" at bounding box center [24, 123] width 31 height 6
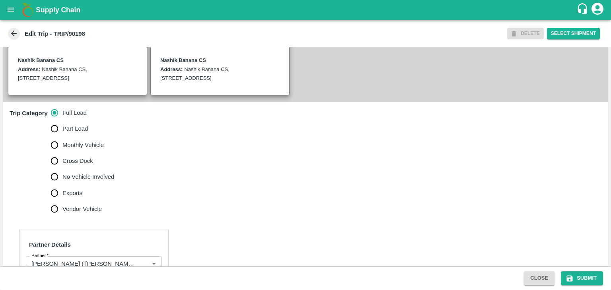
scroll to position [204, 0]
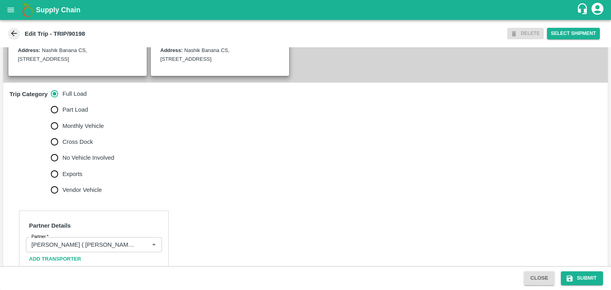
click at [91, 162] on span "No Vehicle Involved" at bounding box center [88, 157] width 52 height 9
click at [62, 164] on input "No Vehicle Involved" at bounding box center [55, 158] width 16 height 16
radio input "true"
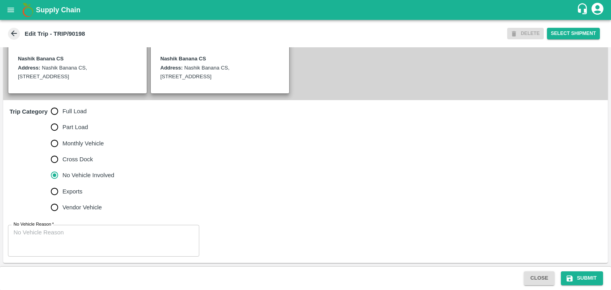
scroll to position [195, 0]
click at [93, 243] on textarea "No Vehicle Reason   *" at bounding box center [104, 241] width 180 height 25
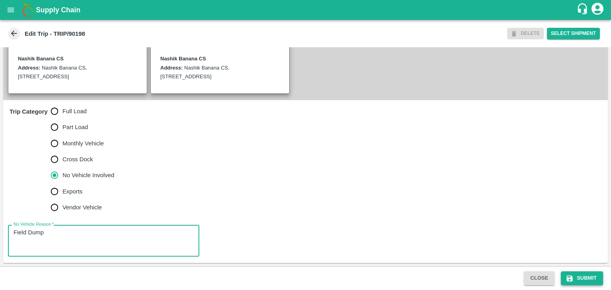
type textarea "Field Dump"
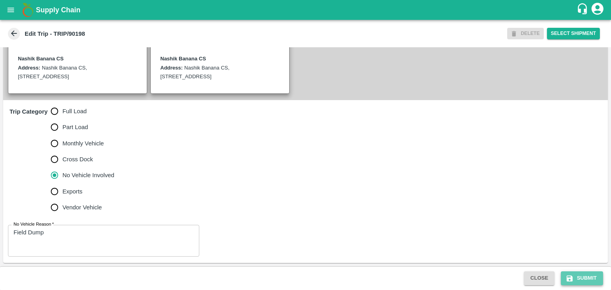
click at [586, 277] on button "Submit" at bounding box center [582, 279] width 42 height 14
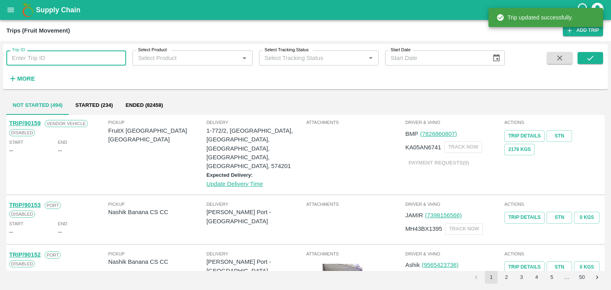
click at [86, 53] on input "Trip ID" at bounding box center [66, 57] width 120 height 15
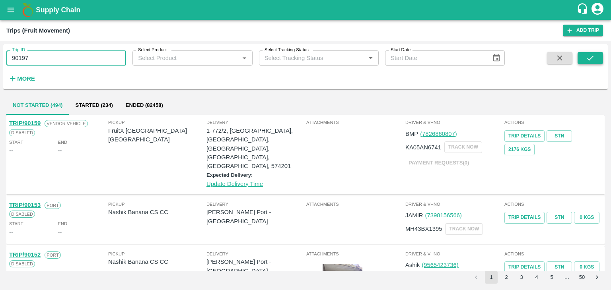
type input "90197"
click at [590, 54] on icon "submit" at bounding box center [590, 58] width 9 height 9
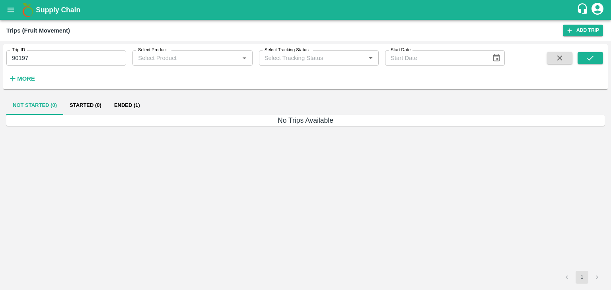
click at [138, 97] on button "Ended (1)" at bounding box center [127, 105] width 39 height 19
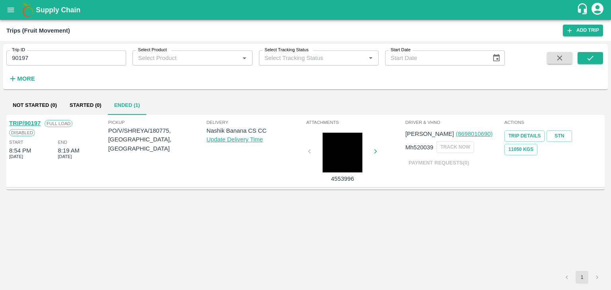
click at [27, 118] on div "TRIP/90197 Full Load Disabled Start 8:54 PM 14 Oct 2025 End 8:19 AM 15 Oct 2025" at bounding box center [57, 151] width 99 height 68
click at [28, 119] on div "TRIP/90197" at bounding box center [24, 123] width 31 height 9
click at [32, 123] on link "TRIP/90197" at bounding box center [24, 123] width 31 height 6
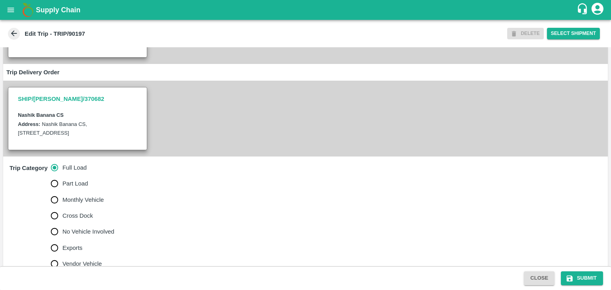
scroll to position [254, 0]
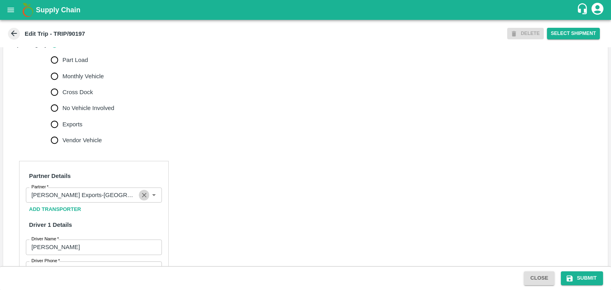
click at [141, 199] on icon "Clear" at bounding box center [144, 196] width 8 height 8
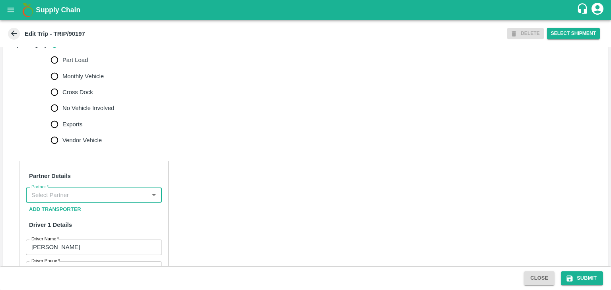
scroll to position [0, 0]
click at [127, 200] on input "Partner   *" at bounding box center [87, 195] width 118 height 10
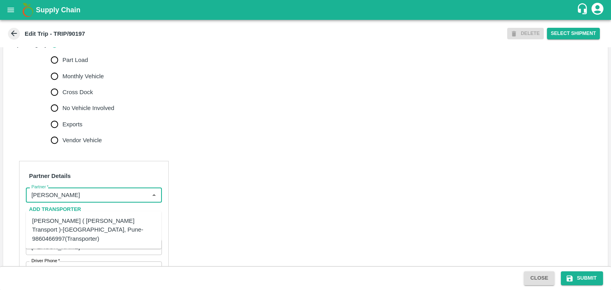
click at [102, 229] on div "[PERSON_NAME] ( [PERSON_NAME] Transport )-[GEOGRAPHIC_DATA], Pune-9860466997(Tr…" at bounding box center [93, 230] width 123 height 27
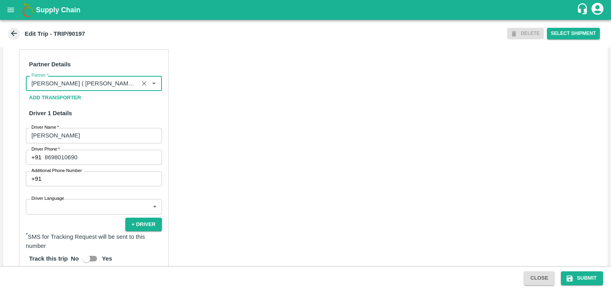
scroll to position [386, 0]
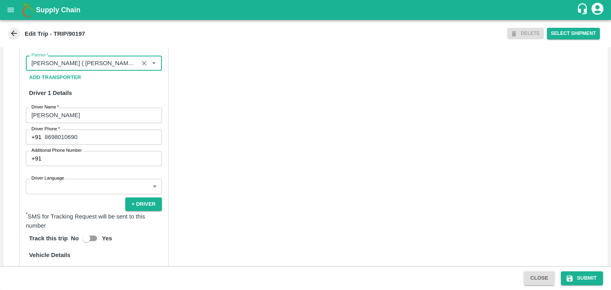
type input "Nitin Rasal ( Bhairavnath Transport )-Deulgaon, Pune-9860466997(Transporter)"
click at [96, 199] on body "Supply Chain Edit Trip - TRIP/90197 DELETE Select Shipment Trip Details Trip Ty…" at bounding box center [305, 145] width 611 height 290
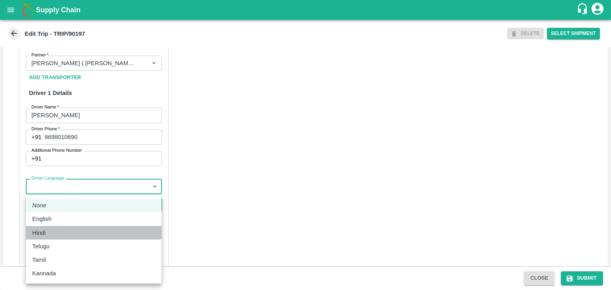
click at [63, 235] on div "Hindi" at bounding box center [93, 233] width 123 height 9
type input "hi"
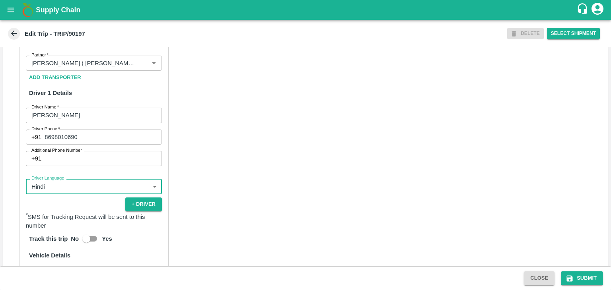
scroll to position [548, 0]
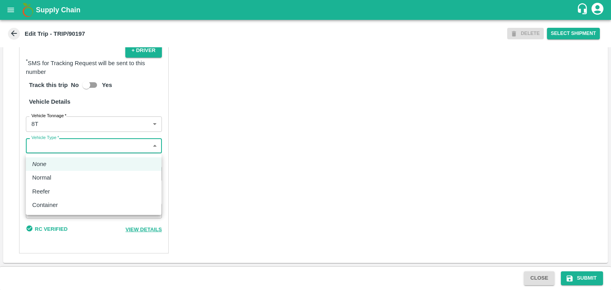
click at [43, 147] on body "Supply Chain Edit Trip - TRIP/90197 DELETE Select Shipment Trip Details Trip Ty…" at bounding box center [305, 145] width 611 height 290
click at [51, 173] on li "Normal" at bounding box center [94, 178] width 136 height 14
type input "Normal"
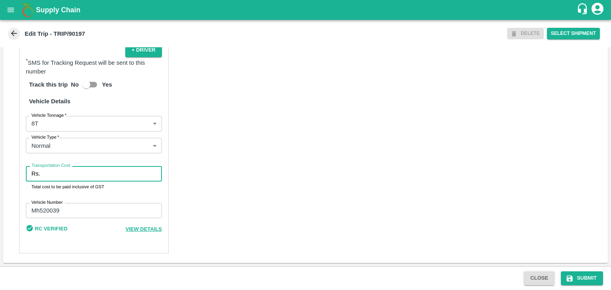
click at [62, 173] on input "Transportation Cost" at bounding box center [102, 173] width 118 height 15
type input "10000"
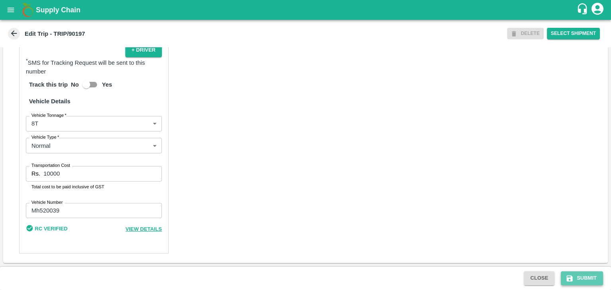
click at [575, 272] on button "Submit" at bounding box center [582, 279] width 42 height 14
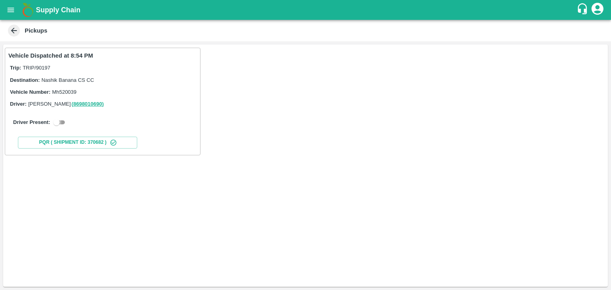
click at [64, 120] on input "checkbox" at bounding box center [56, 123] width 29 height 10
checkbox input "true"
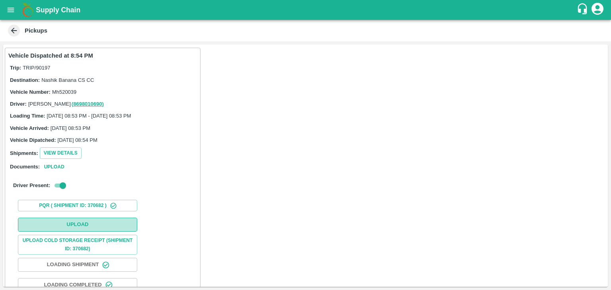
click at [74, 225] on button "Upload" at bounding box center [77, 225] width 119 height 14
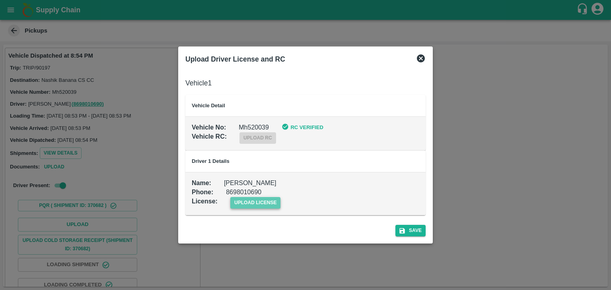
click at [248, 201] on span "upload license" at bounding box center [255, 203] width 50 height 12
click at [0, 0] on input "upload license" at bounding box center [0, 0] width 0 height 0
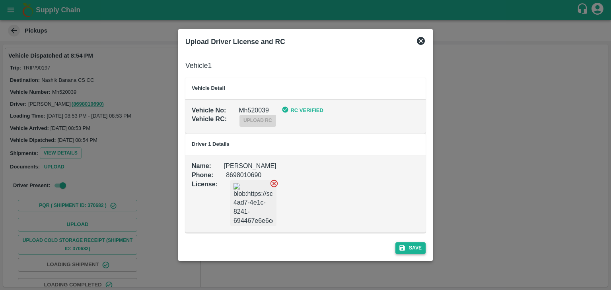
click at [410, 249] on button "Save" at bounding box center [410, 249] width 30 height 12
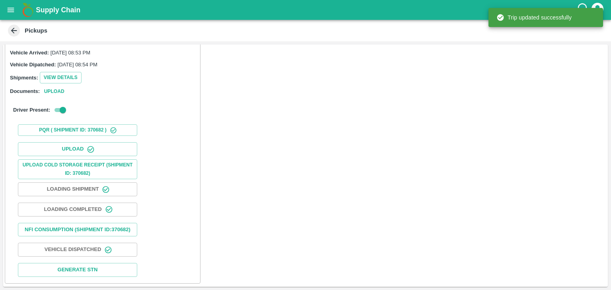
scroll to position [83, 0]
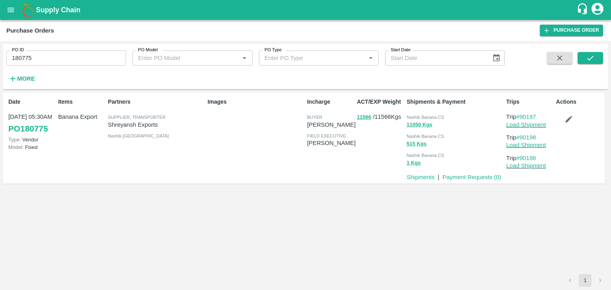
drag, startPoint x: 572, startPoint y: 107, endPoint x: 569, endPoint y: 122, distance: 15.8
click at [569, 122] on div "Actions" at bounding box center [578, 138] width 50 height 87
click at [569, 122] on icon "button" at bounding box center [568, 119] width 9 height 9
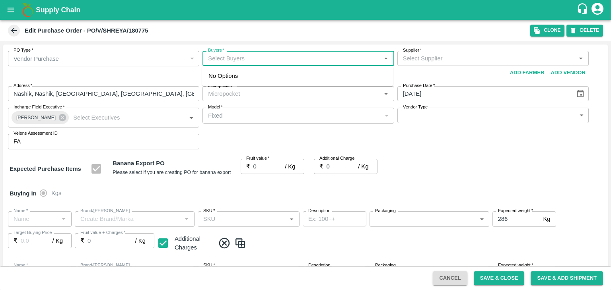
click at [212, 59] on input "Buyers   *" at bounding box center [291, 58] width 173 height 10
type input "Ajit"
type input "[PERSON_NAME] Exports-undefined"
type input "172-Savda"
type input "Banana Export"
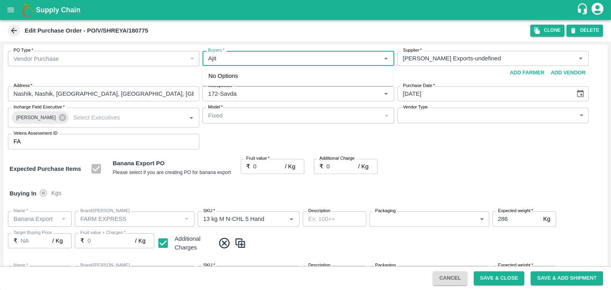
type input "FARM EXPRESS"
type input "13 kg M N-CHL 5 Hand"
type input "NA"
type input "Banana Export"
type input "FARM EXPRESS"
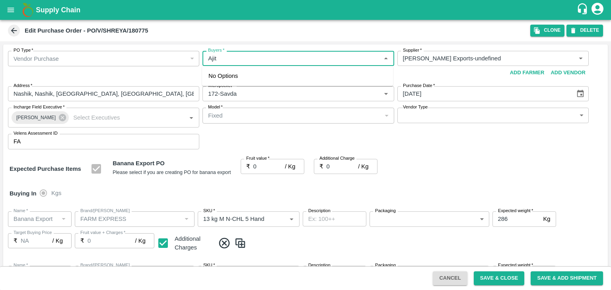
type input "13 kg M N-CHL 6 Hand"
type input "NA"
type input "Banana Export"
type input "FARM EXPRESS"
type input "13 kg M N-CHL 8 Hand"
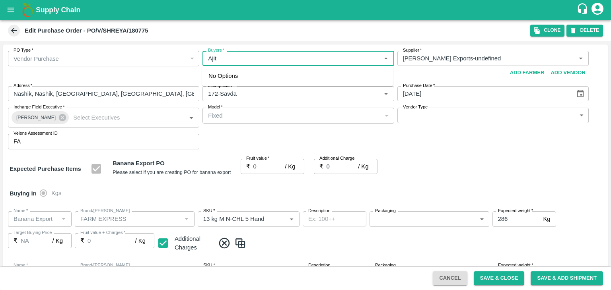
type input "NA"
type input "Banana Export"
type input "FARM EXPRESS"
type input "13 kg M N-CHL CL"
type input "NA"
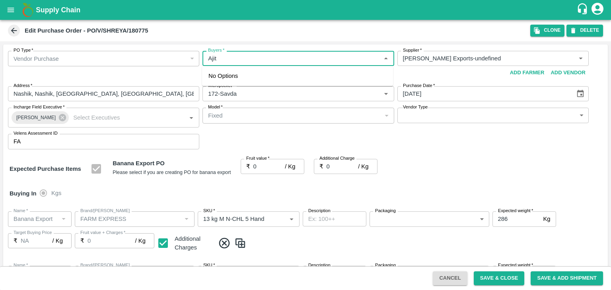
type input "Banana Export"
type input "FARM EXPRESS"
type input "C Class"
type input "NA"
type input "Banana Export"
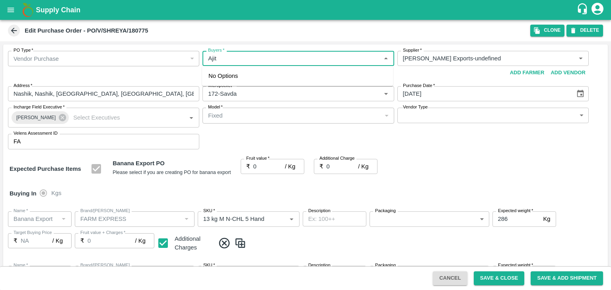
type input "FARM EXPRESS"
type input "PHR Kg"
type input "NA"
type input "Banana Export"
type input "FARM EXPRESS"
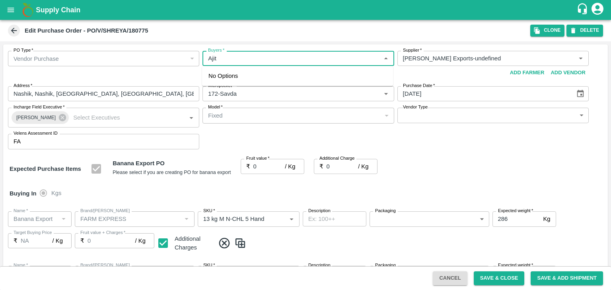
type input "13 kg M N-CHL 4 Hand"
type input "NA"
click at [239, 77] on div "[PERSON_NAME]" at bounding box center [251, 79] width 49 height 9
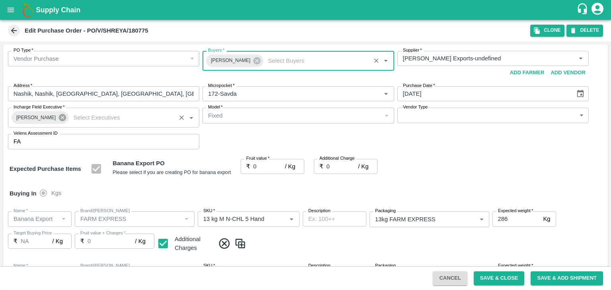
click at [58, 118] on icon at bounding box center [62, 117] width 9 height 9
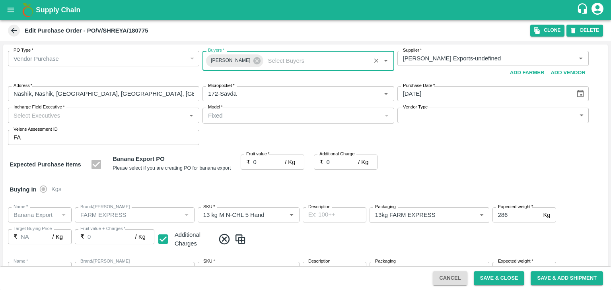
click at [67, 117] on input "Incharge Field Executive   *" at bounding box center [96, 115] width 173 height 10
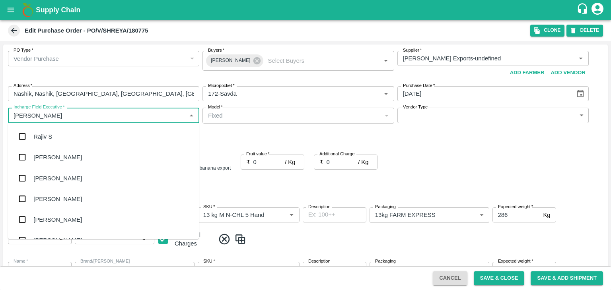
type input "[PERSON_NAME]"
click at [56, 174] on div "jaydip Tale" at bounding box center [47, 178] width 28 height 9
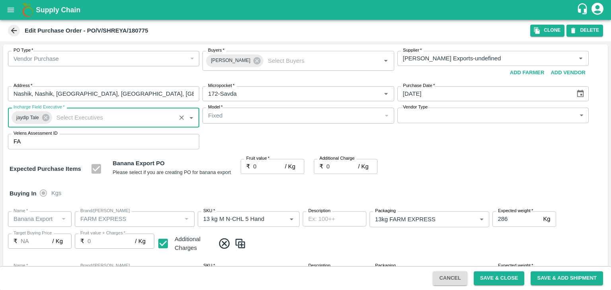
click at [428, 115] on body "Supply Chain Edit Purchase Order - PO/V/SHREYA/180775 Clone DELETE PO Type   * …" at bounding box center [305, 145] width 611 height 290
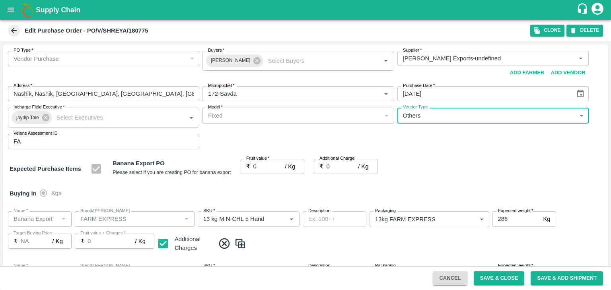
type input "OTHER"
click at [266, 165] on input "0" at bounding box center [269, 166] width 32 height 15
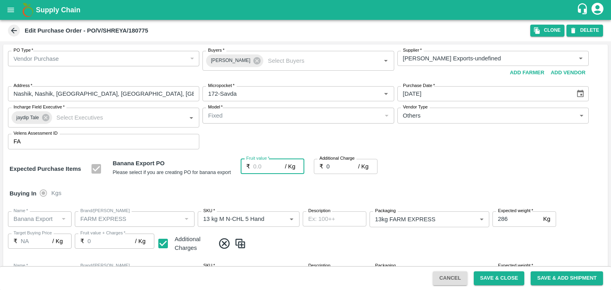
type input "1"
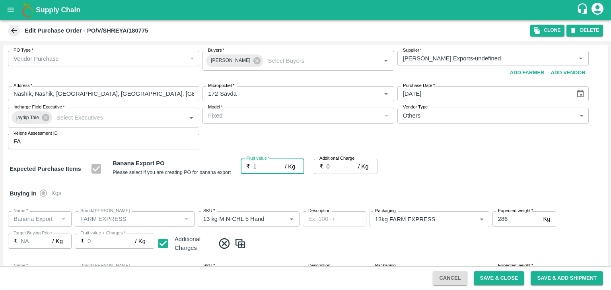
type input "1"
type input "18"
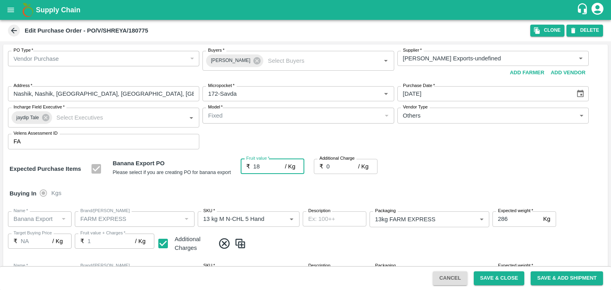
type input "18"
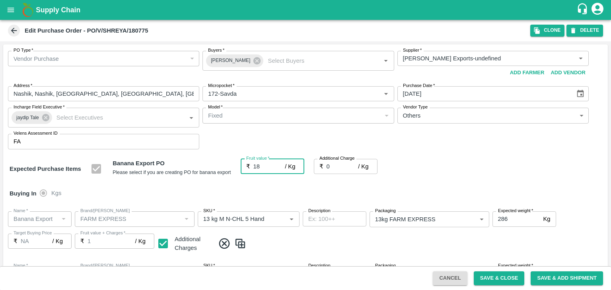
type input "18"
type input "2"
type input "20"
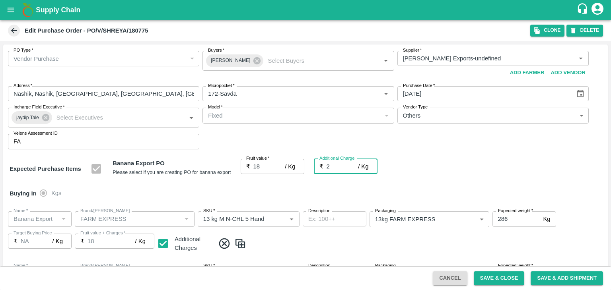
type input "20"
type input "2.7"
type input "20.7"
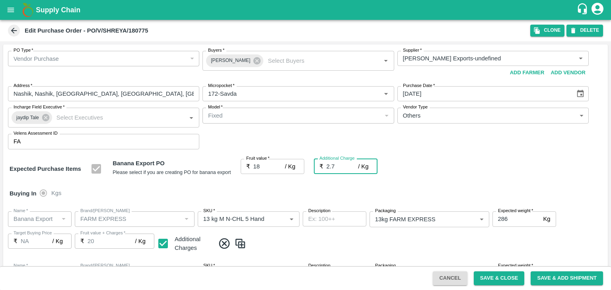
type input "20.7"
type input "2.75"
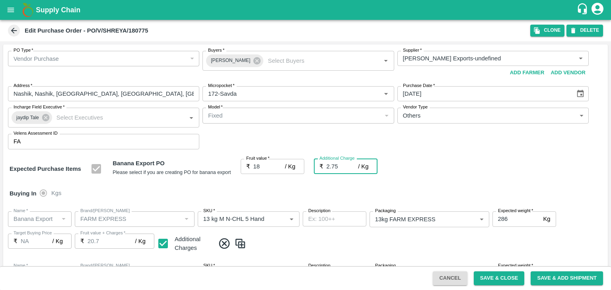
type input "20.75"
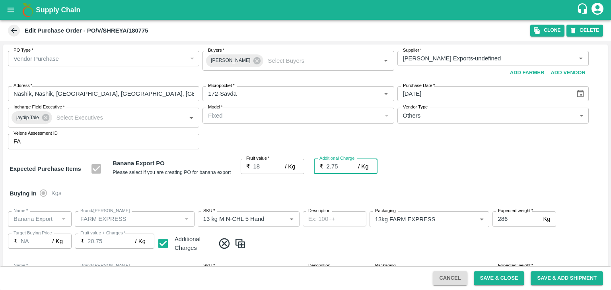
type input "2.75"
click at [285, 195] on div "Buying In Kgs" at bounding box center [305, 193] width 604 height 23
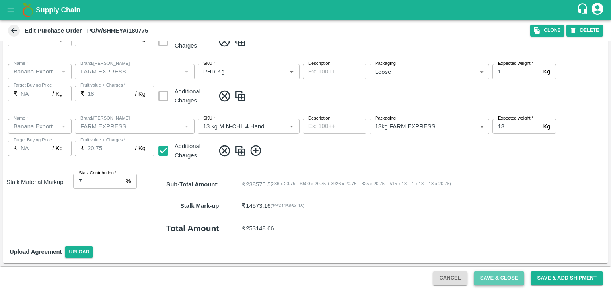
click at [498, 274] on button "Save & Close" at bounding box center [498, 279] width 51 height 14
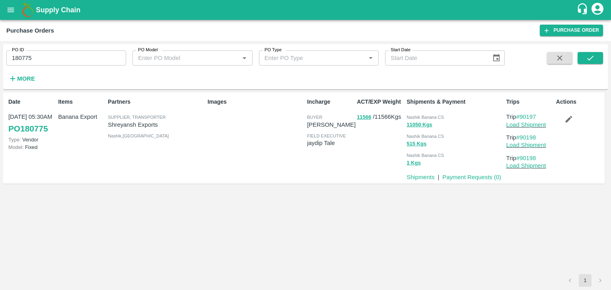
click at [89, 60] on input "180775" at bounding box center [66, 57] width 120 height 15
paste input "text"
type input "180783"
click at [586, 61] on icon "submit" at bounding box center [590, 58] width 9 height 9
